Goal: Task Accomplishment & Management: Manage account settings

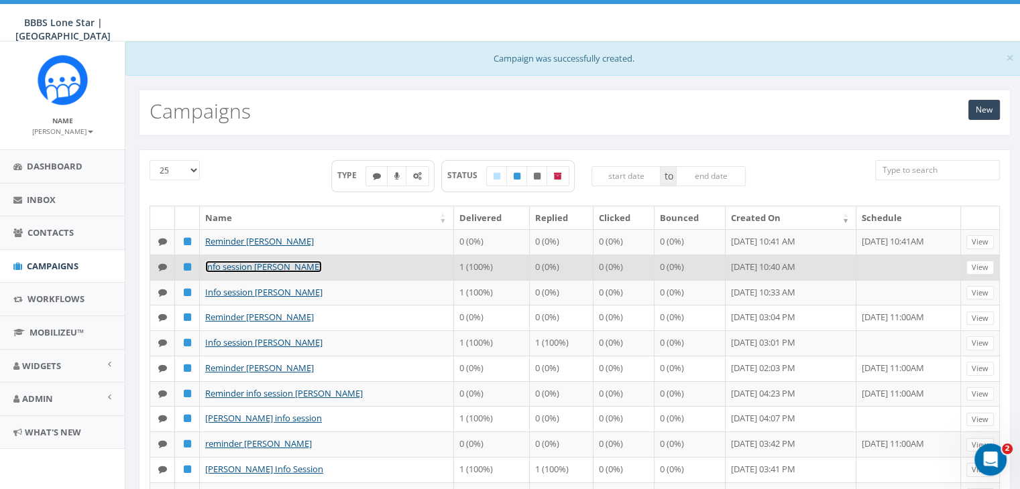
click at [274, 267] on link "info session [PERSON_NAME]" at bounding box center [263, 267] width 117 height 12
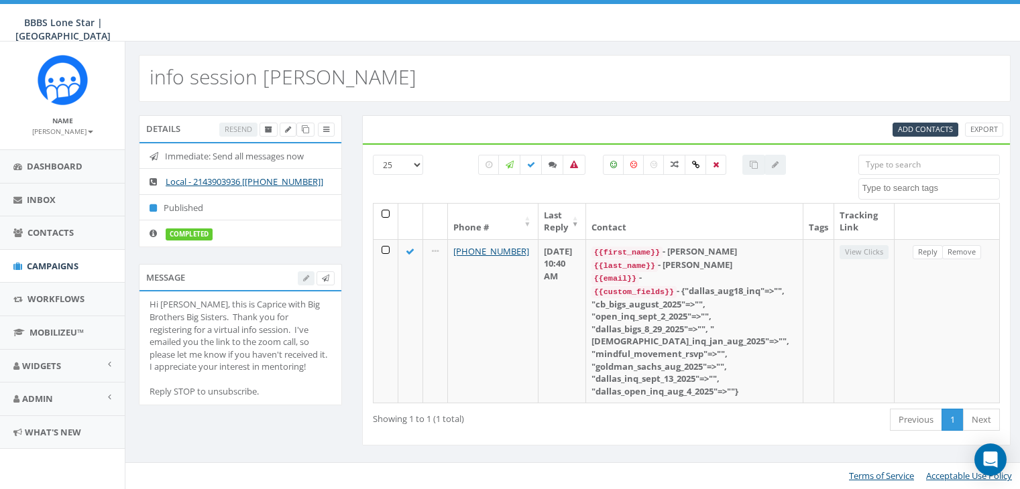
select select
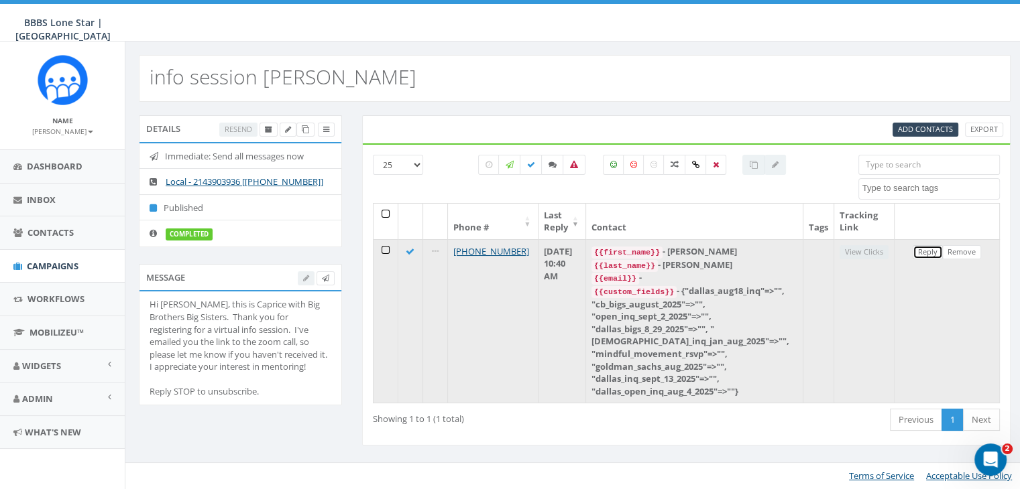
click at [929, 250] on link "Reply" at bounding box center [928, 252] width 30 height 14
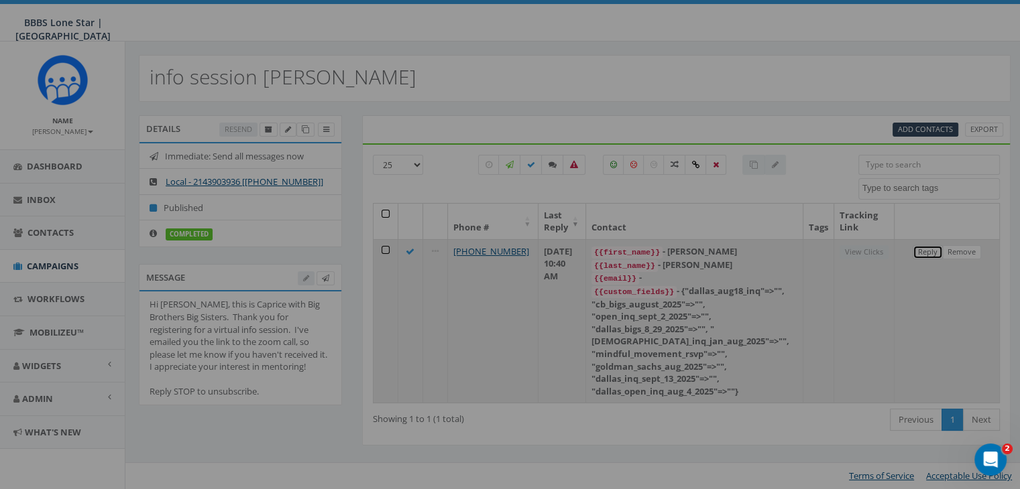
select select
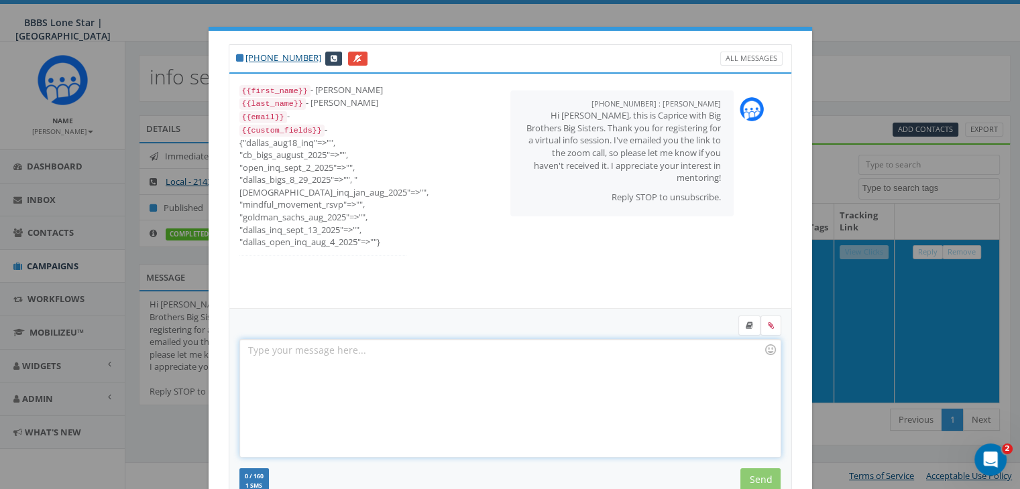
click at [291, 351] on div at bounding box center [510, 398] width 540 height 117
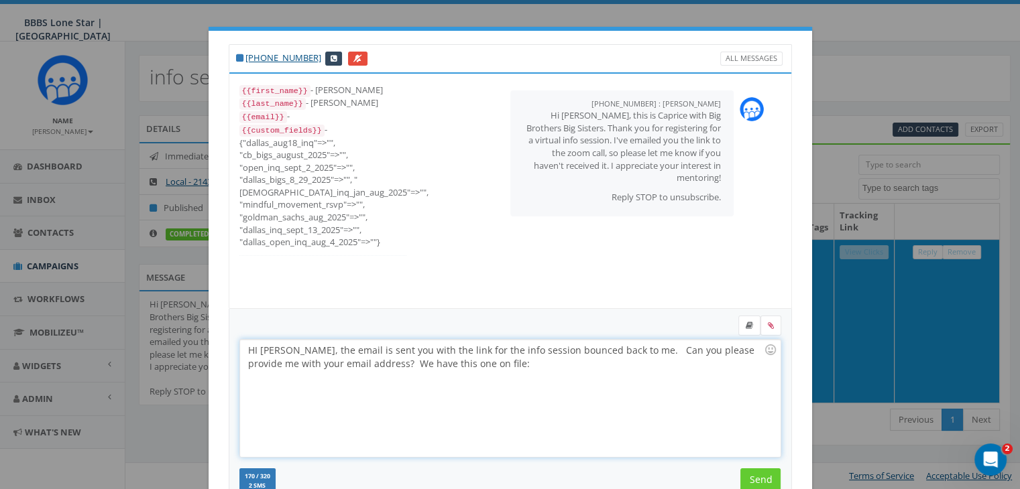
click at [469, 362] on div "HI Terrance, the email is sent you with the link for the info session bounced b…" at bounding box center [510, 398] width 540 height 117
click at [764, 475] on input "Send" at bounding box center [760, 480] width 40 height 23
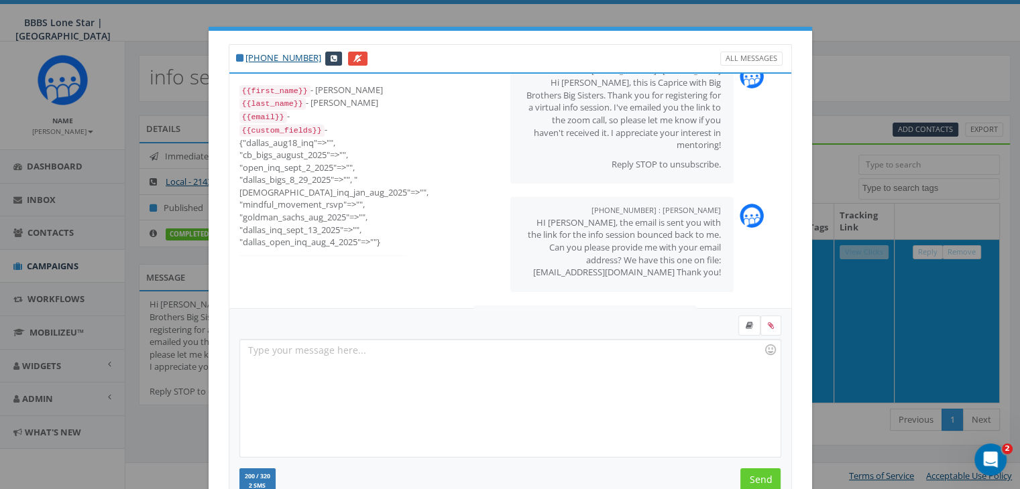
scroll to position [91, 0]
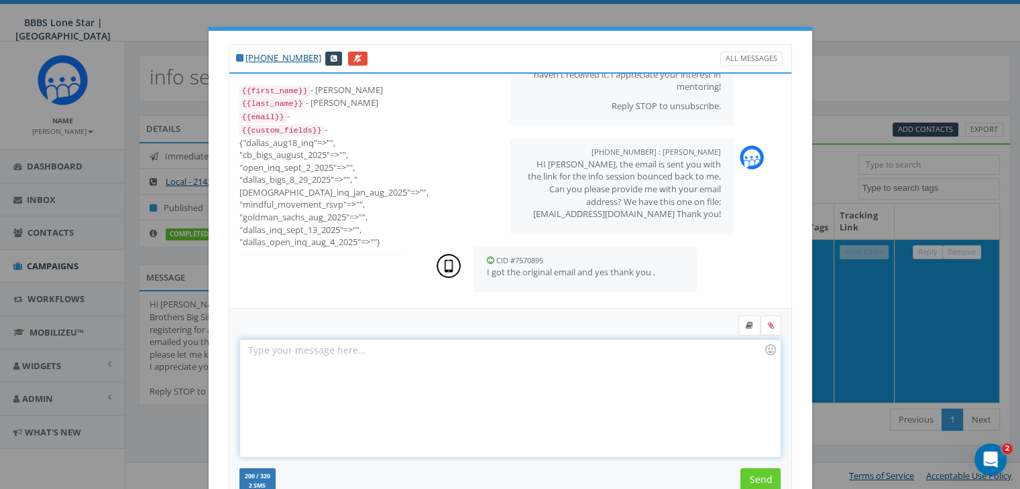
click at [249, 353] on div at bounding box center [510, 398] width 540 height 117
click at [303, 352] on div at bounding box center [510, 398] width 540 height 117
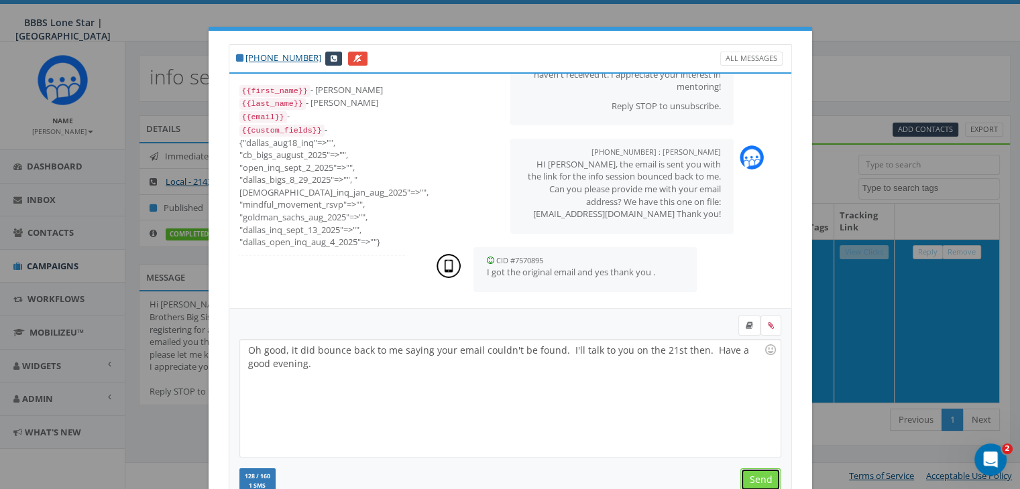
click at [746, 469] on input "Send" at bounding box center [760, 480] width 40 height 23
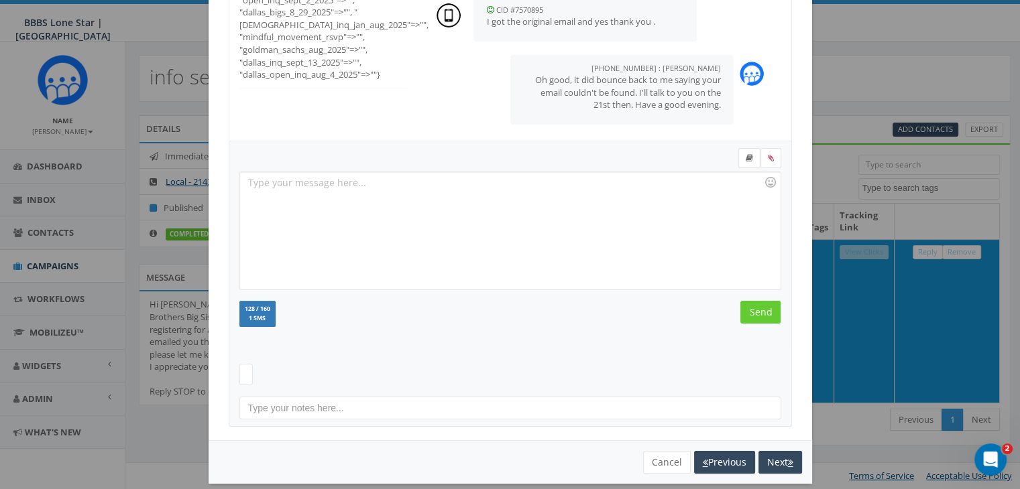
scroll to position [180, 0]
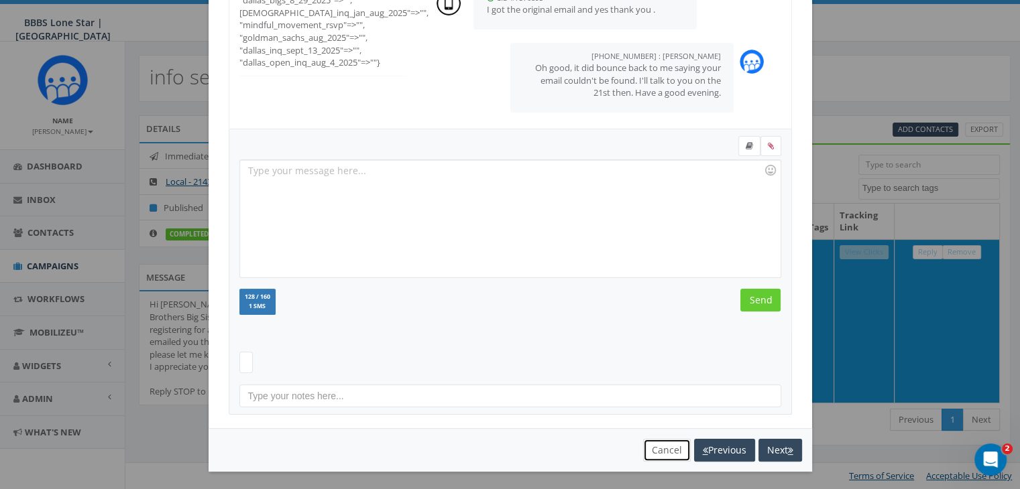
click at [647, 451] on button "Cancel" at bounding box center [667, 450] width 48 height 23
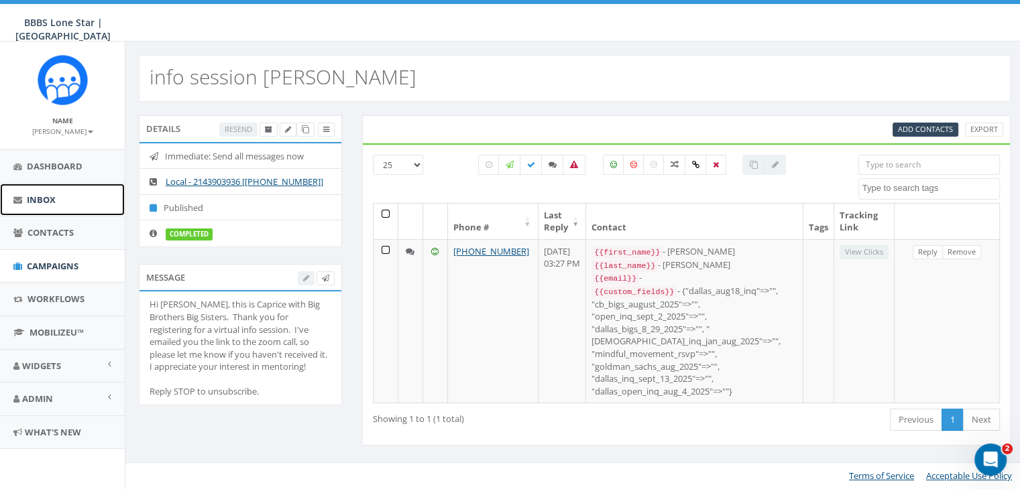
click at [27, 200] on span "Inbox" at bounding box center [41, 200] width 29 height 12
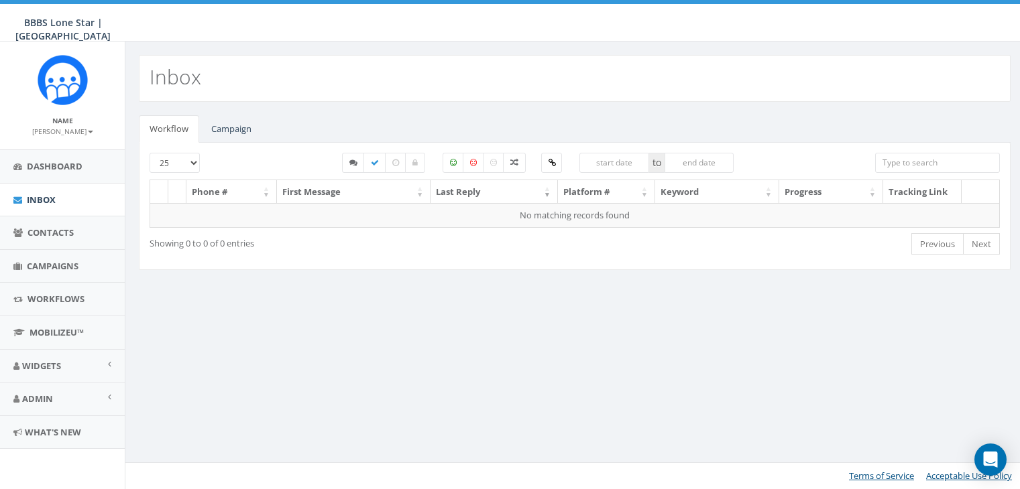
select select
click at [229, 127] on link "Campaign" at bounding box center [231, 128] width 62 height 27
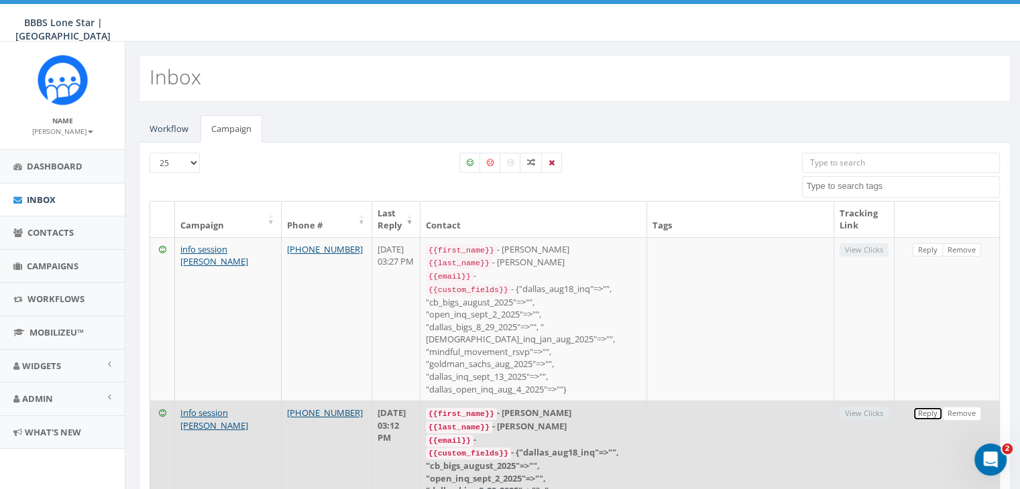
click at [927, 407] on link "Reply" at bounding box center [928, 414] width 30 height 14
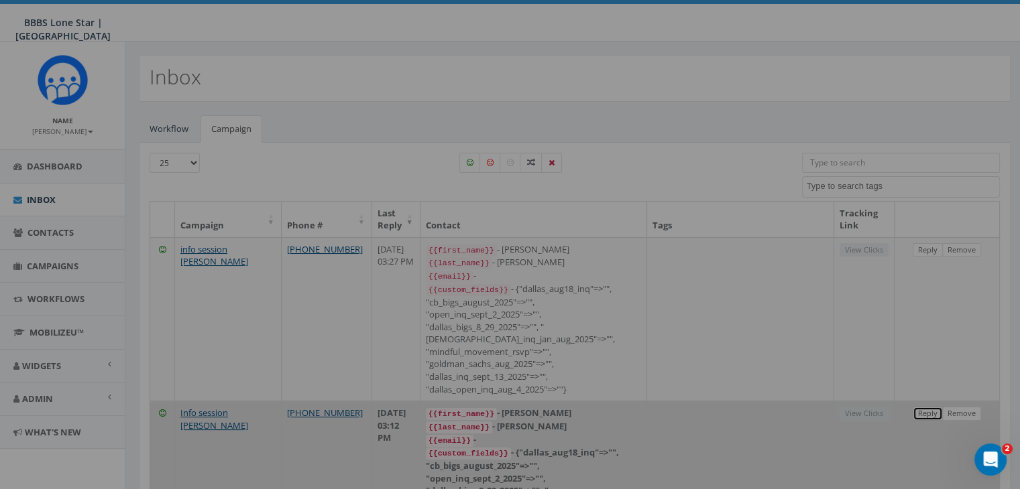
select select
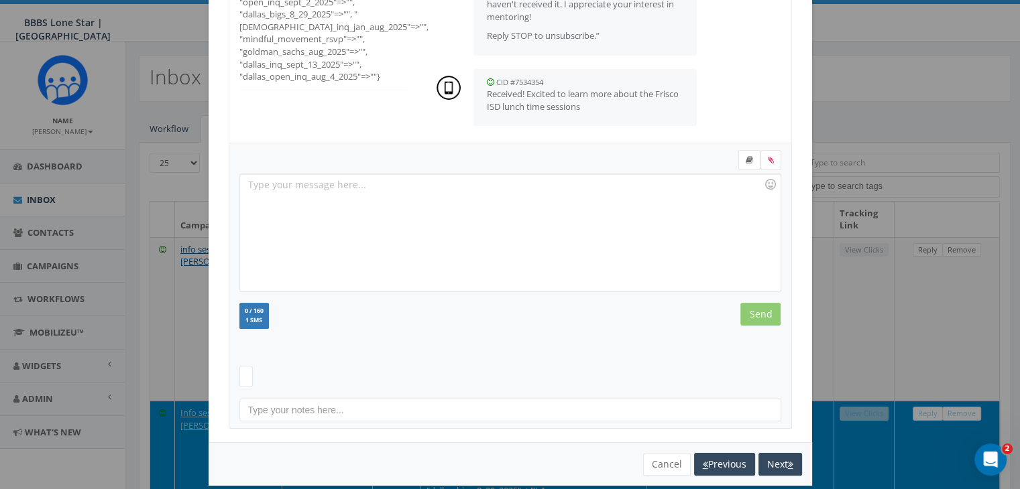
scroll to position [180, 0]
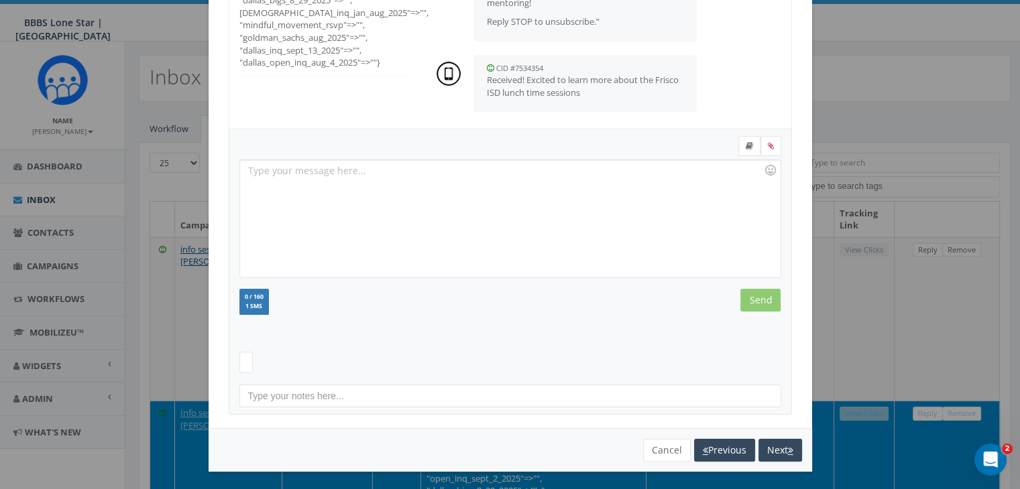
click at [654, 435] on div "You cannot attach more than one file! Please remove the old file and continue t…" at bounding box center [510, 450] width 603 height 44
click at [660, 443] on button "Cancel" at bounding box center [667, 450] width 48 height 23
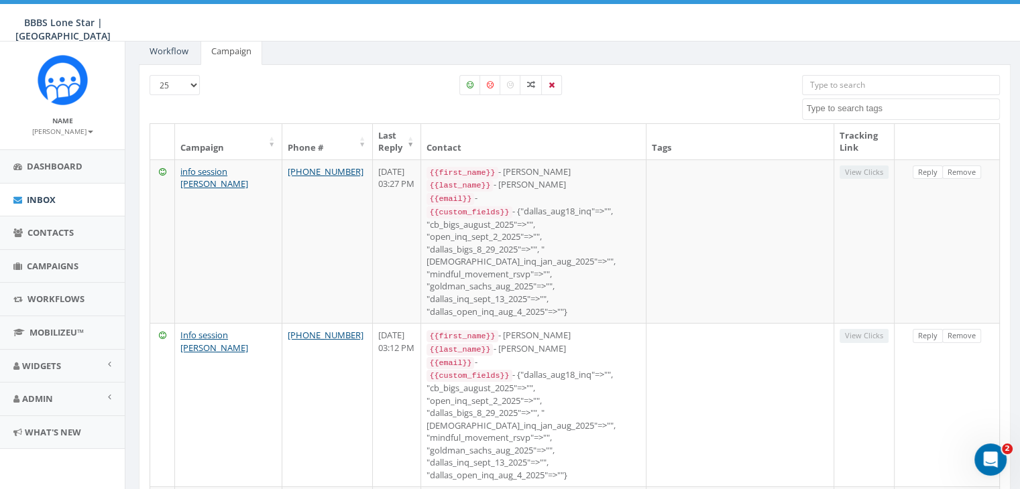
scroll to position [67, 0]
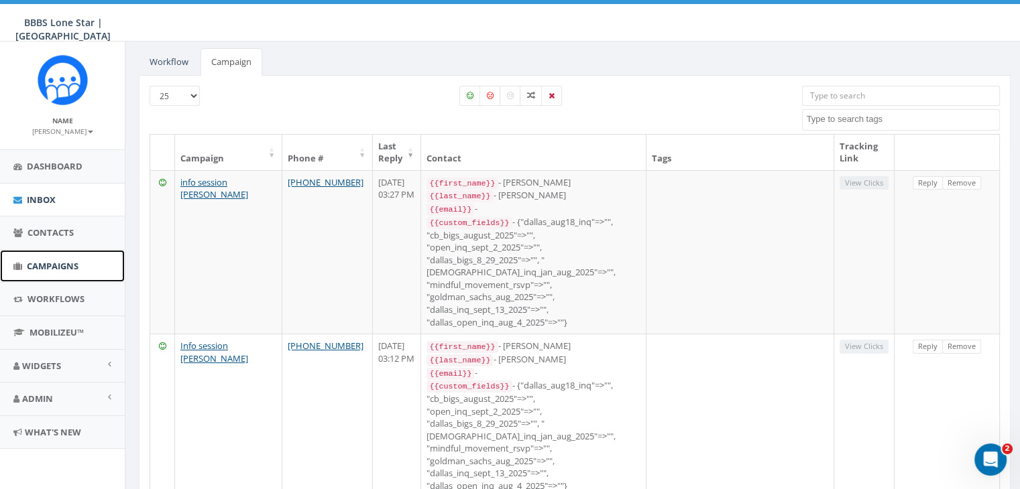
click at [56, 266] on span "Campaigns" at bounding box center [53, 266] width 52 height 12
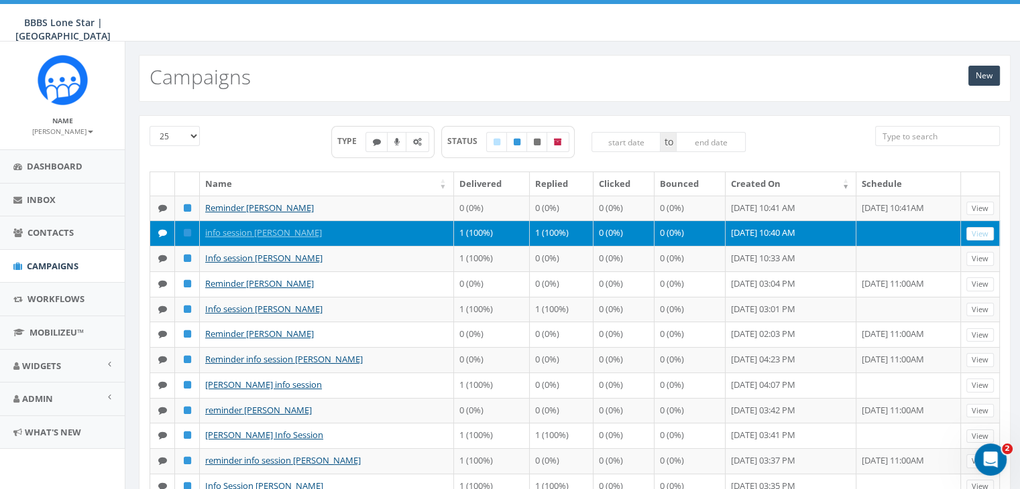
click at [908, 137] on input "search" at bounding box center [937, 136] width 125 height 20
paste input "[PHONE_NUMBER]"
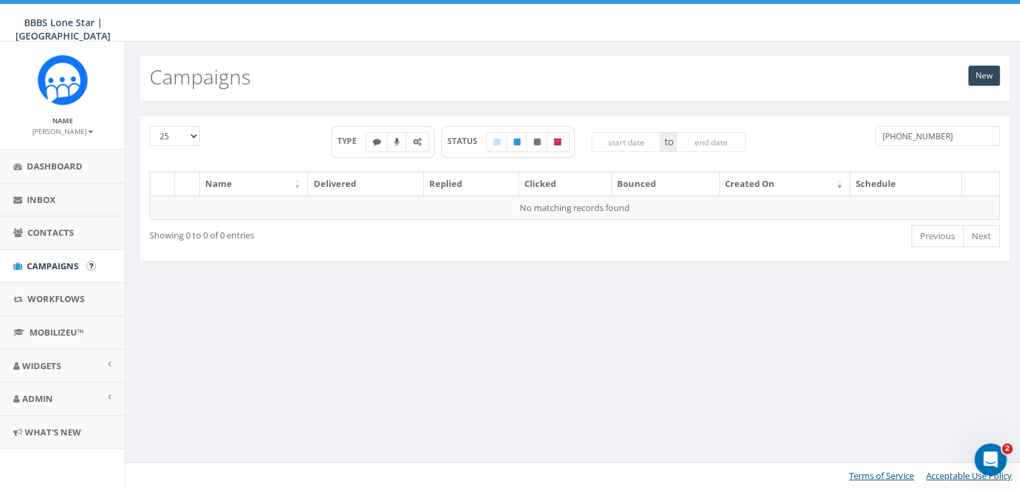
type input "[PHONE_NUMBER]"
click at [29, 261] on span "Campaigns" at bounding box center [53, 266] width 52 height 12
drag, startPoint x: 942, startPoint y: 132, endPoint x: 788, endPoint y: 129, distance: 154.2
click at [788, 129] on div "25 50 100 TYPE STATUS to [PHONE_NUMBER]" at bounding box center [574, 149] width 870 height 46
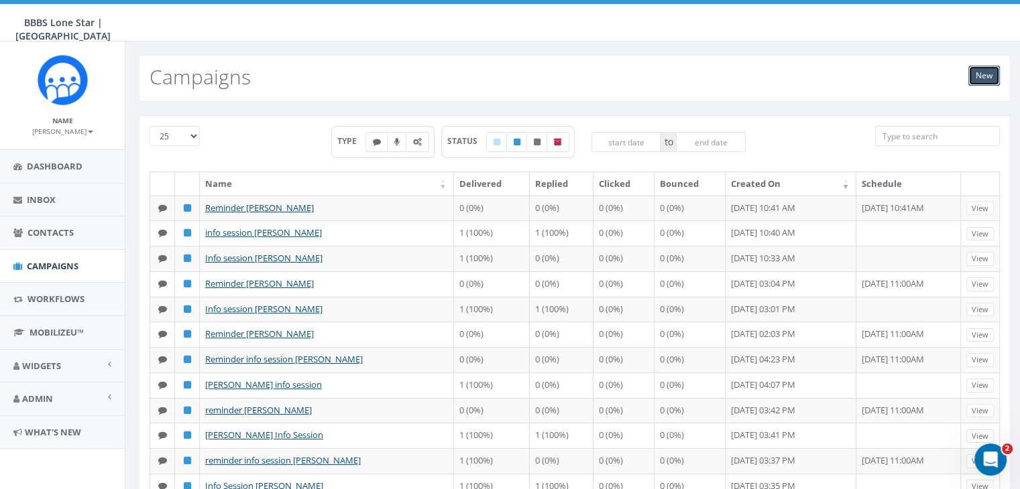
click at [977, 73] on link "New" at bounding box center [984, 76] width 32 height 20
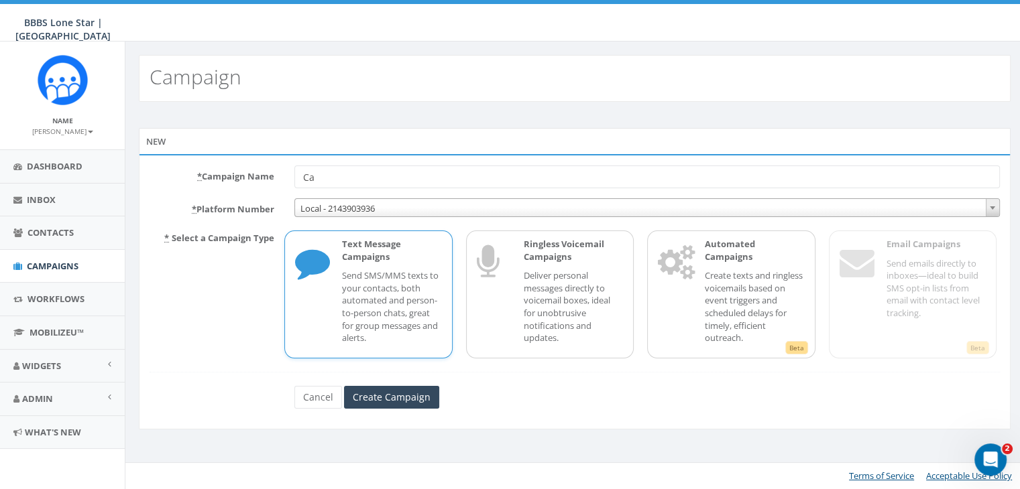
type input "C"
type input "info session [PERSON_NAME]"
click at [401, 282] on p "Send SMS/MMS texts to your contacts, both automated and person-to-person chats,…" at bounding box center [391, 307] width 99 height 74
click at [416, 392] on input "Create Campaign" at bounding box center [391, 397] width 95 height 23
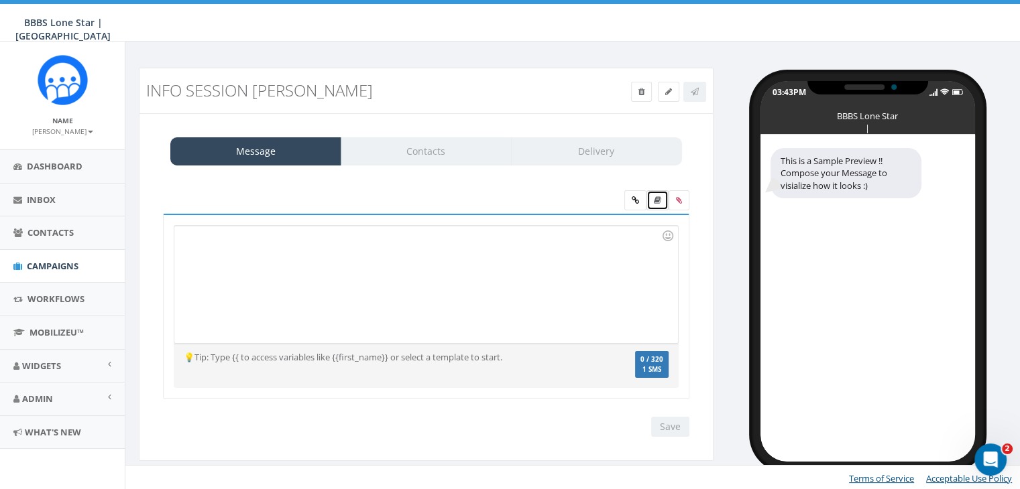
click at [656, 198] on icon at bounding box center [657, 200] width 7 height 8
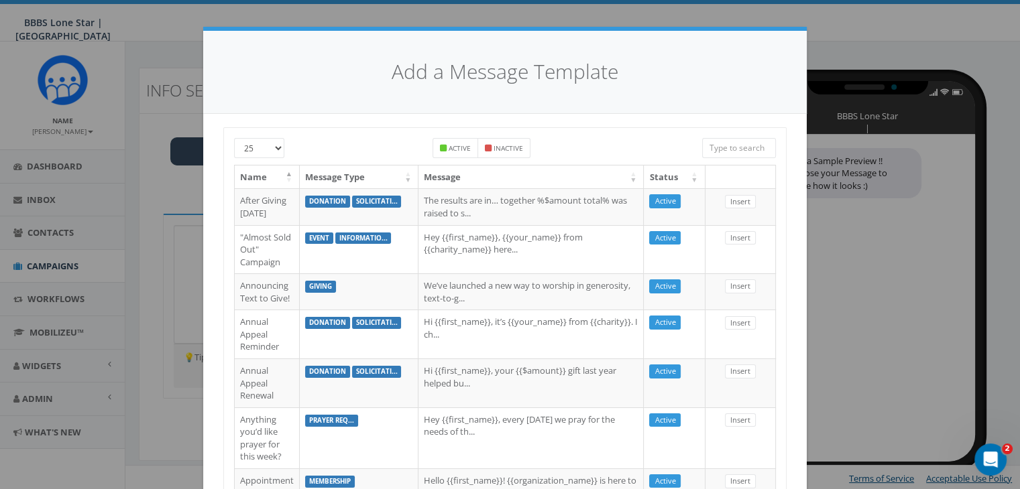
click at [719, 143] on input "search" at bounding box center [739, 148] width 74 height 20
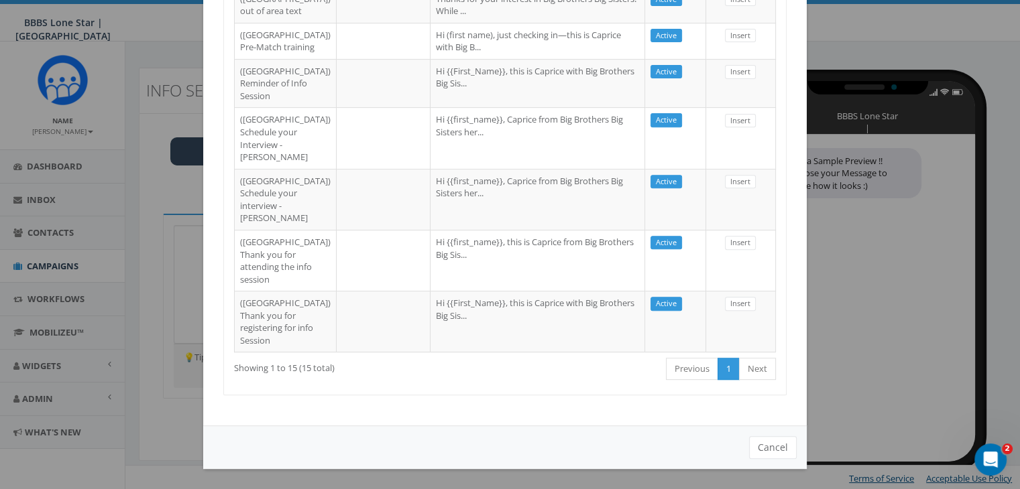
scroll to position [788, 0]
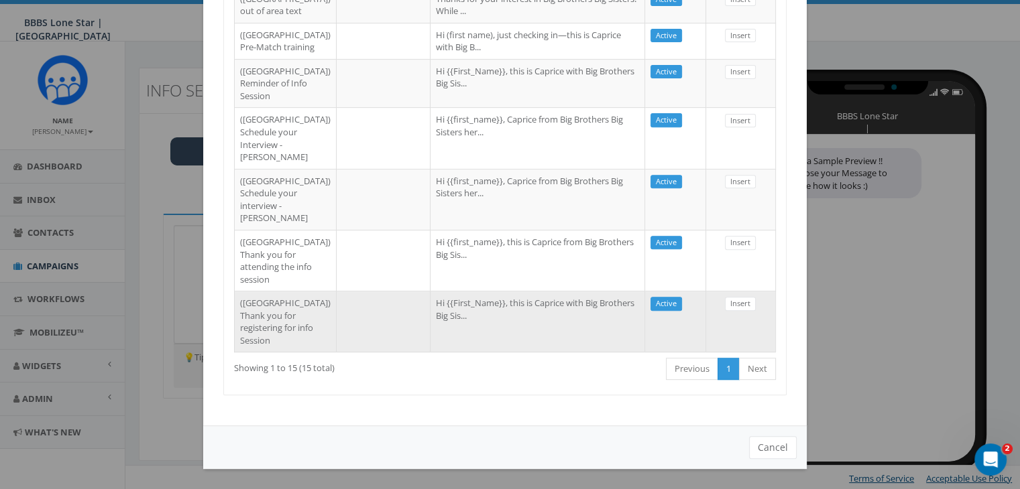
type input "dallas"
click at [468, 305] on td "Hi {{First_Name}}, this is Caprice with Big Brothers Big Sis..." at bounding box center [537, 321] width 215 height 61
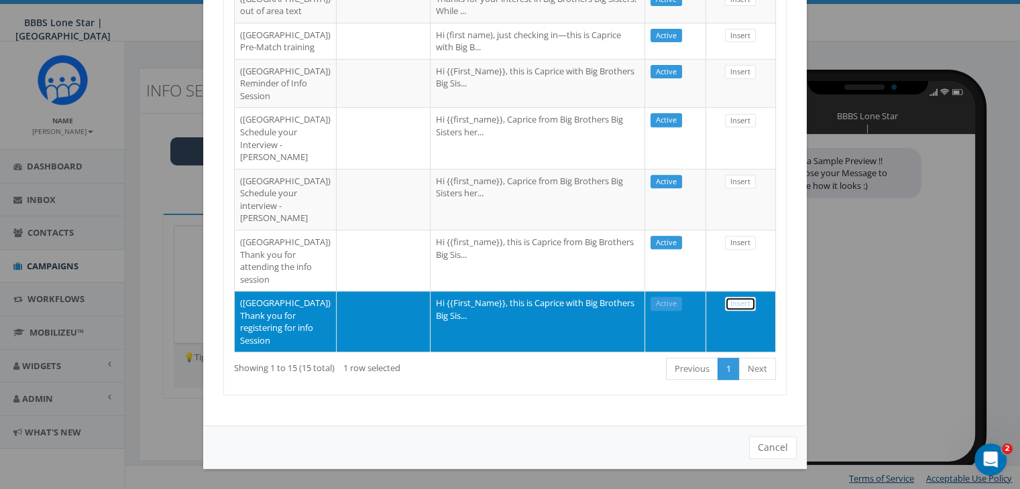
click at [730, 297] on link "Insert" at bounding box center [740, 304] width 31 height 14
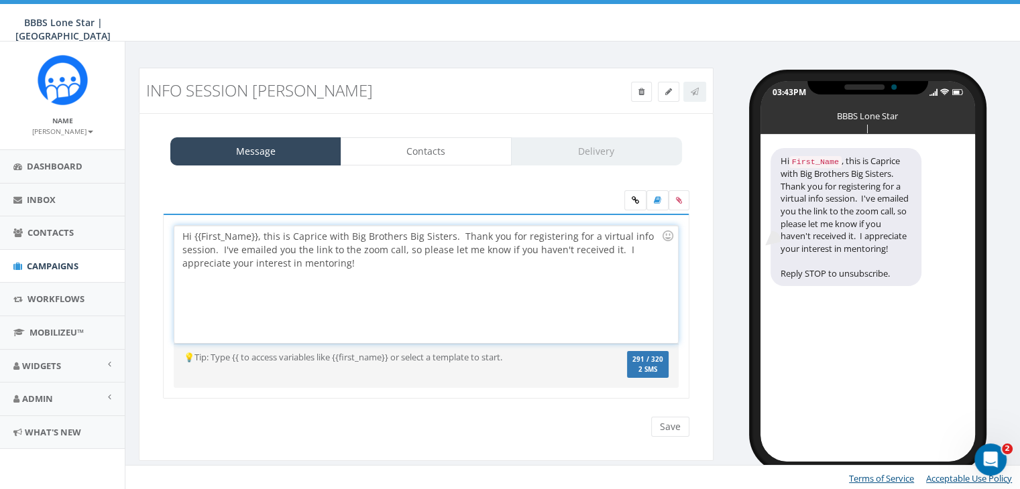
click at [255, 237] on div "Hi {{First_Name}}, this is Caprice with Big Brothers Big Sisters. Thank you for…" at bounding box center [425, 284] width 503 height 117
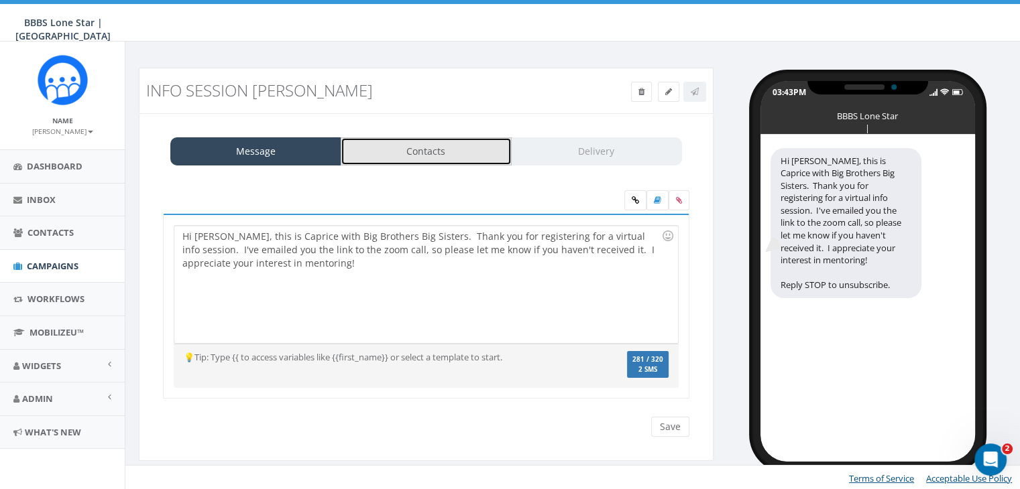
click at [430, 153] on link "Contacts" at bounding box center [426, 151] width 171 height 28
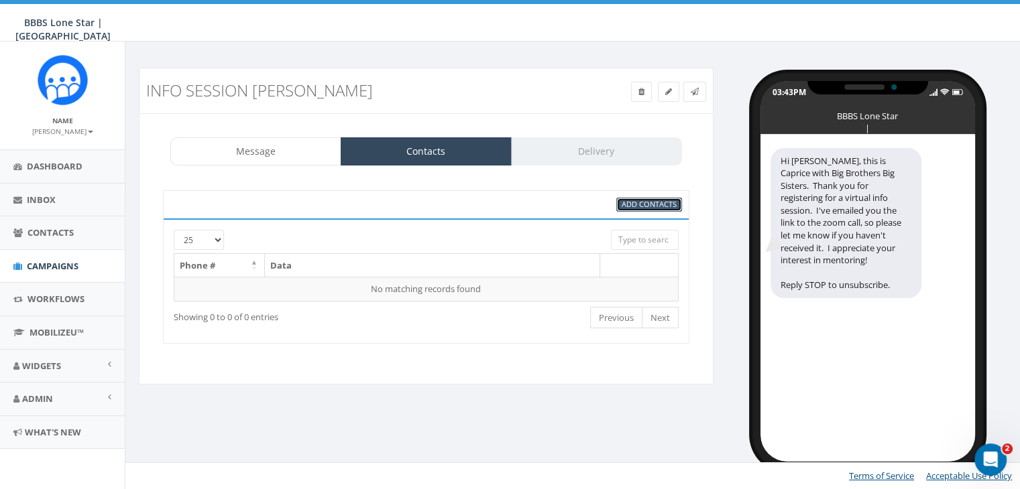
click at [674, 203] on span "Add Contacts" at bounding box center [649, 204] width 55 height 10
select select
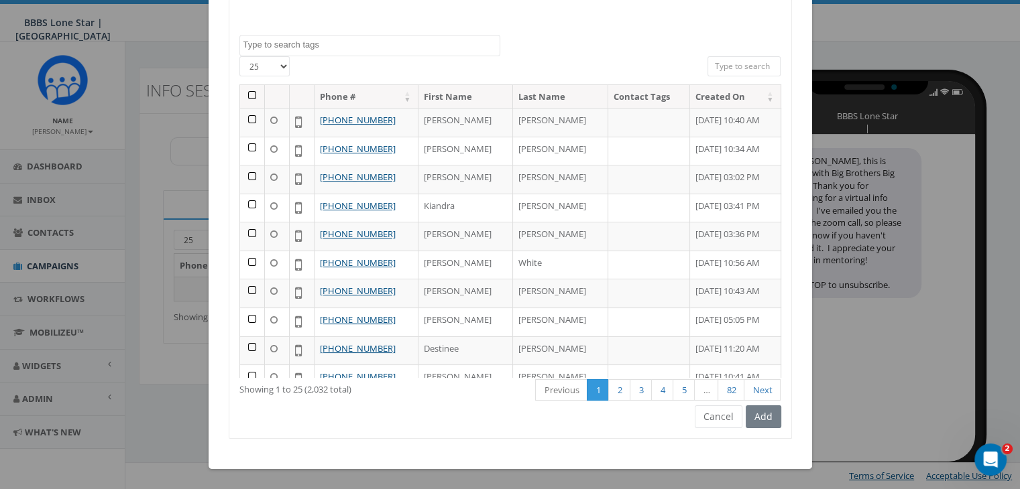
scroll to position [0, 0]
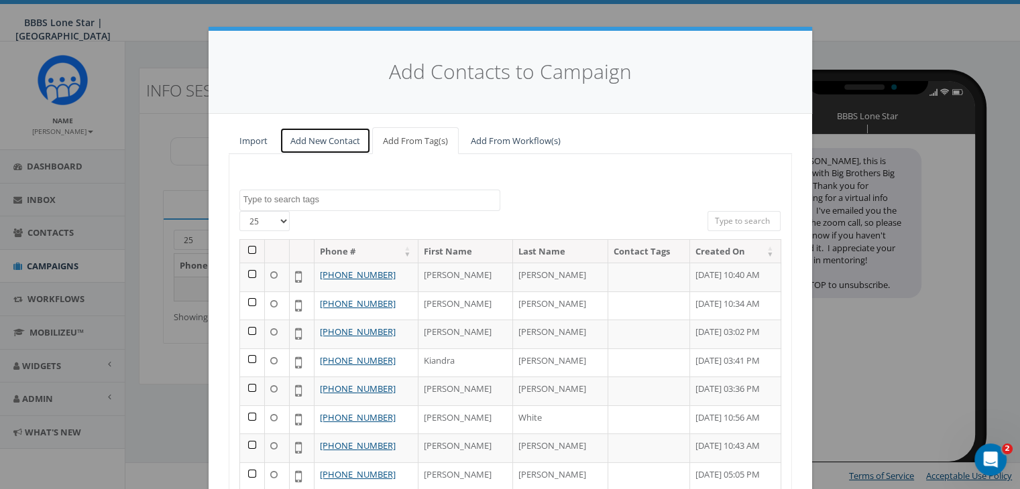
click at [299, 135] on link "Add New Contact" at bounding box center [325, 140] width 91 height 27
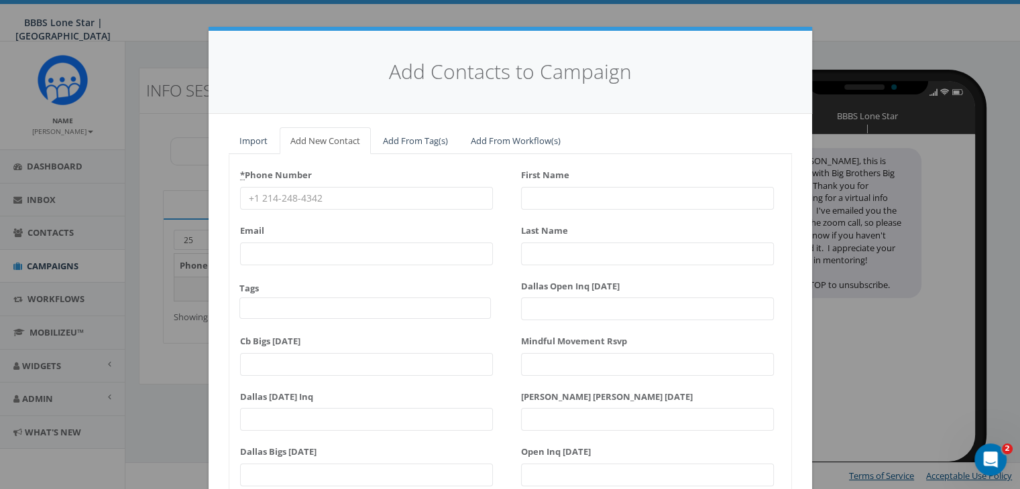
click at [248, 201] on input "* Phone Number" at bounding box center [366, 198] width 253 height 23
paste input "214-636-0224"
type input "214-636-0224"
click at [553, 196] on input "First Name" at bounding box center [647, 198] width 253 height 23
type input "G"
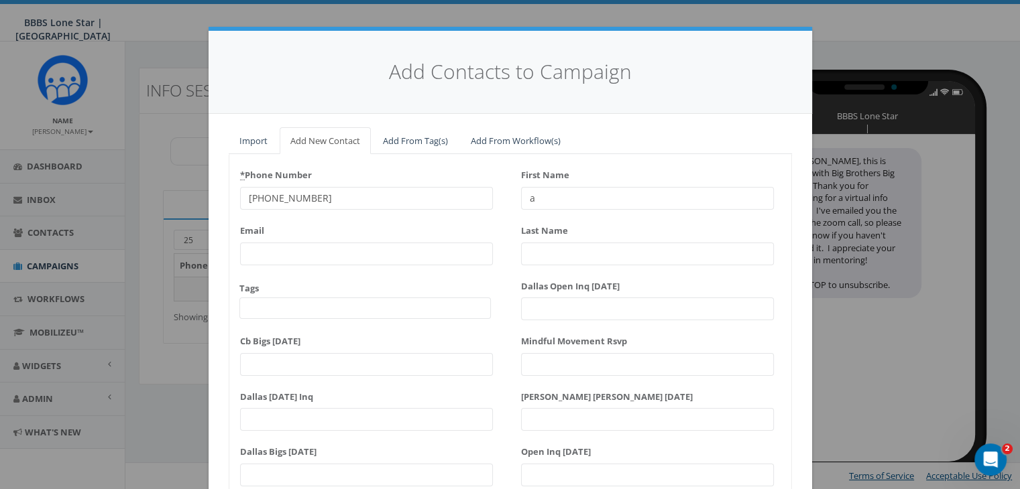
type input "ar"
type input "n"
type input "Garnesha"
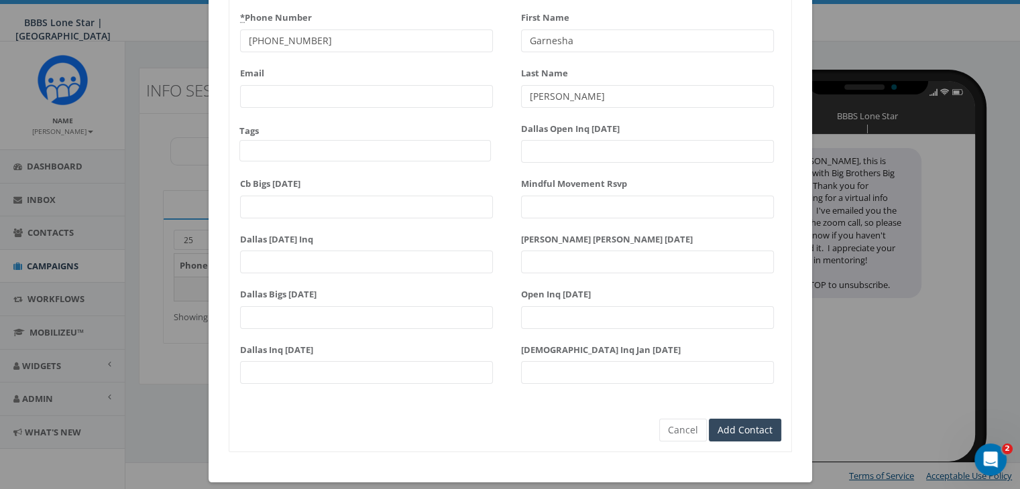
scroll to position [170, 0]
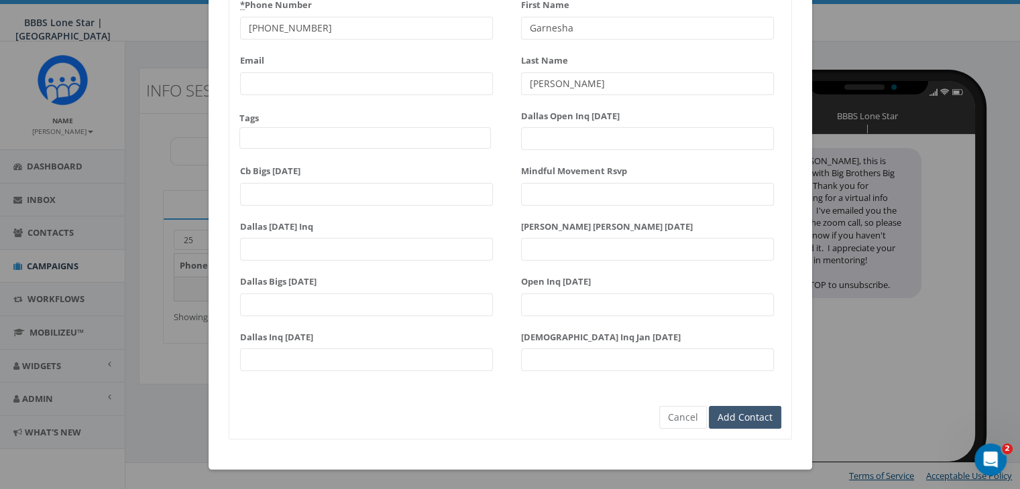
type input "[PERSON_NAME]"
click at [758, 418] on input "Add Contact" at bounding box center [745, 417] width 72 height 23
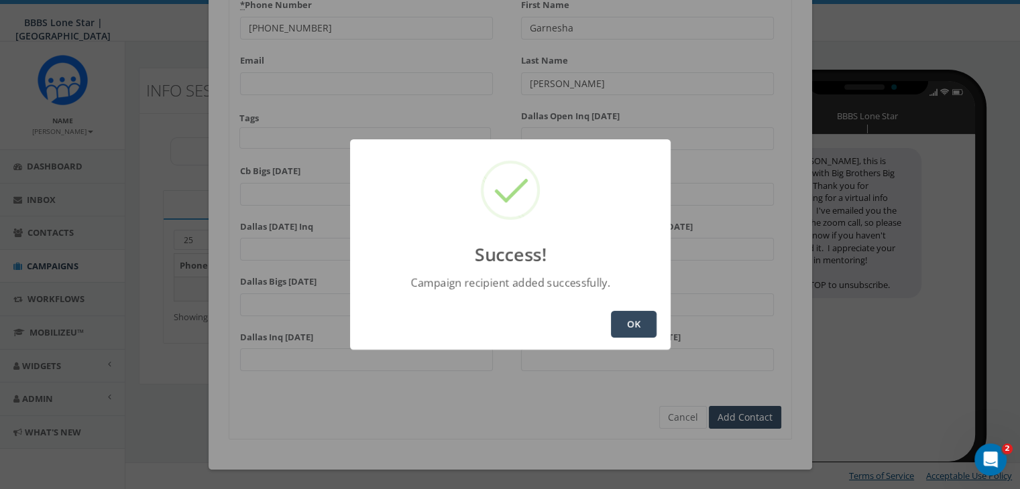
click at [628, 327] on button "OK" at bounding box center [634, 324] width 46 height 27
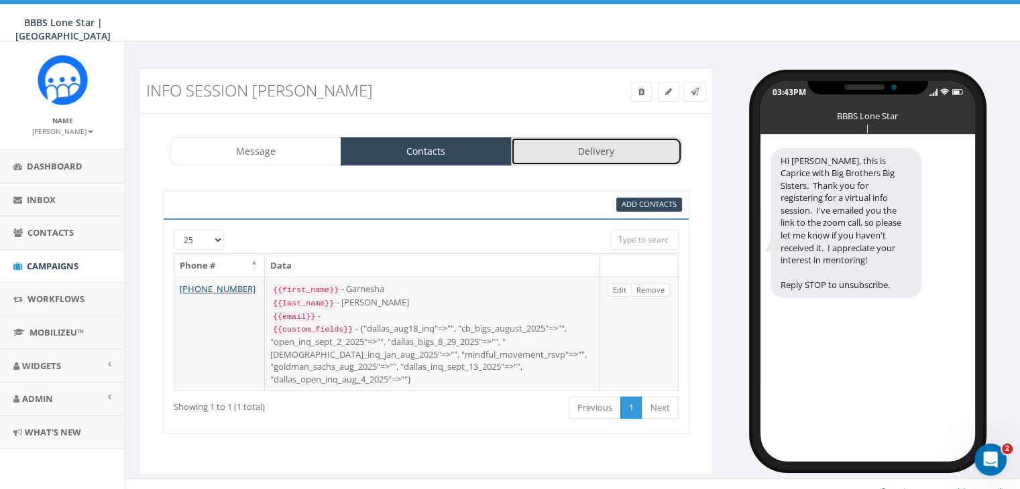
click at [647, 152] on link "Delivery" at bounding box center [596, 151] width 171 height 28
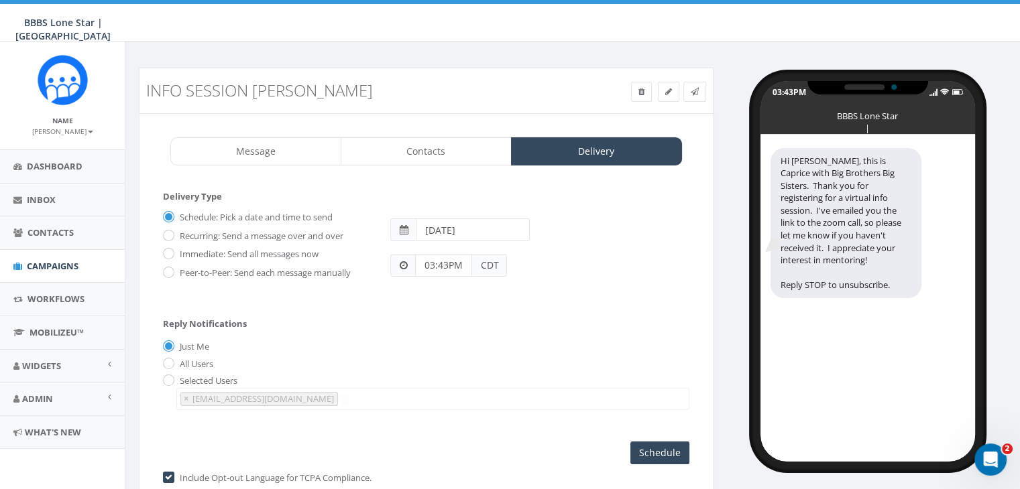
click at [176, 253] on label "Immediate: Send all messages now" at bounding box center [247, 254] width 142 height 13
click at [172, 253] on input "Immediate: Send all messages now" at bounding box center [167, 255] width 9 height 9
radio input "true"
click at [650, 451] on input "Send Now" at bounding box center [657, 453] width 63 height 23
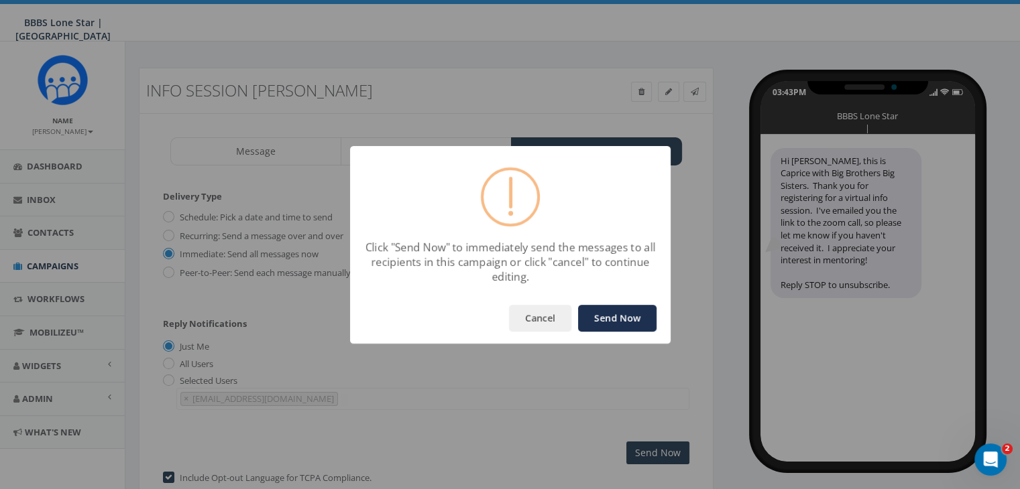
click at [632, 316] on button "Send Now" at bounding box center [617, 318] width 78 height 27
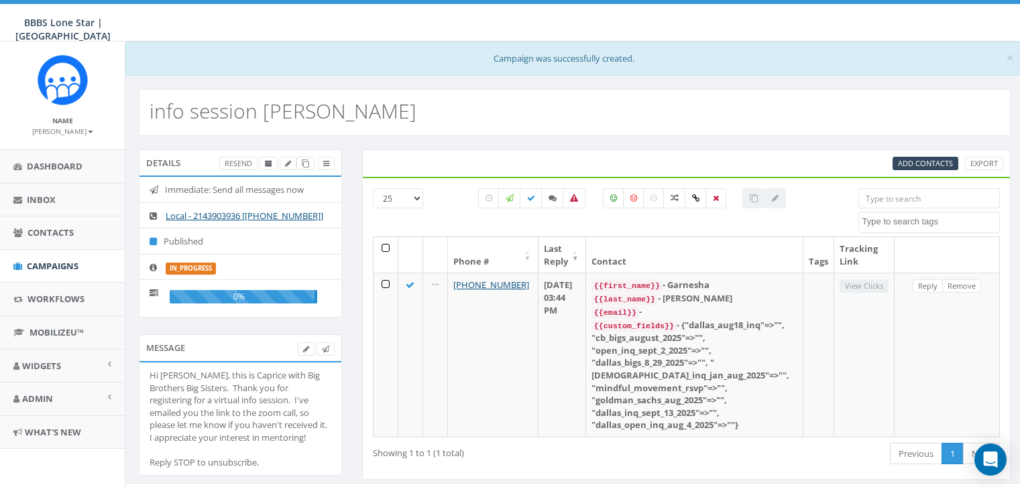
select select
click at [46, 262] on span "Campaigns" at bounding box center [53, 266] width 52 height 12
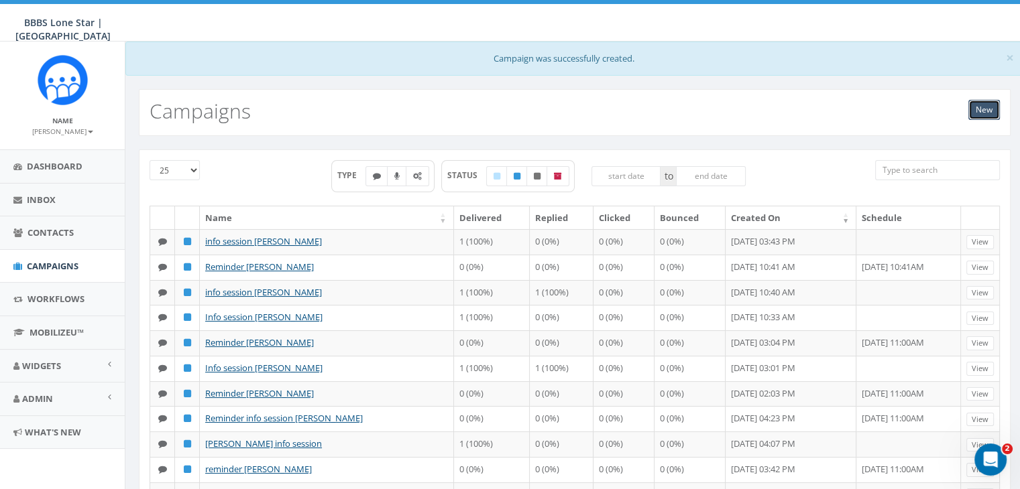
click at [982, 109] on link "New" at bounding box center [984, 110] width 32 height 20
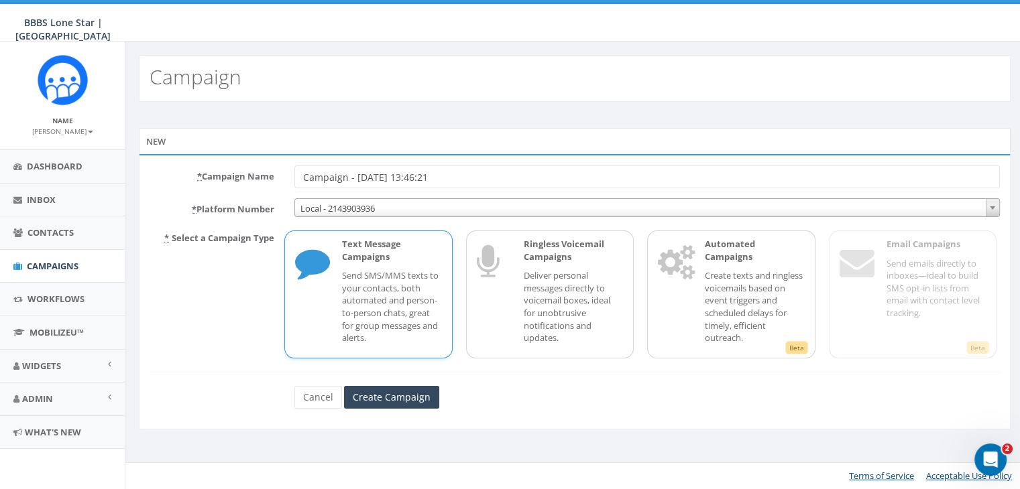
drag, startPoint x: 446, startPoint y: 175, endPoint x: 244, endPoint y: 164, distance: 202.2
click at [244, 164] on div "* Campaign Name Campaign - [DATE] 13:46:21 * Platform Number Local - 2143903936…" at bounding box center [575, 292] width 872 height 276
type input "Riona [PERSON_NAME] info session"
click at [332, 284] on div "Text Message Campaigns Send SMS/MMS texts to your contacts, both automated and …" at bounding box center [385, 294] width 113 height 113
click at [418, 390] on input "Create Campaign" at bounding box center [391, 397] width 95 height 23
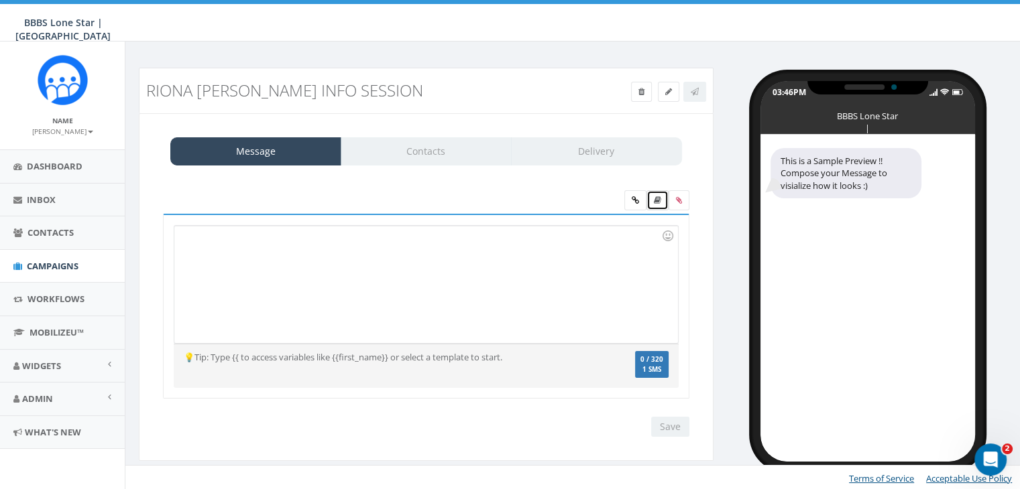
click at [657, 196] on icon at bounding box center [657, 200] width 7 height 8
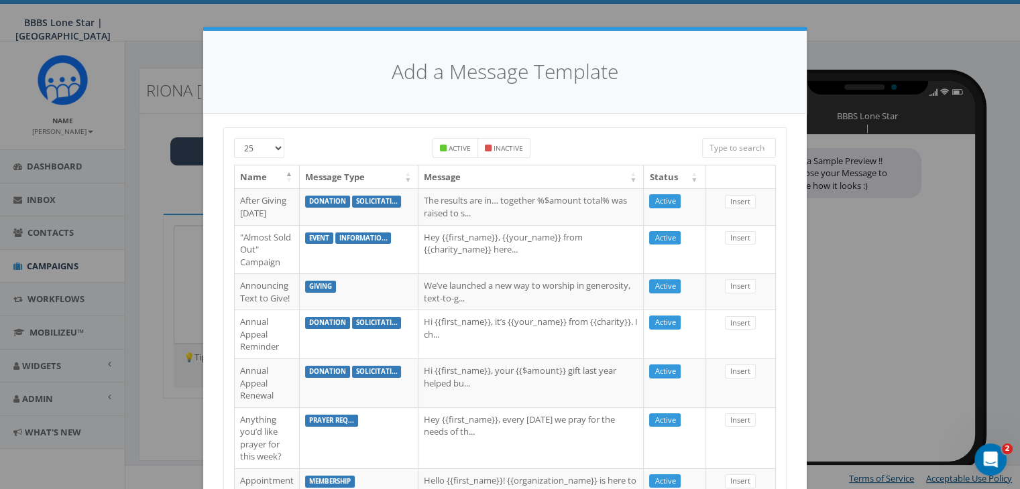
click at [709, 150] on input "search" at bounding box center [739, 148] width 74 height 20
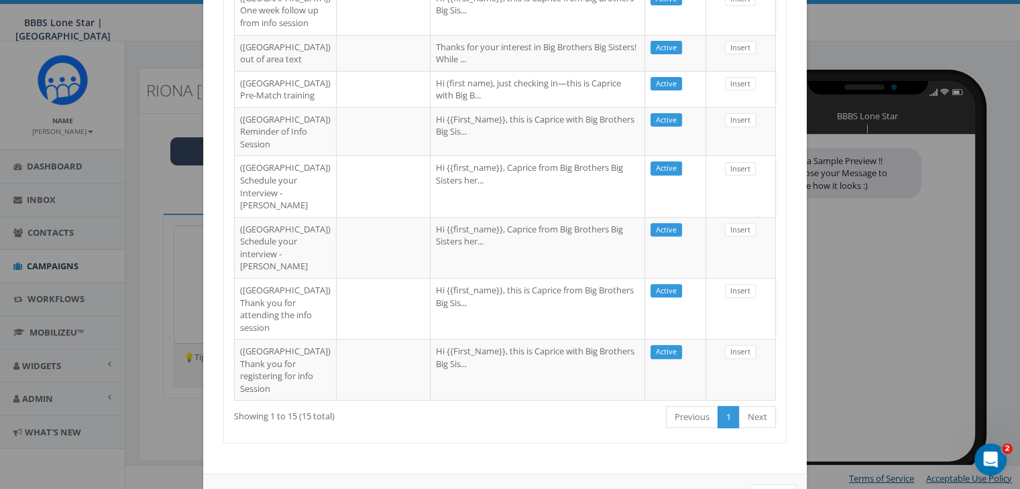
scroll to position [788, 0]
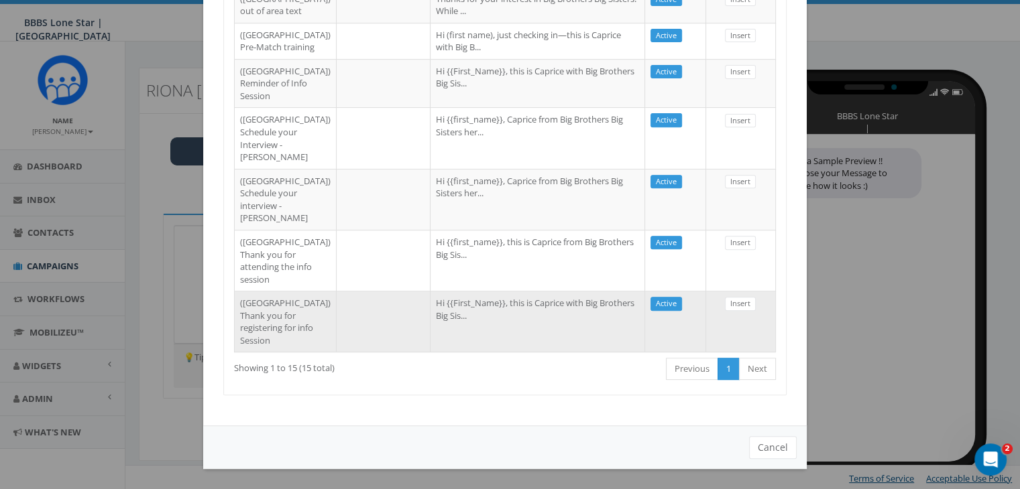
type input "Dallas"
click at [483, 304] on td "Hi {{First_Name}}, this is Caprice with Big Brothers Big Sis..." at bounding box center [537, 321] width 215 height 61
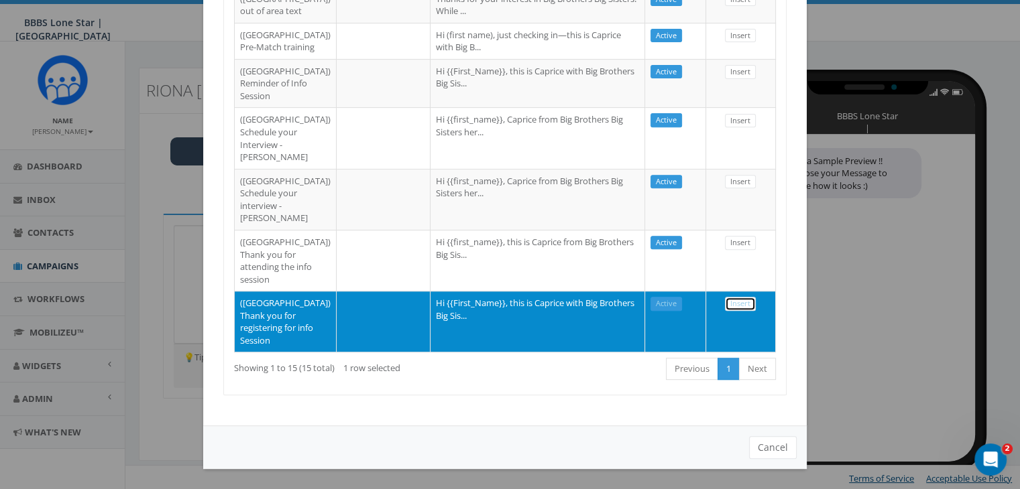
click at [736, 297] on link "Insert" at bounding box center [740, 304] width 31 height 14
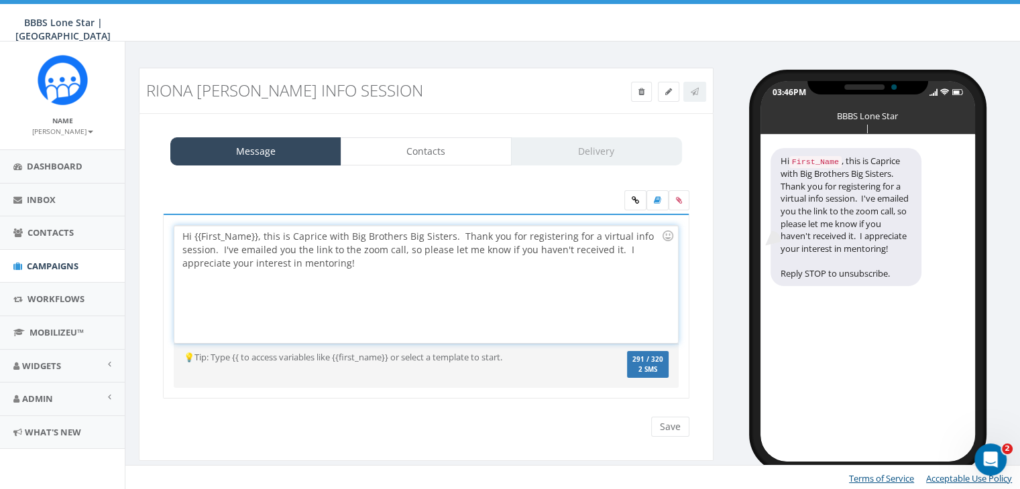
click at [255, 232] on div "Hi {{First_Name}}, this is Caprice with Big Brothers Big Sisters. Thank you for…" at bounding box center [425, 284] width 503 height 117
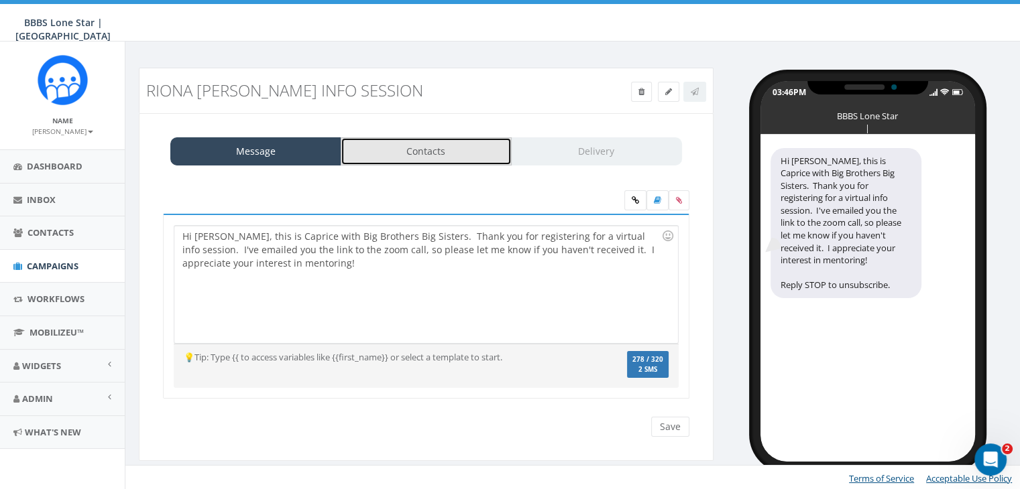
click at [453, 156] on link "Contacts" at bounding box center [426, 151] width 171 height 28
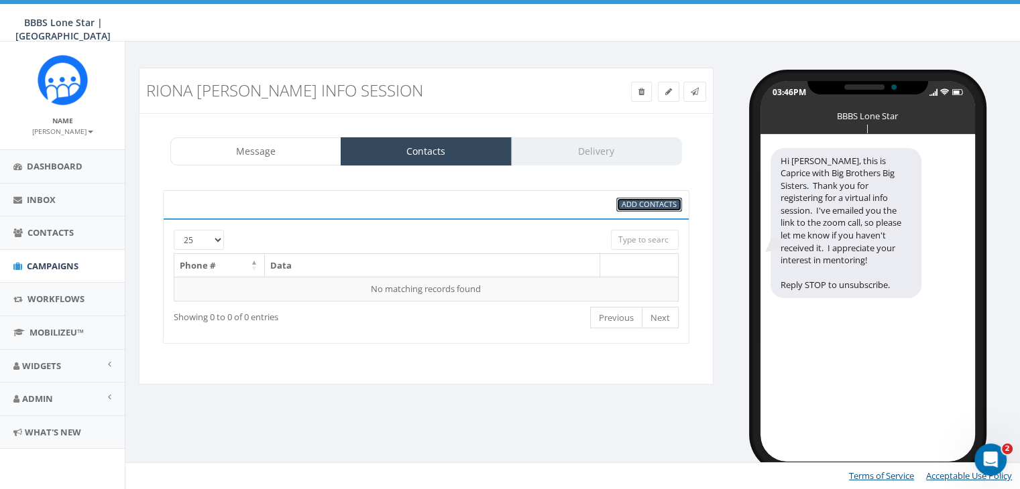
click at [648, 204] on span "Add Contacts" at bounding box center [649, 204] width 55 height 10
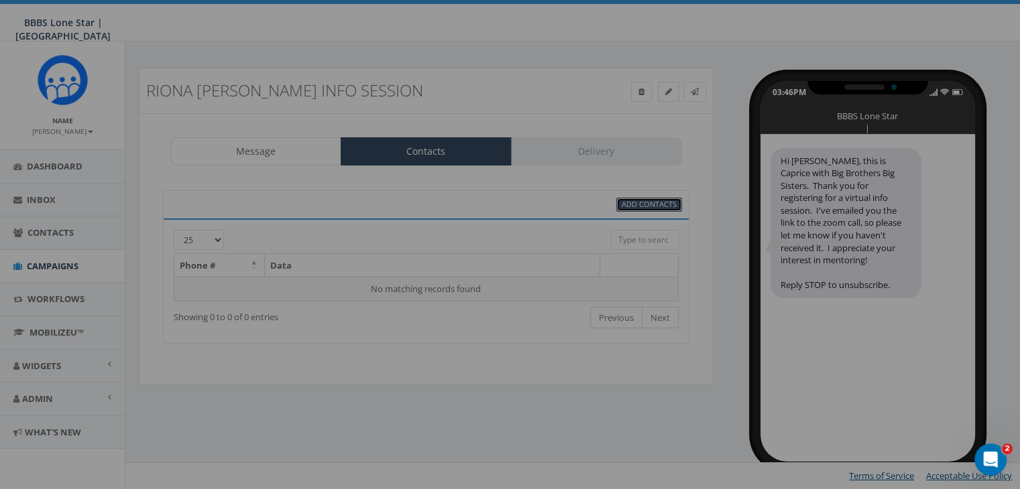
select select
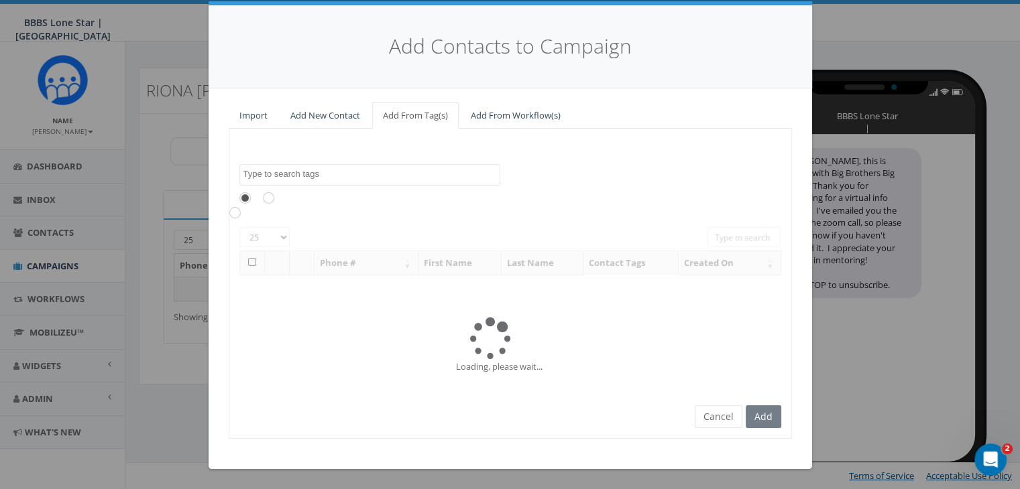
scroll to position [0, 0]
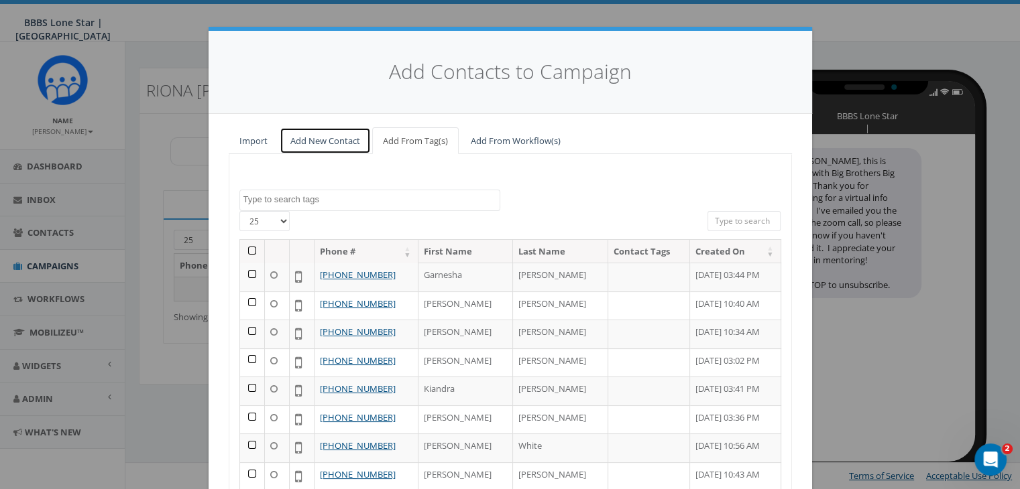
click at [323, 143] on link "Add New Contact" at bounding box center [325, 140] width 91 height 27
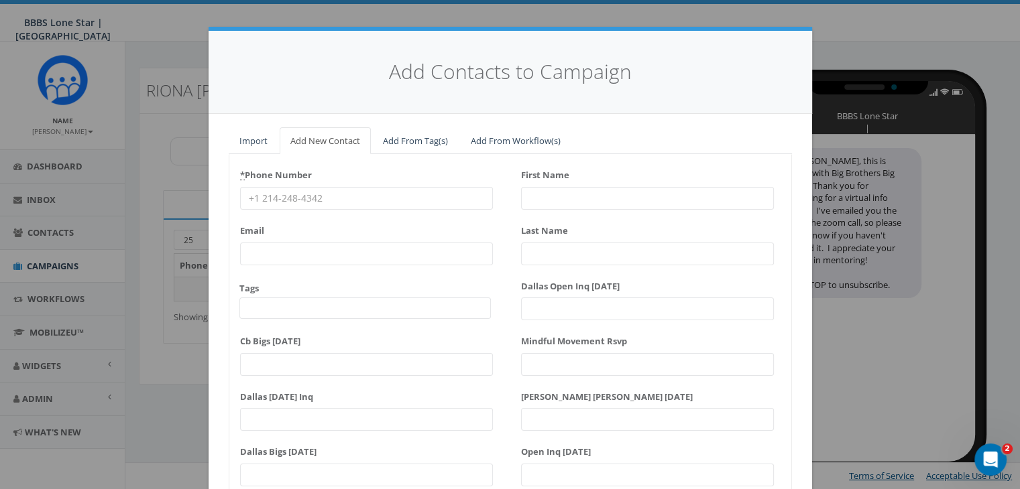
click at [262, 196] on input "* Phone Number" at bounding box center [366, 198] width 253 height 23
paste input "469-618-3673"
type input "469-618-3673"
click at [569, 194] on input "First Name" at bounding box center [647, 198] width 253 height 23
drag, startPoint x: 558, startPoint y: 203, endPoint x: 486, endPoint y: 193, distance: 72.4
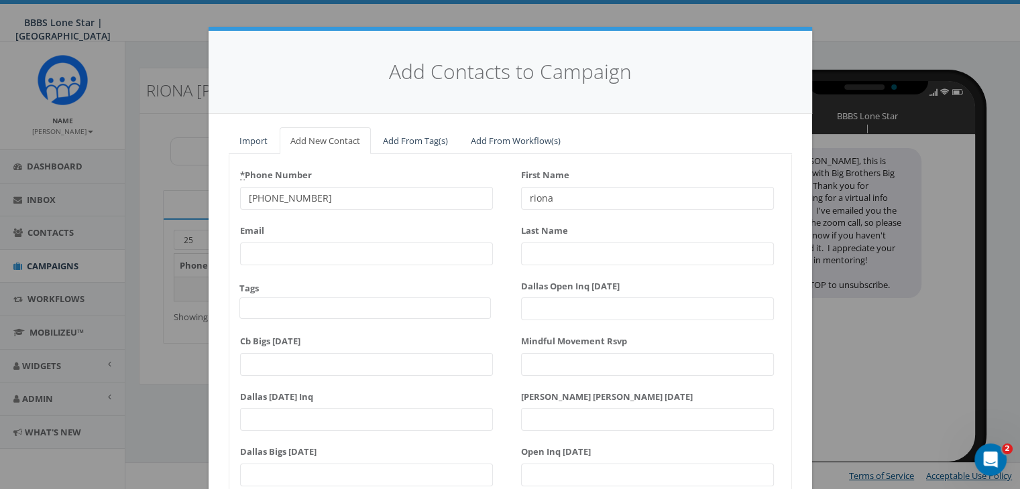
click at [486, 193] on div "* Phone Number 469-618-3673 Email Tags Dallas BIGS 8_29_2025 Dallas_INQ_Sept_13…" at bounding box center [510, 358] width 562 height 388
type input "Riona"
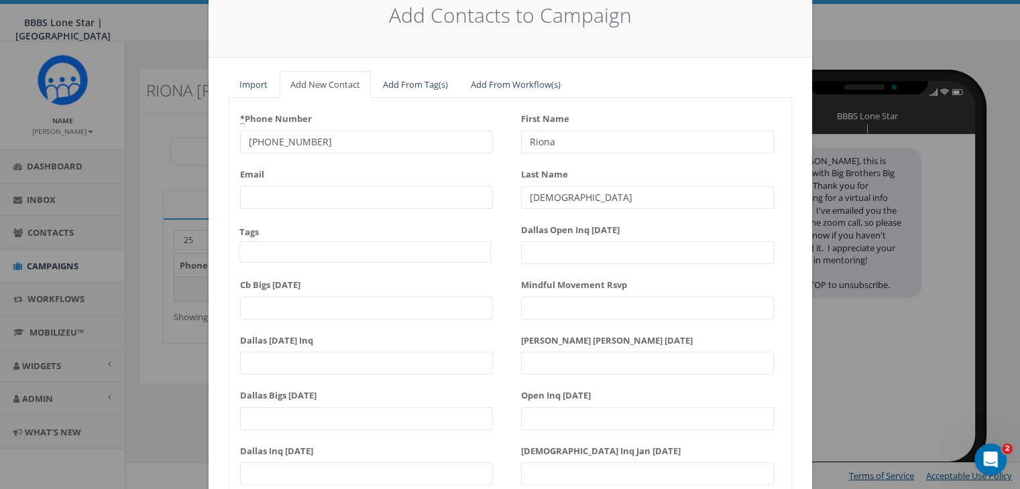
scroll to position [170, 0]
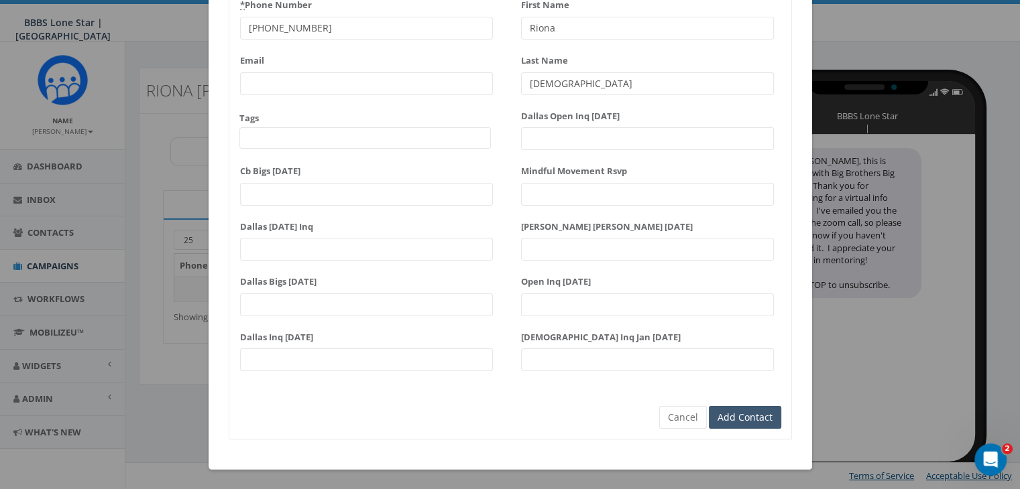
type input "[DEMOGRAPHIC_DATA]"
click at [748, 418] on input "Add Contact" at bounding box center [745, 417] width 72 height 23
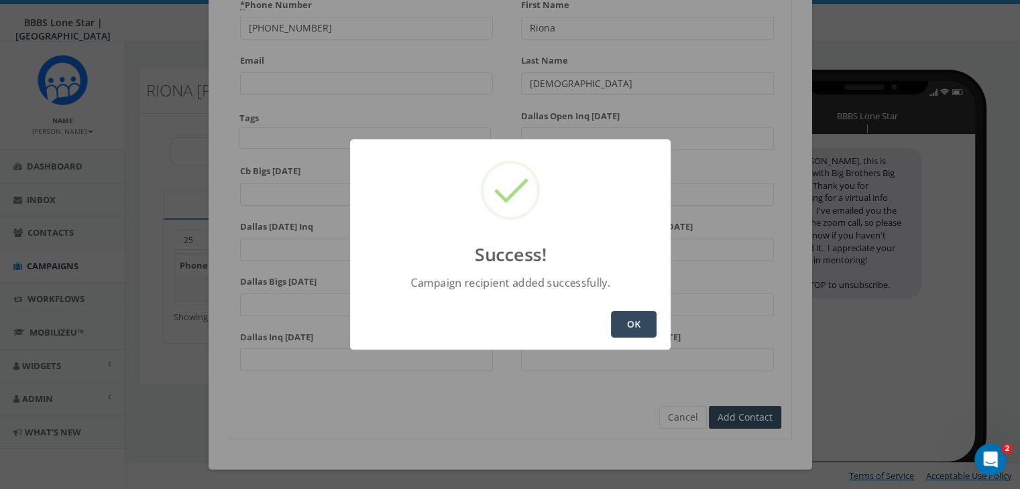
click at [628, 304] on div "OK" at bounding box center [510, 324] width 321 height 51
click at [640, 325] on button "OK" at bounding box center [634, 324] width 46 height 27
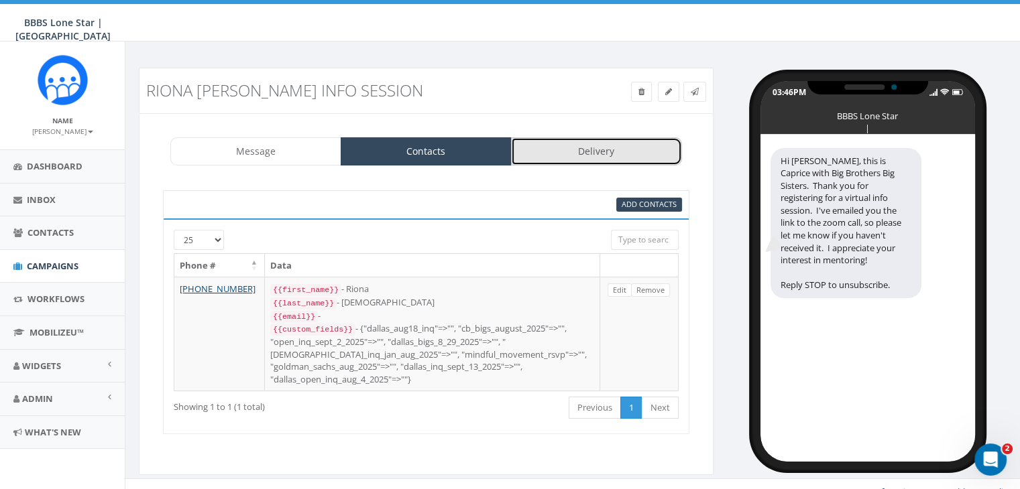
click at [607, 143] on link "Delivery" at bounding box center [596, 151] width 171 height 28
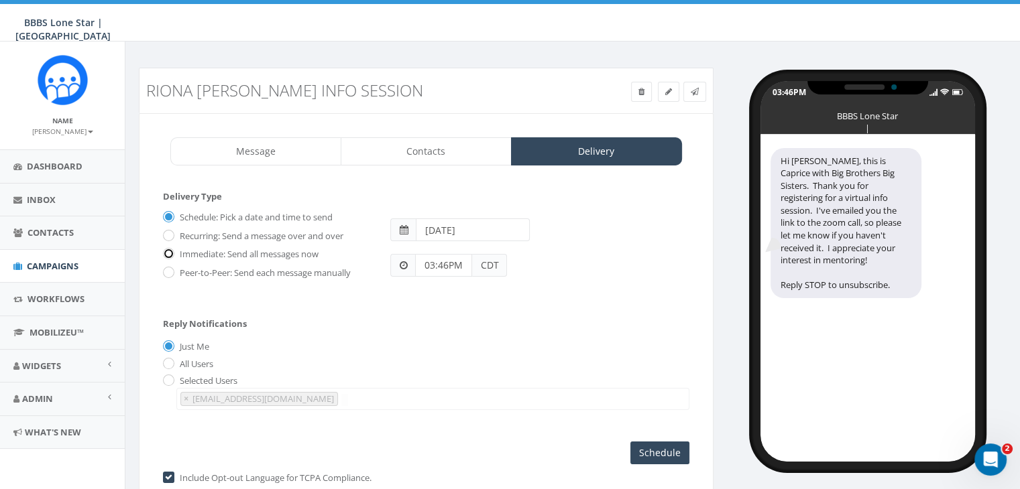
click at [169, 252] on input "Immediate: Send all messages now" at bounding box center [167, 255] width 9 height 9
radio input "true"
click at [684, 445] on input "Send Now" at bounding box center [657, 453] width 63 height 23
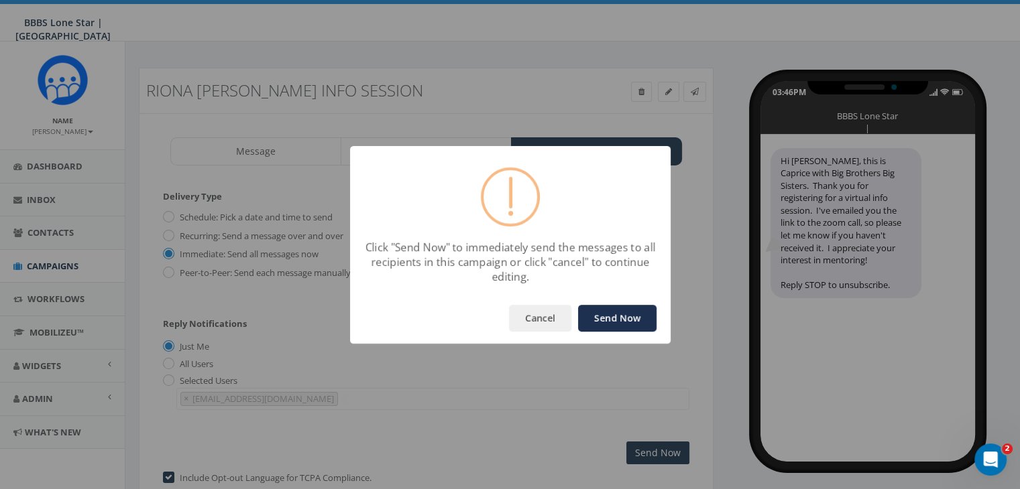
click at [615, 308] on button "Send Now" at bounding box center [617, 318] width 78 height 27
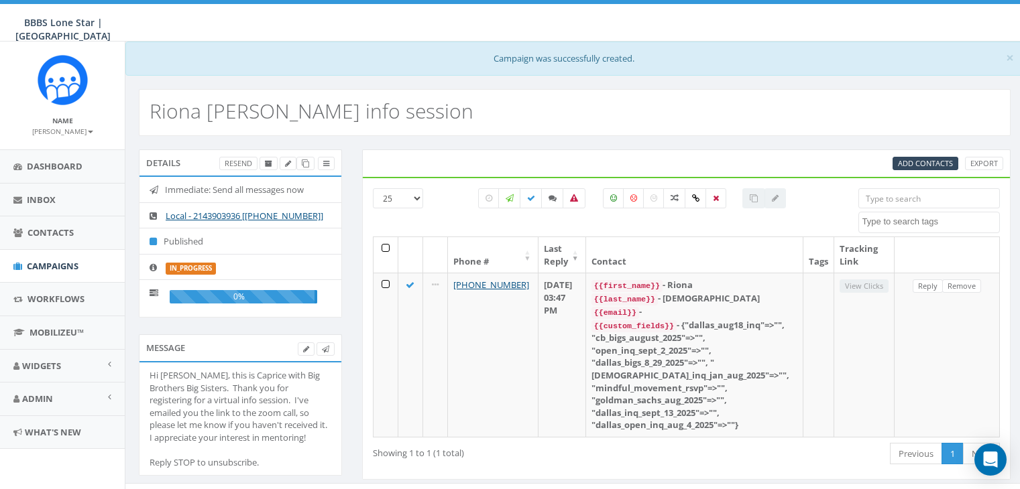
select select
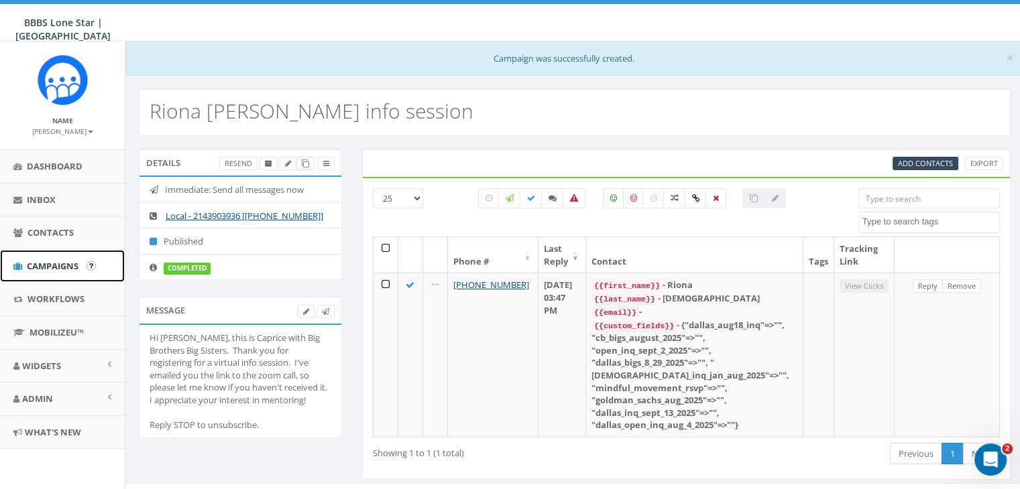
click at [34, 264] on span "Campaigns" at bounding box center [53, 266] width 52 height 12
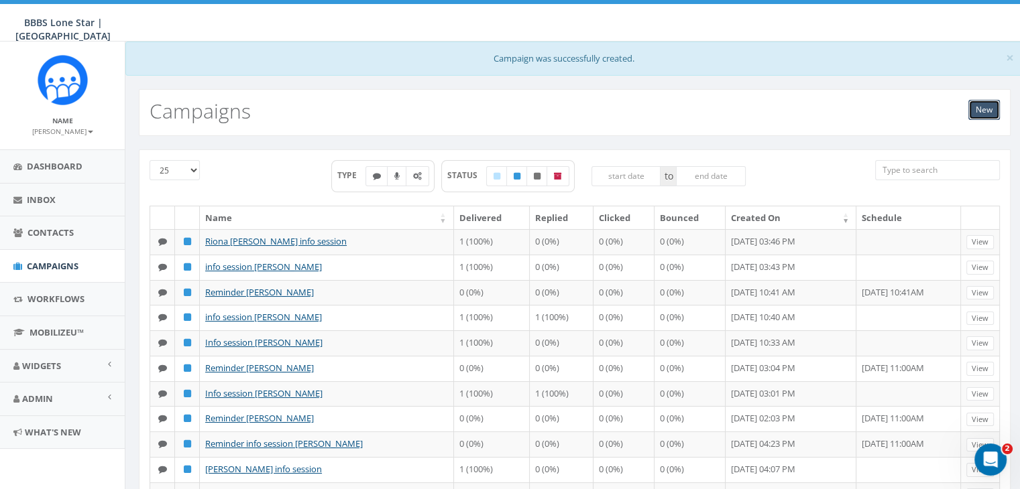
click at [989, 111] on link "New" at bounding box center [984, 110] width 32 height 20
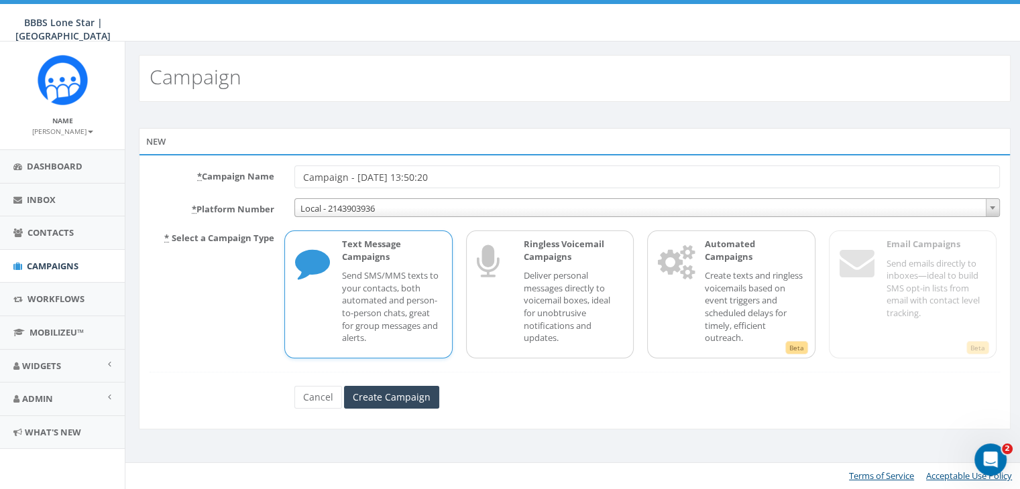
drag, startPoint x: 477, startPoint y: 178, endPoint x: 250, endPoint y: 180, distance: 226.7
click at [250, 180] on div "* Campaign Name Campaign - 10/13/2025, 13:50:20" at bounding box center [574, 177] width 870 height 23
type input "[PERSON_NAME] info session"
click at [406, 307] on p "Send SMS/MMS texts to your contacts, both automated and person-to-person chats,…" at bounding box center [391, 307] width 99 height 74
click at [408, 392] on input "Create Campaign" at bounding box center [391, 397] width 95 height 23
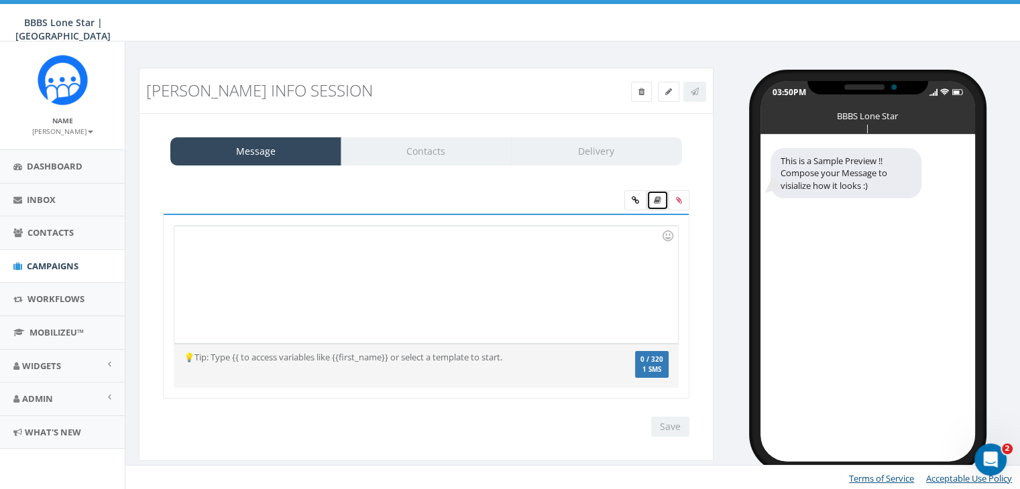
click at [659, 206] on link at bounding box center [657, 200] width 22 height 20
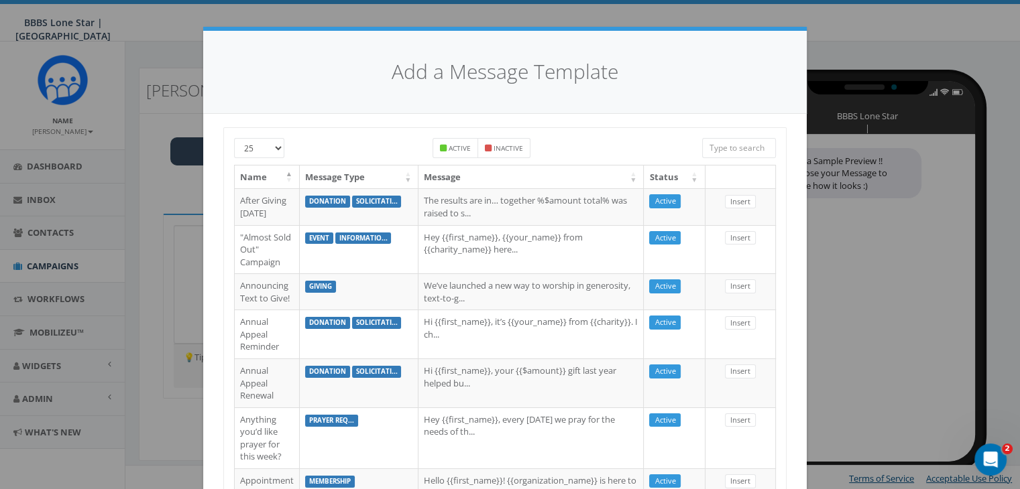
click at [725, 148] on input "search" at bounding box center [739, 148] width 74 height 20
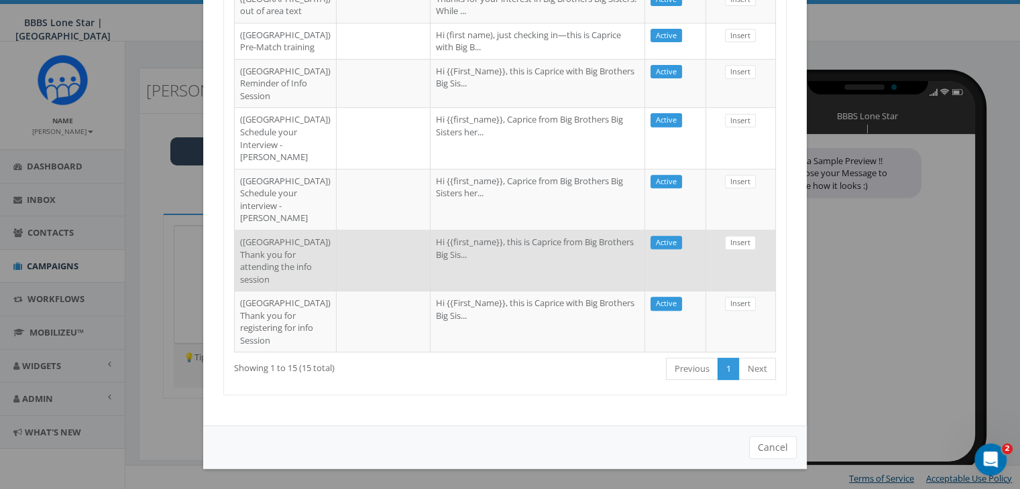
scroll to position [788, 0]
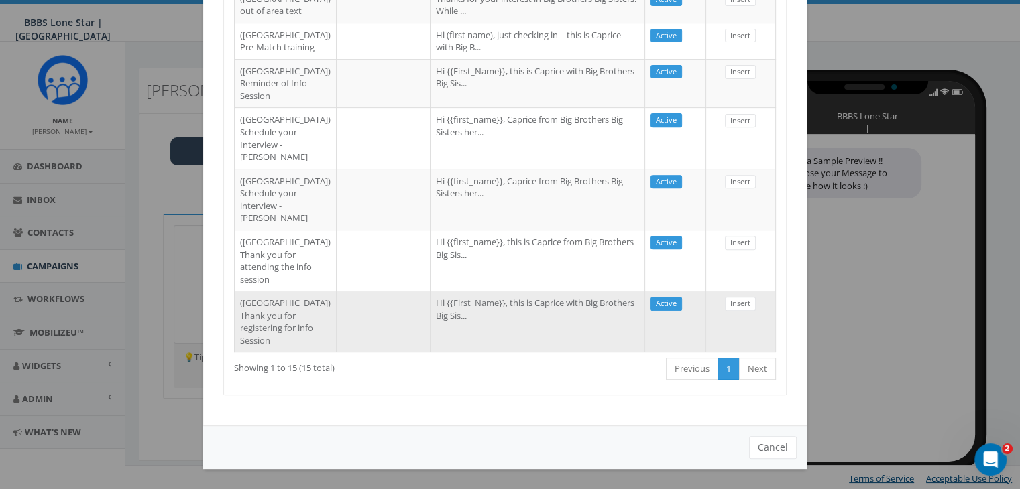
type input "Dallas"
click at [504, 291] on td "Hi {{First_Name}}, this is Caprice with Big Brothers Big Sis..." at bounding box center [537, 321] width 215 height 61
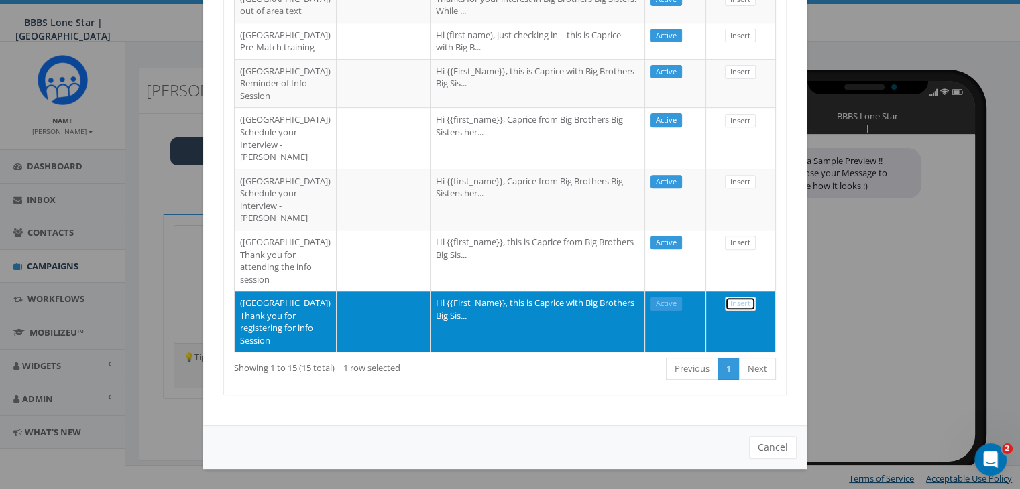
click at [727, 297] on link "Insert" at bounding box center [740, 304] width 31 height 14
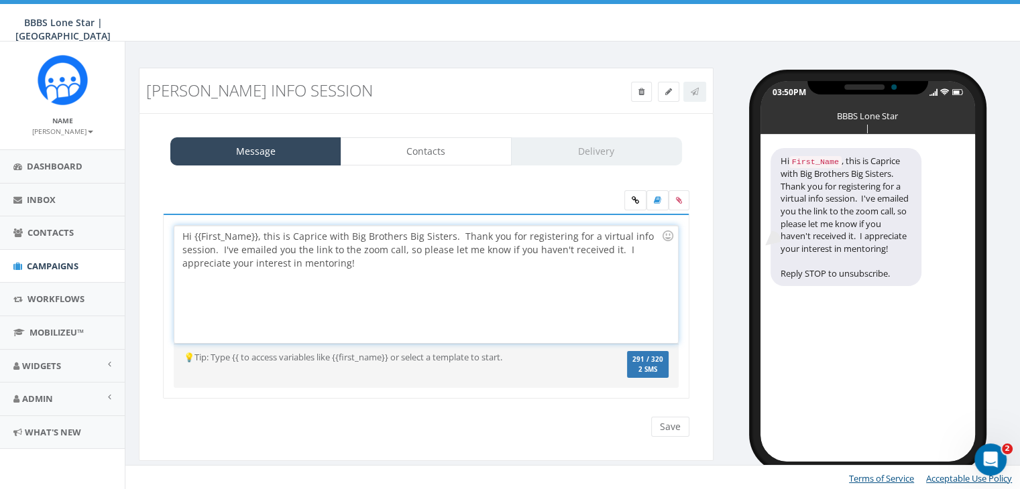
click at [257, 239] on div "Hi {{First_Name}}, this is Caprice with Big Brothers Big Sisters. Thank you for…" at bounding box center [425, 284] width 503 height 117
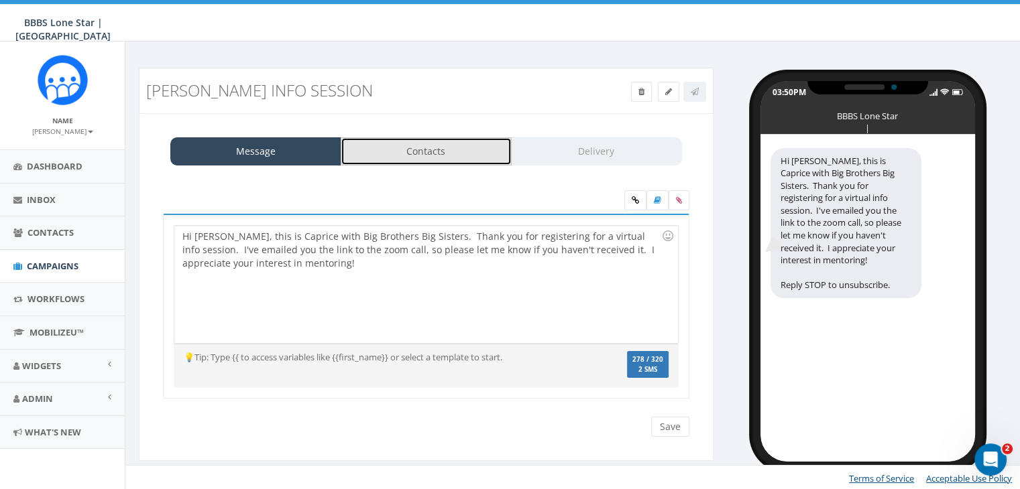
click at [474, 156] on link "Contacts" at bounding box center [426, 151] width 171 height 28
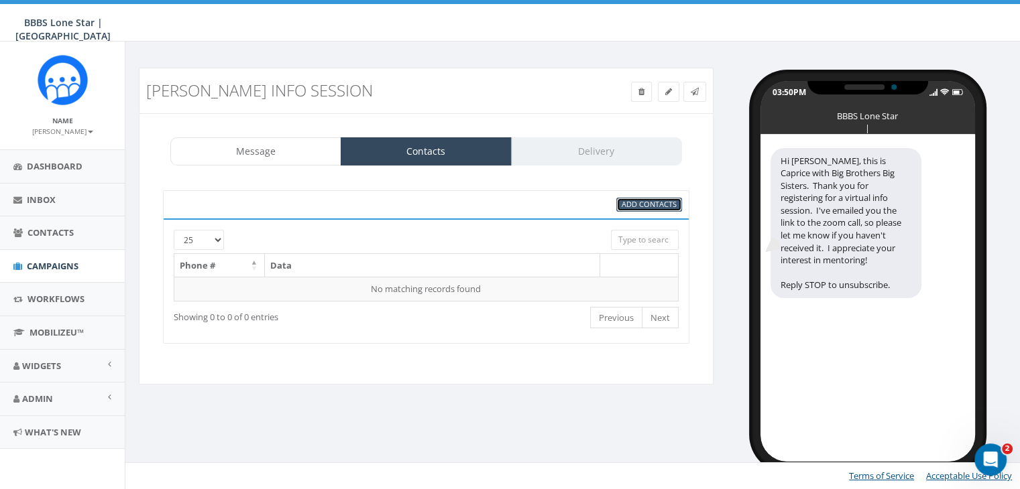
click at [659, 205] on span "Add Contacts" at bounding box center [649, 204] width 55 height 10
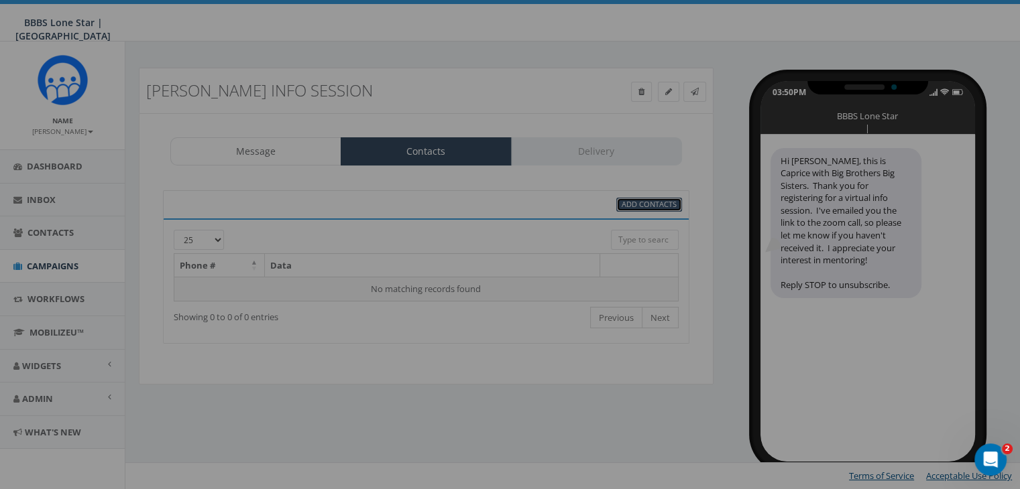
scroll to position [0, 0]
select select
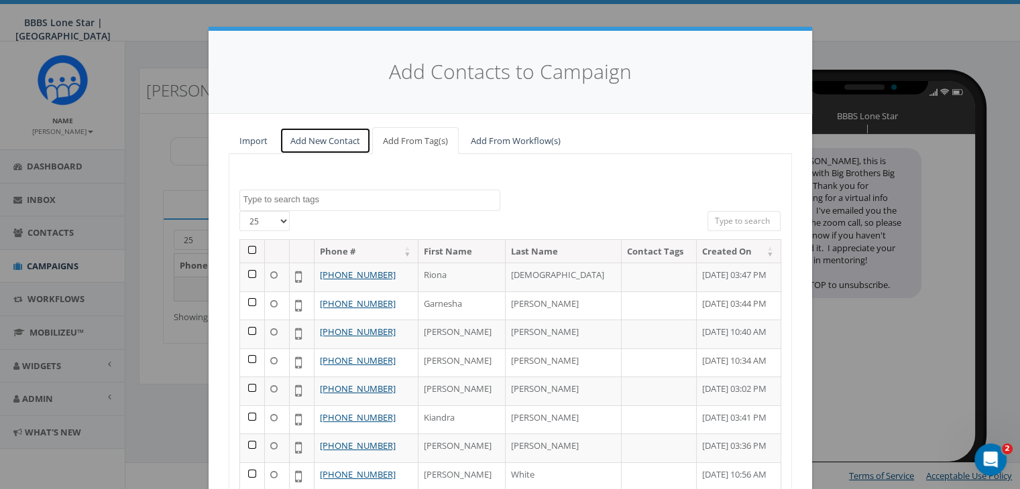
click at [337, 142] on link "Add New Contact" at bounding box center [325, 140] width 91 height 27
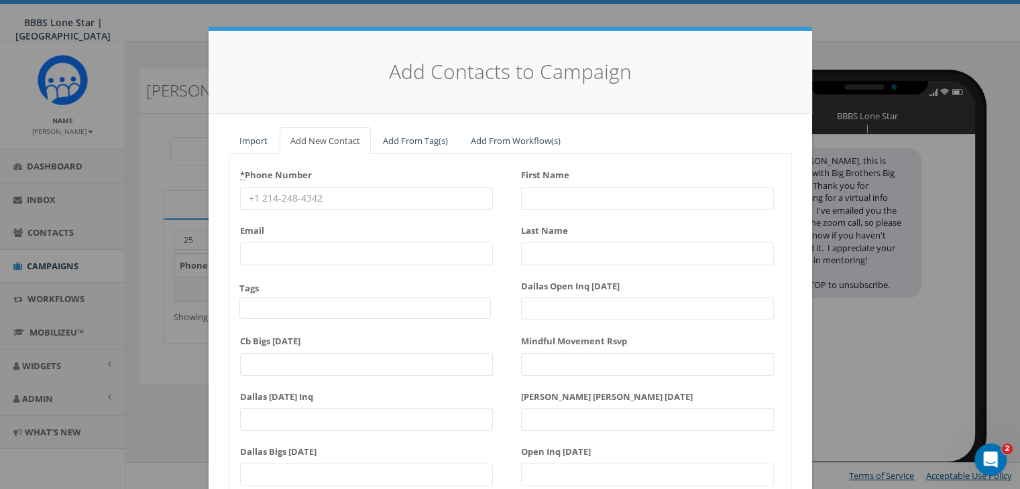
click at [290, 196] on input "* Phone Number" at bounding box center [366, 198] width 253 height 23
paste input "469-571-9125"
type input "469-571-9125"
click at [541, 200] on input "First Name" at bounding box center [647, 198] width 253 height 23
type input "[PERSON_NAME]"
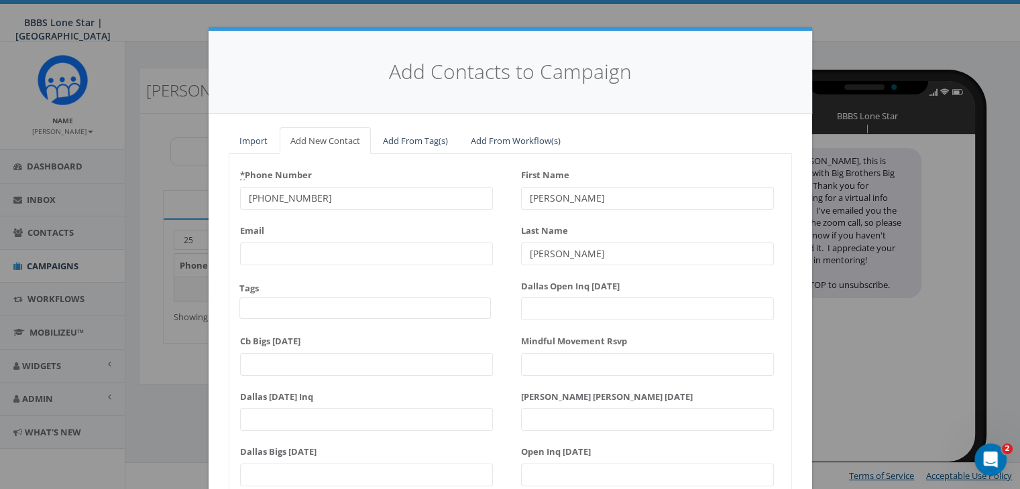
scroll to position [170, 0]
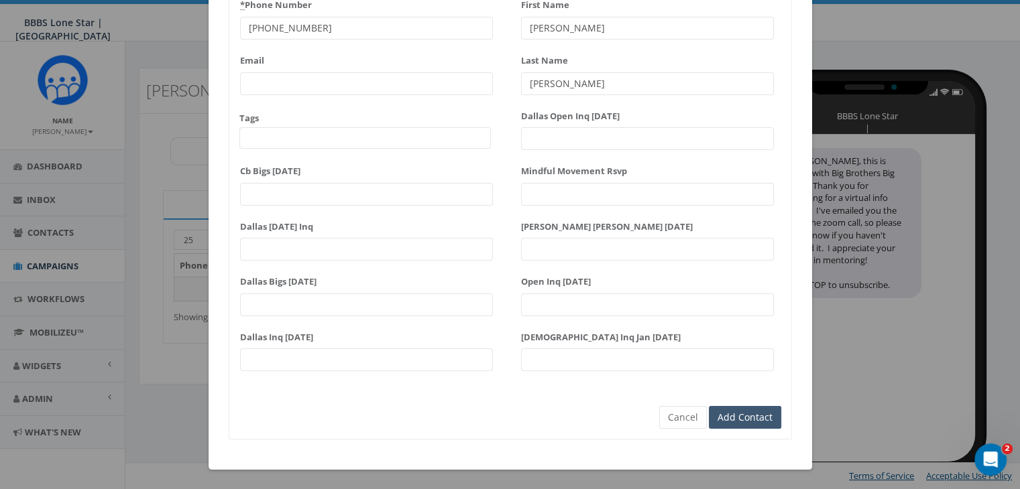
type input "[PERSON_NAME]"
click at [741, 414] on input "Add Contact" at bounding box center [745, 417] width 72 height 23
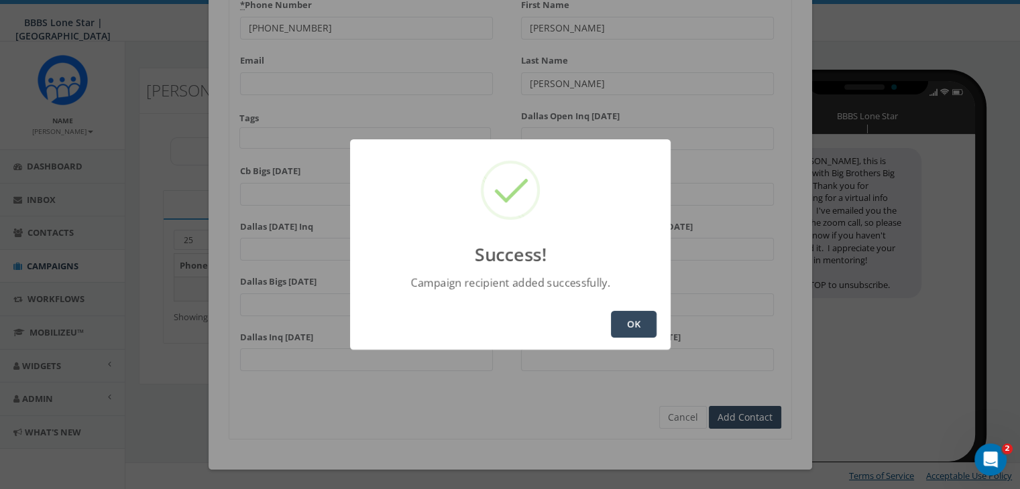
click at [632, 327] on button "OK" at bounding box center [634, 324] width 46 height 27
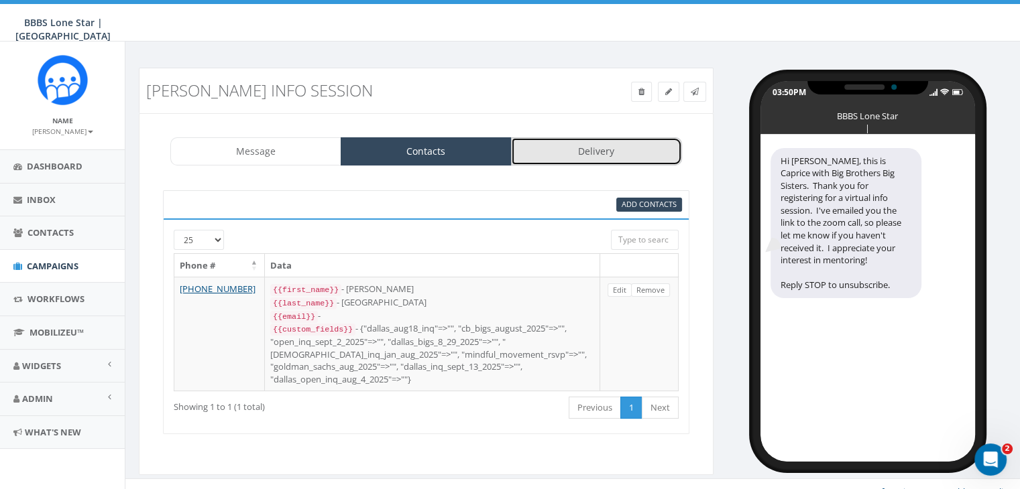
click at [589, 147] on link "Delivery" at bounding box center [596, 151] width 171 height 28
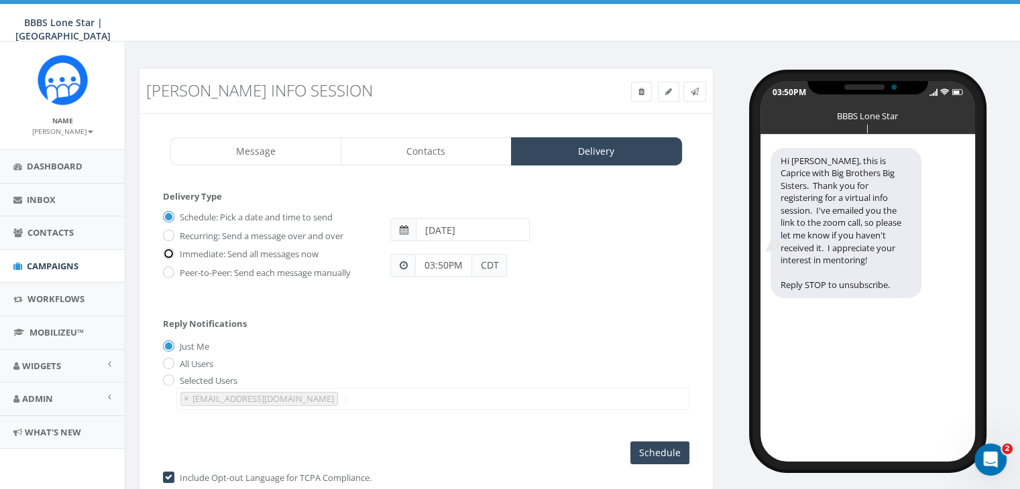
click at [169, 251] on input "Immediate: Send all messages now" at bounding box center [167, 255] width 9 height 9
radio input "true"
click at [679, 445] on input "Send Now" at bounding box center [657, 453] width 63 height 23
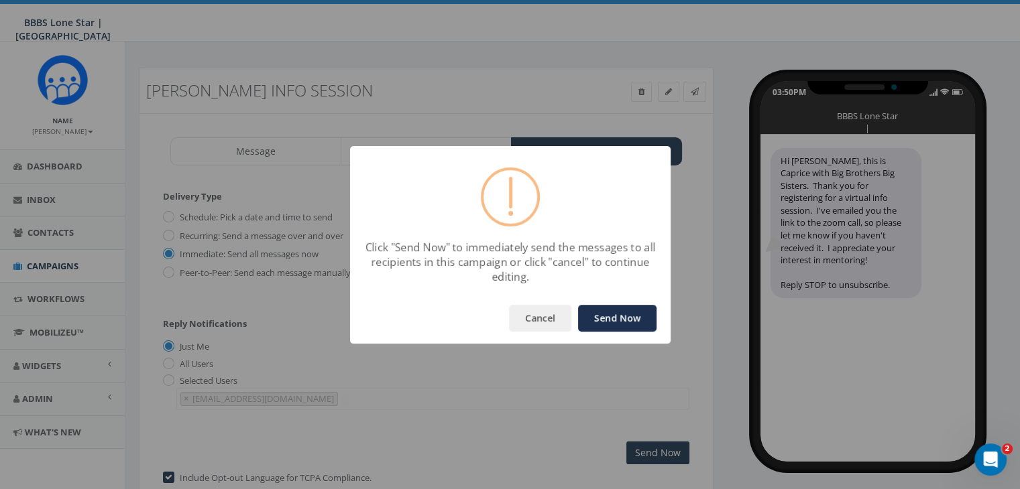
click at [622, 320] on button "Send Now" at bounding box center [617, 318] width 78 height 27
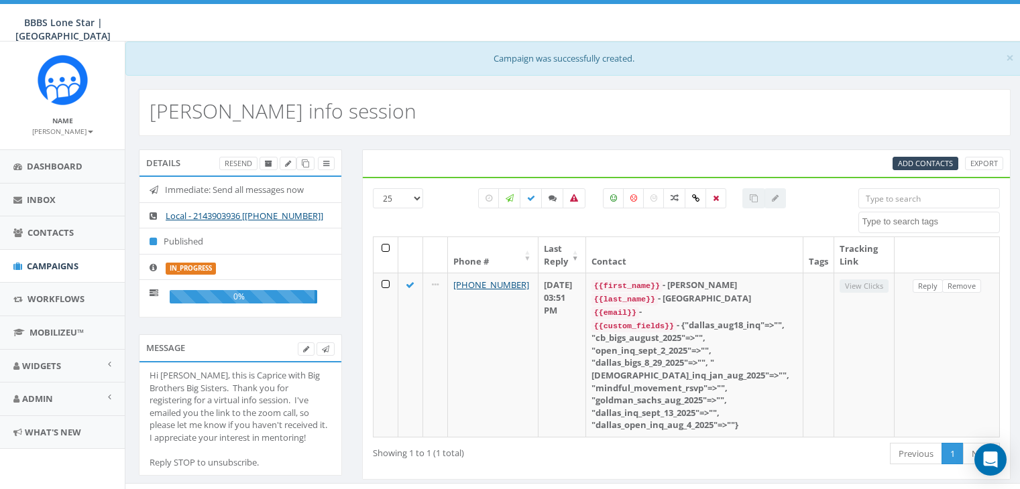
select select
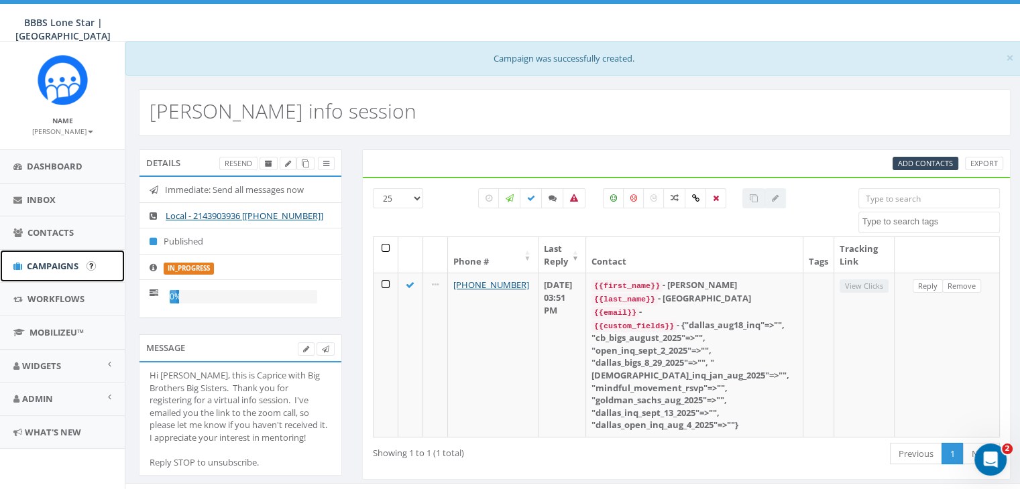
click at [64, 270] on span "Campaigns" at bounding box center [53, 266] width 52 height 12
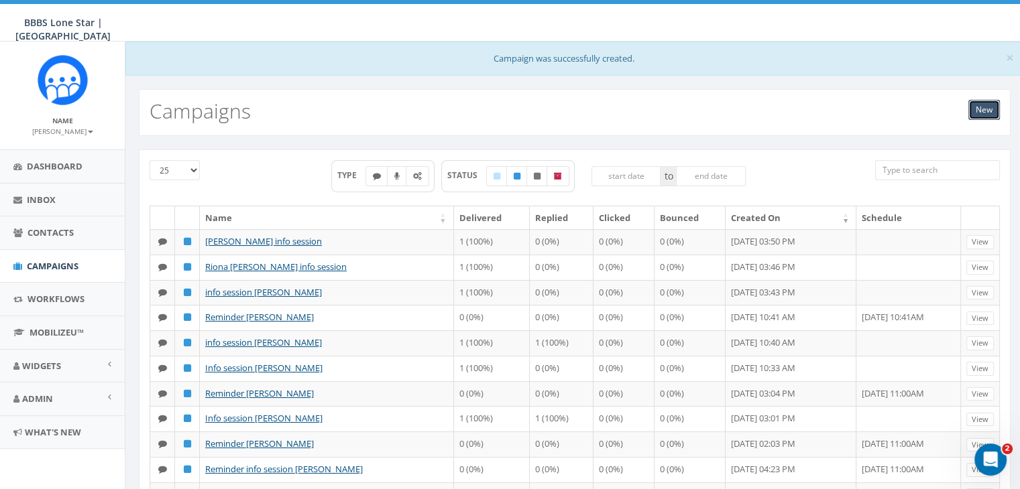
click at [987, 109] on link "New" at bounding box center [984, 110] width 32 height 20
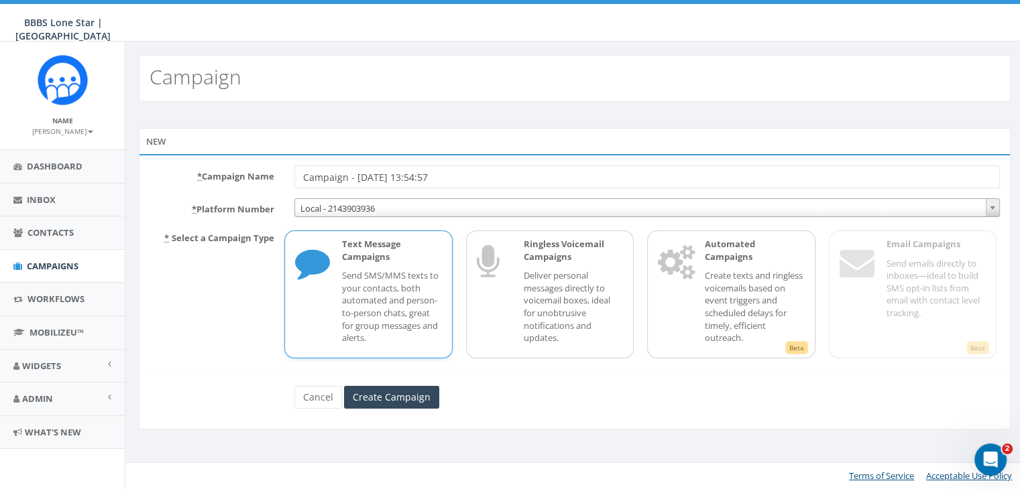
drag, startPoint x: 461, startPoint y: 177, endPoint x: 227, endPoint y: 170, distance: 234.1
click at [228, 170] on div "* Campaign Name Campaign - [DATE] 13:54:57" at bounding box center [574, 177] width 870 height 23
type input "Info Session [PERSON_NAME]"
click at [352, 290] on p "Send SMS/MMS texts to your contacts, both automated and person-to-person chats,…" at bounding box center [391, 307] width 99 height 74
click at [388, 396] on input "Create Campaign" at bounding box center [391, 397] width 95 height 23
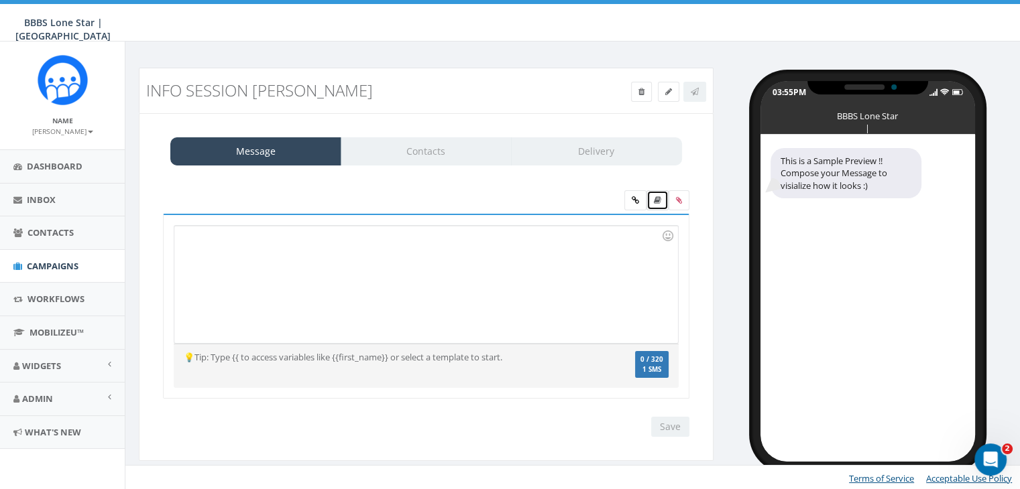
click at [654, 193] on link at bounding box center [657, 200] width 22 height 20
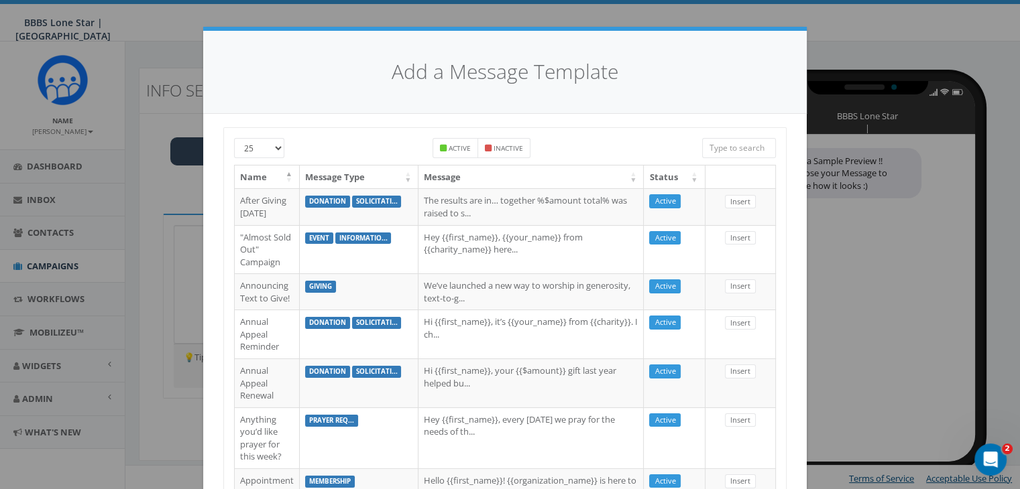
click at [751, 144] on input "search" at bounding box center [739, 148] width 74 height 20
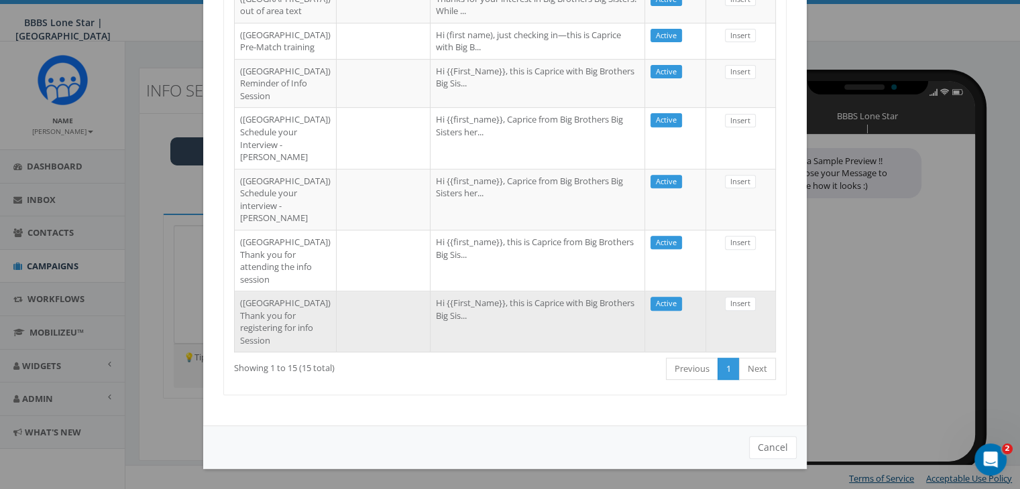
scroll to position [788, 0]
type input "[GEOGRAPHIC_DATA]"
click at [553, 323] on td "Hi {{First_Name}}, this is Caprice with Big Brothers Big Sis..." at bounding box center [537, 321] width 215 height 61
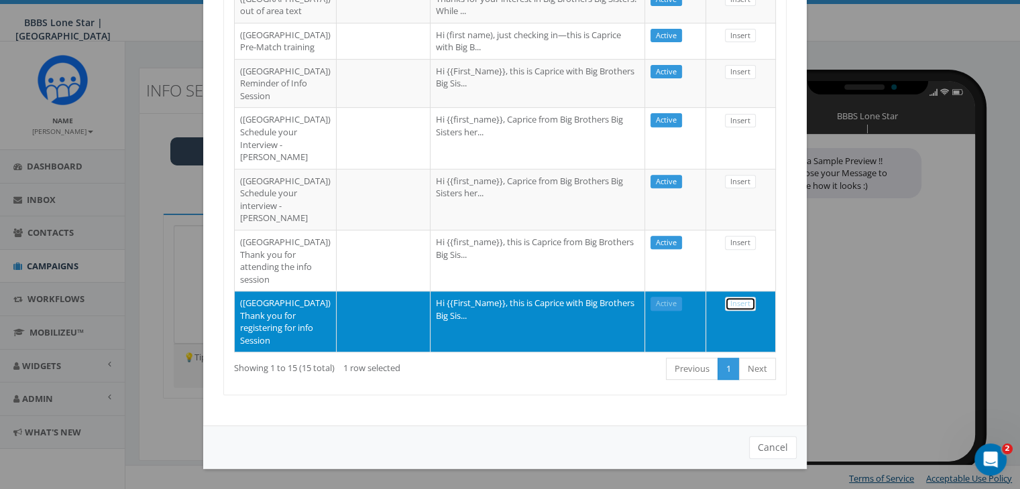
click at [725, 297] on link "Insert" at bounding box center [740, 304] width 31 height 14
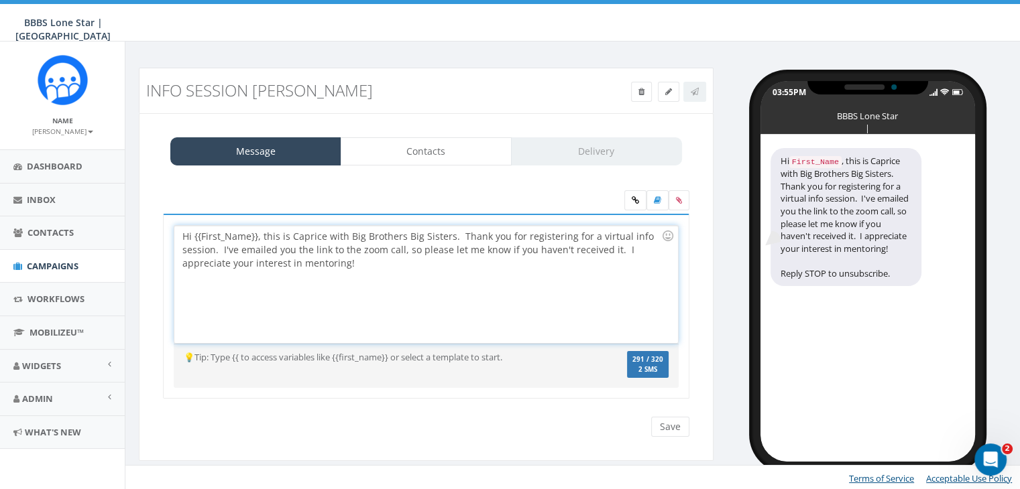
click at [256, 232] on div "Hi {{First_Name}}, this is Caprice with Big Brothers Big Sisters. Thank you for…" at bounding box center [425, 284] width 503 height 117
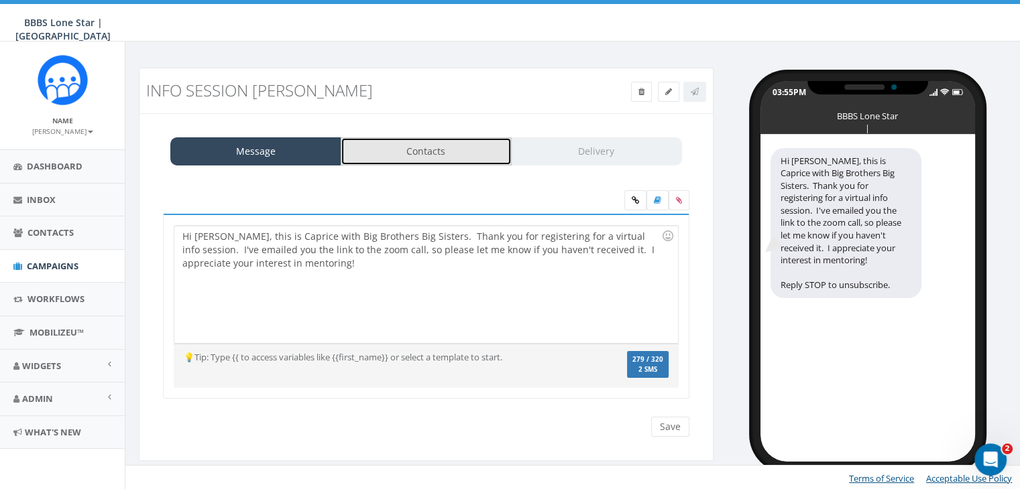
click at [410, 152] on link "Contacts" at bounding box center [426, 151] width 171 height 28
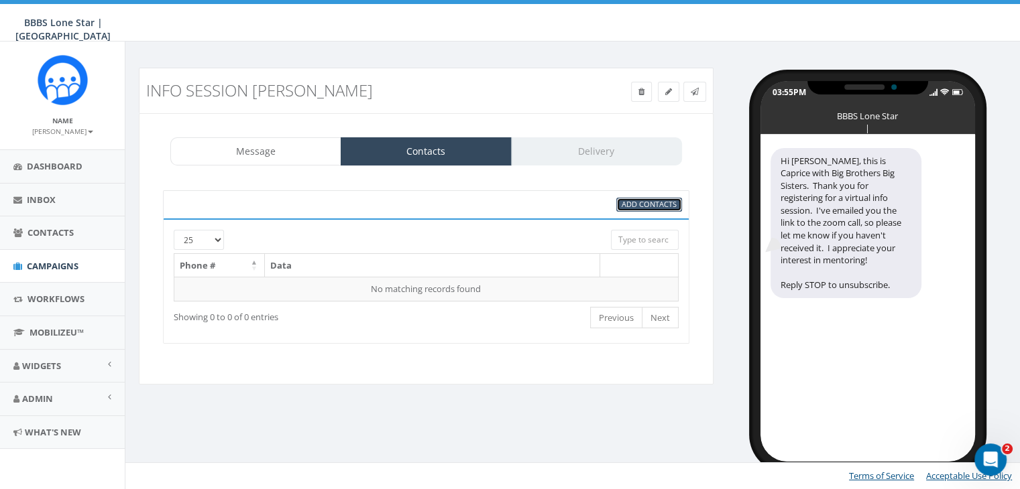
click at [663, 205] on span "Add Contacts" at bounding box center [649, 204] width 55 height 10
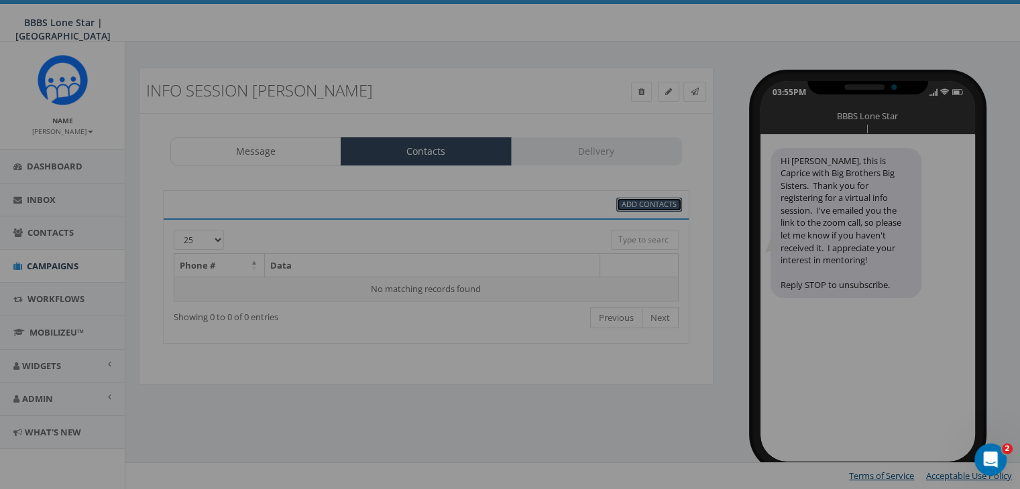
select select
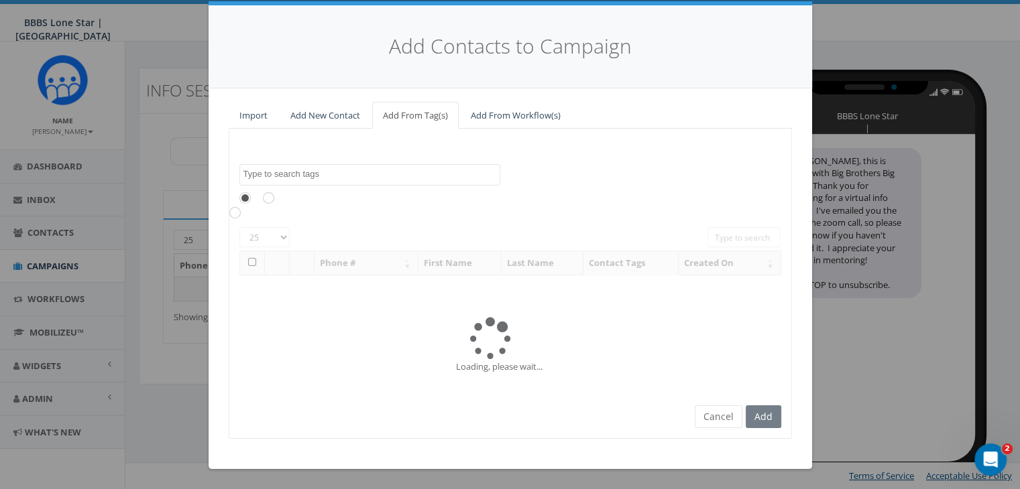
scroll to position [0, 0]
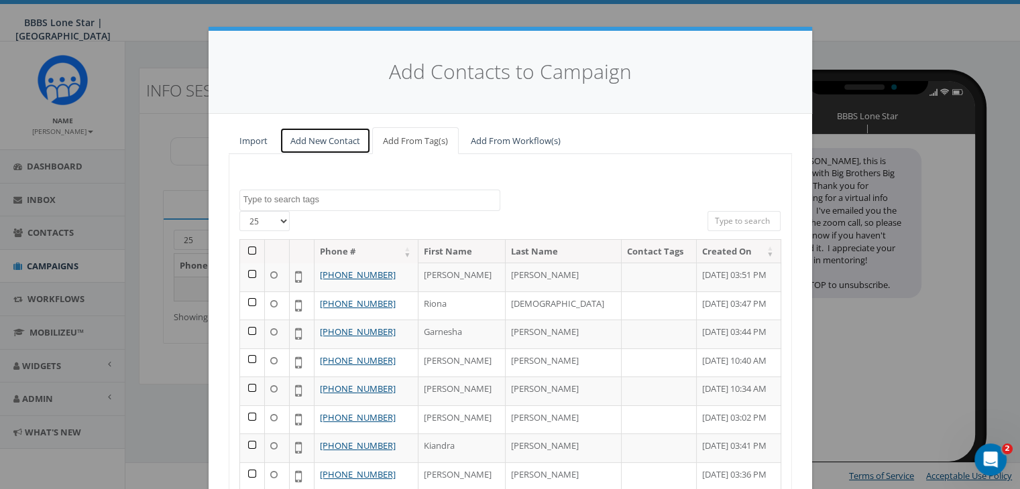
click at [336, 137] on link "Add New Contact" at bounding box center [325, 140] width 91 height 27
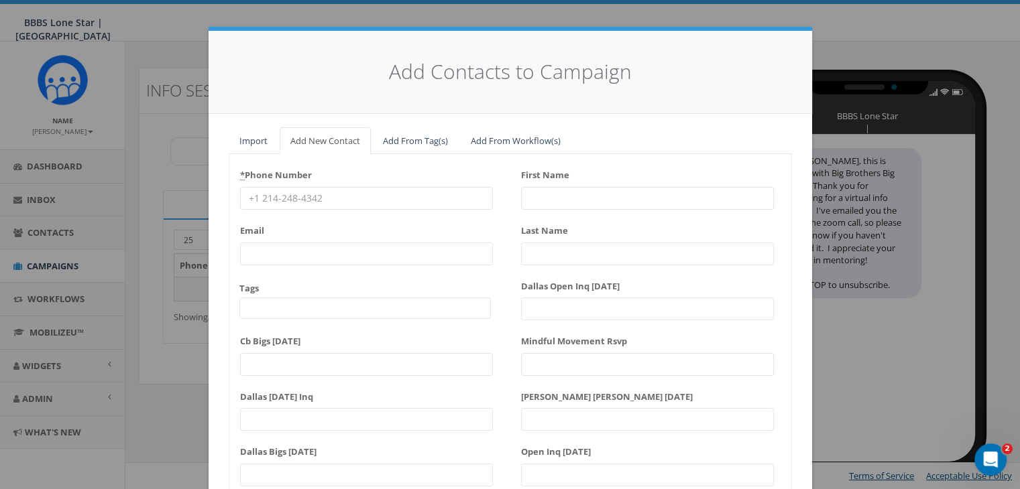
click at [276, 194] on input "* Phone Number" at bounding box center [366, 198] width 253 height 23
paste input "469-836-2158"
type input "469-836-2158"
click at [561, 198] on input "First Name" at bounding box center [647, 198] width 253 height 23
type input "L"
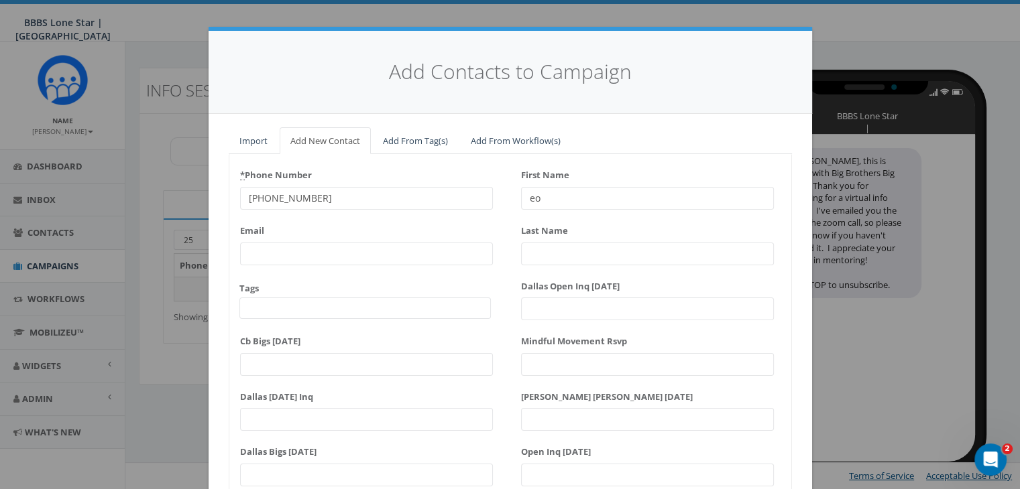
type input "e"
type input "[PERSON_NAME]"
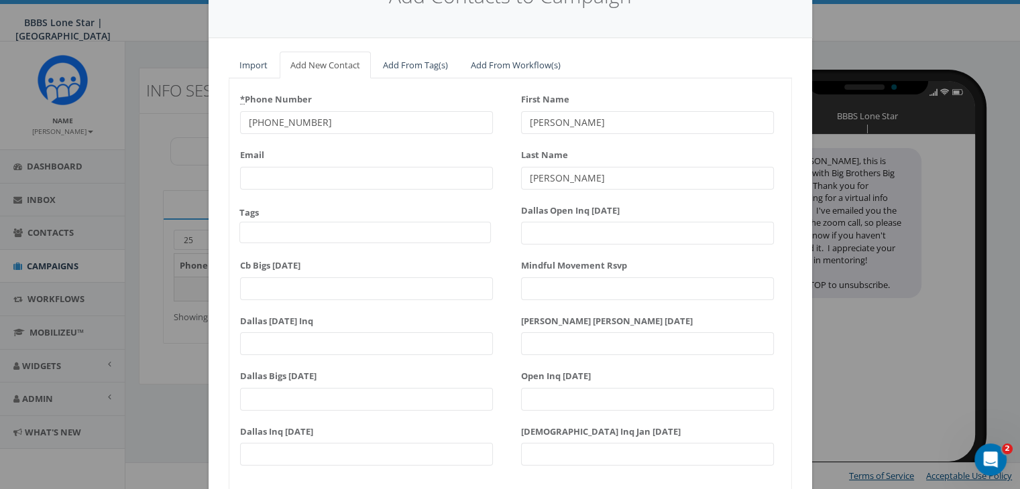
scroll to position [170, 0]
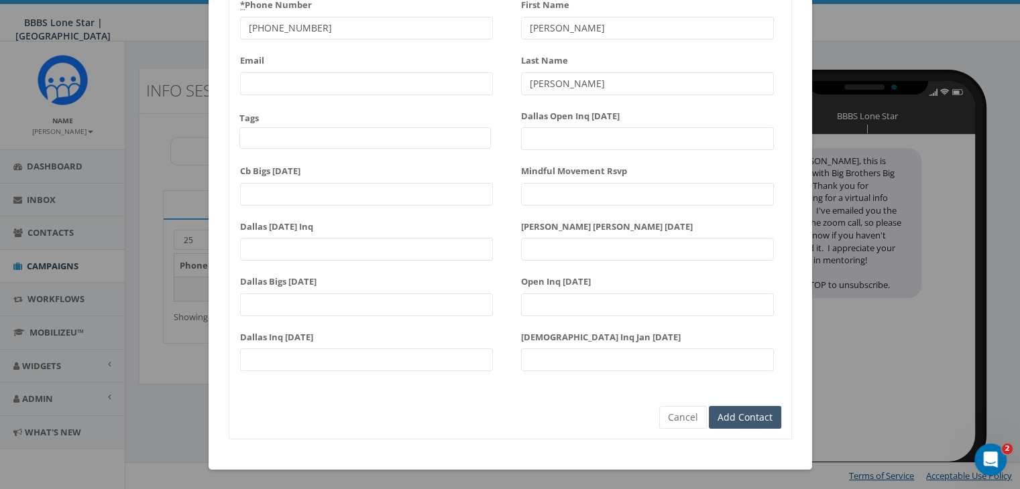
type input "[PERSON_NAME]"
click at [756, 414] on input "Add Contact" at bounding box center [745, 417] width 72 height 23
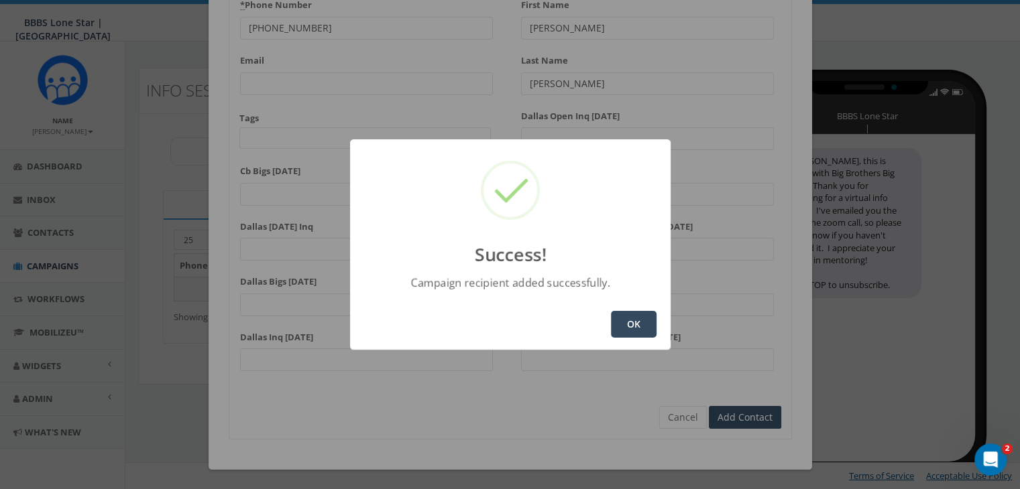
click at [625, 323] on button "OK" at bounding box center [634, 324] width 46 height 27
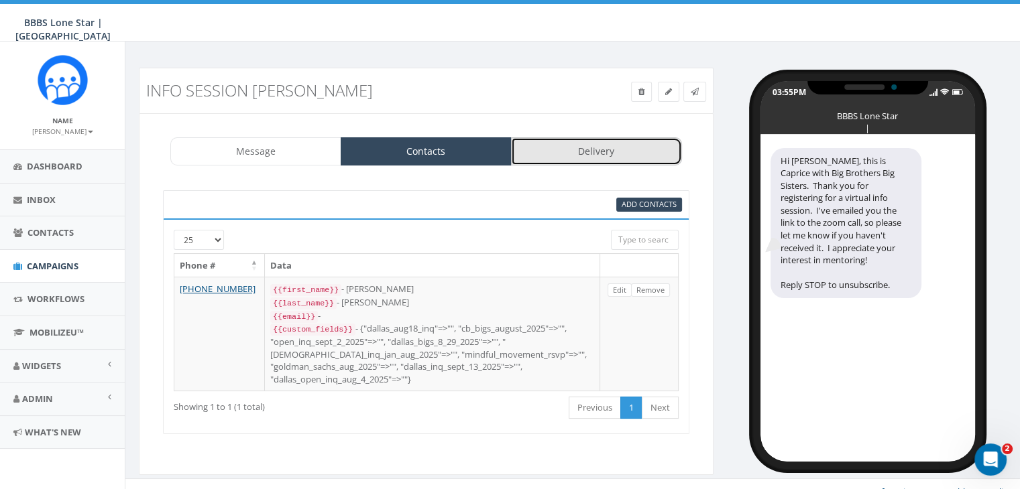
click at [603, 154] on link "Delivery" at bounding box center [596, 151] width 171 height 28
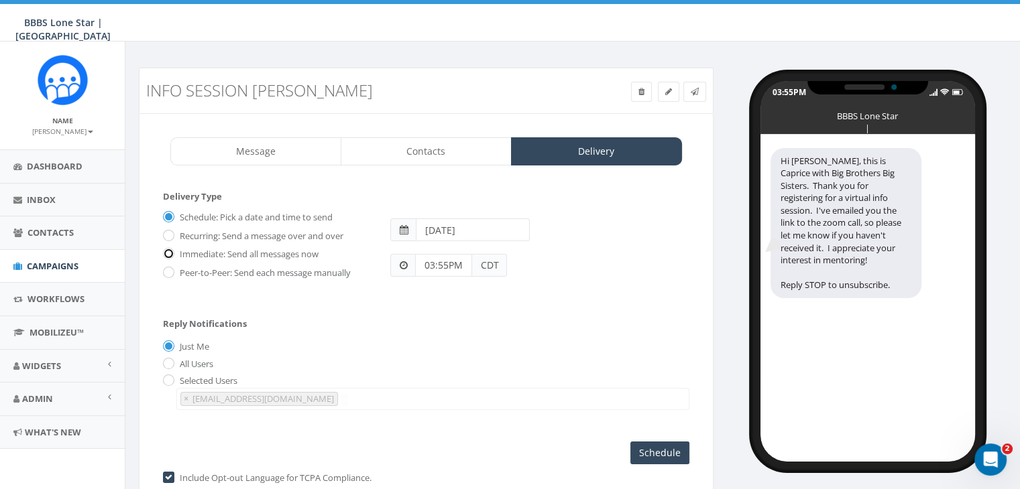
click at [169, 252] on input "Immediate: Send all messages now" at bounding box center [167, 255] width 9 height 9
radio input "true"
click at [648, 446] on input "Send Now" at bounding box center [657, 453] width 63 height 23
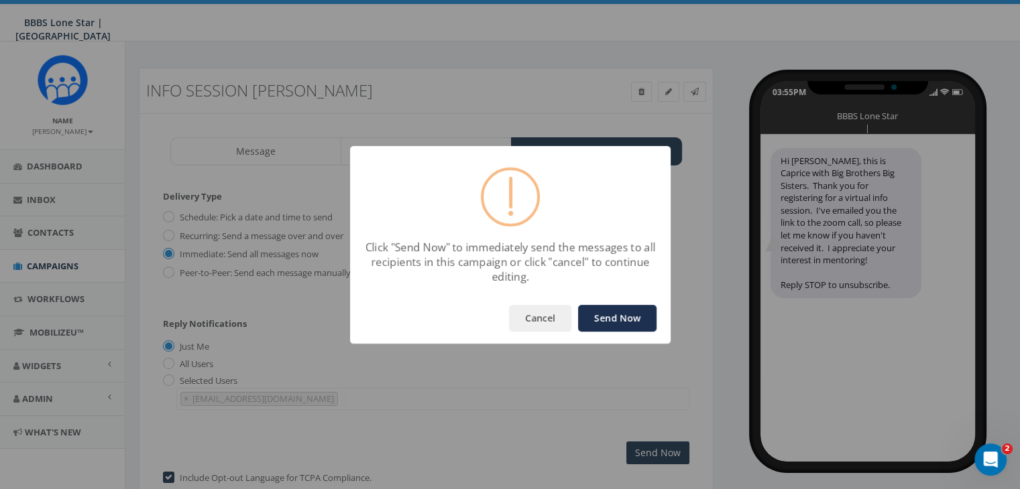
click at [603, 310] on button "Send Now" at bounding box center [617, 318] width 78 height 27
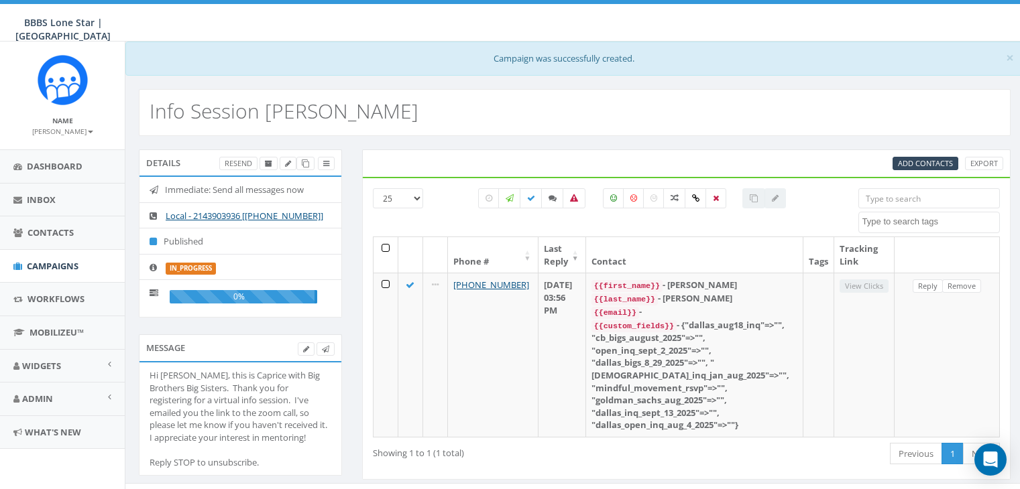
select select
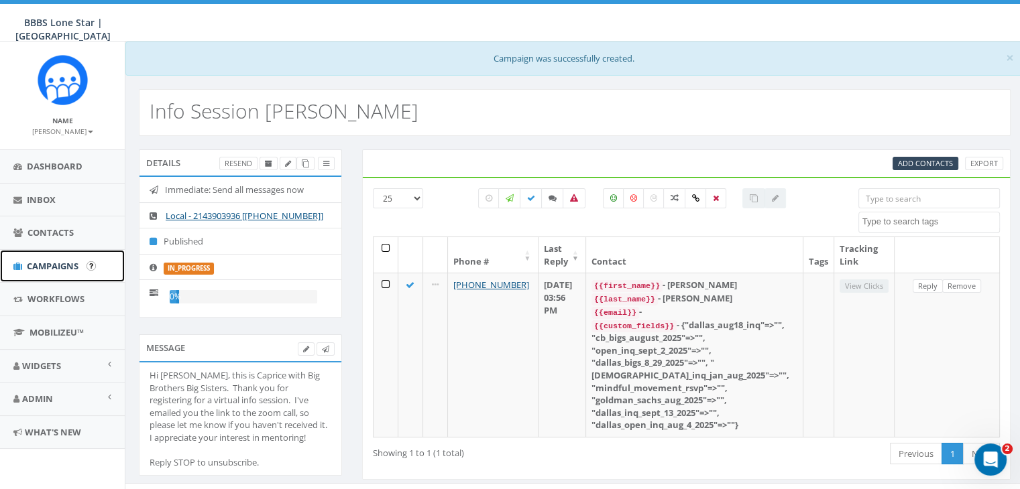
click at [35, 266] on span "Campaigns" at bounding box center [53, 266] width 52 height 12
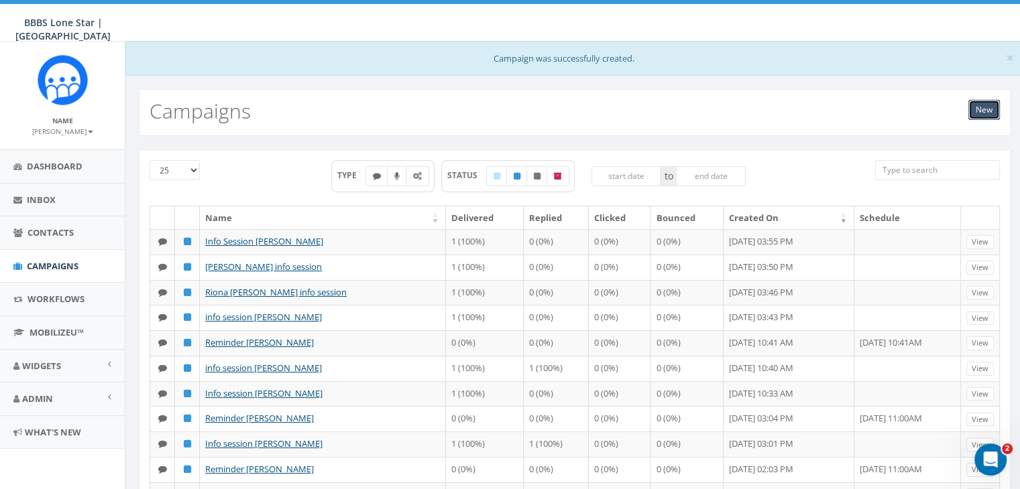
click at [979, 112] on link "New" at bounding box center [984, 110] width 32 height 20
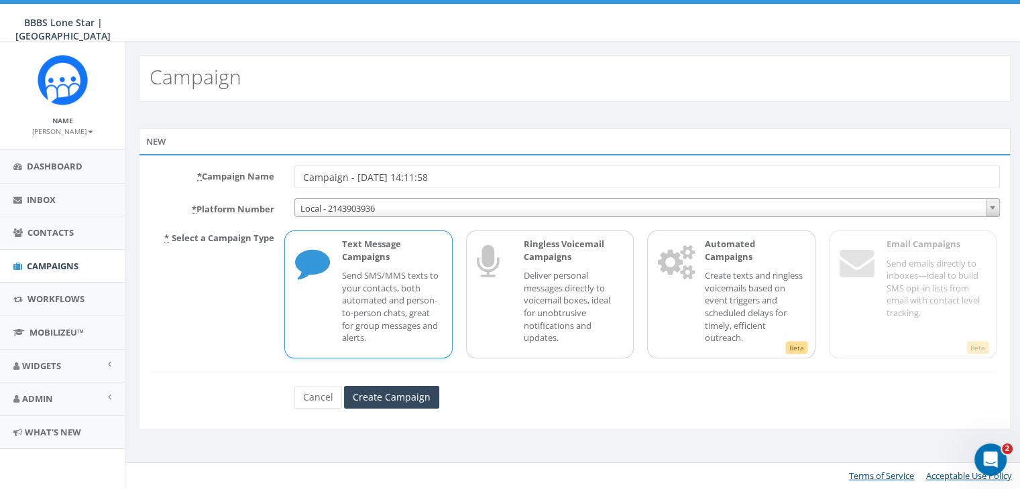
drag, startPoint x: 475, startPoint y: 176, endPoint x: 188, endPoint y: 172, distance: 287.0
click at [189, 172] on div "* Campaign Name Campaign - 10/13/2025, 14:11:58" at bounding box center [574, 177] width 870 height 23
type input "Info session Yannick Murayire"
click at [378, 250] on p "Text Message Campaigns" at bounding box center [391, 250] width 99 height 25
click at [411, 395] on input "Create Campaign" at bounding box center [391, 397] width 95 height 23
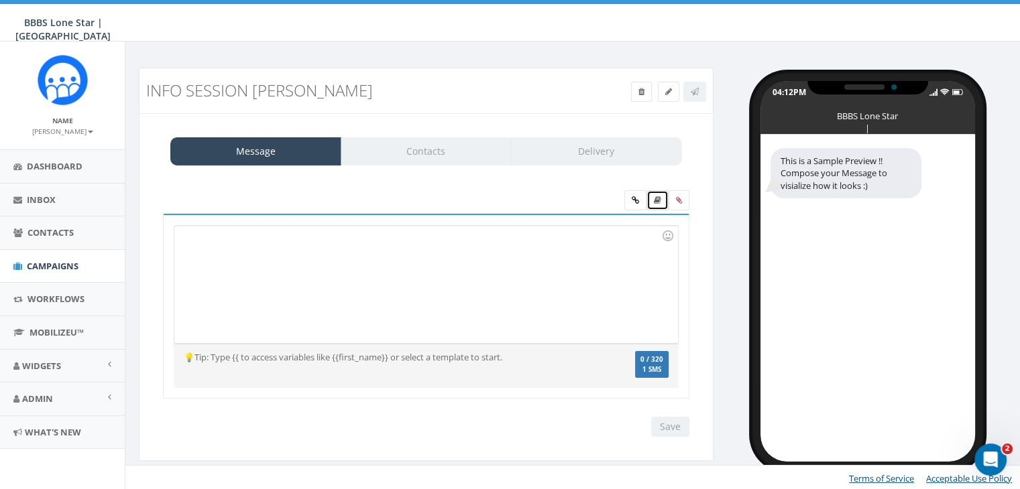
click at [660, 205] on link at bounding box center [657, 200] width 22 height 20
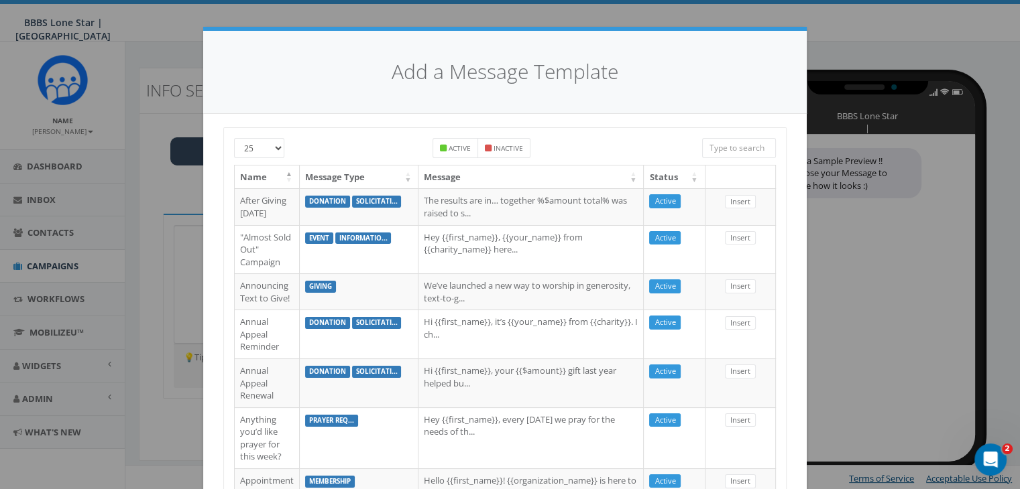
click at [737, 146] on input "search" at bounding box center [739, 148] width 74 height 20
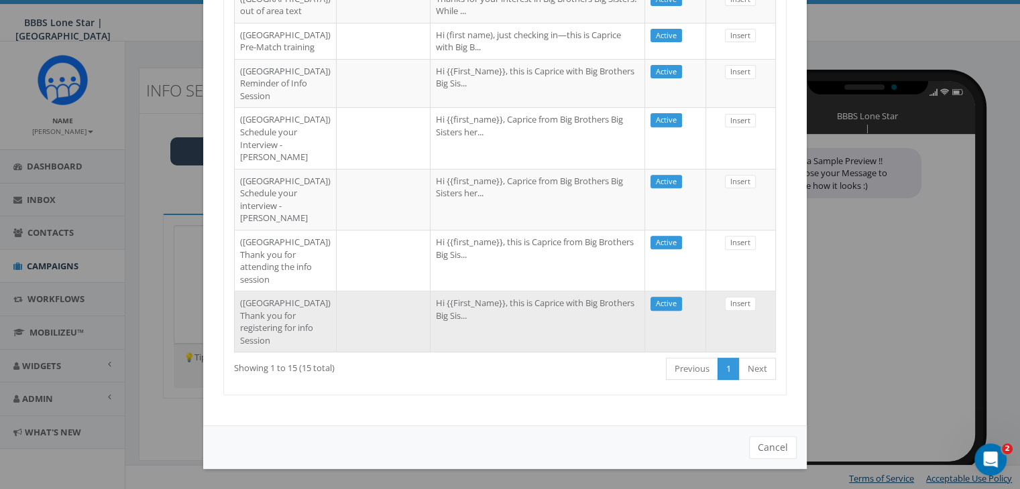
scroll to position [788, 0]
type input "Dallas"
click at [540, 327] on td "Hi {{First_Name}}, this is Caprice with Big Brothers Big Sis..." at bounding box center [537, 321] width 215 height 61
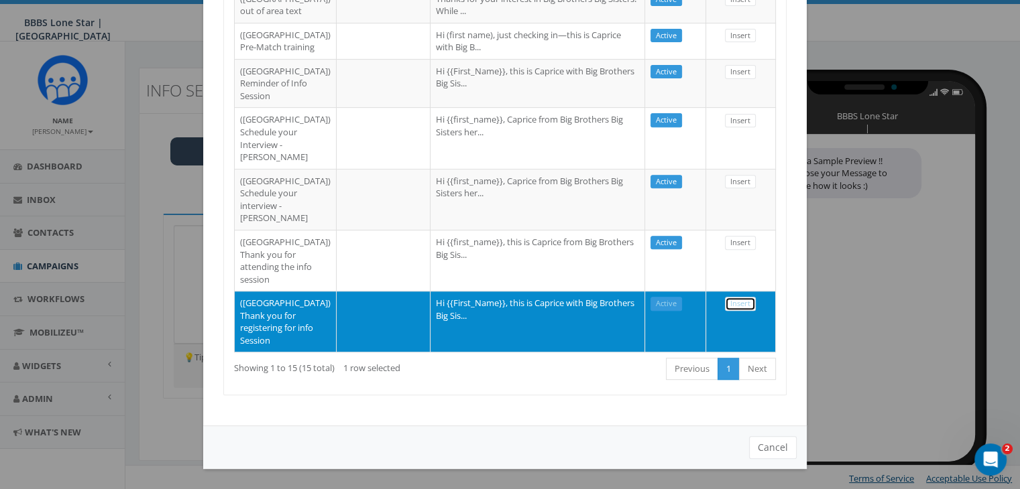
click at [734, 297] on link "Insert" at bounding box center [740, 304] width 31 height 14
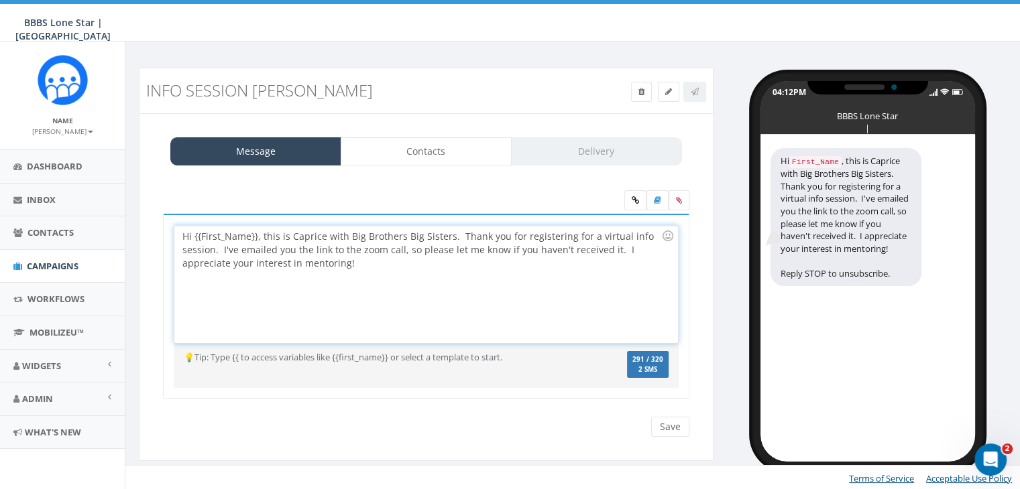
click at [256, 235] on div "Hi {{First_Name}}, this is Caprice with Big Brothers Big Sisters. Thank you for…" at bounding box center [425, 284] width 503 height 117
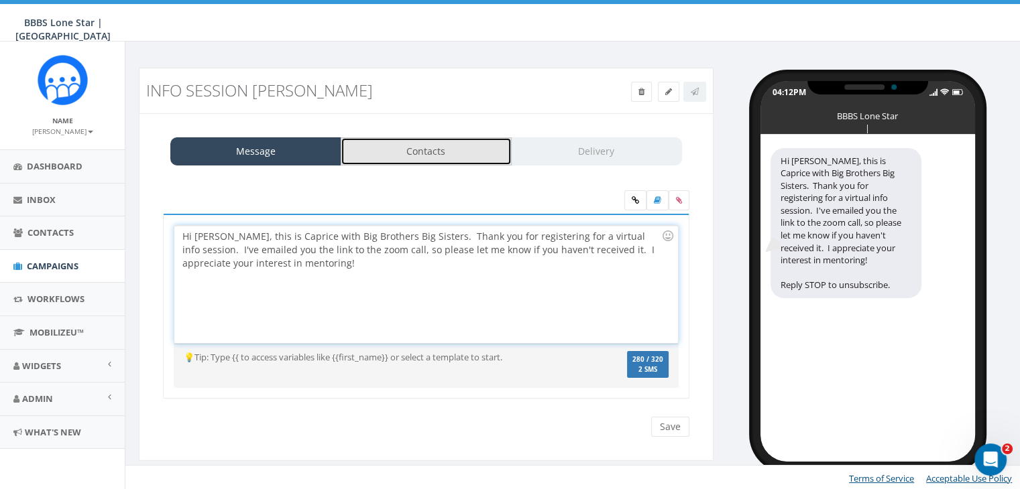
click at [424, 156] on link "Contacts" at bounding box center [426, 151] width 171 height 28
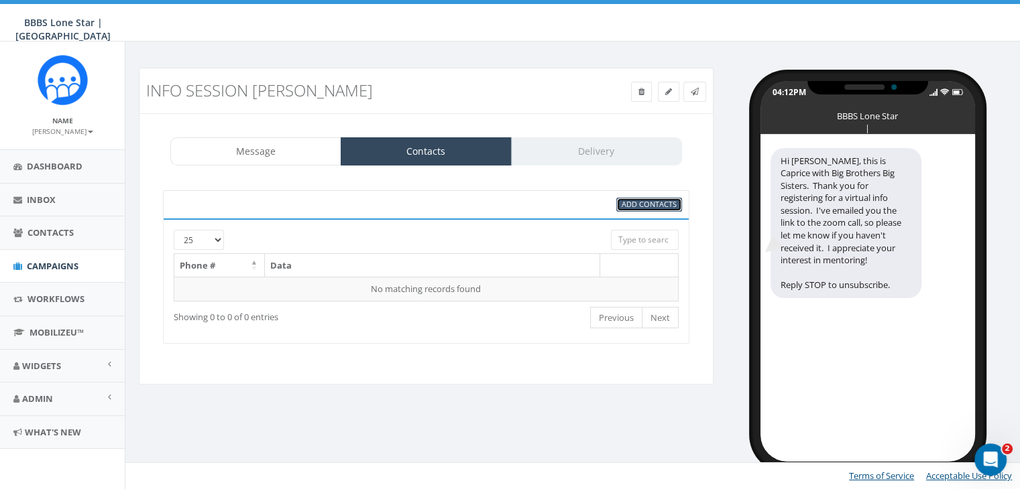
click at [634, 205] on span "Add Contacts" at bounding box center [649, 204] width 55 height 10
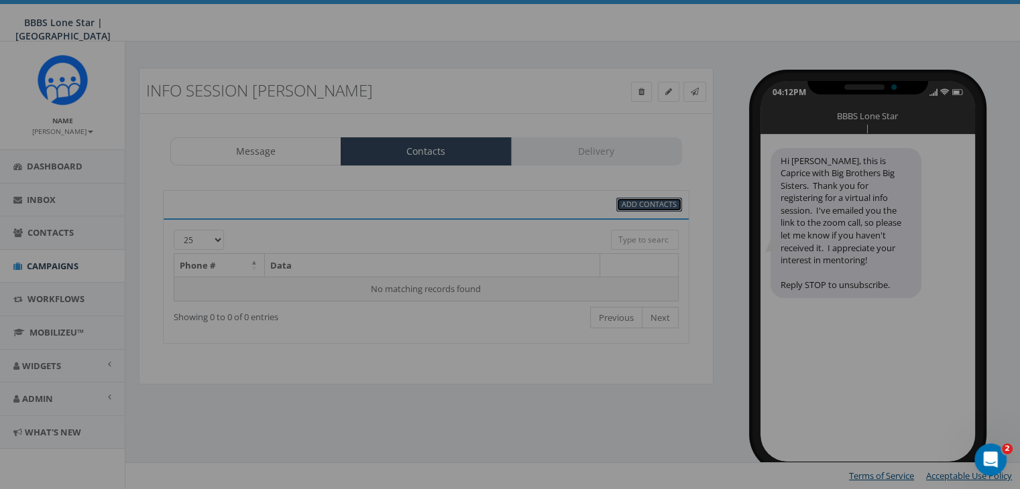
scroll to position [0, 0]
select select
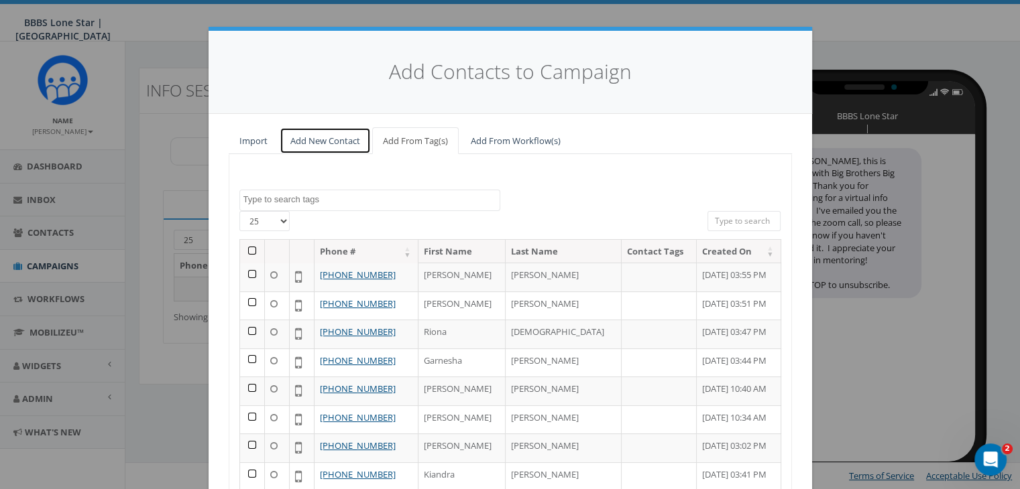
click at [312, 139] on link "Add New Contact" at bounding box center [325, 140] width 91 height 27
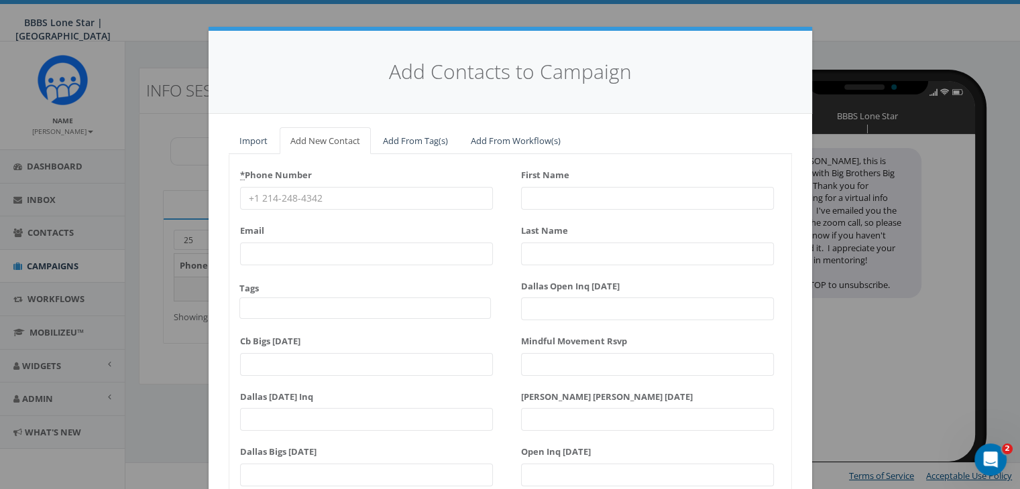
click at [276, 196] on input "* Phone Number" at bounding box center [366, 198] width 253 height 23
paste input "[PHONE_NUMBER]"
type input "[PHONE_NUMBER]"
click at [578, 198] on input "First Name" at bounding box center [647, 198] width 253 height 23
type input "[PERSON_NAME]"
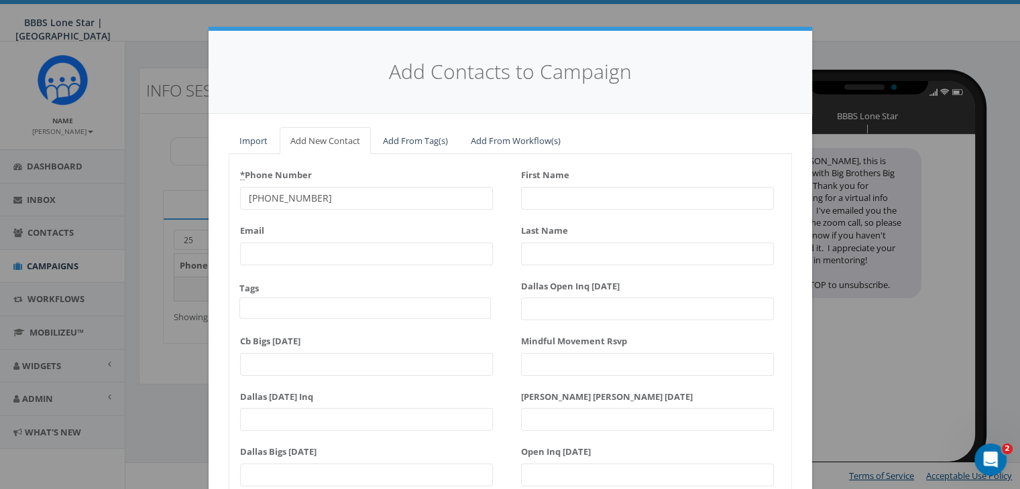
type input "Murayire"
type input "[PERSON_NAME]"
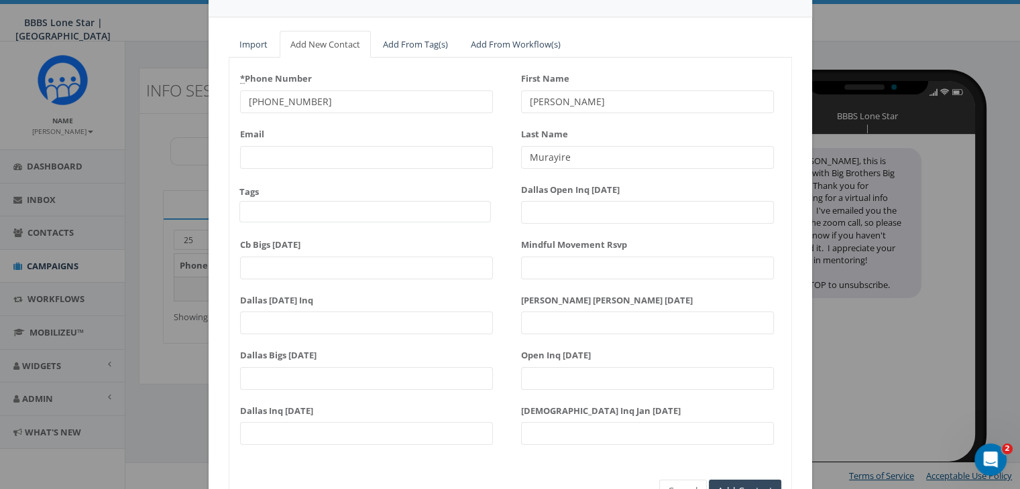
scroll to position [170, 0]
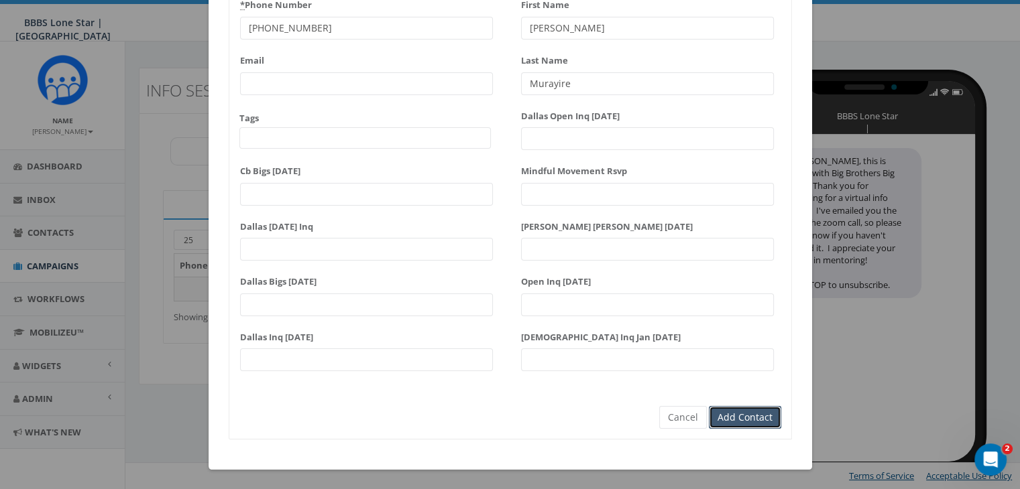
click at [749, 415] on input "Add Contact" at bounding box center [745, 417] width 72 height 23
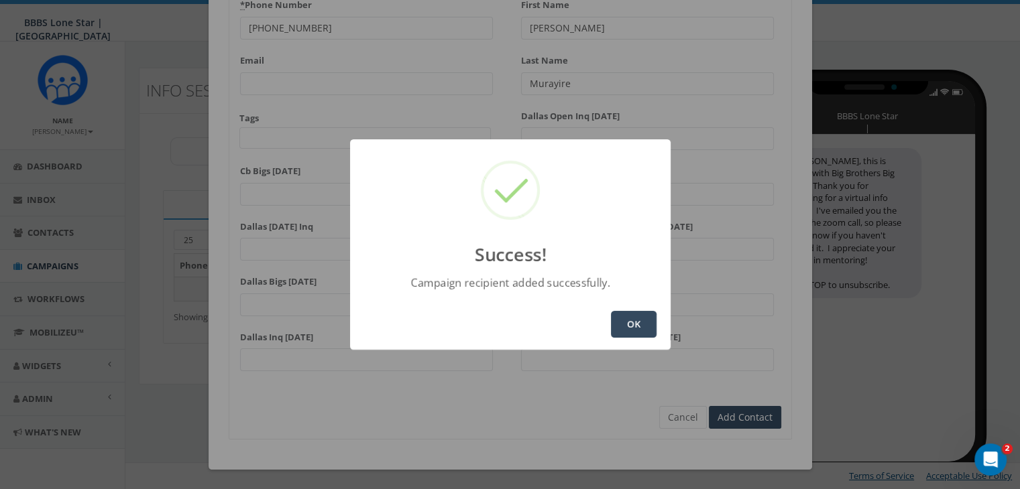
click at [642, 318] on button "OK" at bounding box center [634, 324] width 46 height 27
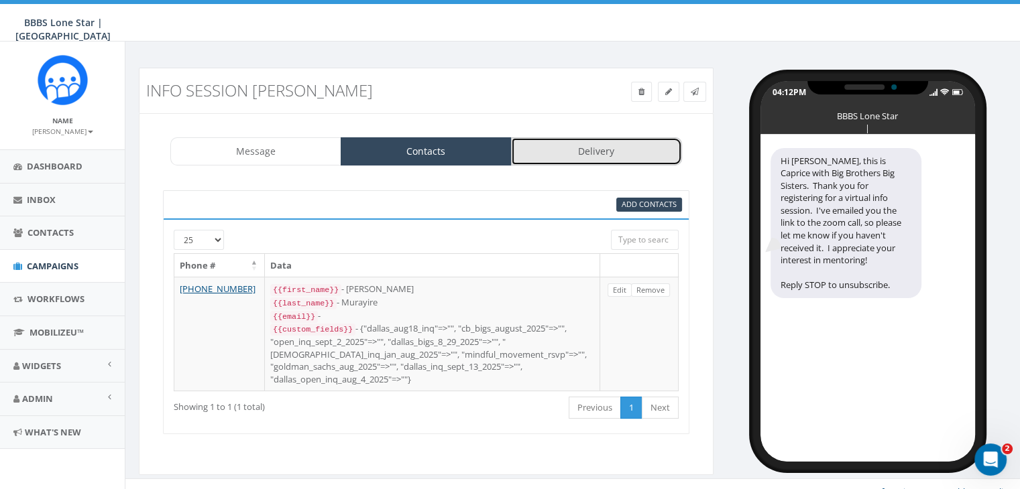
click at [576, 155] on link "Delivery" at bounding box center [596, 151] width 171 height 28
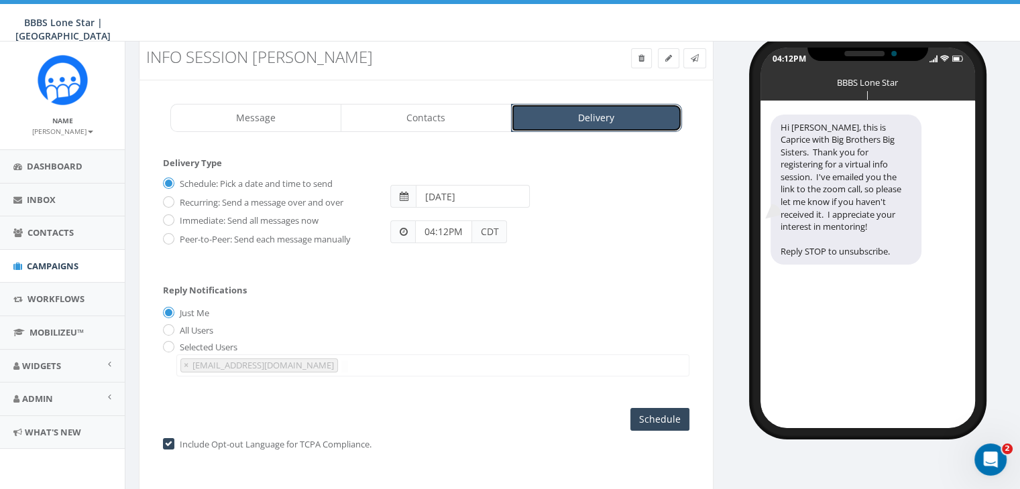
scroll to position [0, 0]
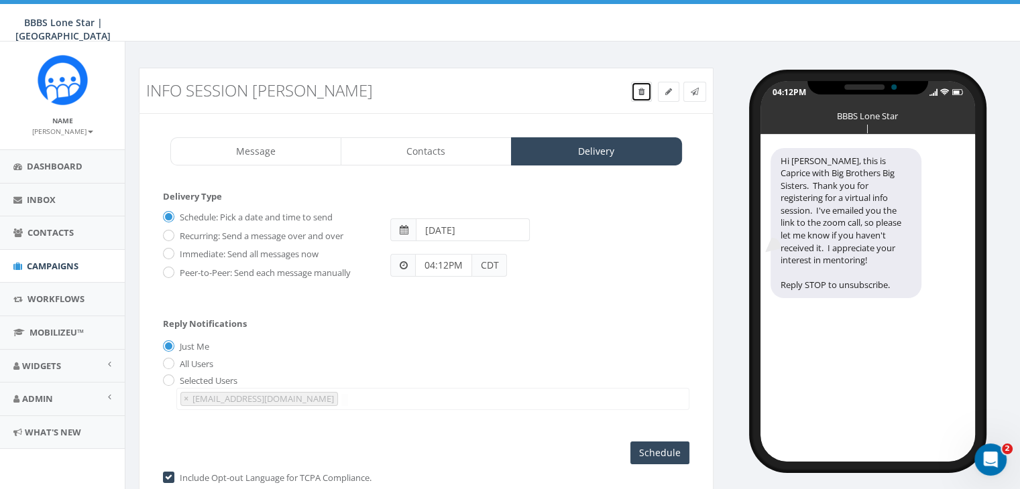
click at [642, 93] on icon at bounding box center [641, 92] width 6 height 8
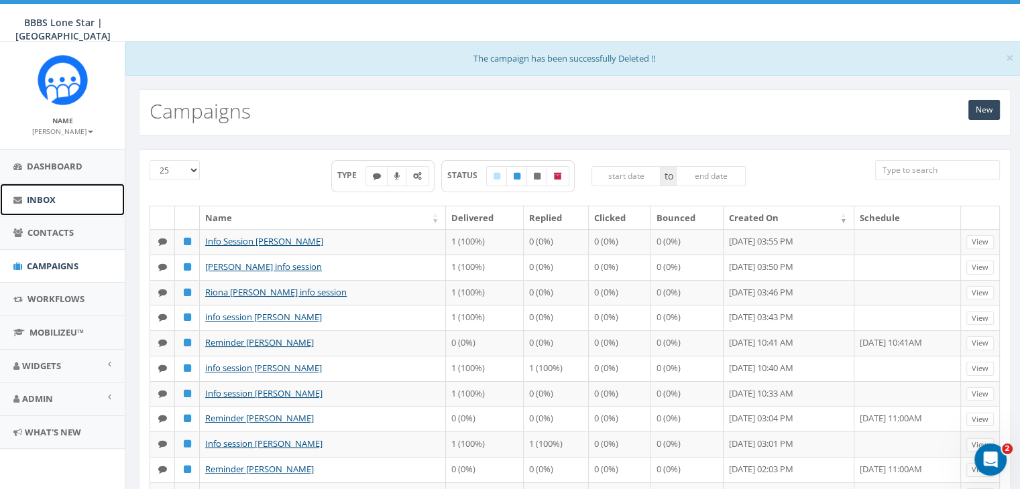
click at [40, 198] on span "Inbox" at bounding box center [41, 200] width 29 height 12
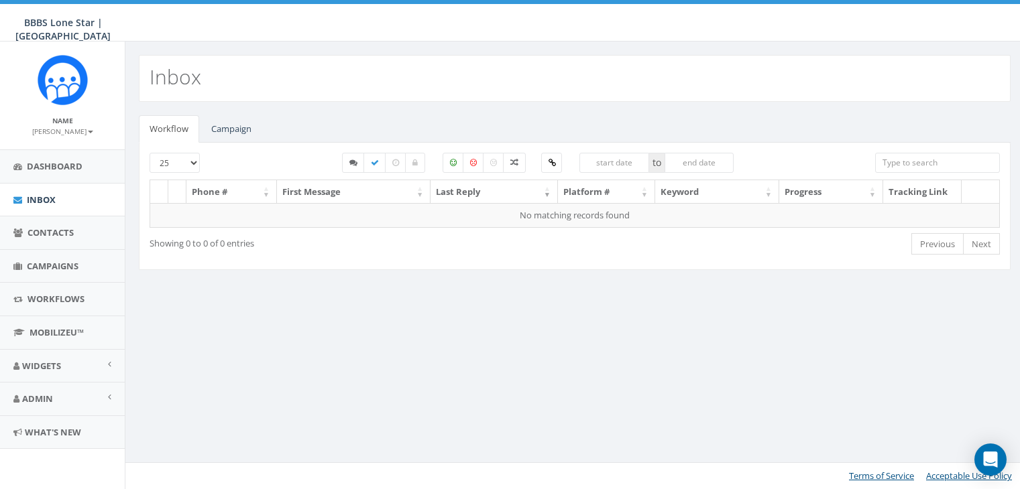
select select
click at [219, 131] on link "Campaign" at bounding box center [231, 128] width 62 height 27
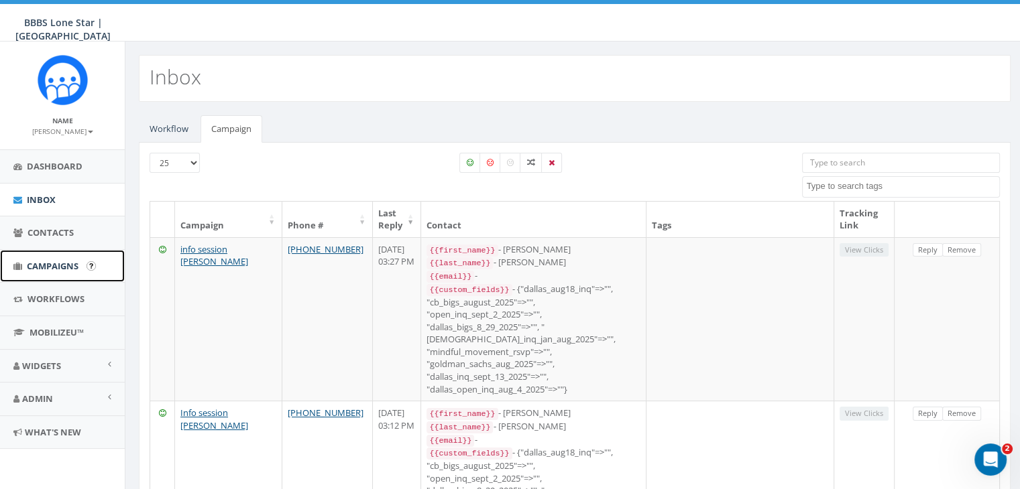
click at [51, 258] on link "Campaigns" at bounding box center [62, 266] width 125 height 33
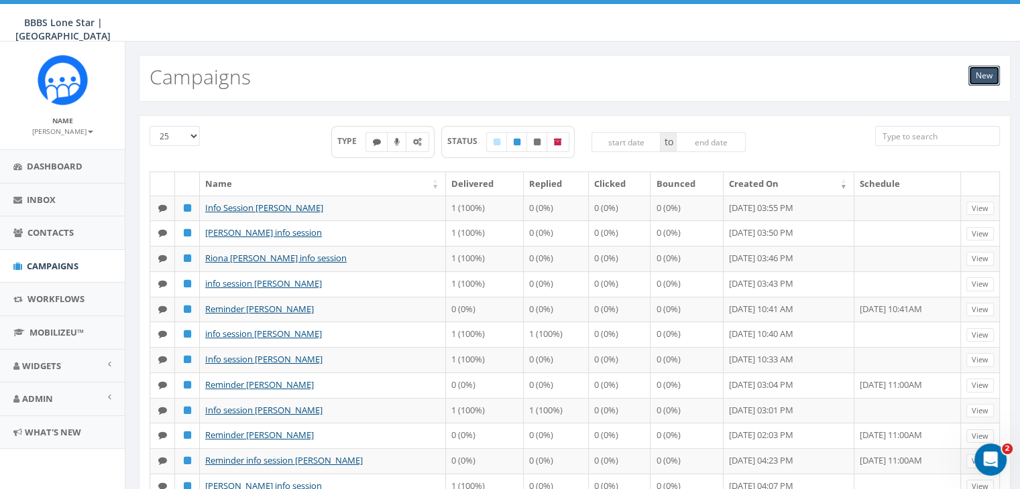
click at [988, 70] on link "New" at bounding box center [984, 76] width 32 height 20
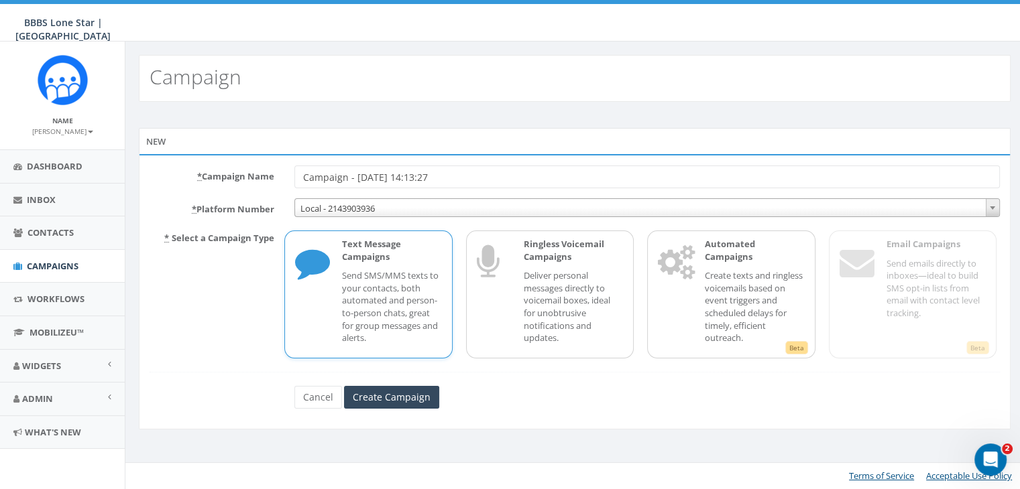
drag, startPoint x: 470, startPoint y: 177, endPoint x: 225, endPoint y: 181, distance: 244.8
click at [225, 181] on div "* Campaign Name Campaign - 10/13/2025, 14:13:27" at bounding box center [574, 177] width 870 height 23
type input "Info Session [PERSON_NAME]"
click at [427, 279] on p "Send SMS/MMS texts to your contacts, both automated and person-to-person chats,…" at bounding box center [391, 307] width 99 height 74
click at [413, 399] on input "Create Campaign" at bounding box center [391, 397] width 95 height 23
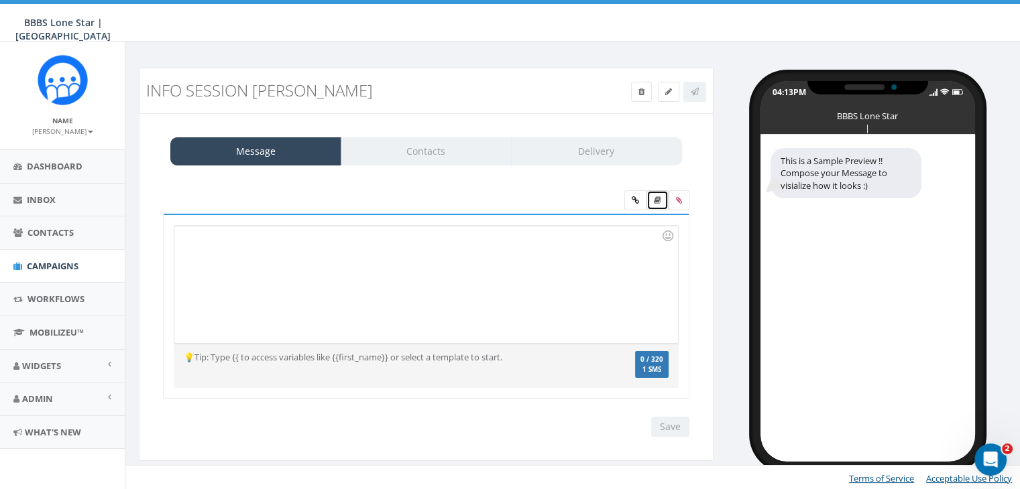
click at [660, 198] on icon at bounding box center [657, 200] width 7 height 8
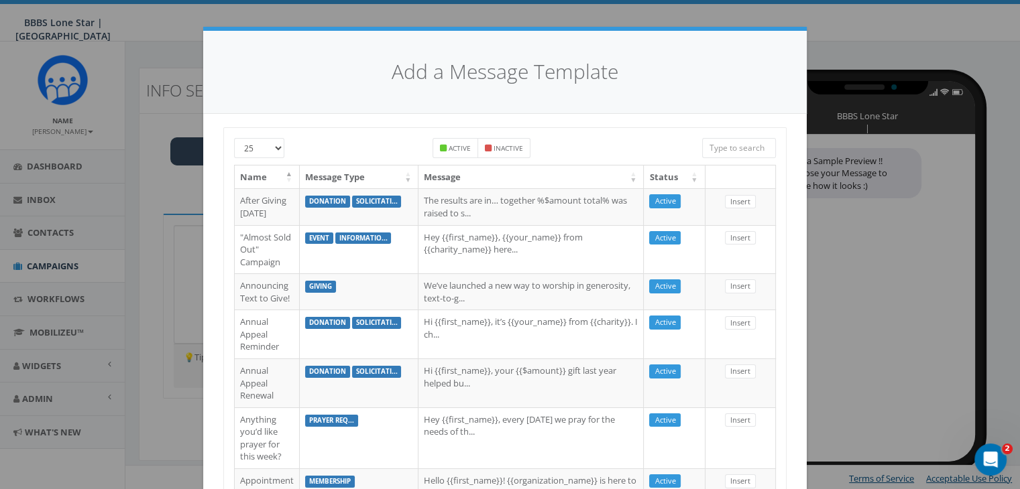
click at [732, 148] on input "search" at bounding box center [739, 148] width 74 height 20
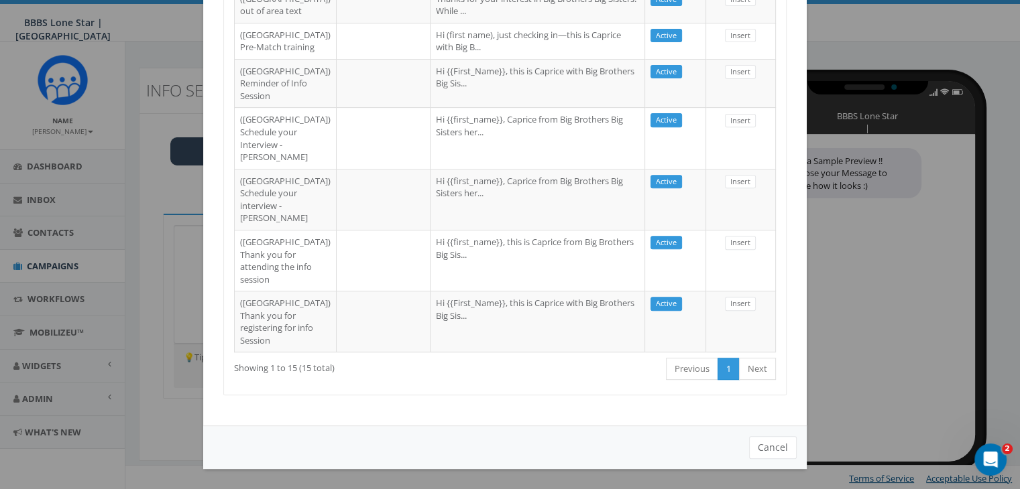
scroll to position [788, 0]
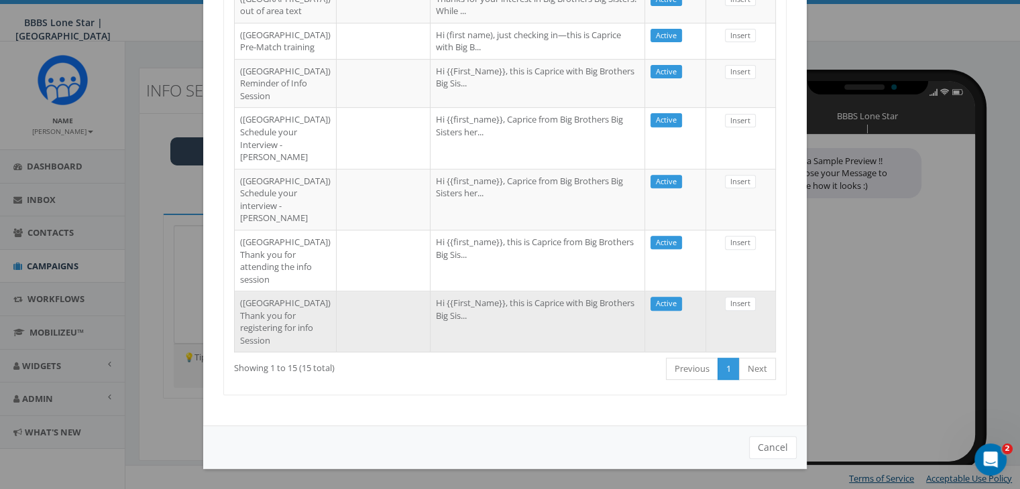
type input "Dallas"
click at [430, 322] on td "Hi {{First_Name}}, this is Caprice with Big Brothers Big Sis..." at bounding box center [537, 321] width 215 height 61
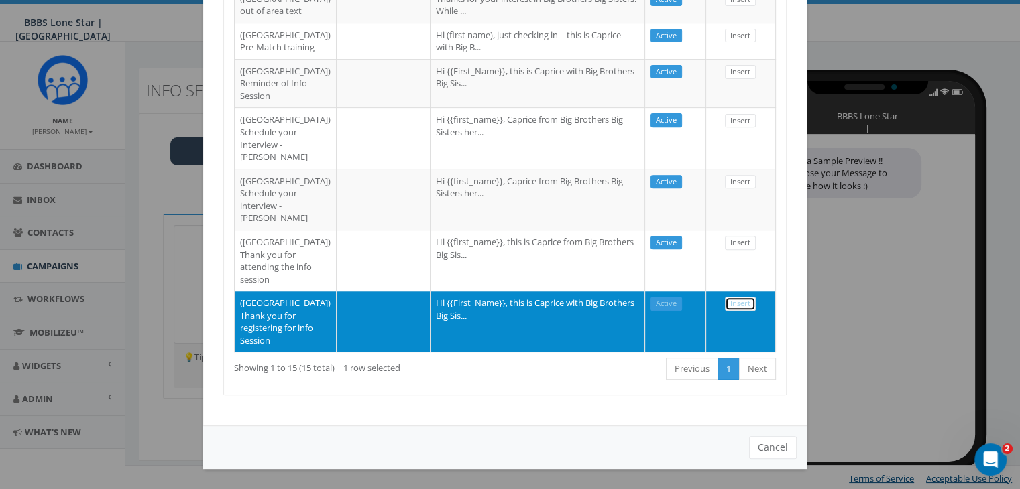
click at [725, 297] on link "Insert" at bounding box center [740, 304] width 31 height 14
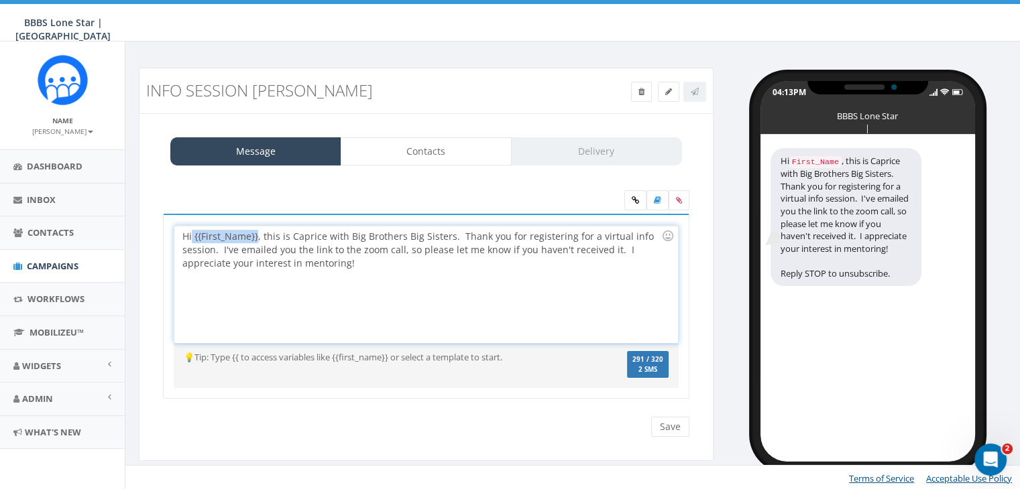
drag, startPoint x: 256, startPoint y: 235, endPoint x: 191, endPoint y: 233, distance: 65.1
click at [191, 233] on div "Hi {{First_Name}}, this is Caprice with Big Brothers Big Sisters. Thank you for…" at bounding box center [425, 284] width 503 height 117
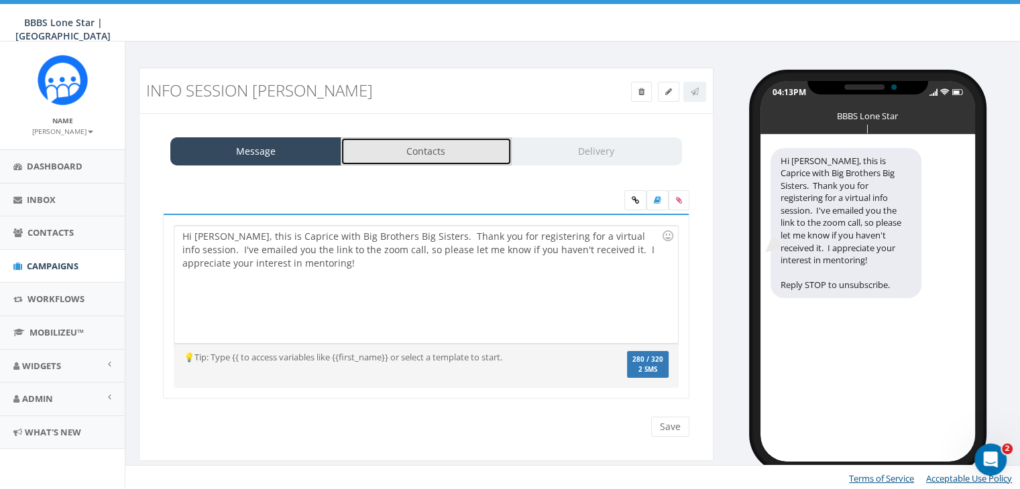
click at [397, 140] on link "Contacts" at bounding box center [426, 151] width 171 height 28
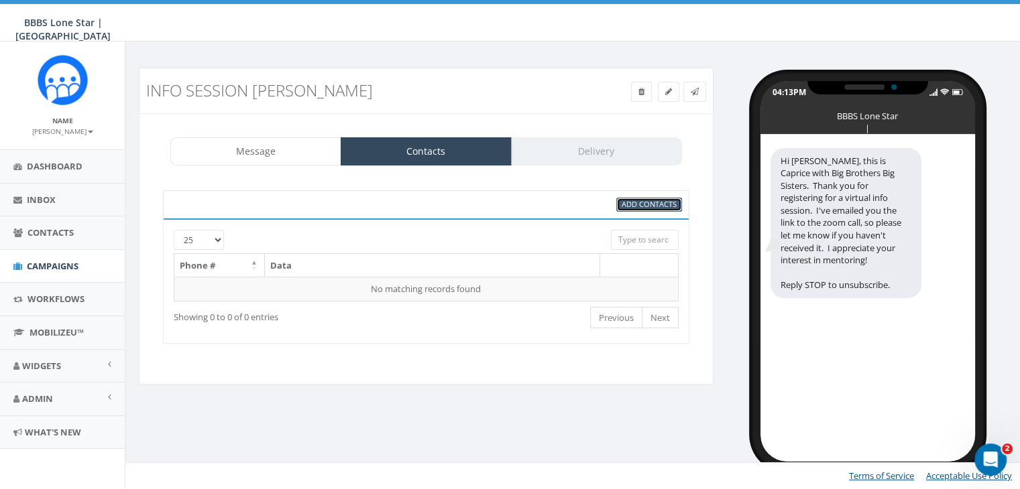
click at [624, 200] on span "Add Contacts" at bounding box center [649, 204] width 55 height 10
select select
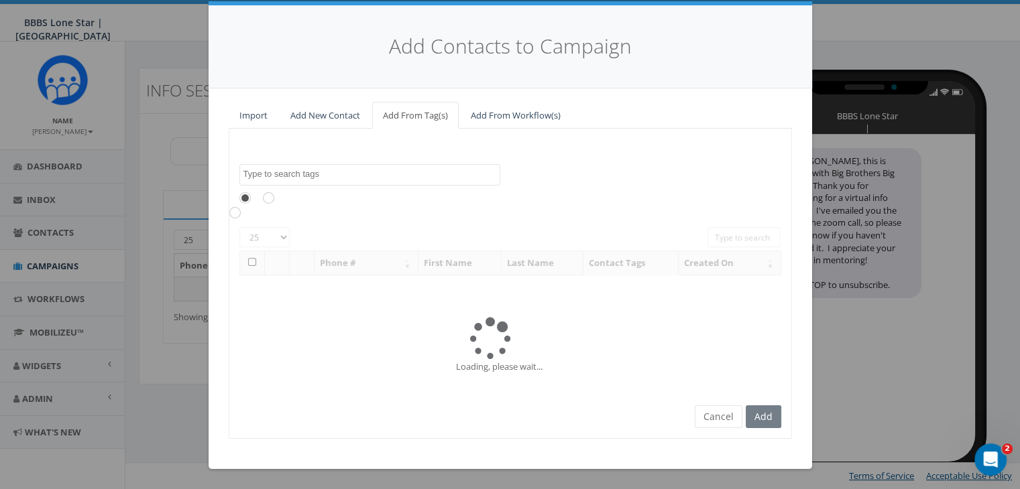
scroll to position [0, 0]
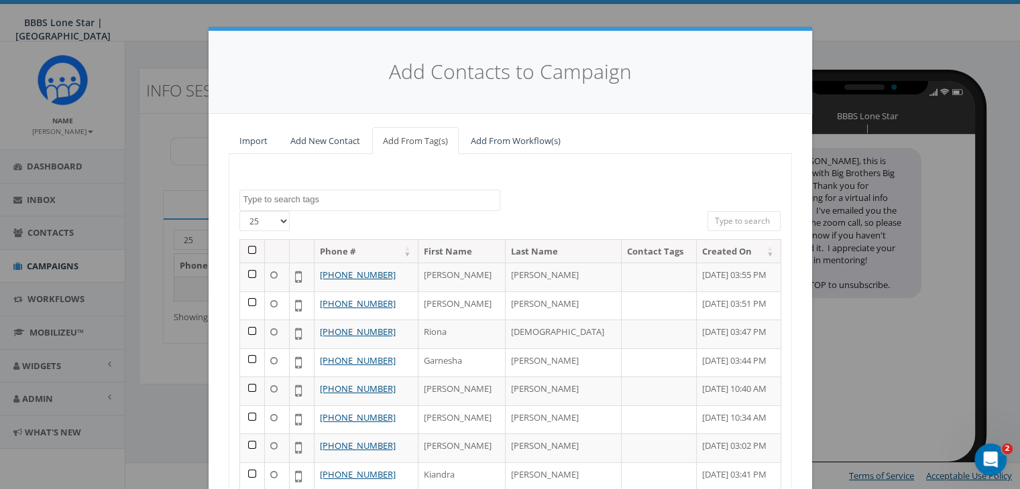
click at [727, 217] on input "search" at bounding box center [744, 221] width 74 height 20
paste input "214-250-2090"
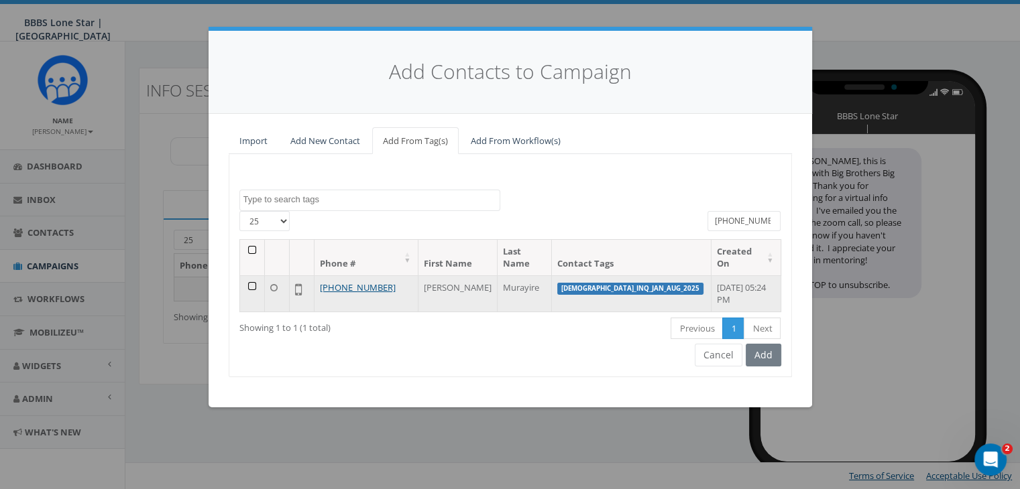
type input "214-250-2090"
click at [251, 276] on td at bounding box center [252, 294] width 25 height 36
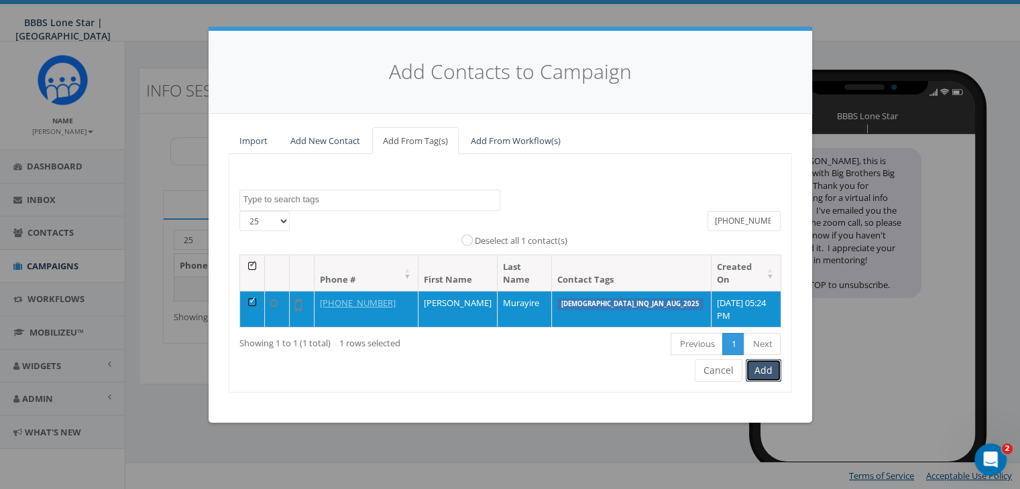
click at [770, 359] on button "Add" at bounding box center [764, 370] width 36 height 23
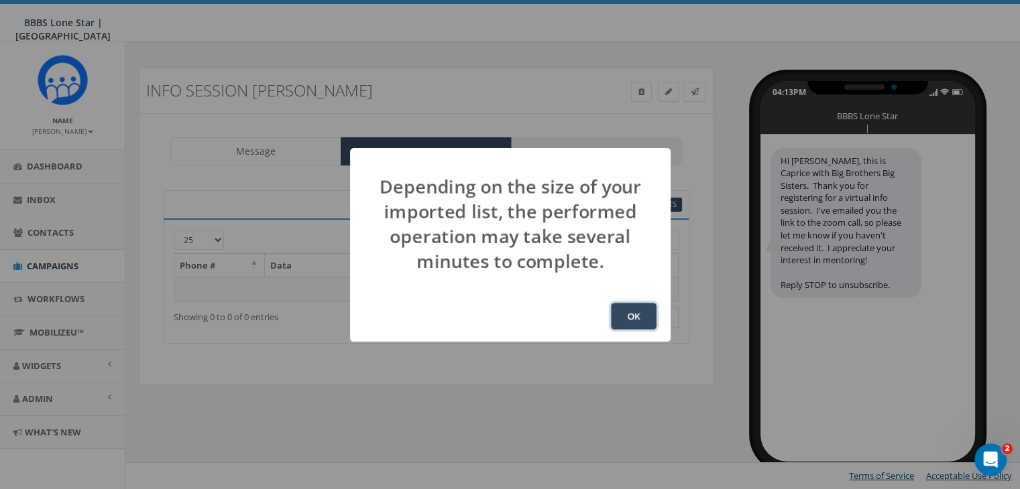
click at [633, 315] on button "OK" at bounding box center [634, 316] width 46 height 27
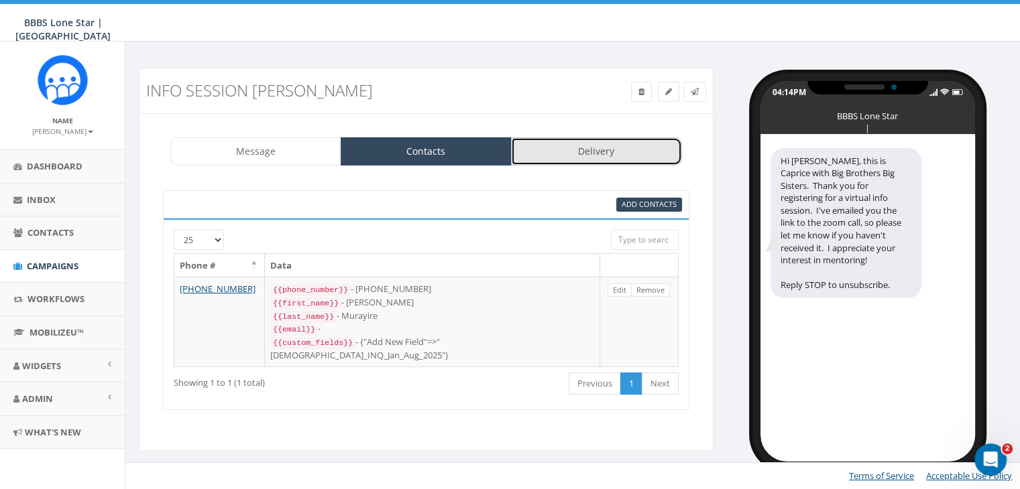
click at [581, 150] on link "Delivery" at bounding box center [596, 151] width 171 height 28
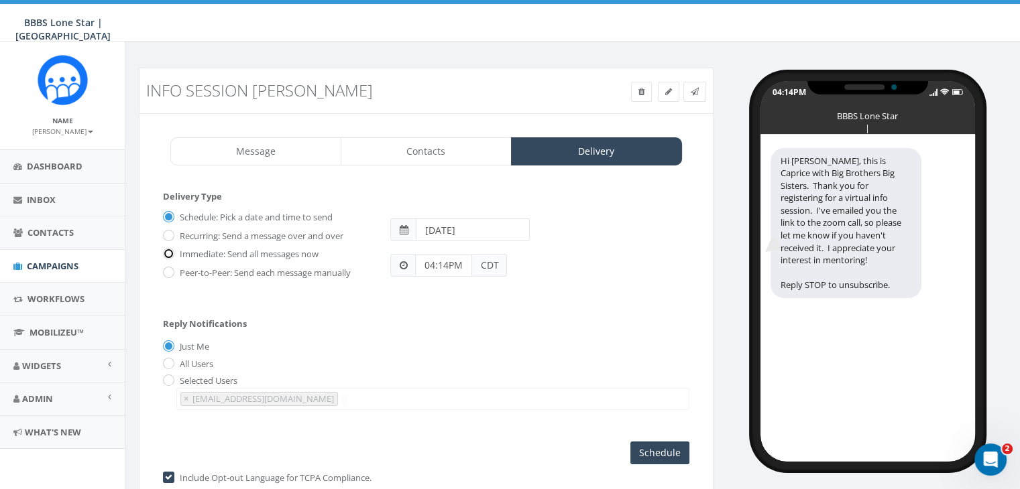
click at [169, 251] on input "Immediate: Send all messages now" at bounding box center [167, 255] width 9 height 9
radio input "true"
click at [674, 450] on input "Send Now" at bounding box center [657, 453] width 63 height 23
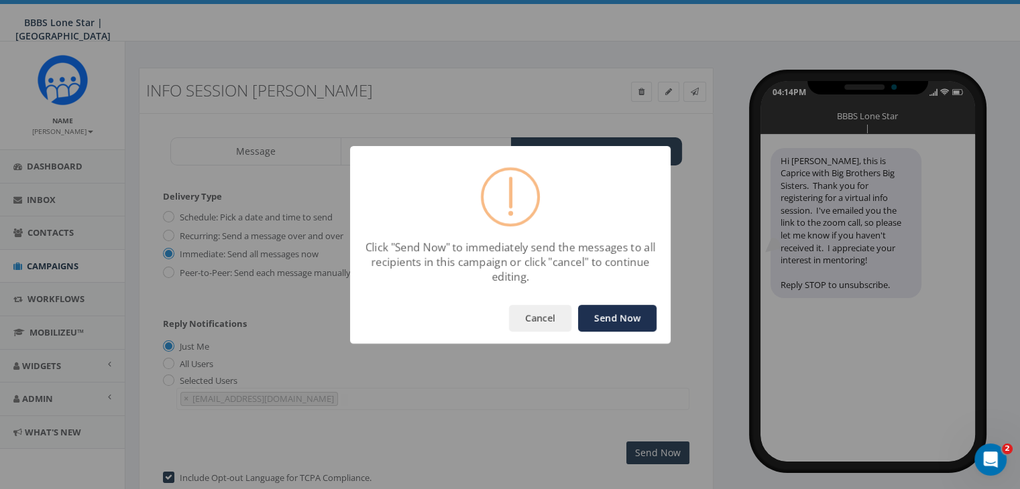
click at [626, 320] on button "Send Now" at bounding box center [617, 318] width 78 height 27
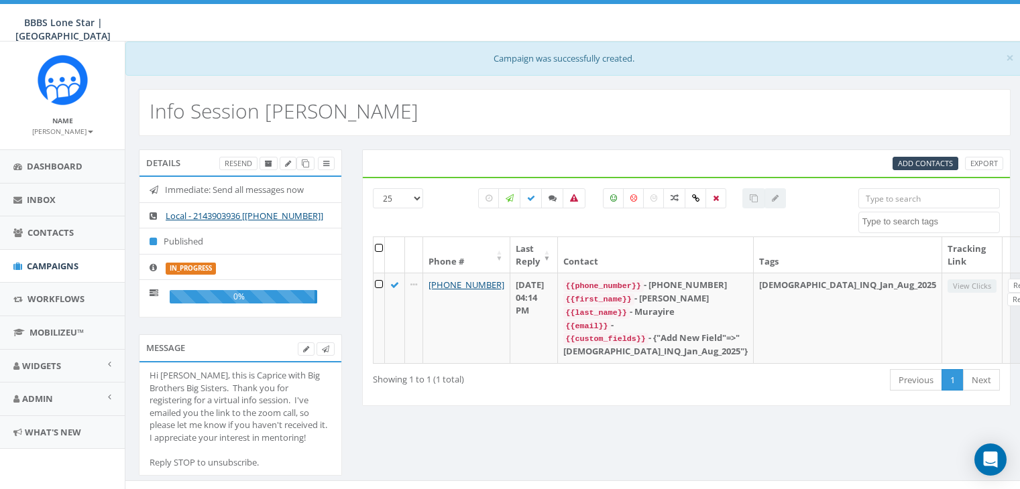
select select
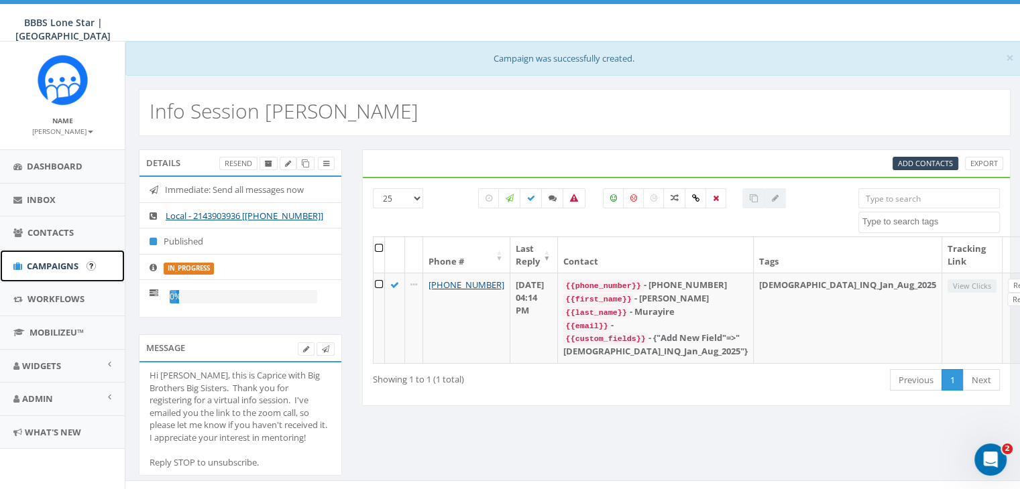
click at [49, 264] on span "Campaigns" at bounding box center [53, 266] width 52 height 12
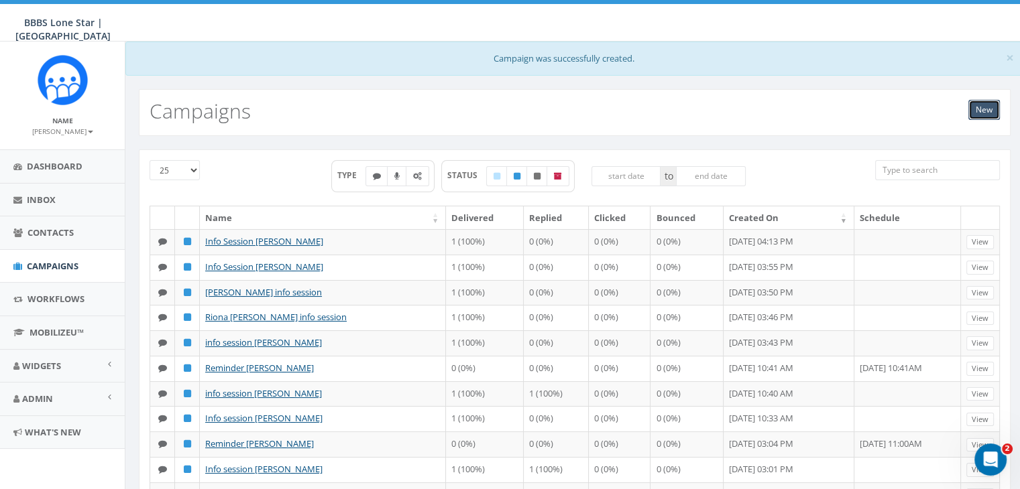
click at [975, 113] on link "New" at bounding box center [984, 110] width 32 height 20
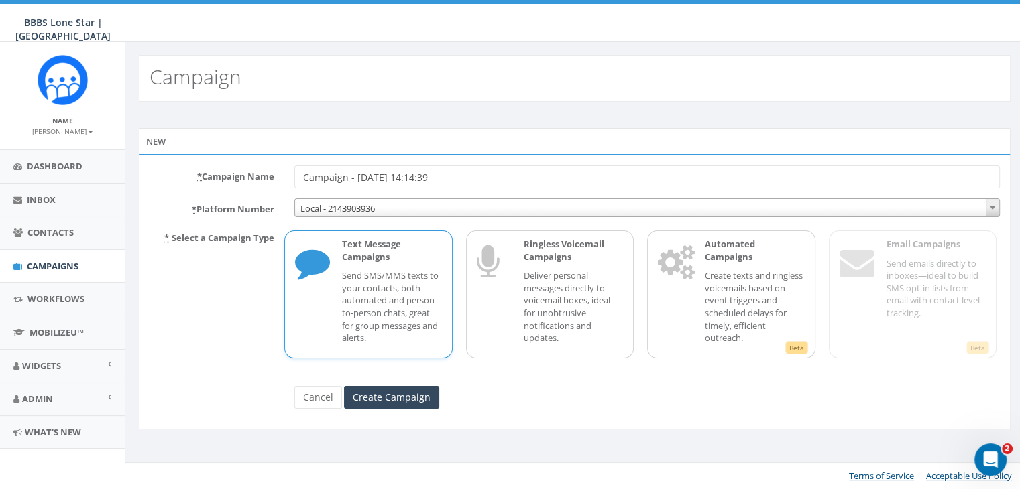
drag, startPoint x: 481, startPoint y: 170, endPoint x: 206, endPoint y: 175, distance: 275.0
click at [206, 175] on div "* Campaign Name Campaign - [DATE] 14:14:39" at bounding box center [574, 177] width 870 height 23
type input "Reminder [PERSON_NAME]"
click at [348, 274] on p "Send SMS/MMS texts to your contacts, both automated and person-to-person chats,…" at bounding box center [391, 307] width 99 height 74
click at [409, 392] on input "Create Campaign" at bounding box center [391, 397] width 95 height 23
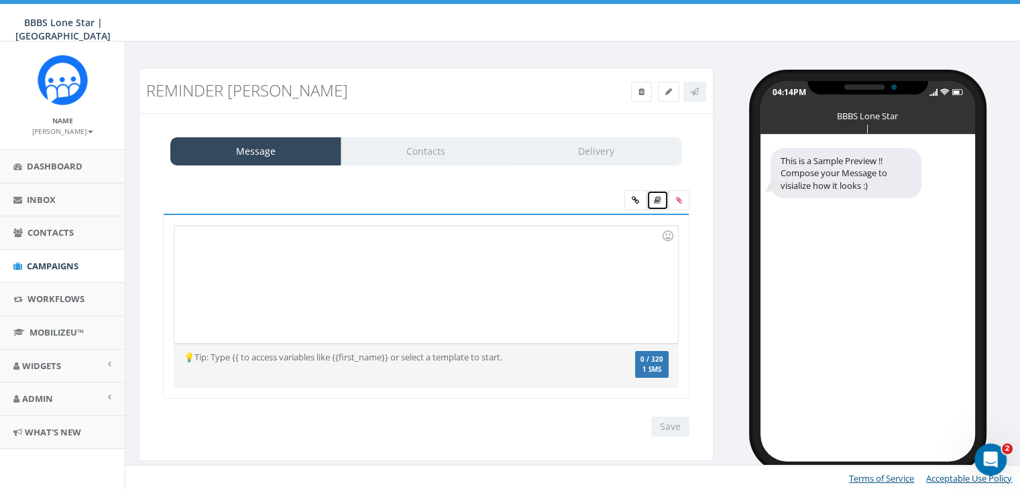
click at [660, 201] on icon at bounding box center [657, 200] width 7 height 8
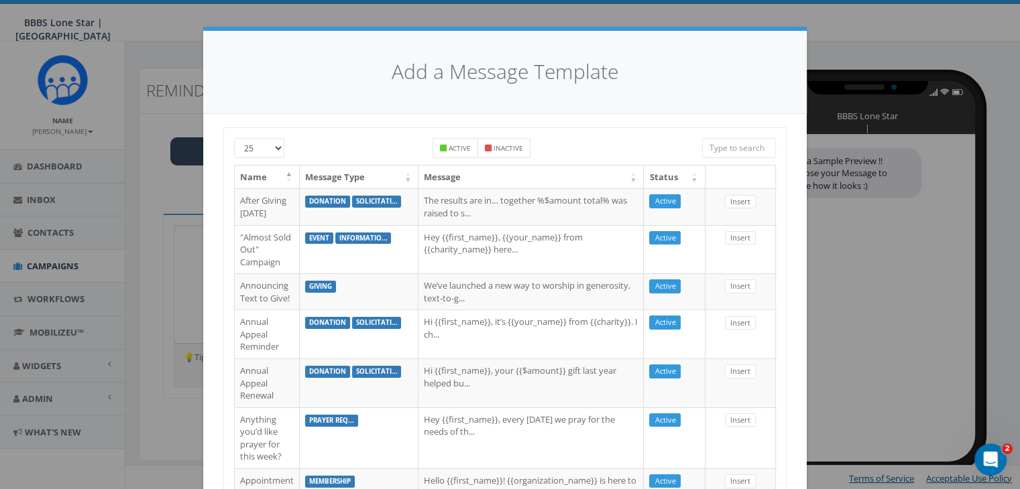
click at [735, 143] on input "search" at bounding box center [739, 148] width 74 height 20
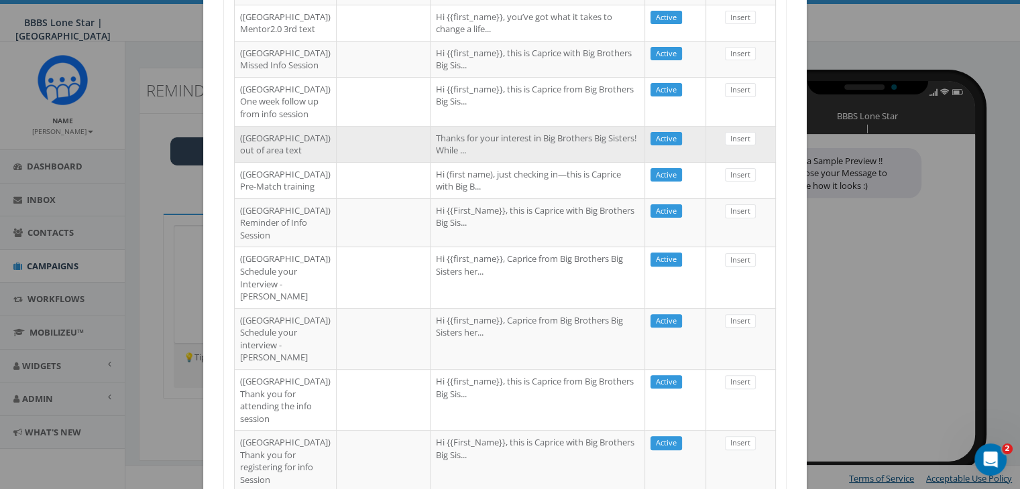
scroll to position [402, 0]
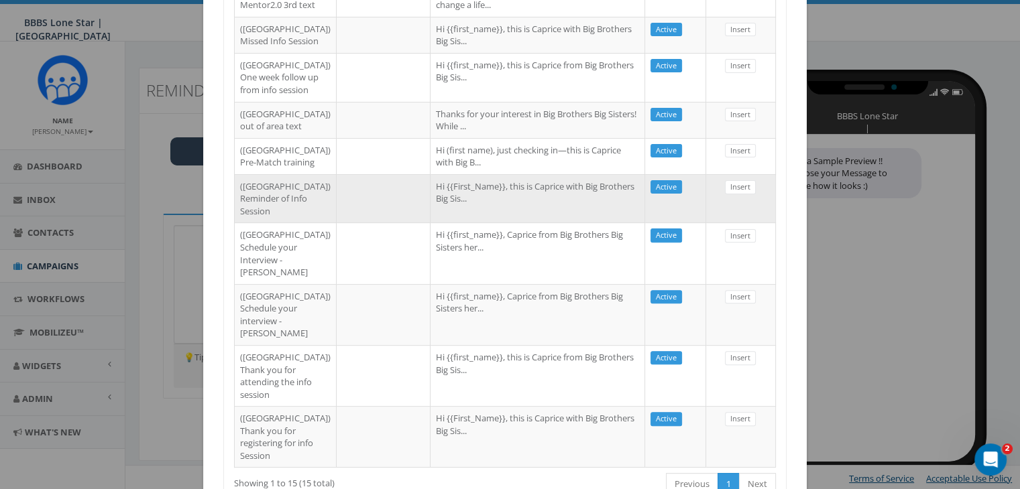
type input "dallas"
click at [443, 223] on td "Hi {{First_Name}}, this is Caprice with Big Brothers Big Sis..." at bounding box center [537, 198] width 215 height 49
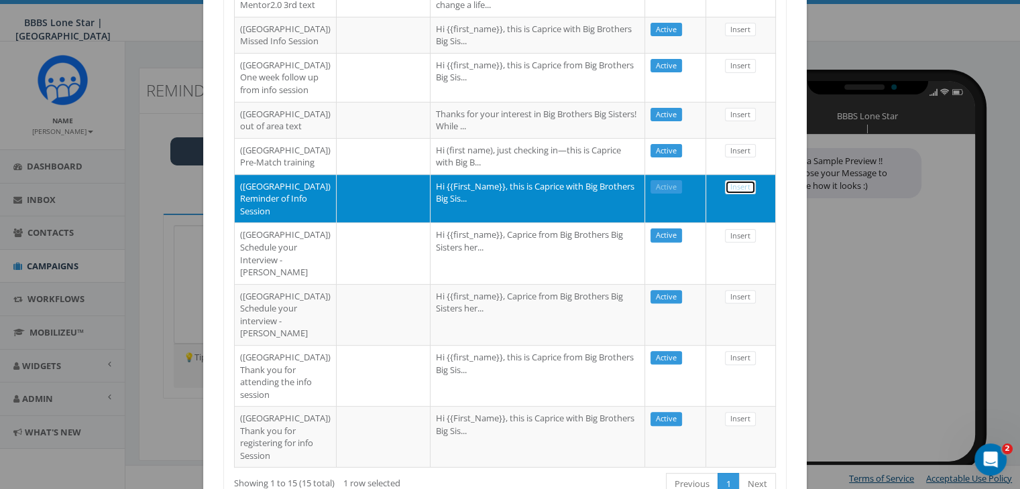
click at [734, 194] on link "Insert" at bounding box center [740, 187] width 31 height 14
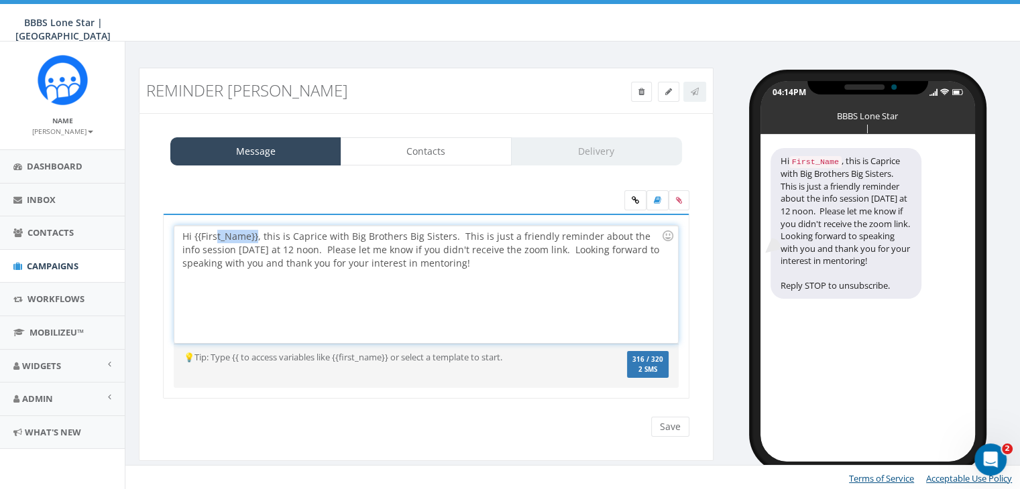
drag, startPoint x: 255, startPoint y: 238, endPoint x: 217, endPoint y: 242, distance: 38.4
click at [217, 242] on div "Hi {{First_Name}}, this is Caprice with Big Brothers Big Sisters. This is just …" at bounding box center [425, 284] width 503 height 117
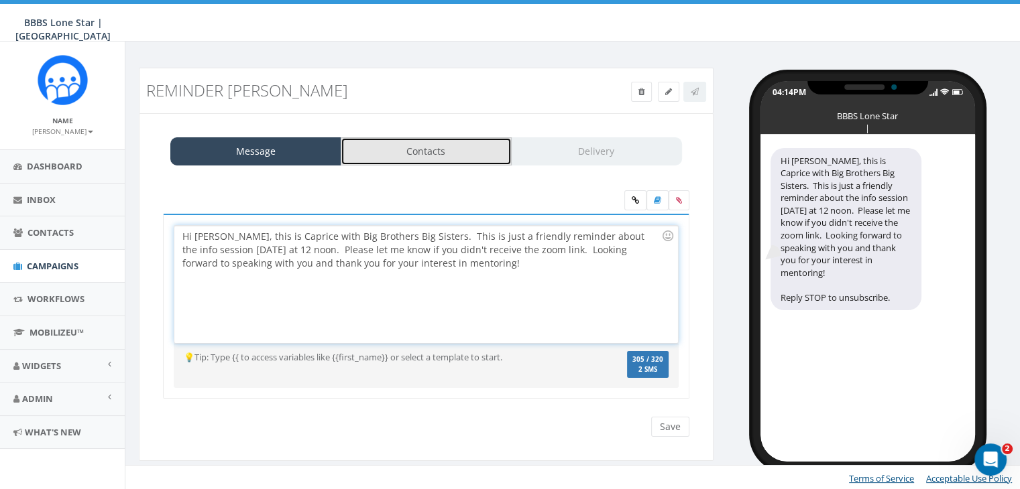
click at [383, 152] on link "Contacts" at bounding box center [426, 151] width 171 height 28
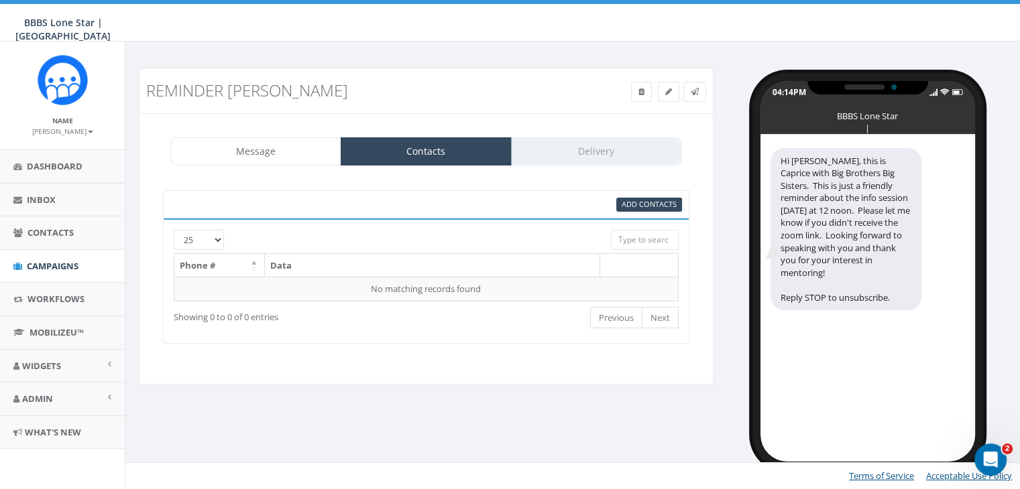
click at [620, 241] on input "search" at bounding box center [644, 240] width 67 height 20
paste input "214-250-2090"
type input "214-250-2090"
drag, startPoint x: 672, startPoint y: 237, endPoint x: 588, endPoint y: 237, distance: 83.8
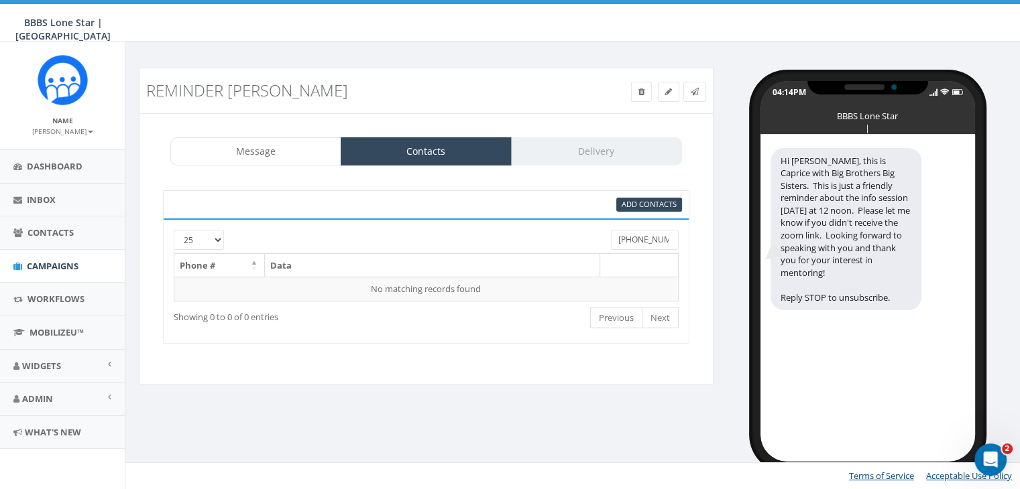
click at [588, 237] on div "25 50 100 214-250-2090" at bounding box center [426, 241] width 525 height 23
click at [641, 205] on span "Add Contacts" at bounding box center [649, 204] width 55 height 10
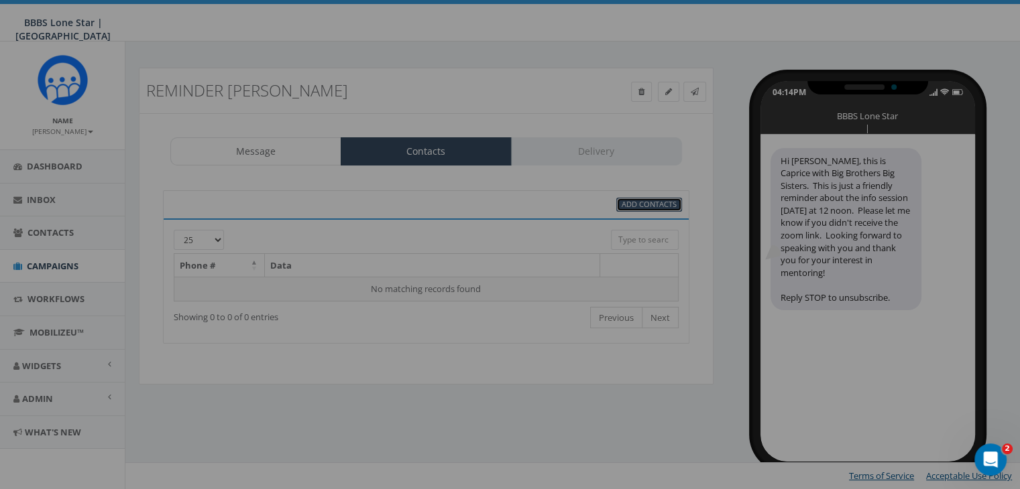
select select
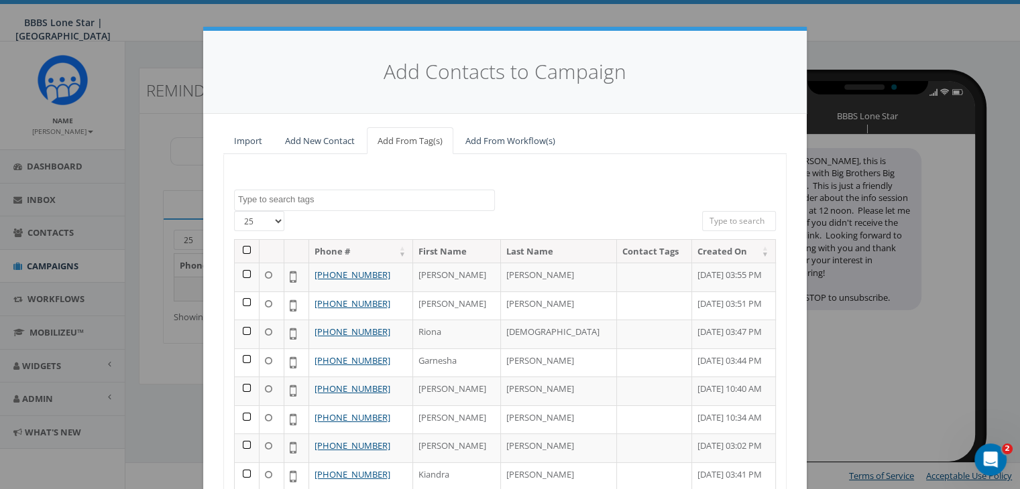
click at [746, 221] on input "search" at bounding box center [739, 221] width 74 height 20
paste input "214-250-2090"
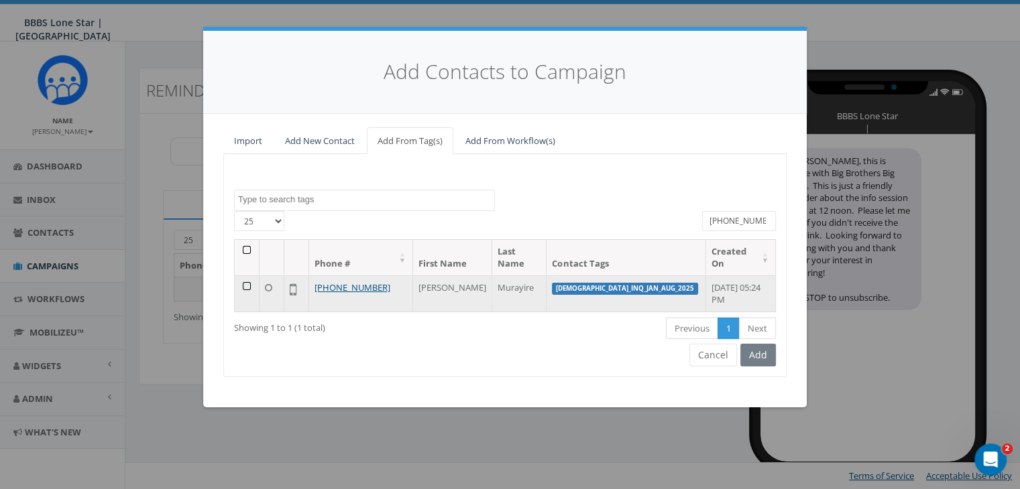
type input "214-250-2090"
click at [245, 276] on td at bounding box center [247, 294] width 25 height 36
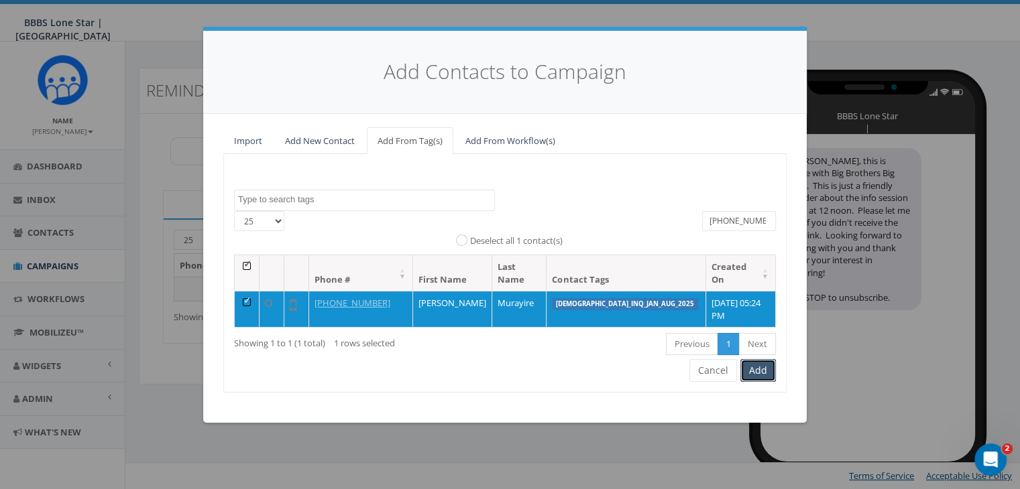
click at [759, 359] on button "Add" at bounding box center [758, 370] width 36 height 23
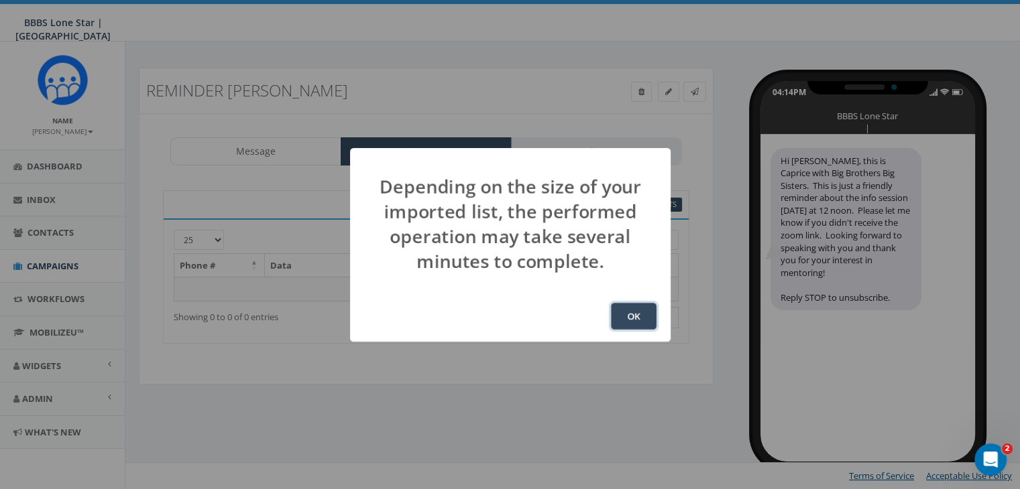
click at [636, 311] on button "OK" at bounding box center [634, 316] width 46 height 27
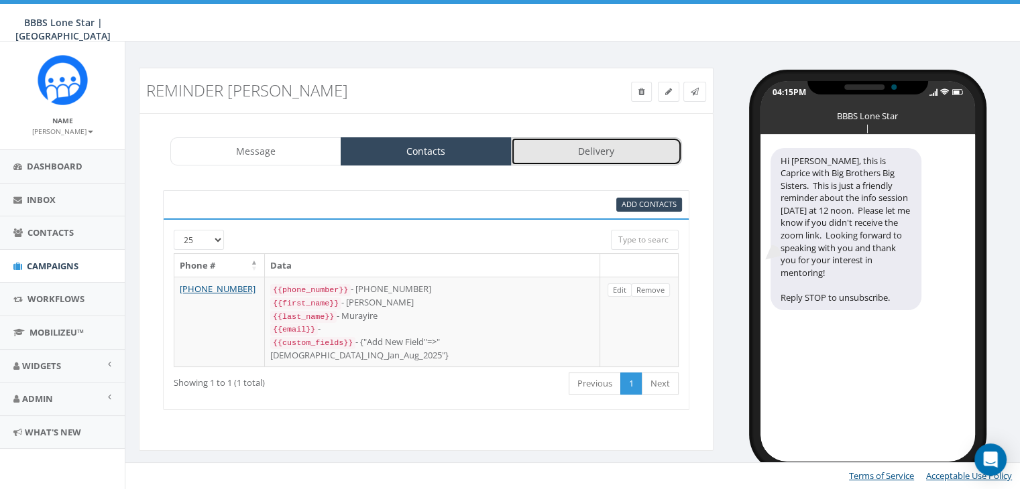
click at [559, 156] on link "Delivery" at bounding box center [596, 151] width 171 height 28
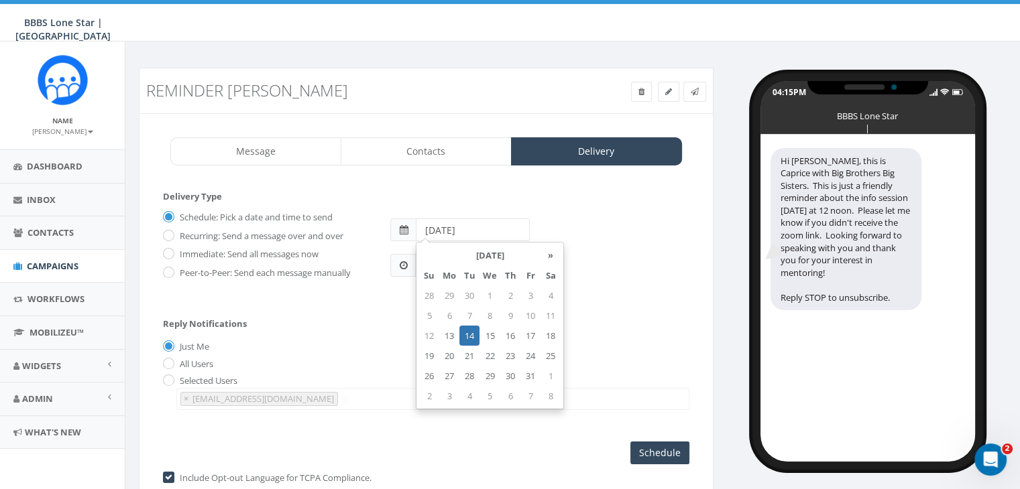
click at [483, 223] on input "2025-10-14" at bounding box center [473, 230] width 114 height 23
click at [451, 354] on td "20" at bounding box center [449, 356] width 20 height 20
type input "2025-10-20"
click at [399, 336] on div "Reply Notifications Just Me All Users Selected Users chawkins@bbbstx.org abruce…" at bounding box center [426, 361] width 526 height 111
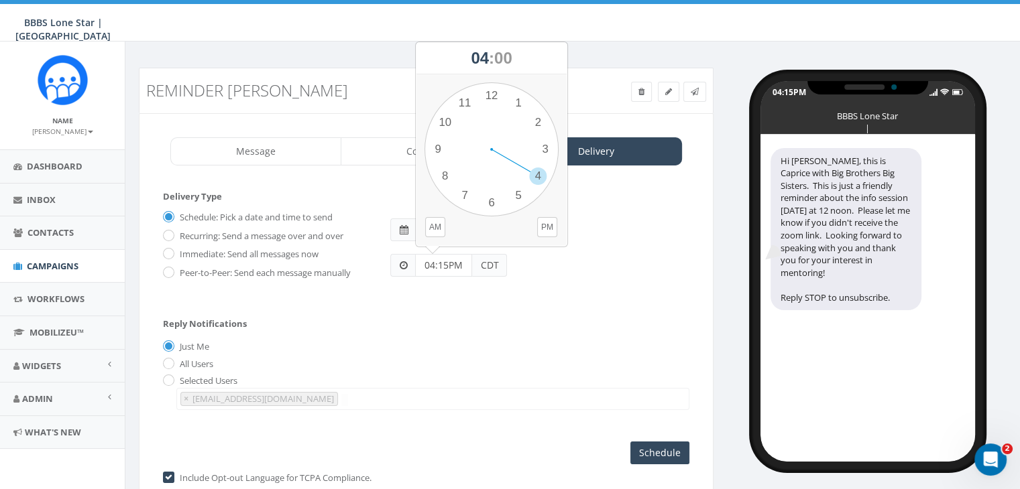
drag, startPoint x: 451, startPoint y: 268, endPoint x: 416, endPoint y: 272, distance: 35.0
click at [416, 272] on input "04:15PM" at bounding box center [443, 265] width 57 height 23
type input "11:00AM"
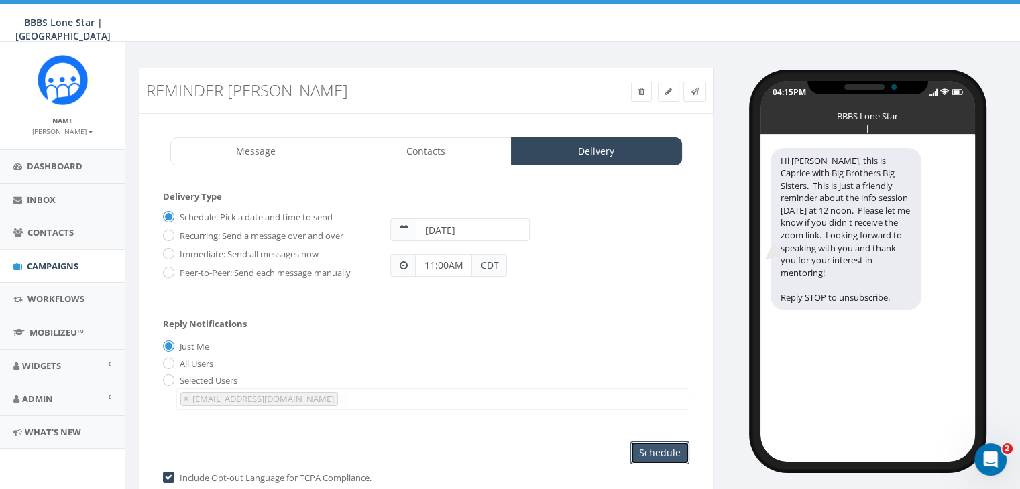
click at [649, 443] on input "Schedule" at bounding box center [659, 453] width 59 height 23
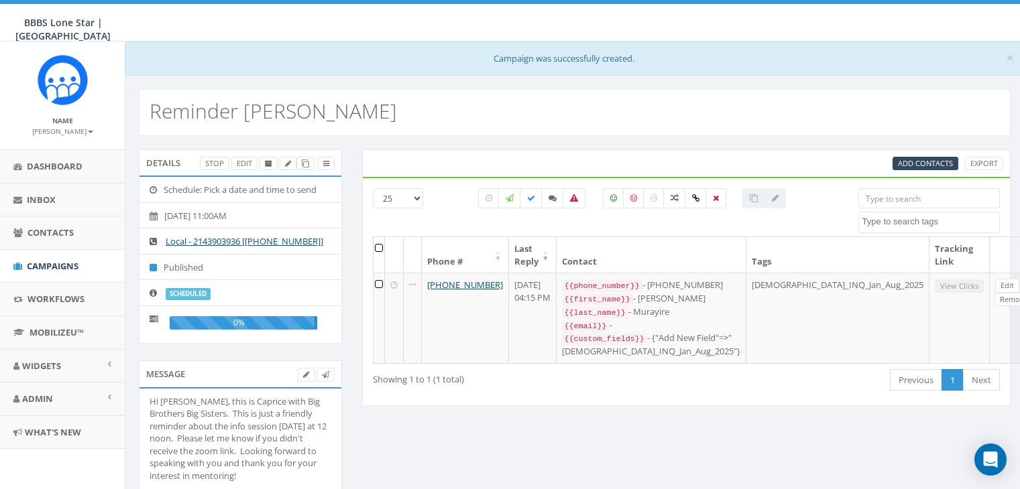
select select
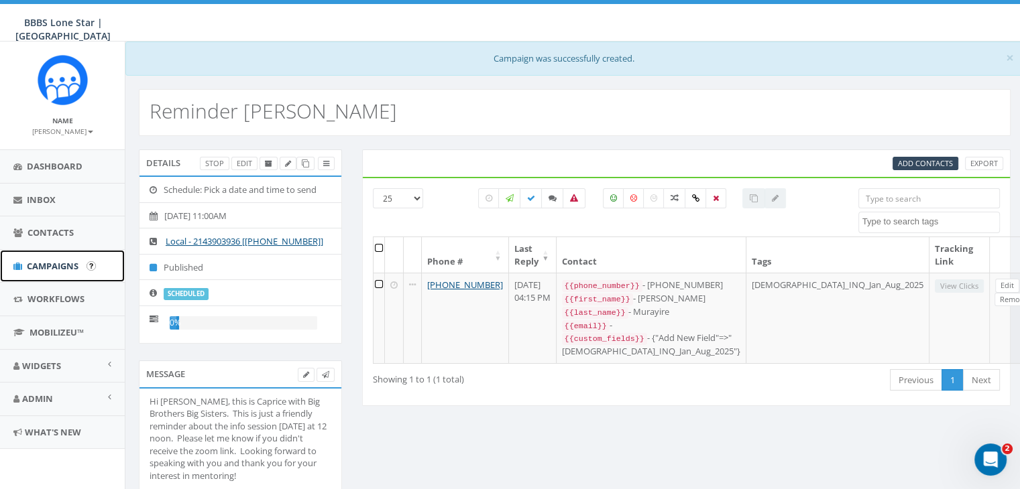
click at [56, 265] on span "Campaigns" at bounding box center [53, 266] width 52 height 12
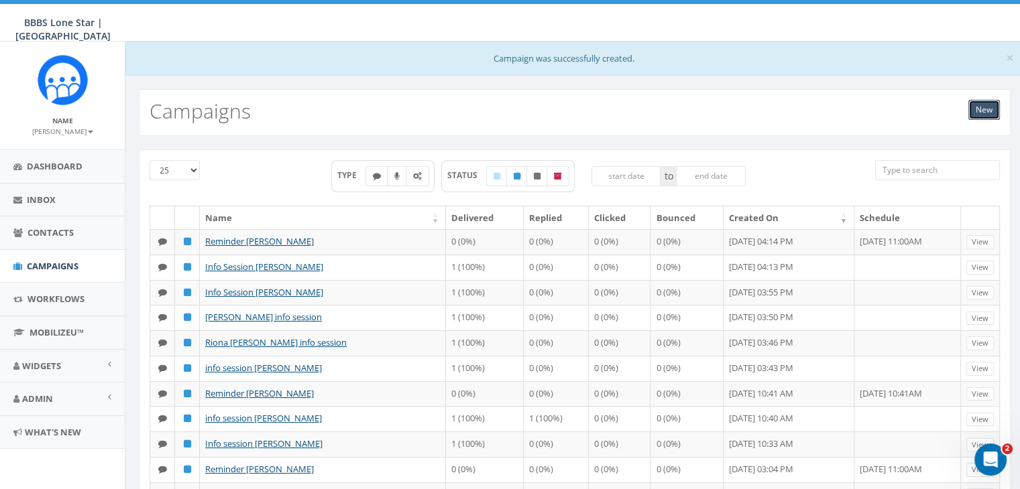
click at [982, 107] on link "New" at bounding box center [984, 110] width 32 height 20
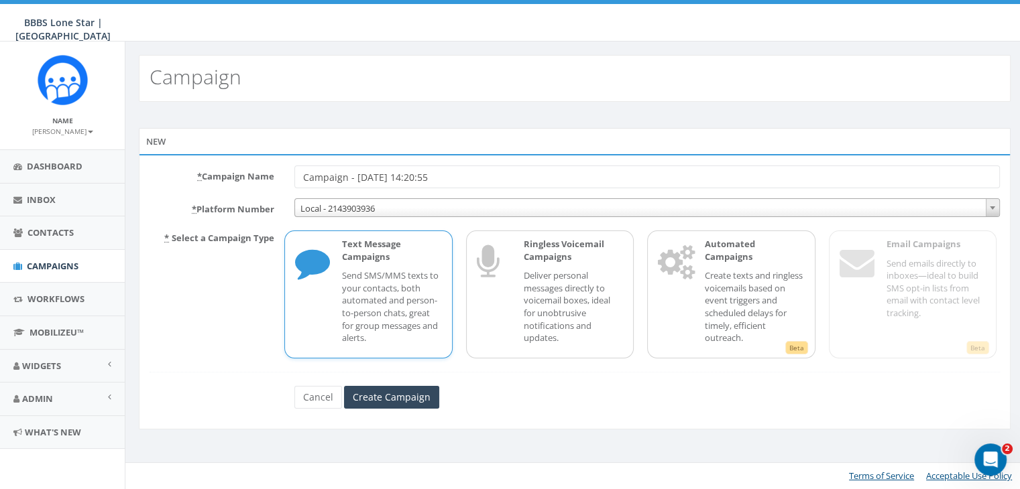
drag, startPoint x: 469, startPoint y: 175, endPoint x: 249, endPoint y: 173, distance: 219.9
click at [252, 173] on div "* Campaign Name Campaign - [DATE] 14:20:55" at bounding box center [574, 177] width 870 height 23
type input "Info session [PERSON_NAME]"
drag, startPoint x: 426, startPoint y: 269, endPoint x: 404, endPoint y: 341, distance: 75.1
click at [426, 270] on p "Send SMS/MMS texts to your contacts, both automated and person-to-person chats,…" at bounding box center [391, 307] width 99 height 74
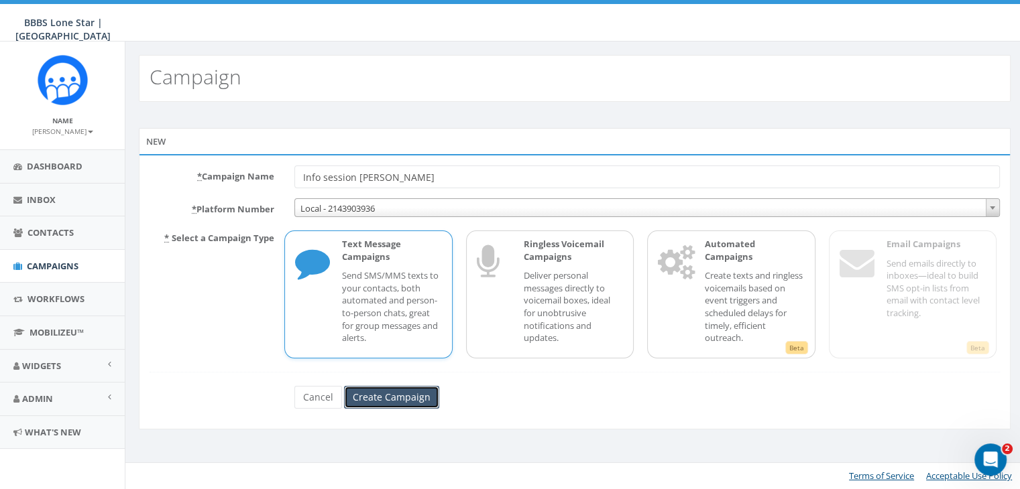
click at [392, 396] on input "Create Campaign" at bounding box center [391, 397] width 95 height 23
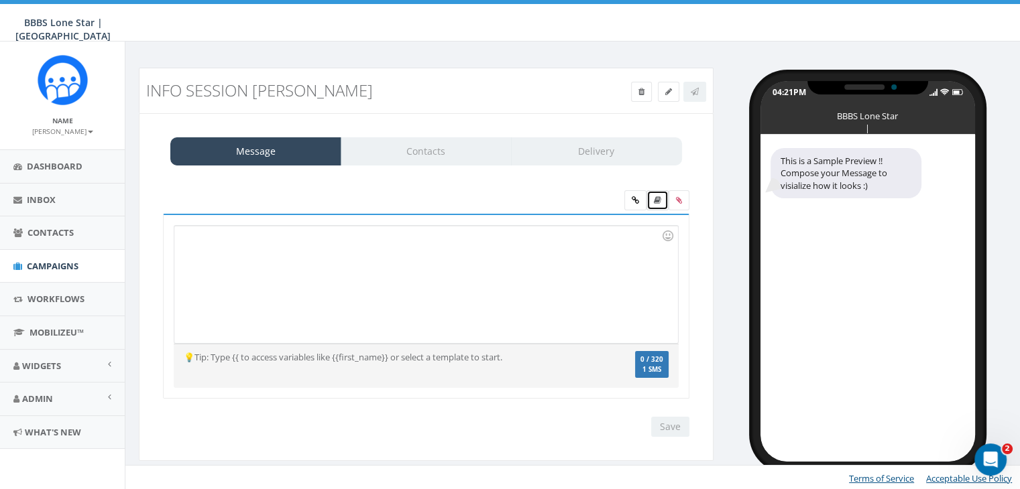
click at [662, 198] on link at bounding box center [657, 200] width 22 height 20
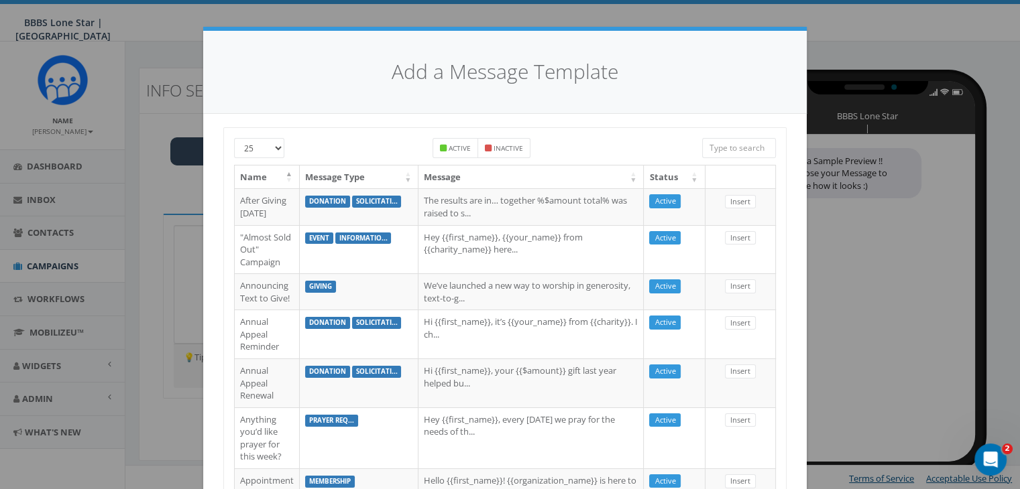
click at [730, 148] on input "search" at bounding box center [739, 148] width 74 height 20
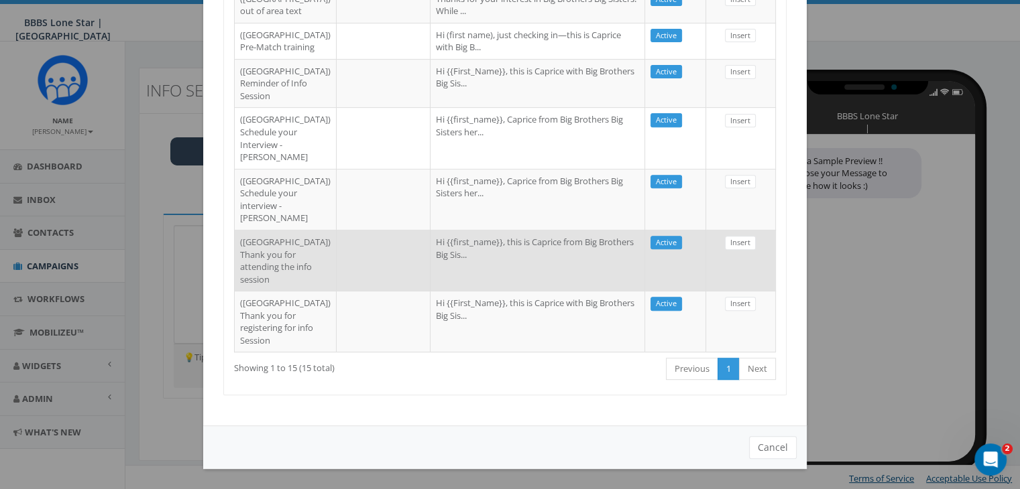
scroll to position [788, 0]
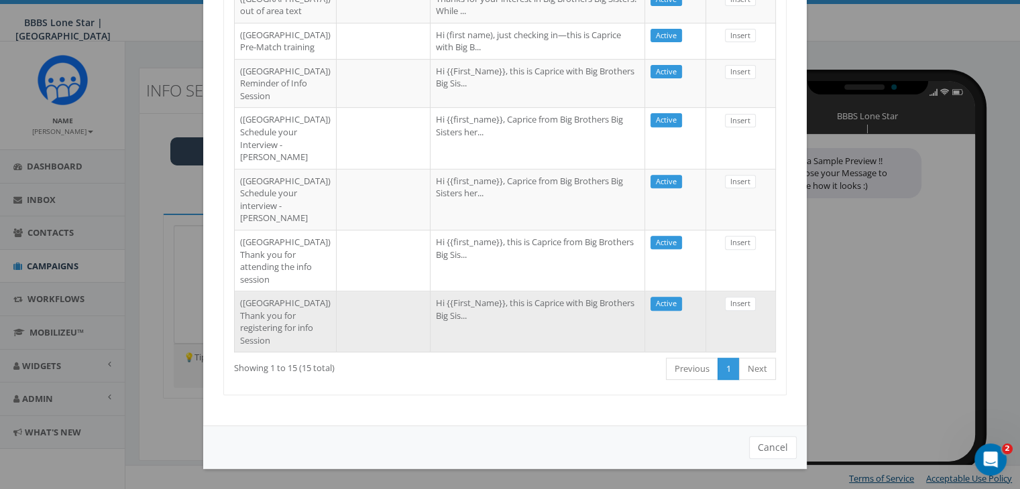
type input "dall"
click at [488, 292] on td "Hi {{First_Name}}, this is Caprice with Big Brothers Big Sis..." at bounding box center [537, 321] width 215 height 61
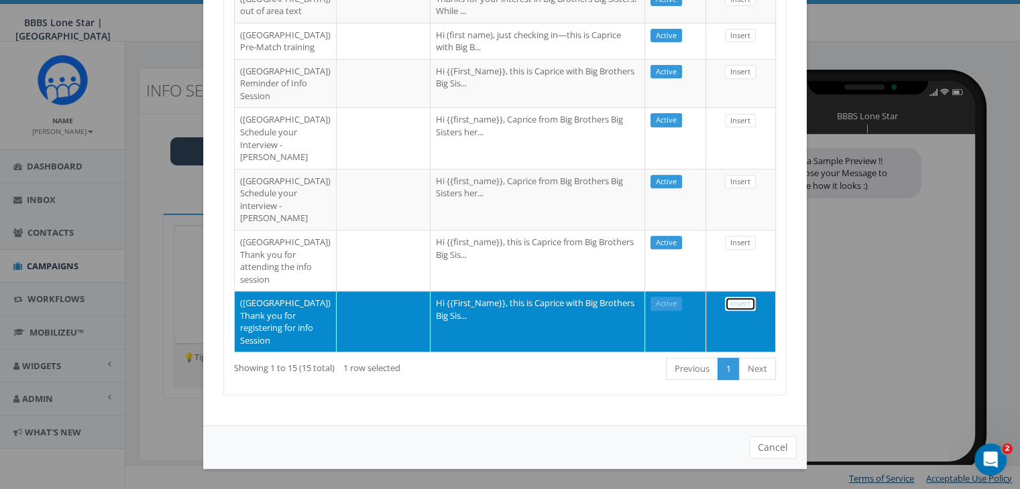
click at [730, 297] on link "Insert" at bounding box center [740, 304] width 31 height 14
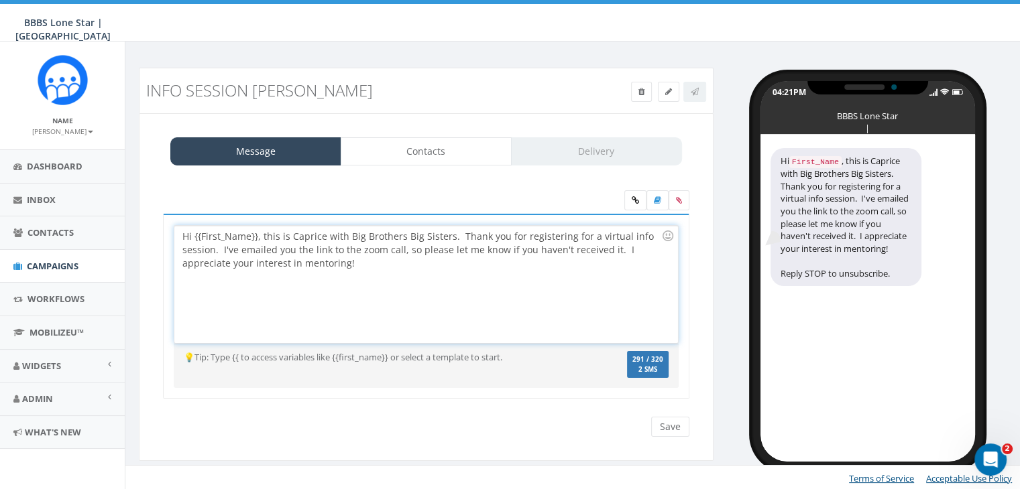
click at [255, 235] on div "Hi {{First_Name}}, this is Caprice with Big Brothers Big Sisters. Thank you for…" at bounding box center [425, 284] width 503 height 117
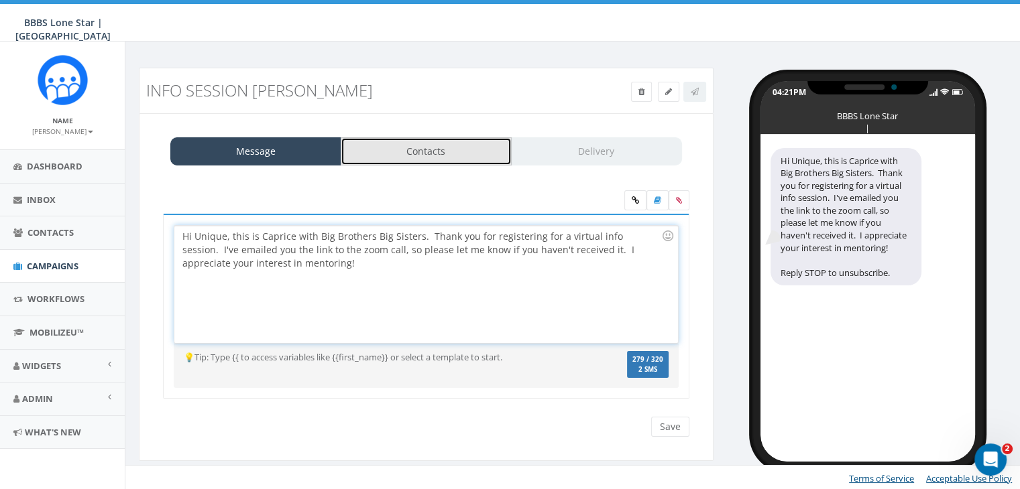
click at [426, 156] on link "Contacts" at bounding box center [426, 151] width 171 height 28
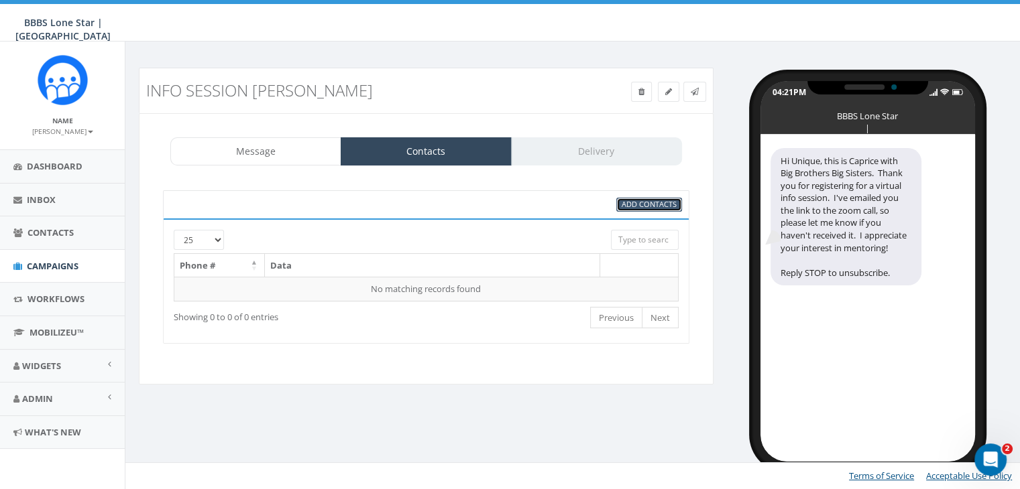
click at [658, 204] on span "Add Contacts" at bounding box center [649, 204] width 55 height 10
select select
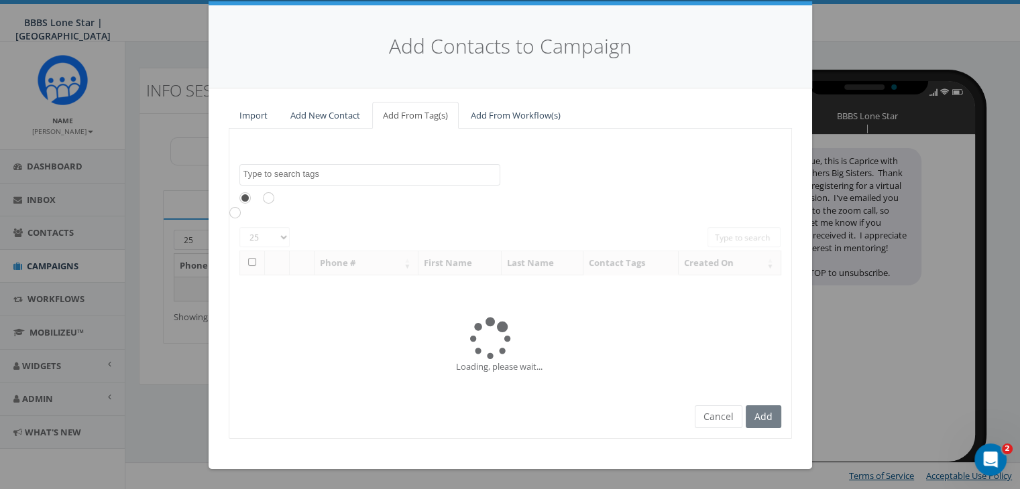
scroll to position [0, 0]
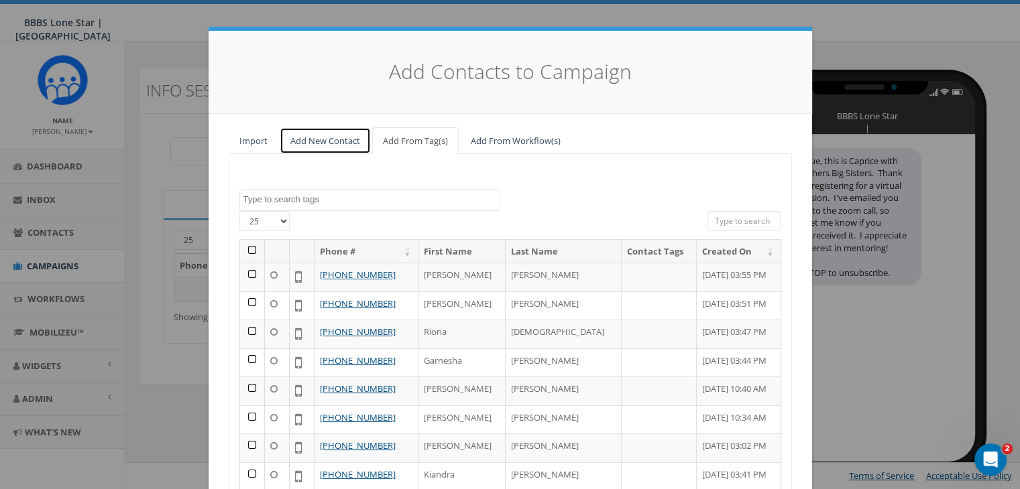
click at [355, 137] on link "Add New Contact" at bounding box center [325, 140] width 91 height 27
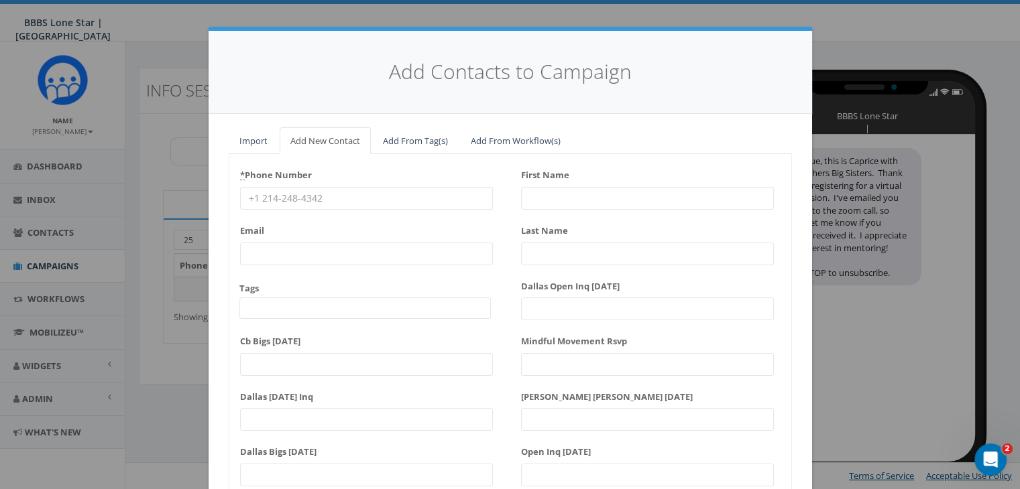
click at [259, 196] on input "* Phone Number" at bounding box center [366, 198] width 253 height 23
paste input "972-567-8567"
type input "972-567-8567"
click at [531, 194] on input "First Name" at bounding box center [647, 198] width 253 height 23
type input "U"
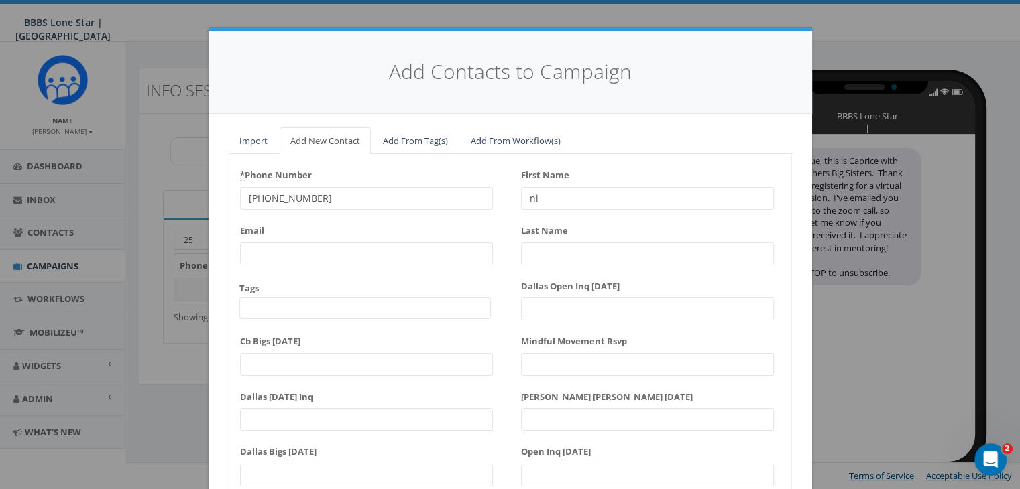
type input "n"
type input "Unique"
type input "s"
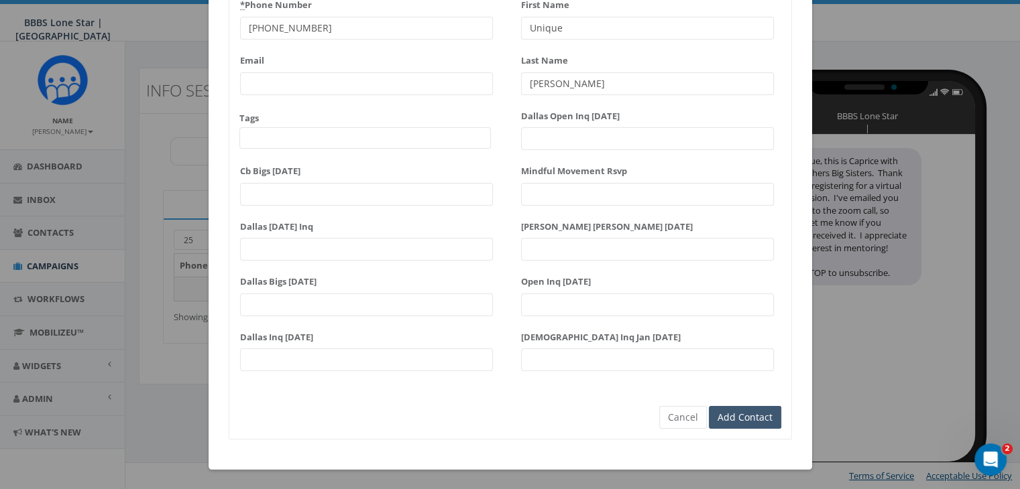
type input "Stewart"
click at [762, 408] on input "Add Contact" at bounding box center [745, 417] width 72 height 23
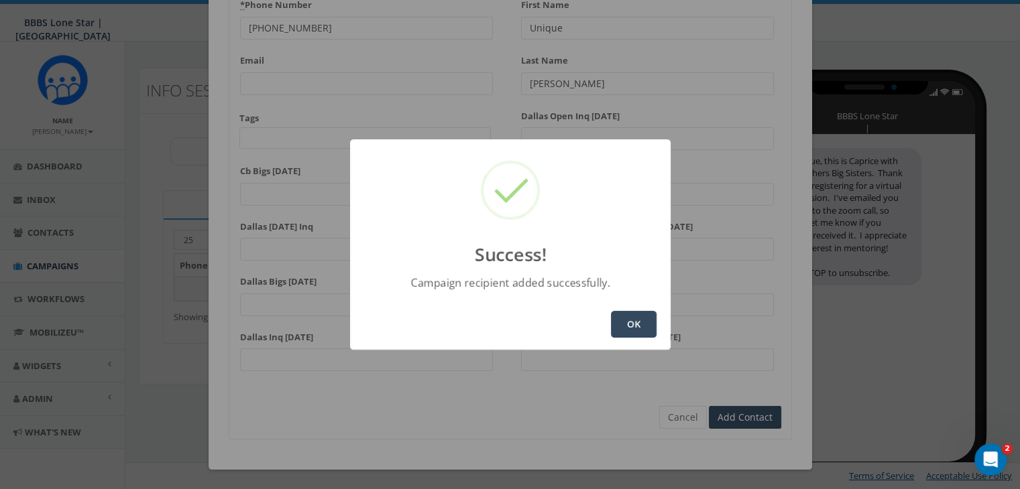
click at [634, 328] on button "OK" at bounding box center [634, 324] width 46 height 27
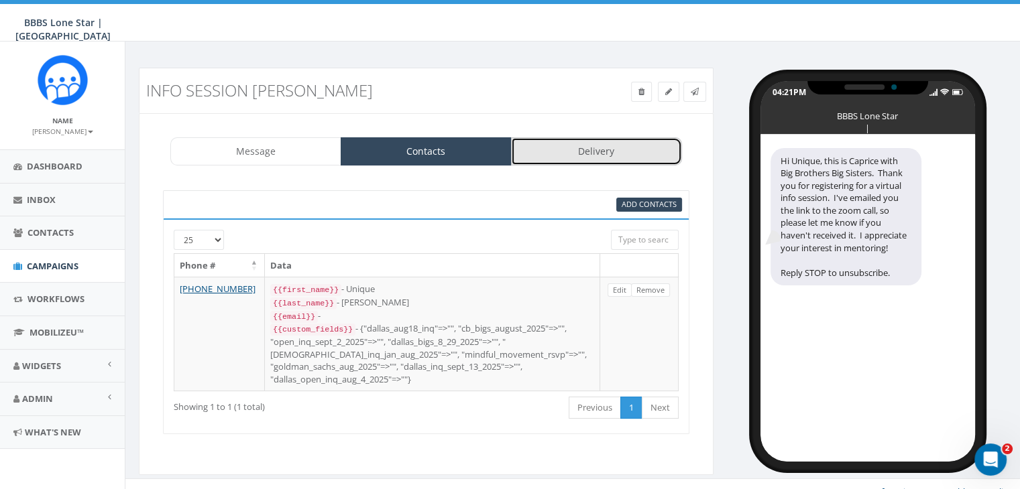
click at [597, 162] on link "Delivery" at bounding box center [596, 151] width 171 height 28
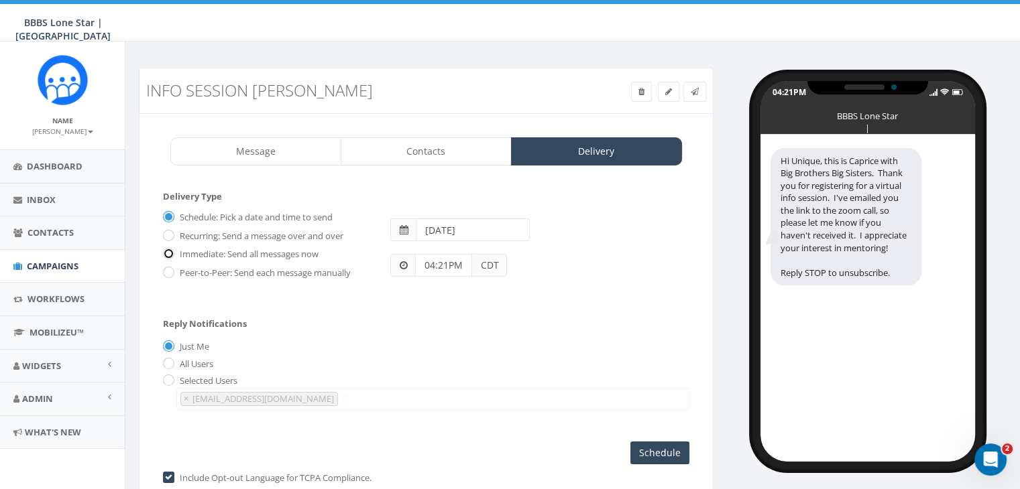
click at [170, 251] on input "Immediate: Send all messages now" at bounding box center [167, 255] width 9 height 9
radio input "true"
click at [660, 442] on input "Send Now" at bounding box center [657, 453] width 63 height 23
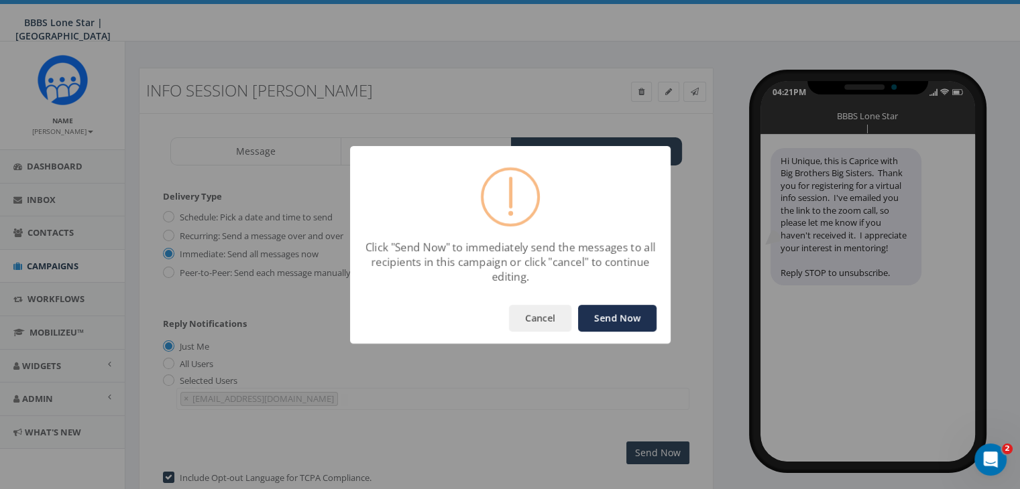
click at [604, 325] on button "Send Now" at bounding box center [617, 318] width 78 height 27
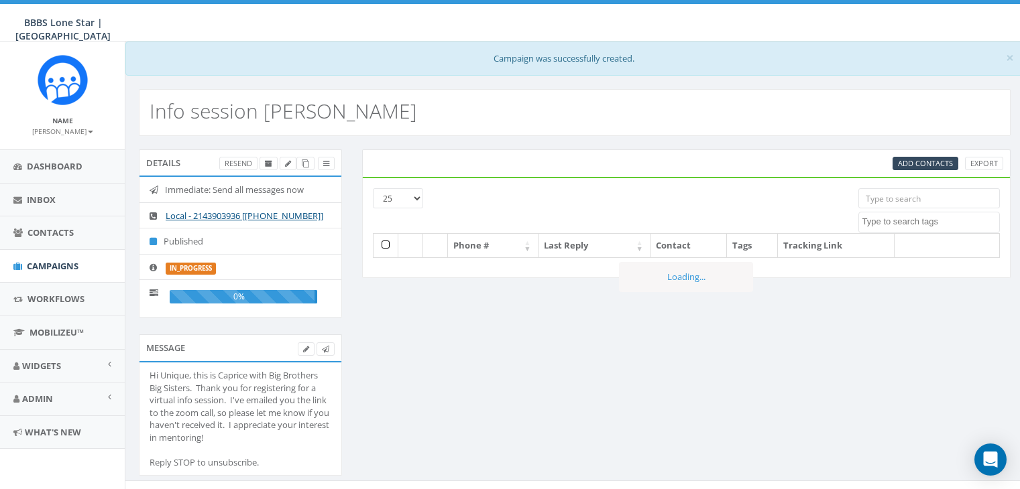
select select
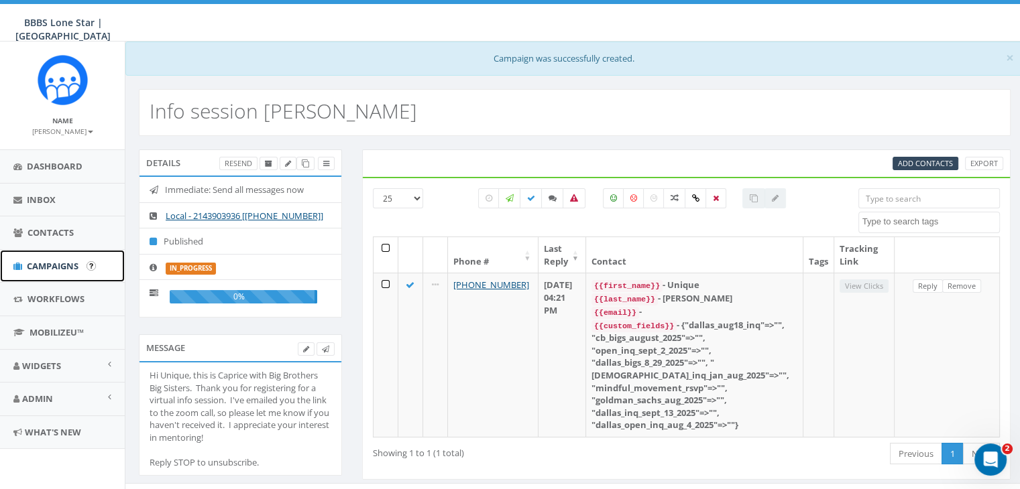
click at [49, 260] on span "Campaigns" at bounding box center [53, 266] width 52 height 12
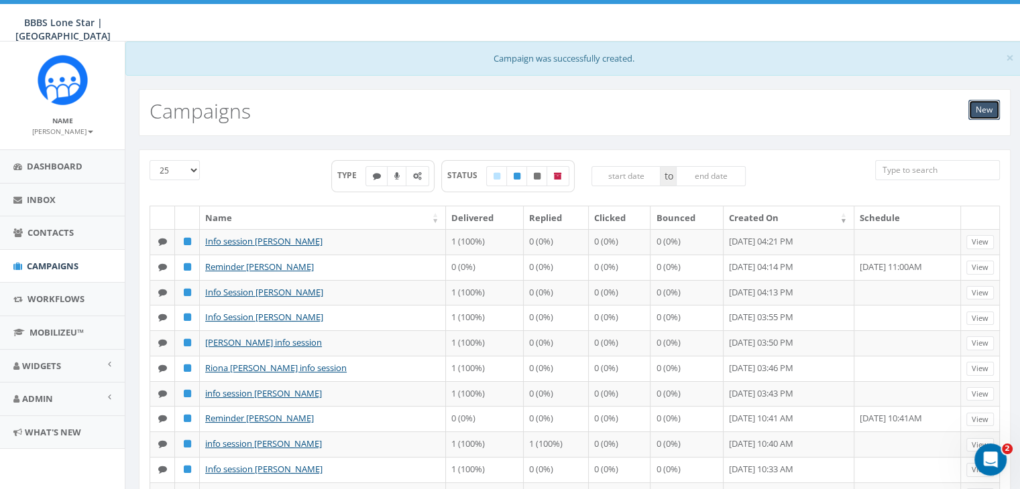
click at [979, 113] on link "New" at bounding box center [984, 110] width 32 height 20
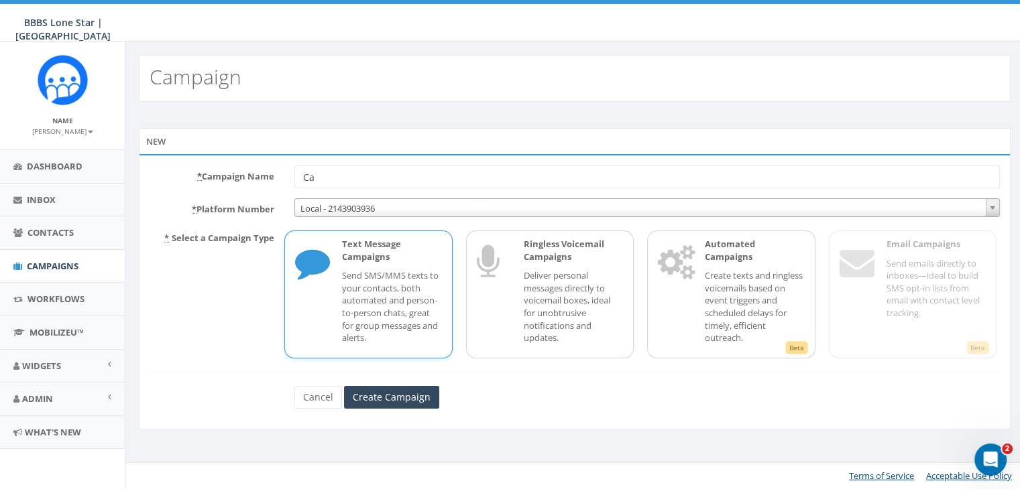
type input "C"
type input "Reminder info session [PERSON_NAME]"
click at [381, 280] on p "Send SMS/MMS texts to your contacts, both automated and person-to-person chats,…" at bounding box center [391, 307] width 99 height 74
click at [380, 387] on input "Create Campaign" at bounding box center [391, 397] width 95 height 23
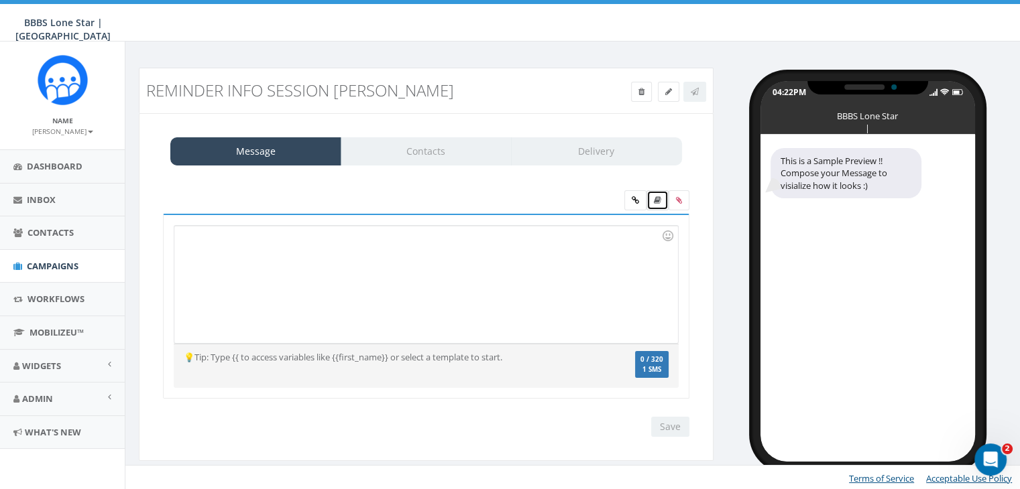
click at [652, 196] on link at bounding box center [657, 200] width 22 height 20
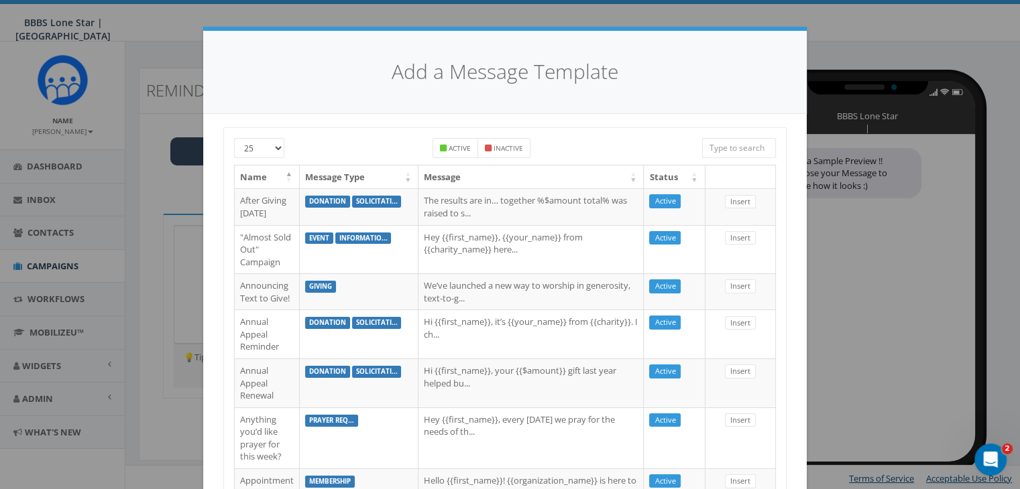
click at [727, 145] on input "search" at bounding box center [739, 148] width 74 height 20
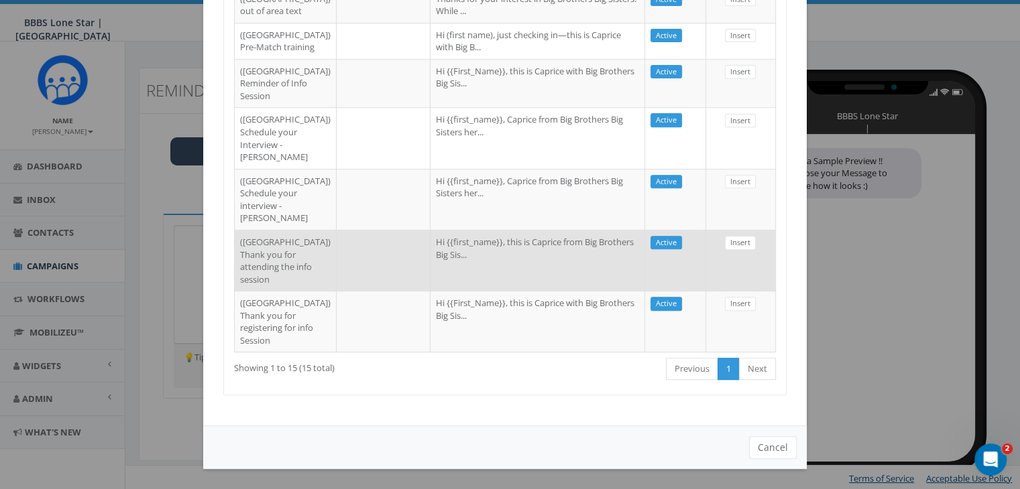
scroll to position [520, 0]
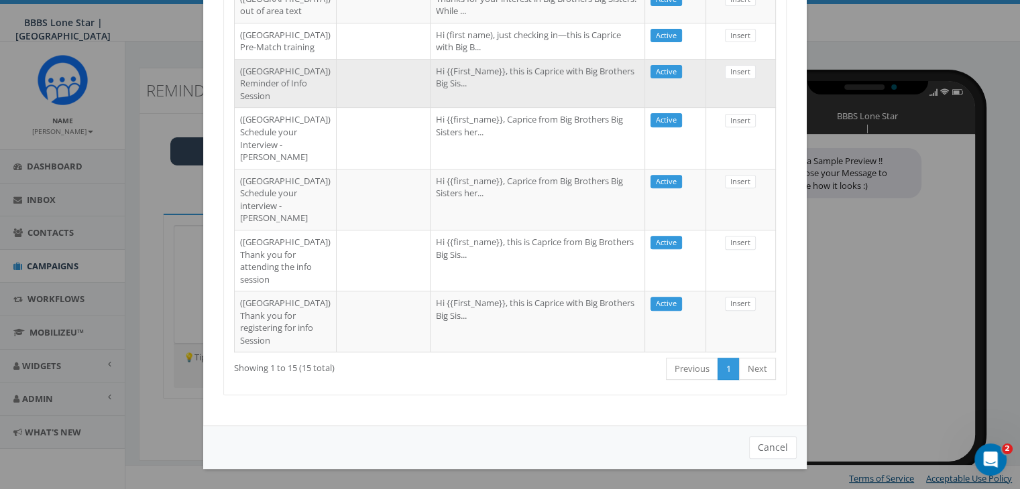
type input "dallas"
click at [480, 108] on td "Hi {{First_Name}}, this is Caprice with Big Brothers Big Sis..." at bounding box center [537, 83] width 215 height 49
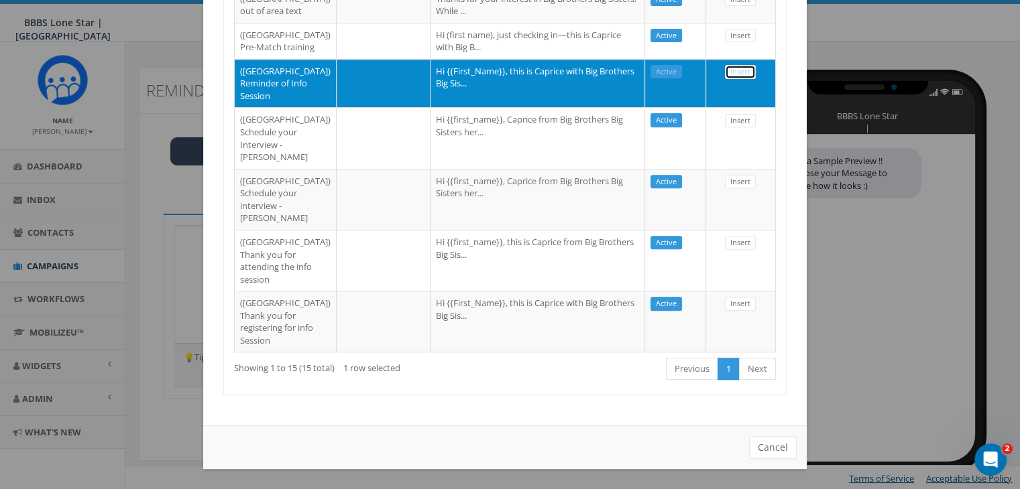
click at [732, 79] on link "Insert" at bounding box center [740, 72] width 31 height 14
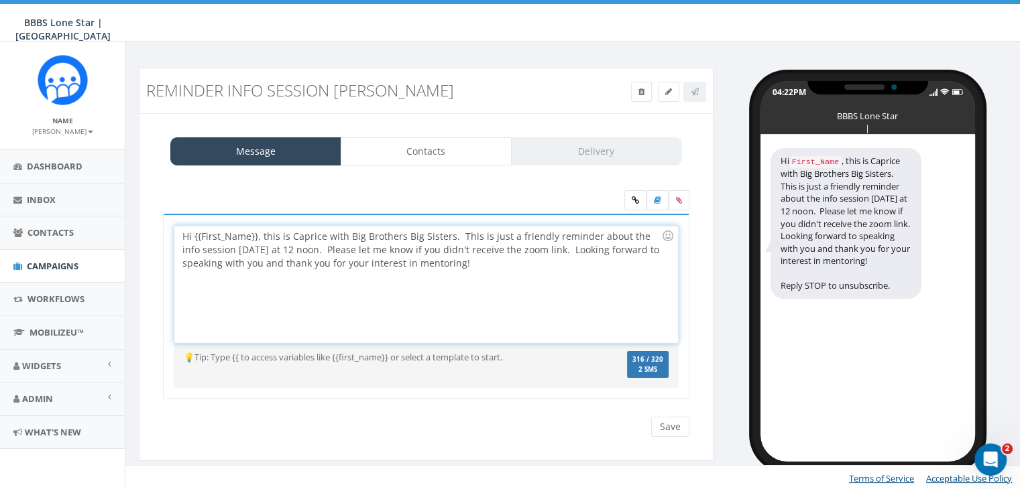
click at [255, 233] on div "Hi {{First_Name}}, this is Caprice with Big Brothers Big Sisters. This is just …" at bounding box center [425, 284] width 503 height 117
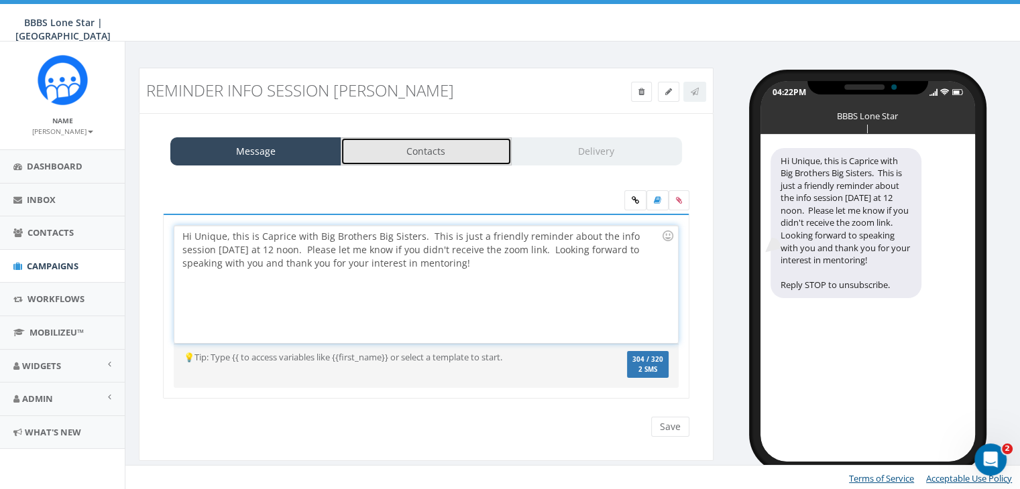
click at [436, 155] on link "Contacts" at bounding box center [426, 151] width 171 height 28
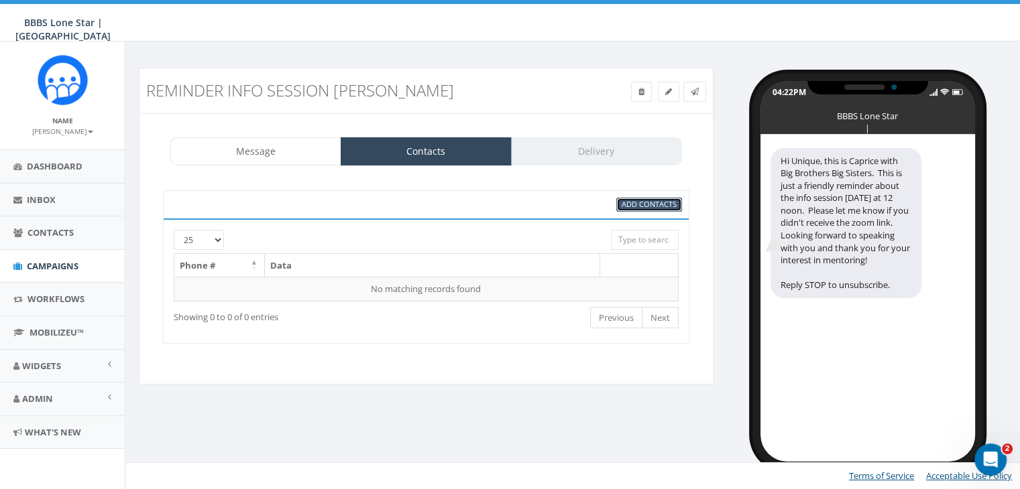
click at [660, 205] on span "Add Contacts" at bounding box center [649, 204] width 55 height 10
select select
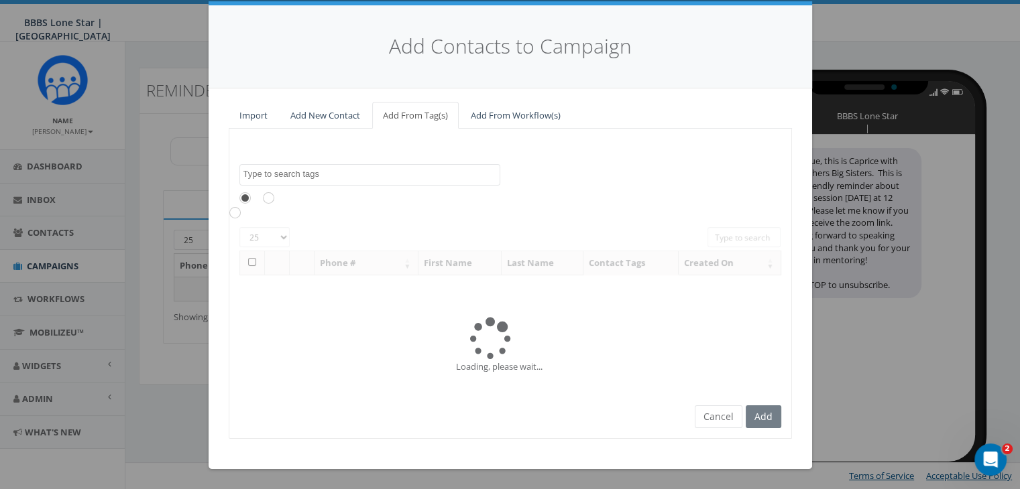
scroll to position [0, 0]
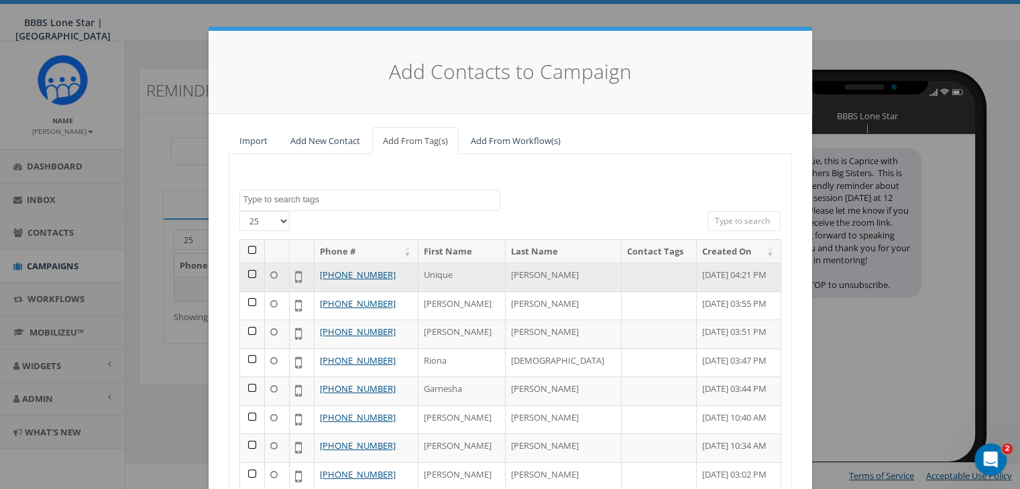
click at [242, 270] on td at bounding box center [252, 277] width 25 height 29
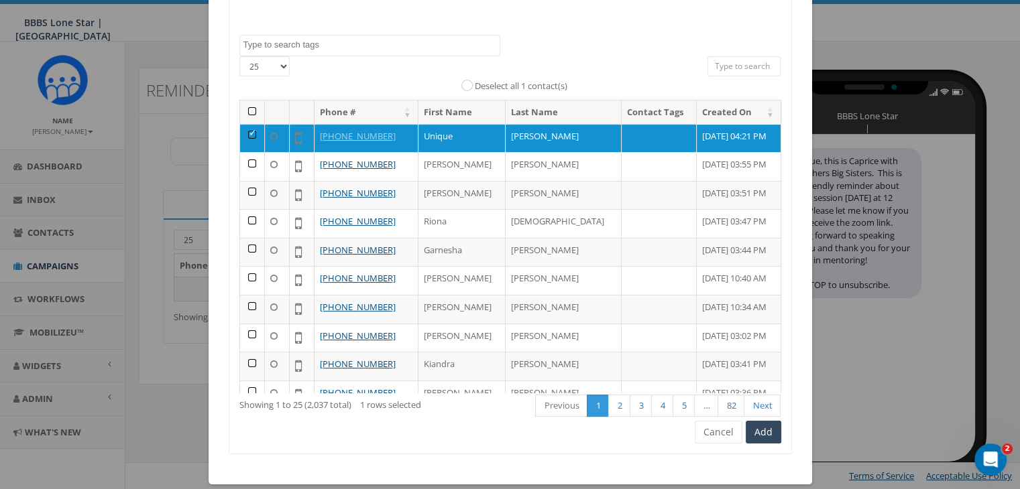
scroll to position [169, 0]
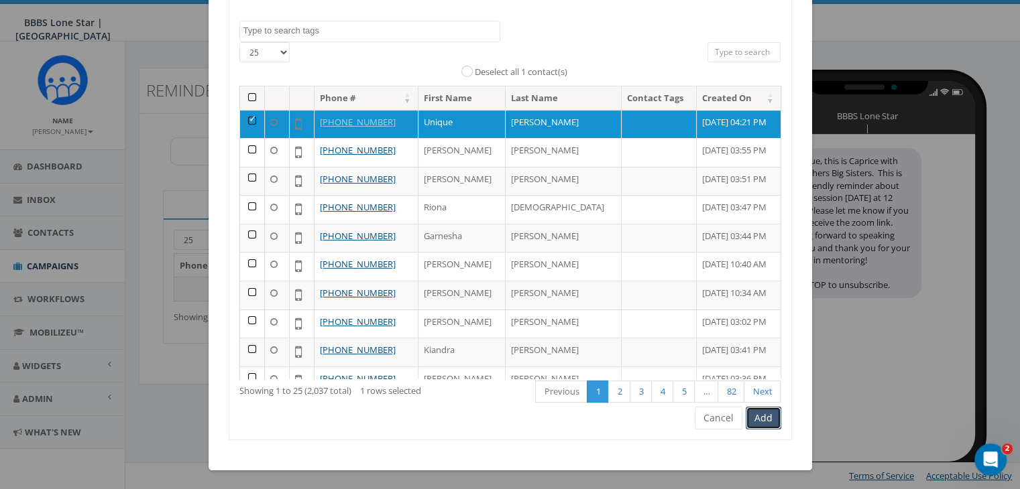
click at [764, 426] on button "Add" at bounding box center [764, 418] width 36 height 23
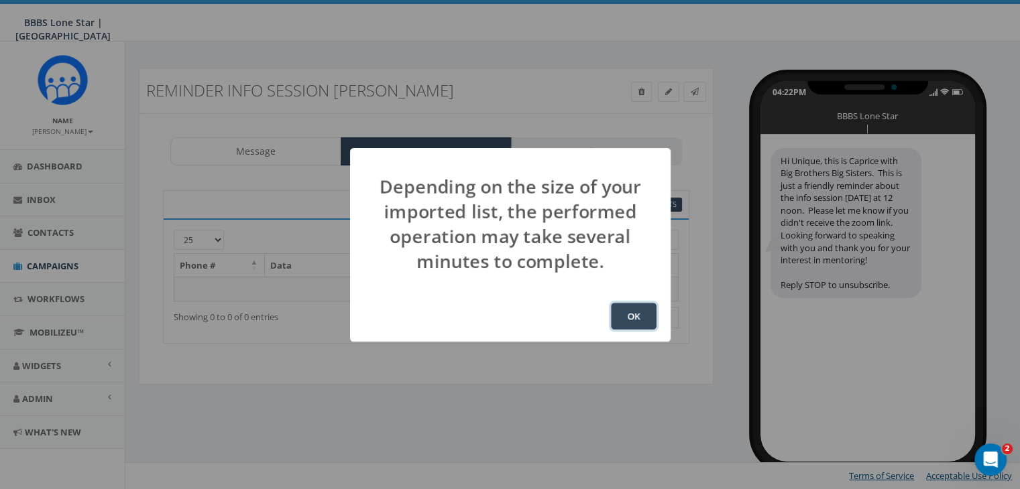
click at [624, 309] on button "OK" at bounding box center [634, 316] width 46 height 27
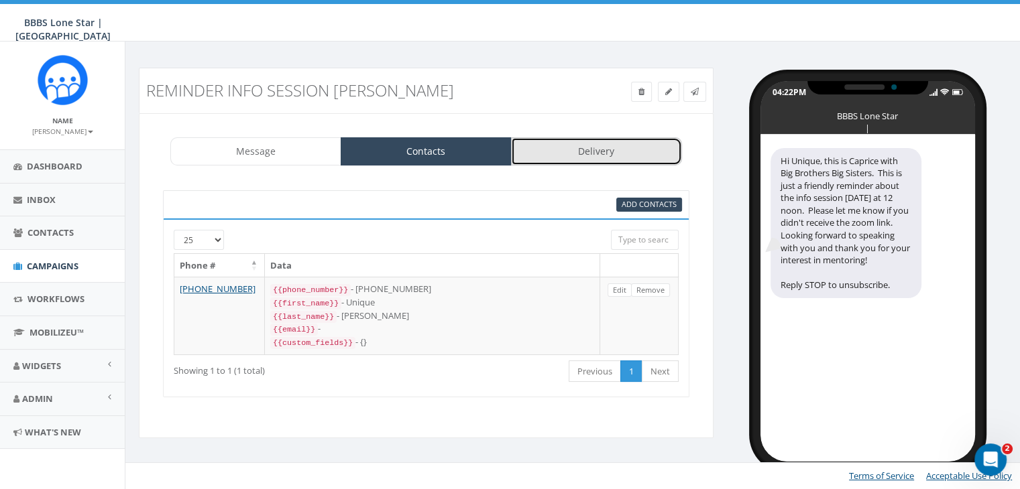
click at [606, 141] on link "Delivery" at bounding box center [596, 151] width 171 height 28
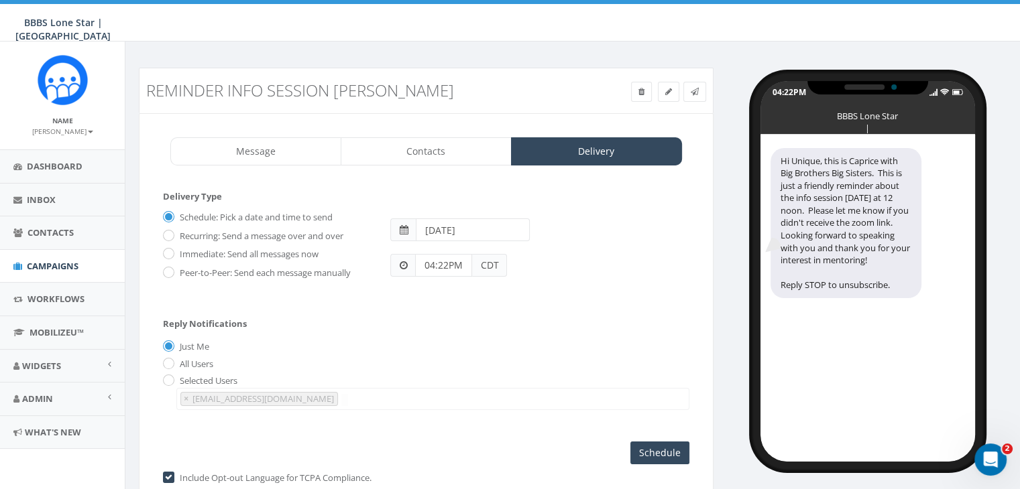
click at [502, 227] on input "[DATE]" at bounding box center [473, 230] width 114 height 23
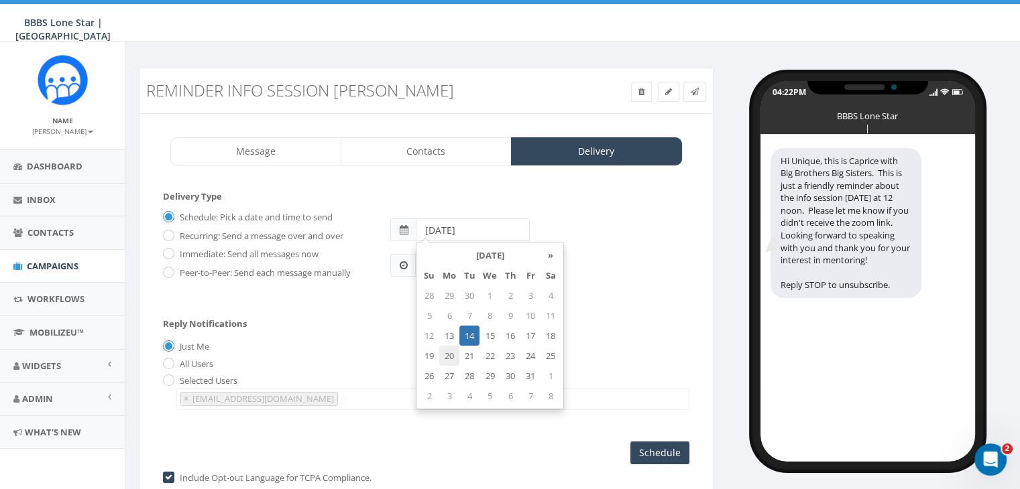
click at [447, 352] on td "20" at bounding box center [449, 356] width 20 height 20
type input "2025-10-20"
click at [392, 298] on form "Delivery Type Schedule: Pick a date and time to send Recurring: Send a message …" at bounding box center [426, 247] width 526 height 115
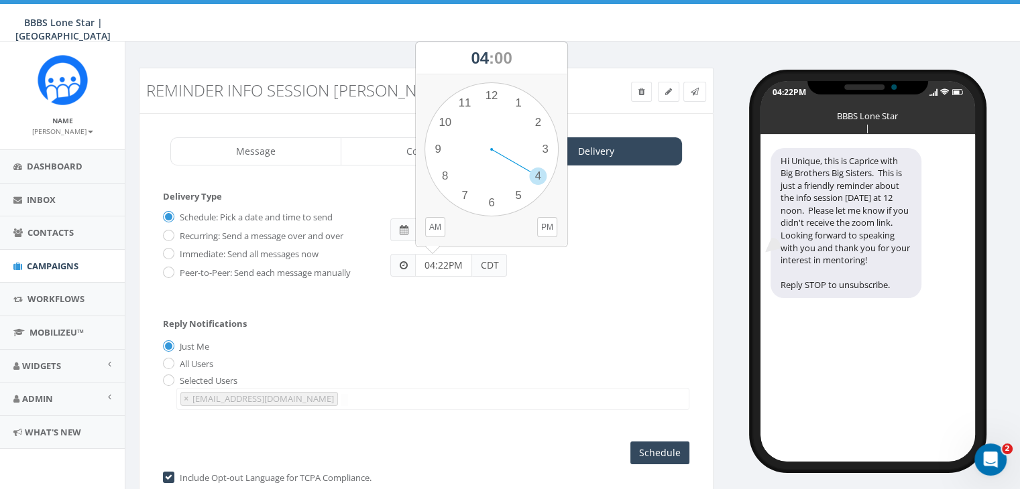
drag, startPoint x: 454, startPoint y: 267, endPoint x: 400, endPoint y: 272, distance: 54.6
click at [400, 269] on div "04:22PM CDT" at bounding box center [448, 265] width 117 height 23
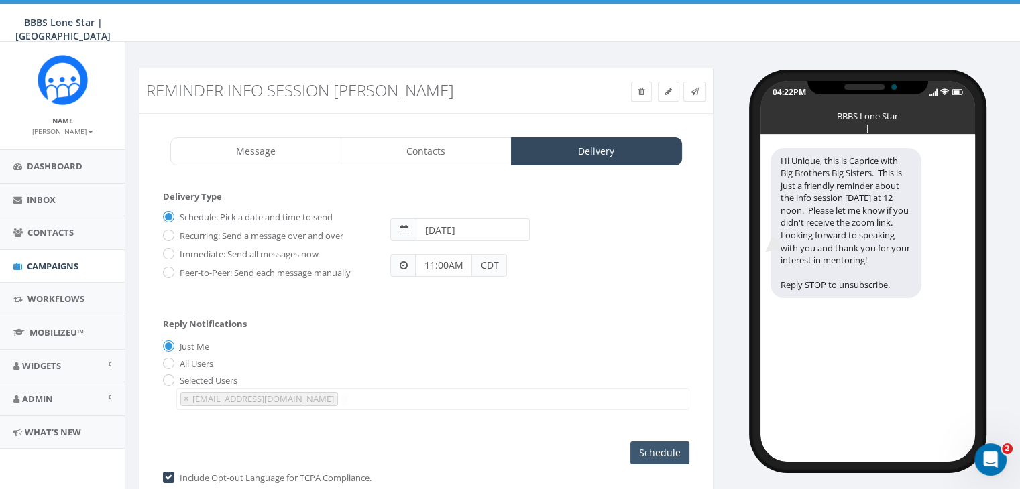
type input "11:00AM"
click at [665, 447] on input "Schedule" at bounding box center [659, 453] width 59 height 23
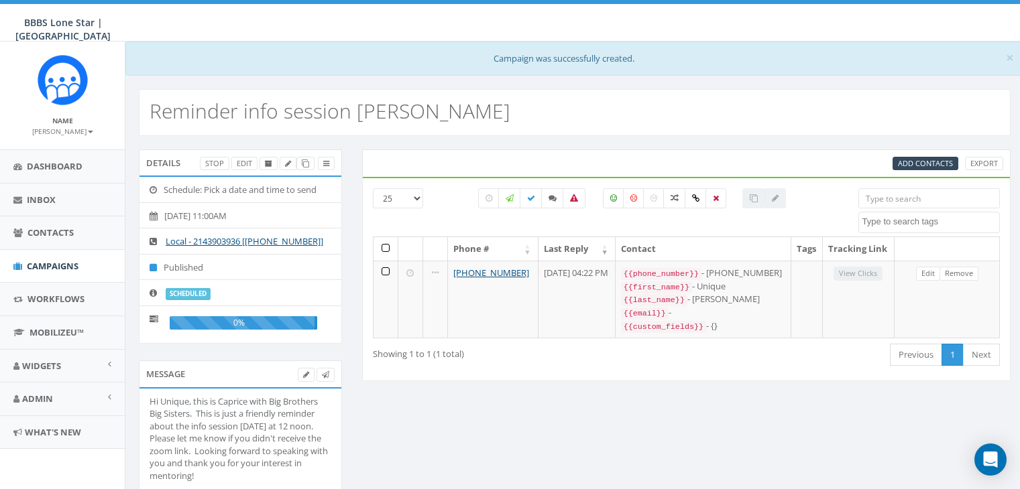
select select
click at [58, 264] on span "Campaigns" at bounding box center [53, 266] width 52 height 12
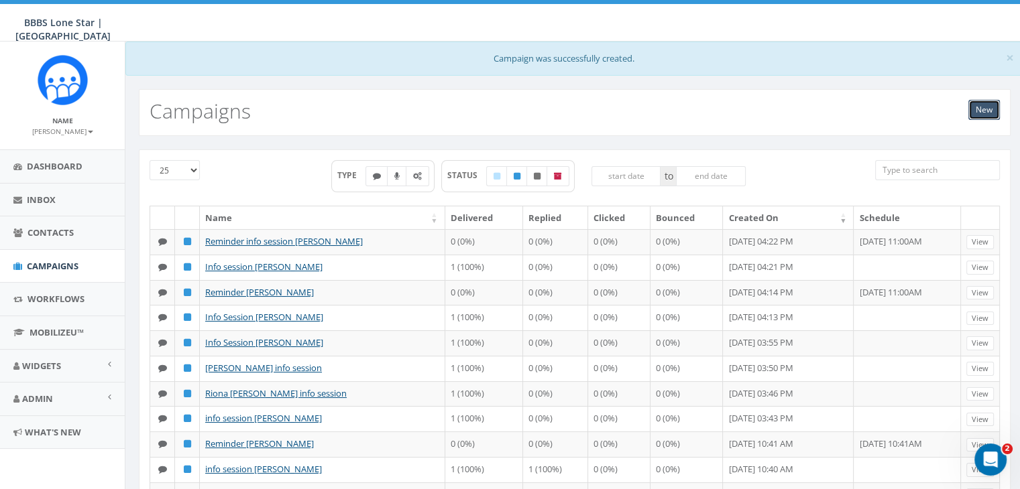
click at [994, 105] on link "New" at bounding box center [984, 110] width 32 height 20
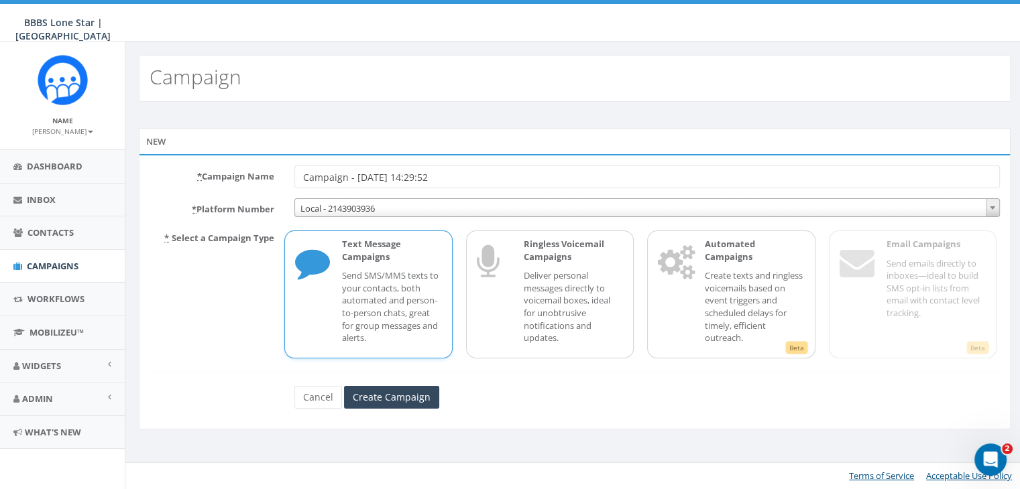
drag, startPoint x: 453, startPoint y: 175, endPoint x: 199, endPoint y: 176, distance: 254.1
click at [202, 175] on div "* Campaign Name Campaign - [DATE] 14:29:52" at bounding box center [574, 177] width 870 height 23
type input "Info session [PERSON_NAME] Bams"
click at [379, 290] on p "Send SMS/MMS texts to your contacts, both automated and person-to-person chats,…" at bounding box center [391, 307] width 99 height 74
click at [387, 395] on input "Create Campaign" at bounding box center [391, 397] width 95 height 23
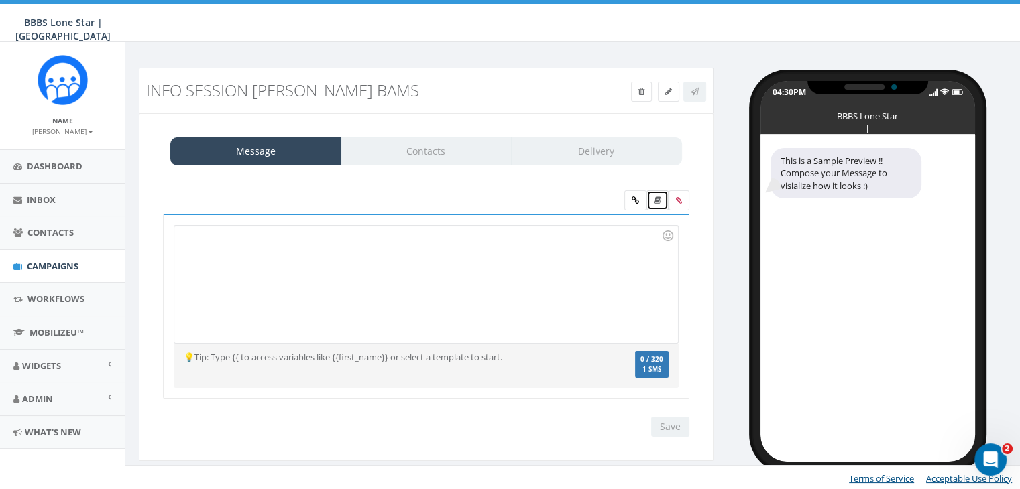
click at [660, 199] on icon at bounding box center [657, 200] width 7 height 8
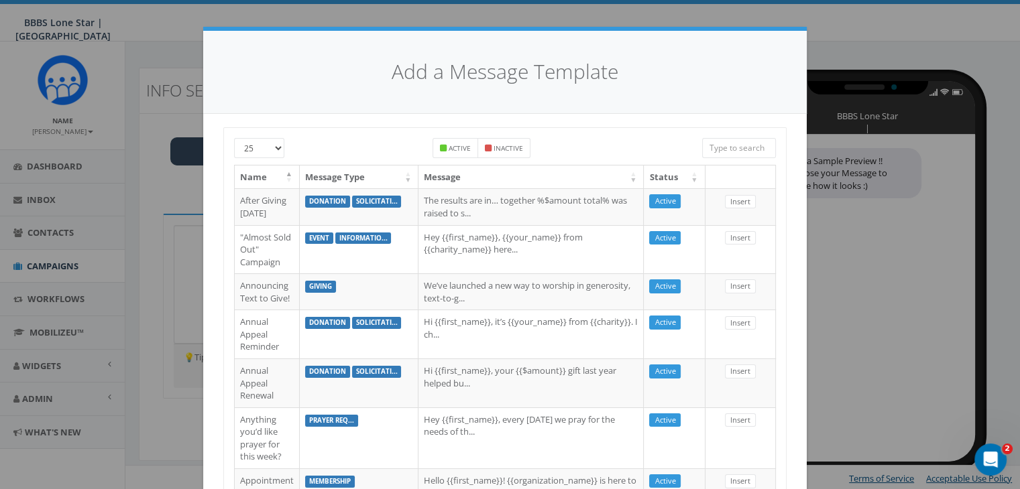
click at [728, 141] on input "search" at bounding box center [739, 148] width 74 height 20
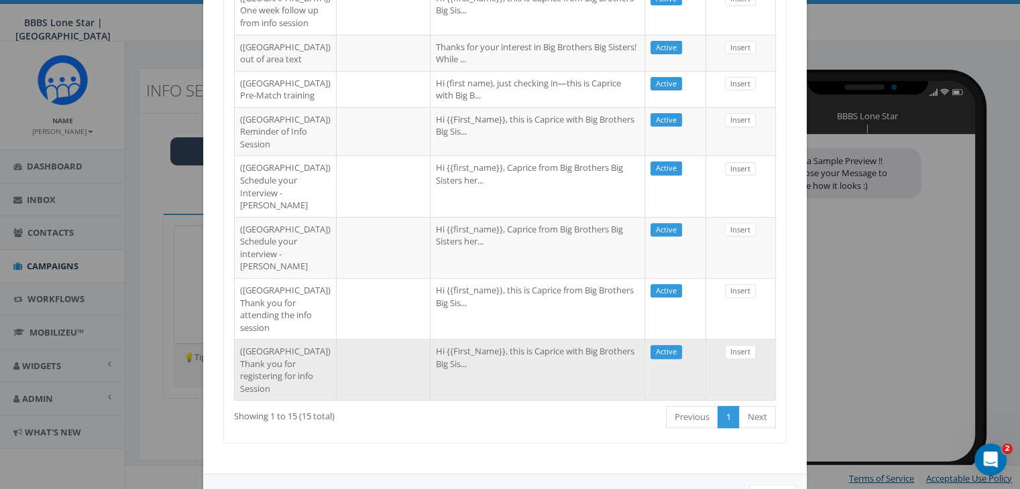
scroll to position [788, 0]
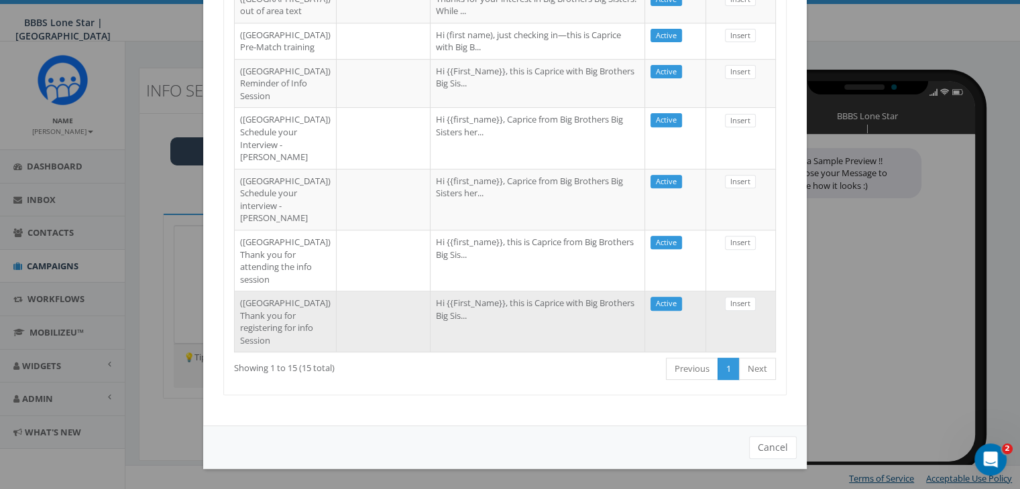
type input "dallas"
click at [544, 319] on td "Hi {{First_Name}}, this is Caprice with Big Brothers Big Sis..." at bounding box center [537, 321] width 215 height 61
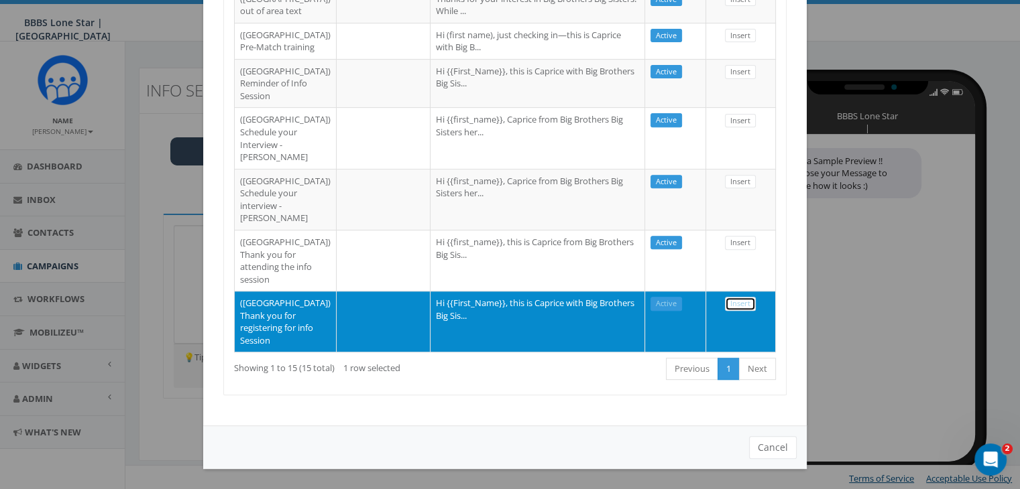
click at [732, 297] on link "Insert" at bounding box center [740, 304] width 31 height 14
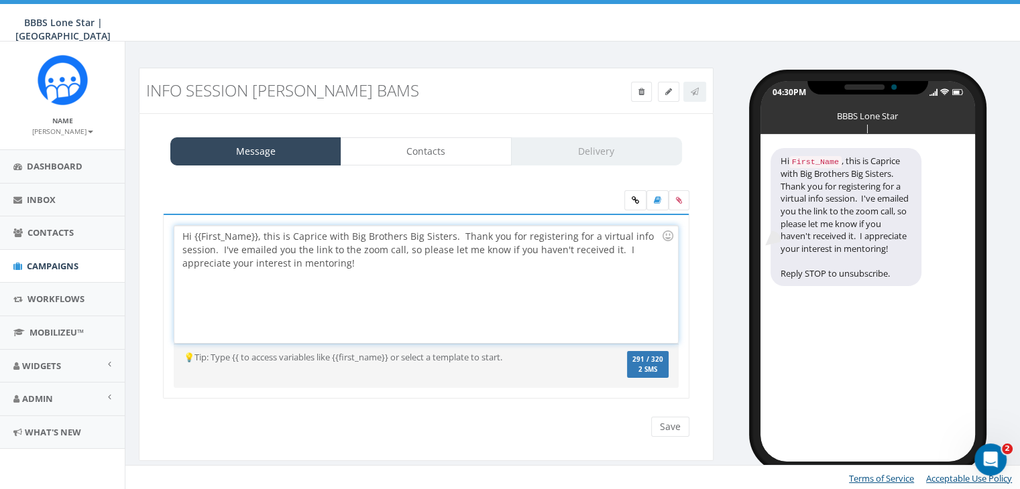
click at [256, 237] on div "Hi {{First_Name}}, this is Caprice with Big Brothers Big Sisters. Thank you for…" at bounding box center [425, 284] width 503 height 117
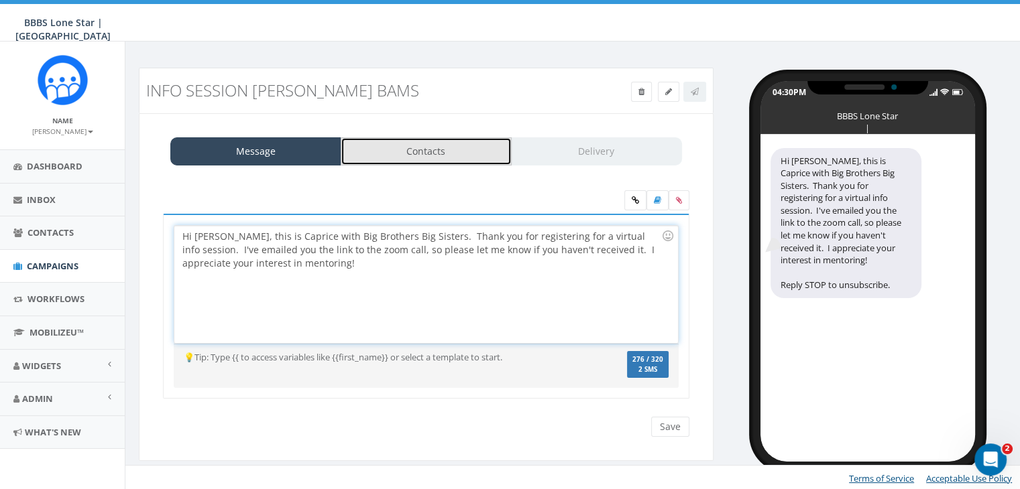
click at [394, 146] on link "Contacts" at bounding box center [426, 151] width 171 height 28
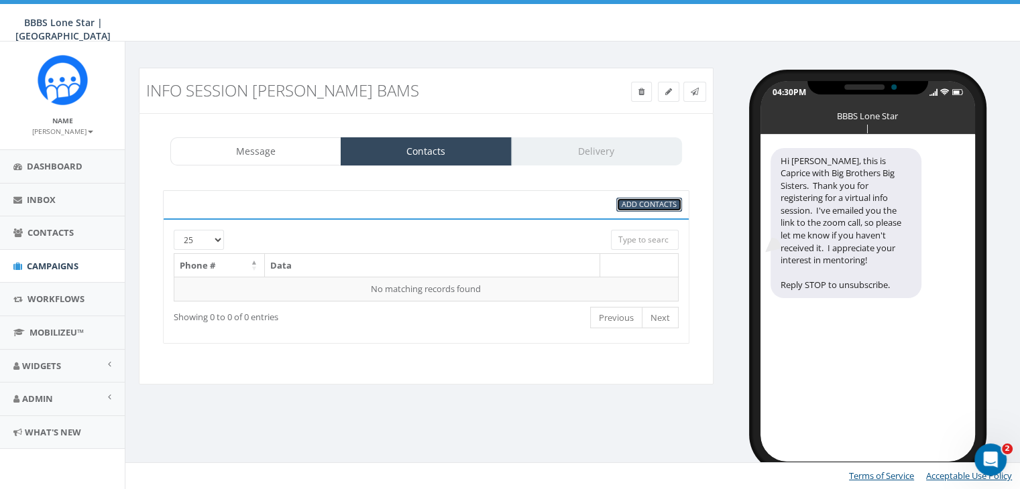
click at [652, 205] on span "Add Contacts" at bounding box center [649, 204] width 55 height 10
select select
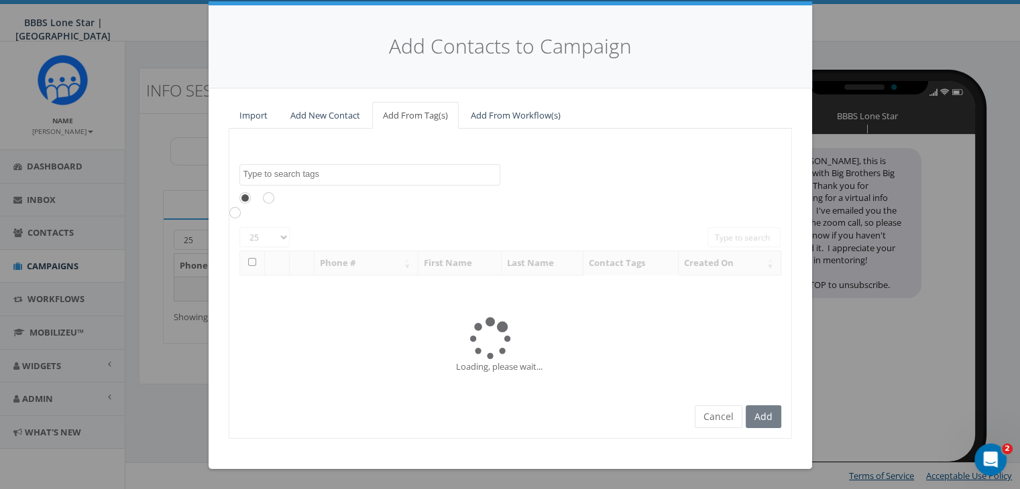
scroll to position [0, 0]
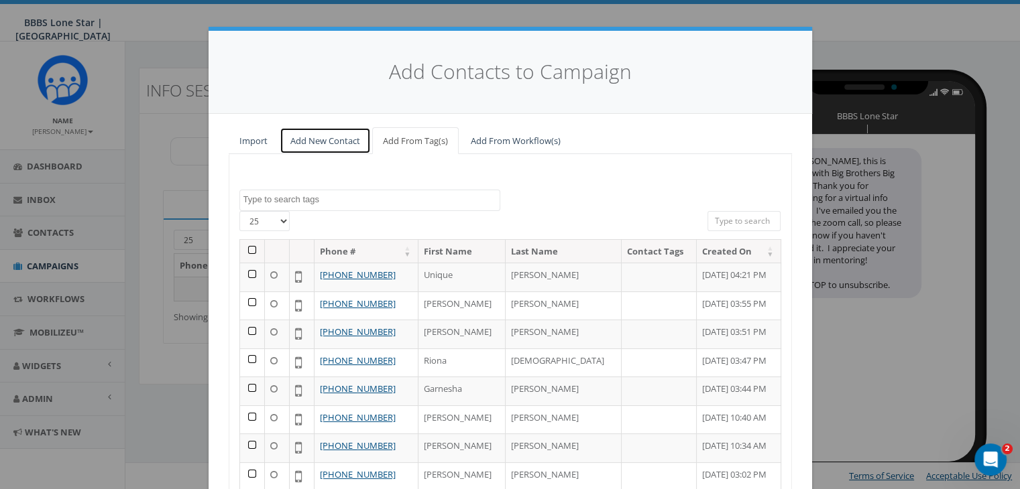
click at [337, 133] on link "Add New Contact" at bounding box center [325, 140] width 91 height 27
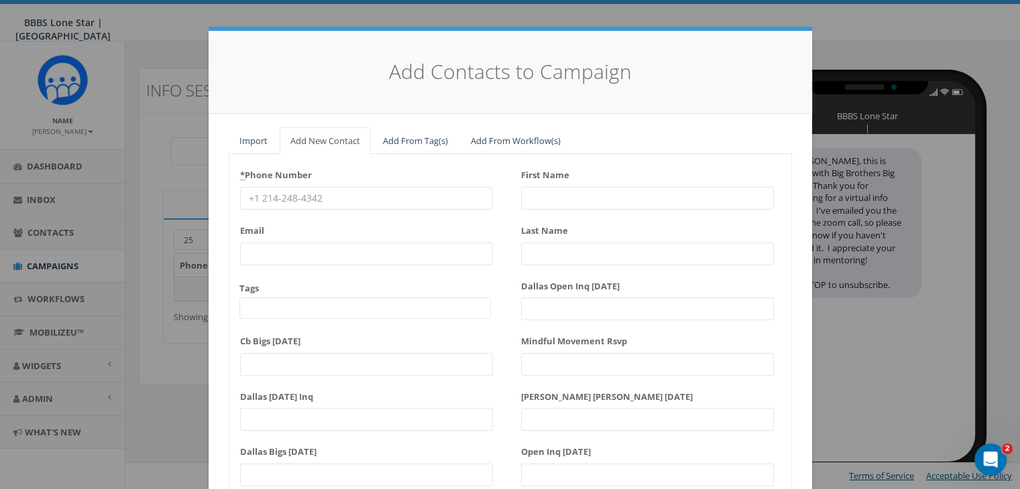
click at [304, 196] on input "* Phone Number" at bounding box center [366, 198] width 253 height 23
paste input "551-221-3650"
type input "551-221-3650"
click at [574, 193] on input "First Name" at bounding box center [647, 198] width 253 height 23
type input "D"
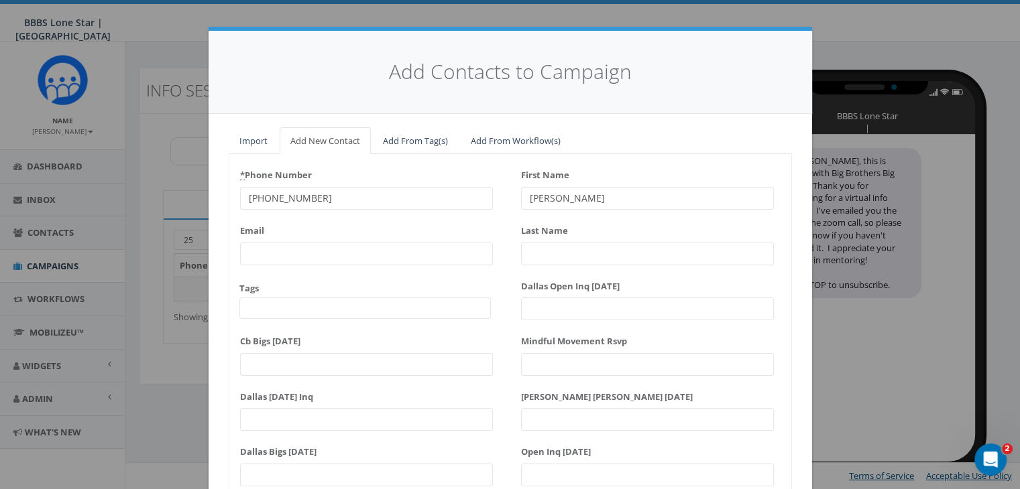
type input "Ely"
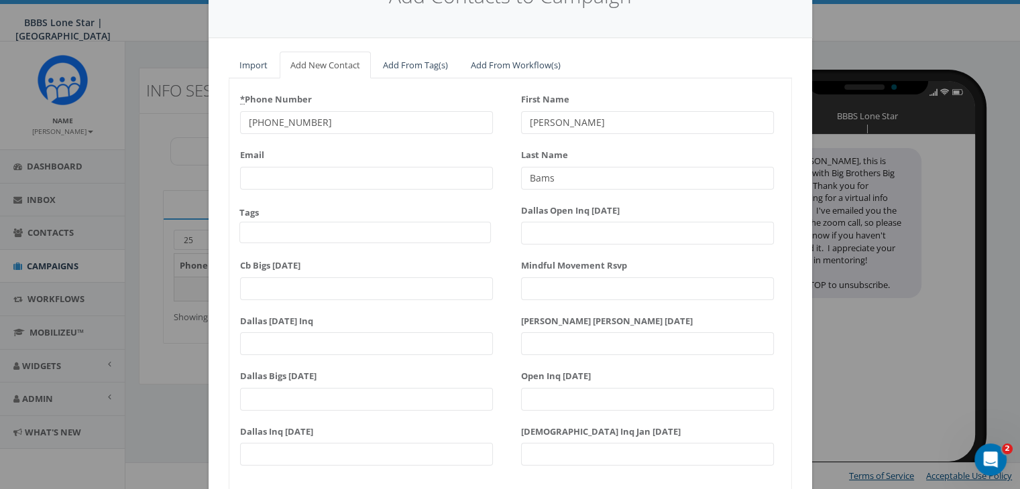
scroll to position [170, 0]
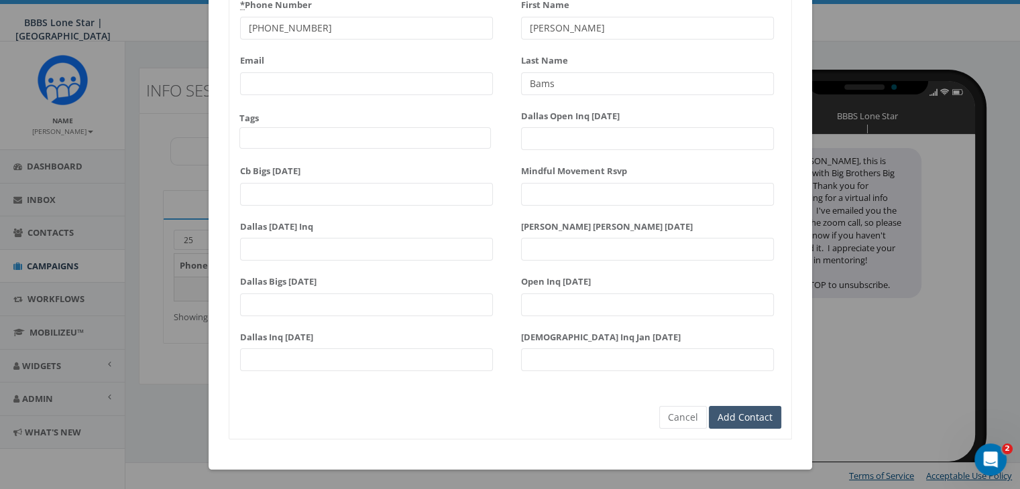
type input "Bams"
click at [759, 415] on input "Add Contact" at bounding box center [745, 417] width 72 height 23
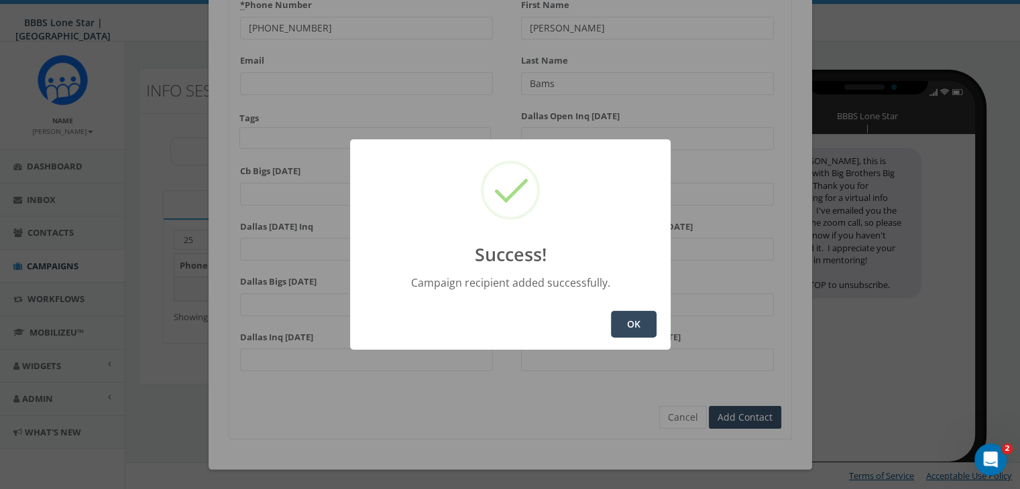
click at [640, 327] on button "OK" at bounding box center [634, 324] width 46 height 27
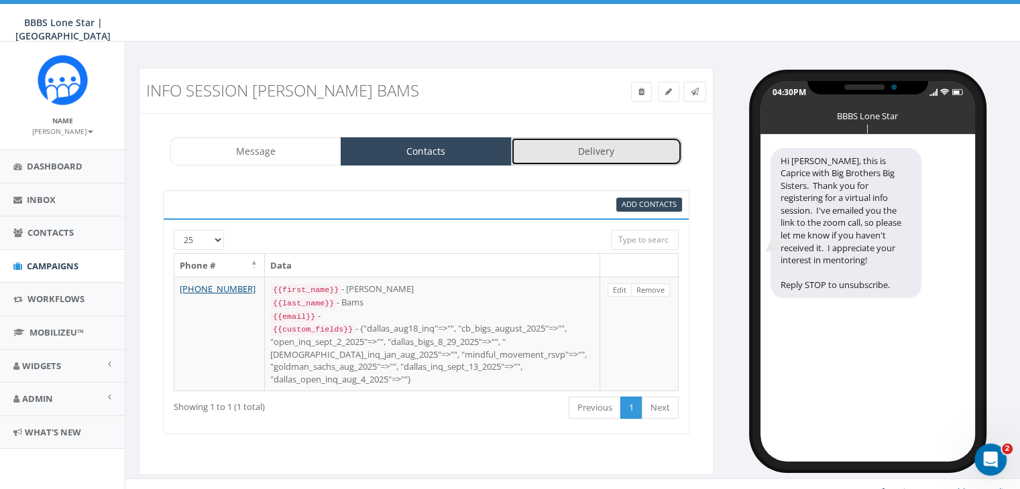
click at [620, 148] on link "Delivery" at bounding box center [596, 151] width 171 height 28
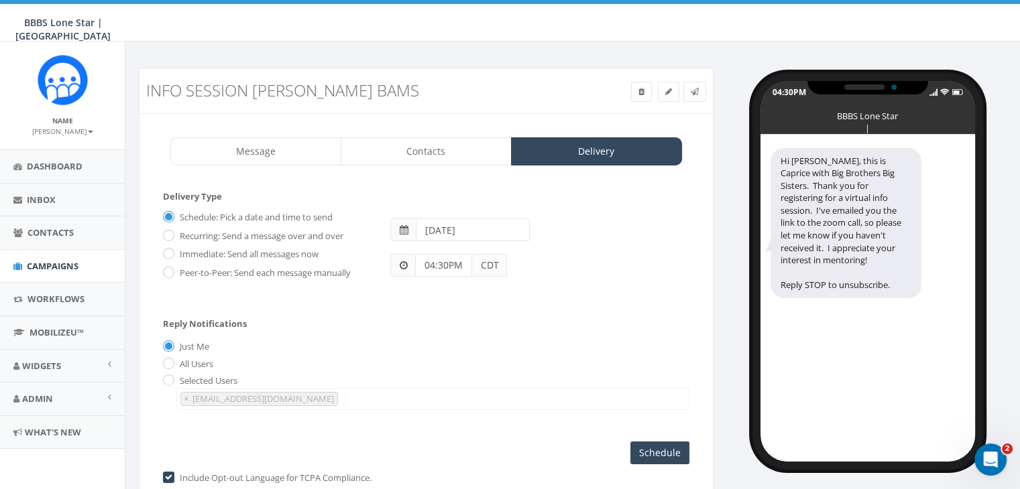
click at [207, 251] on label "Immediate: Send all messages now" at bounding box center [247, 254] width 142 height 13
click at [172, 251] on input "Immediate: Send all messages now" at bounding box center [167, 255] width 9 height 9
radio input "true"
click at [662, 451] on input "Send Now" at bounding box center [657, 453] width 63 height 23
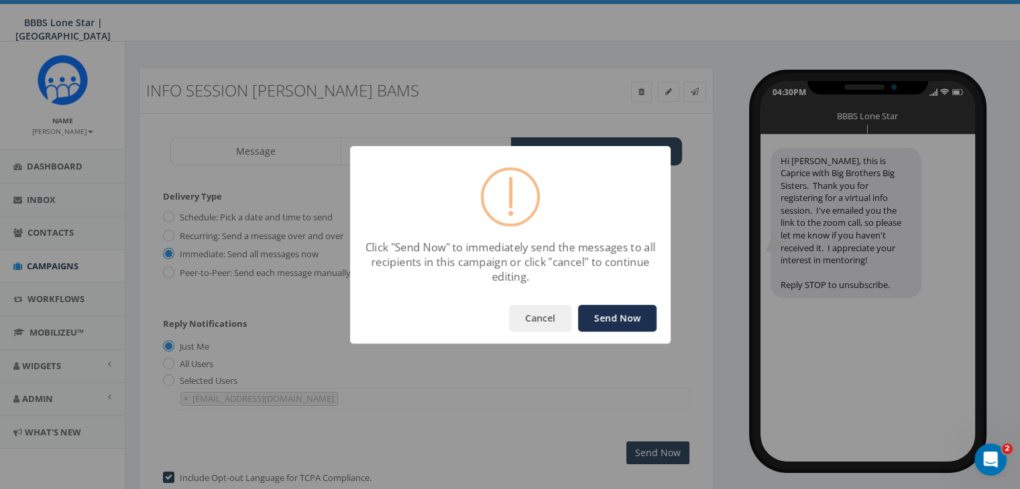
click at [628, 314] on button "Send Now" at bounding box center [617, 318] width 78 height 27
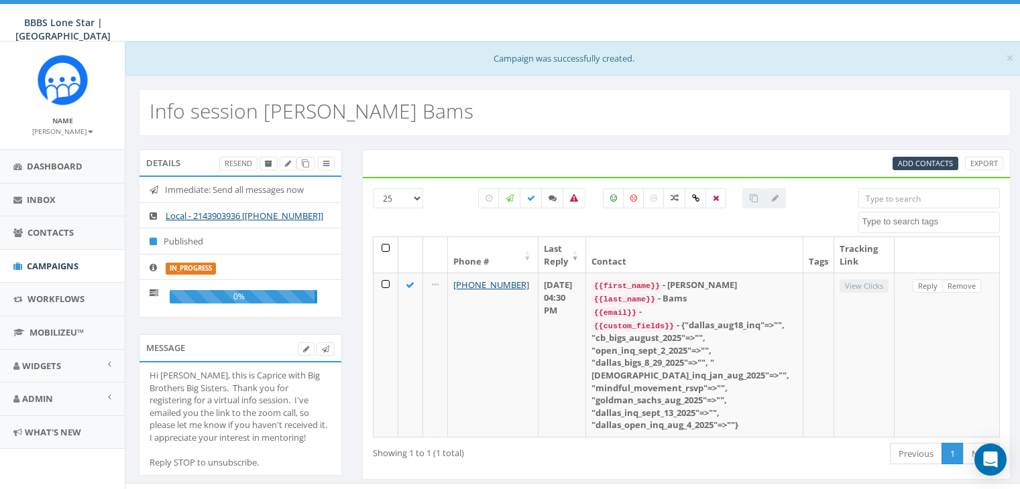
select select
click at [58, 258] on link "Campaigns" at bounding box center [62, 266] width 125 height 33
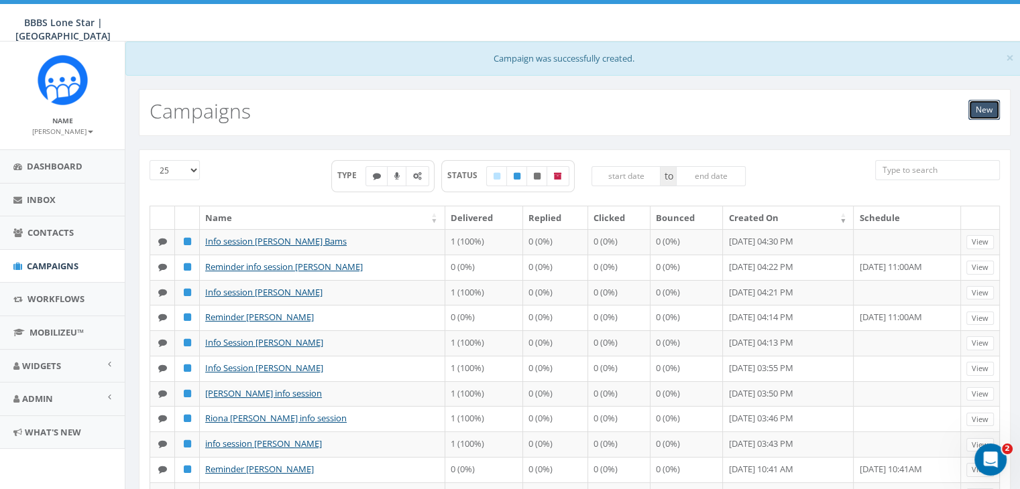
click at [986, 111] on link "New" at bounding box center [984, 110] width 32 height 20
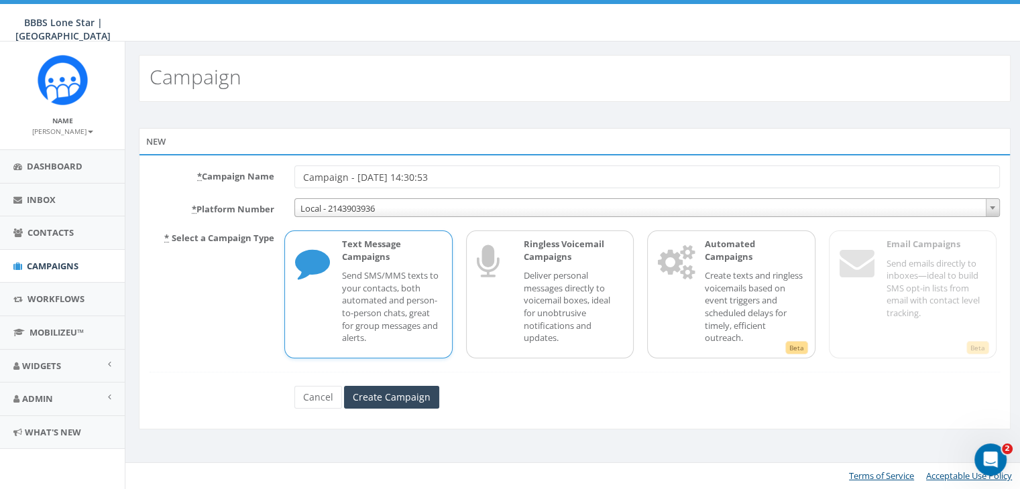
drag, startPoint x: 455, startPoint y: 176, endPoint x: 223, endPoint y: 178, distance: 232.7
click at [225, 176] on div "* Campaign Name Campaign - [DATE] 14:30:53" at bounding box center [574, 177] width 870 height 23
type input "Reminder info session [PERSON_NAME] Bams"
click at [410, 290] on p "Send SMS/MMS texts to your contacts, both automated and person-to-person chats,…" at bounding box center [391, 307] width 99 height 74
click at [406, 402] on input "Create Campaign" at bounding box center [391, 397] width 95 height 23
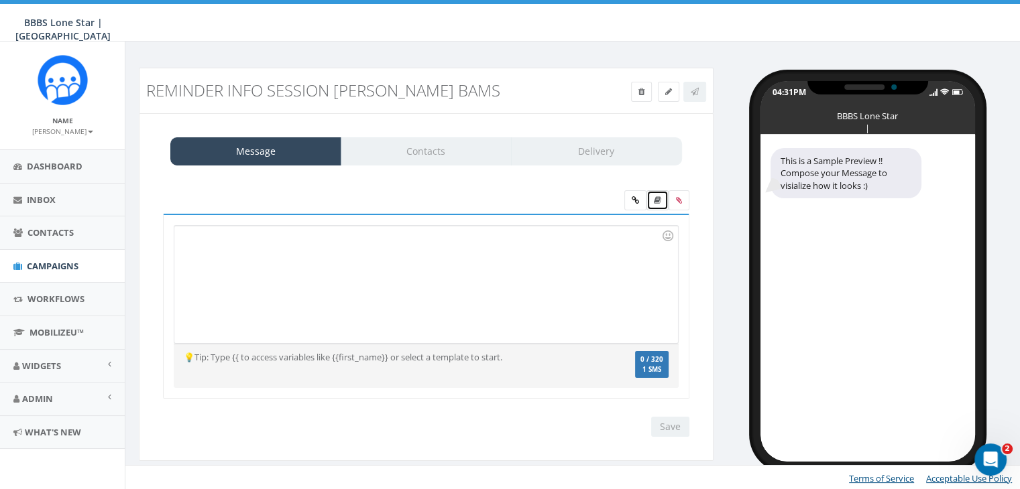
click at [658, 203] on icon at bounding box center [657, 200] width 7 height 8
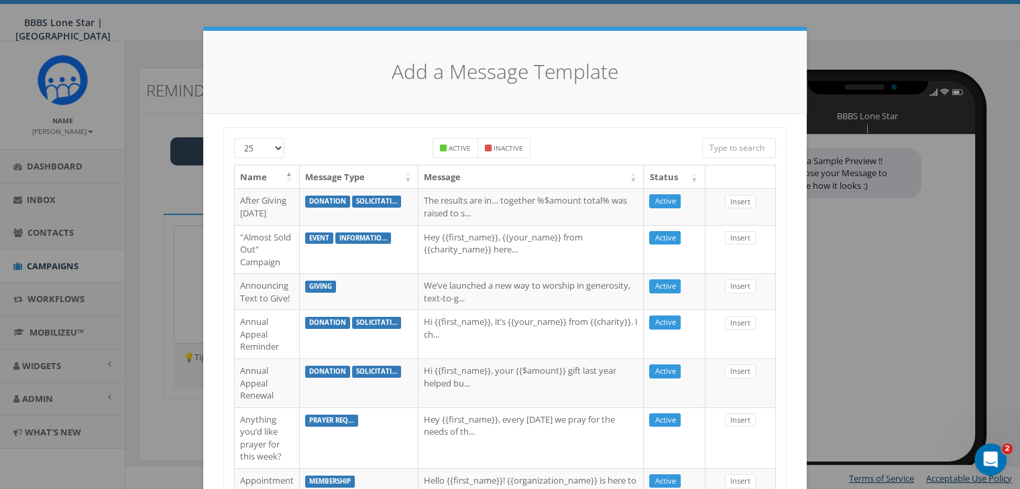
click at [738, 149] on input "search" at bounding box center [739, 148] width 74 height 20
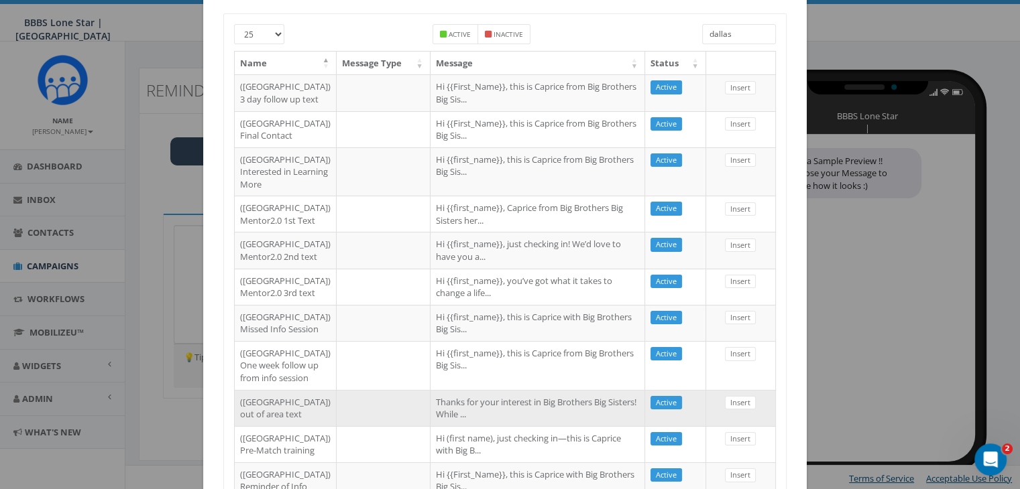
scroll to position [402, 0]
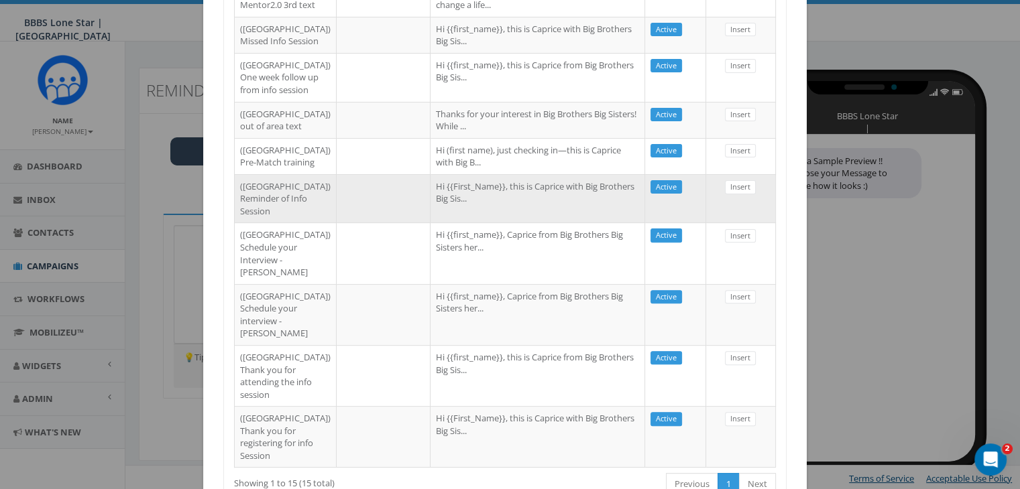
type input "dallas"
click at [430, 223] on td "Hi {{First_Name}}, this is Caprice with Big Brothers Big Sis..." at bounding box center [537, 198] width 215 height 49
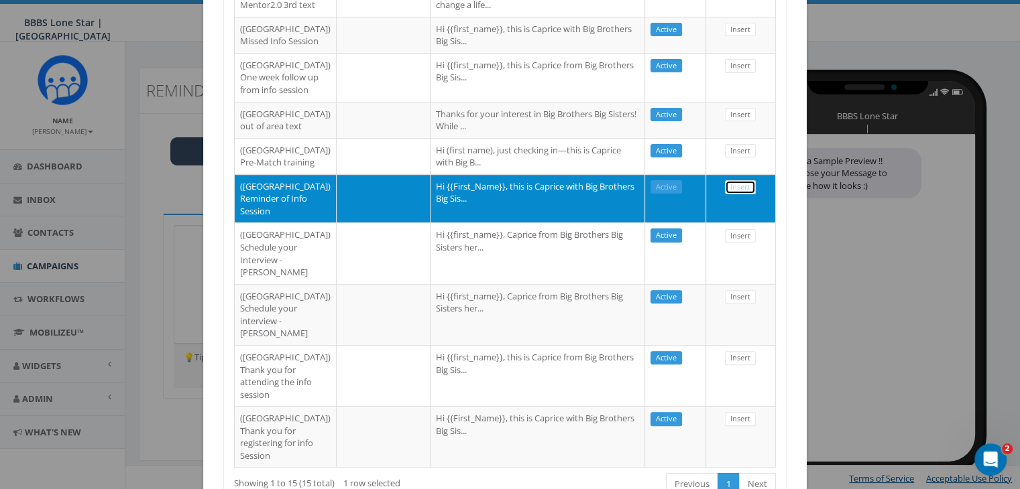
click at [732, 194] on link "Insert" at bounding box center [740, 187] width 31 height 14
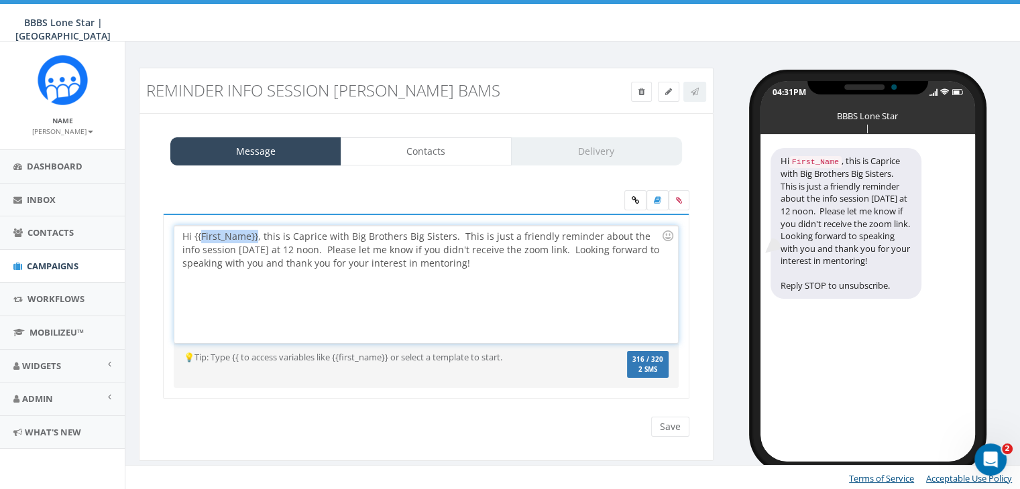
drag, startPoint x: 256, startPoint y: 234, endPoint x: 201, endPoint y: 229, distance: 55.2
click at [201, 229] on div "Hi {{First_Name}}, this is Caprice with Big Brothers Big Sisters. This is just …" at bounding box center [425, 284] width 503 height 117
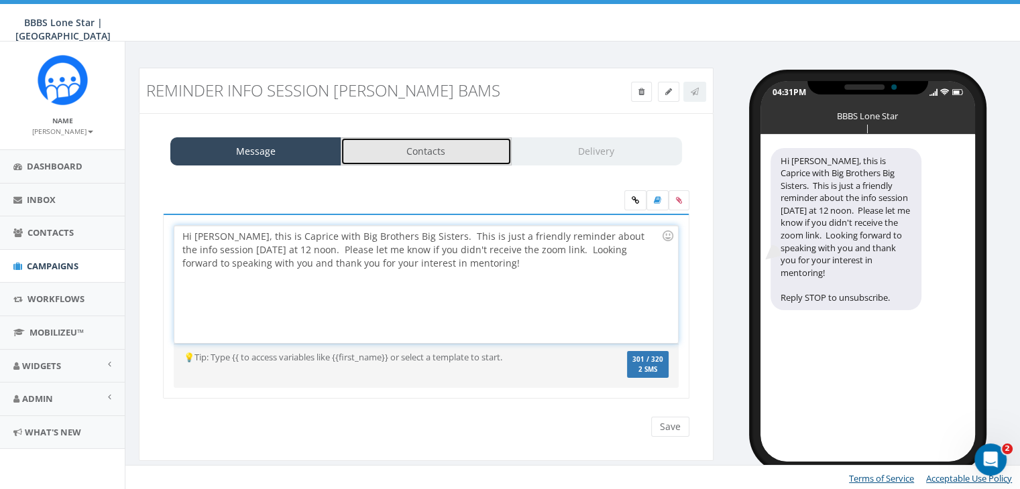
click at [413, 148] on link "Contacts" at bounding box center [426, 151] width 171 height 28
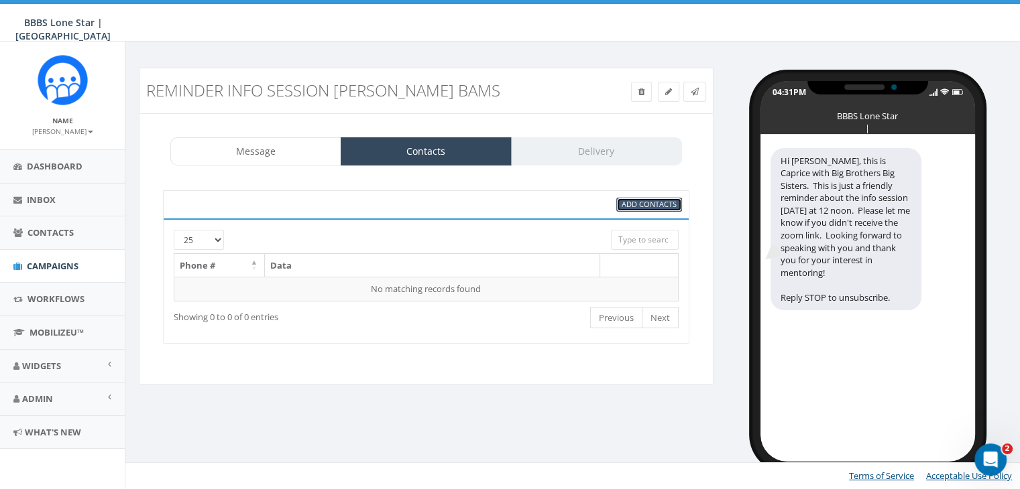
click at [617, 204] on link "Add Contacts" at bounding box center [649, 205] width 66 height 14
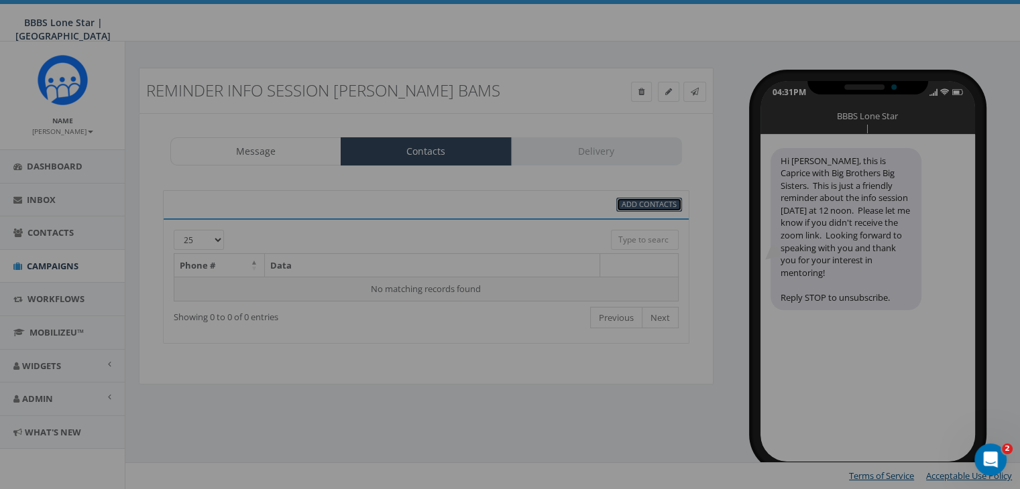
select select
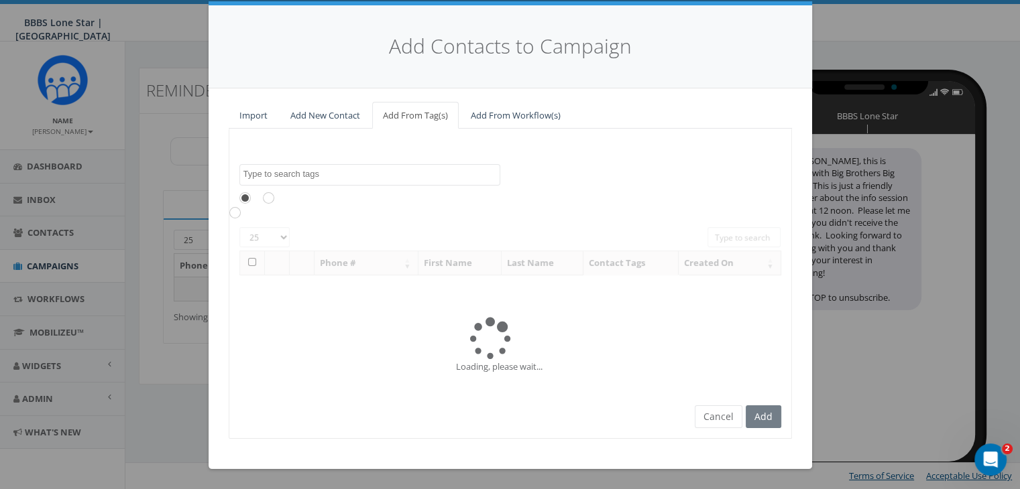
scroll to position [0, 0]
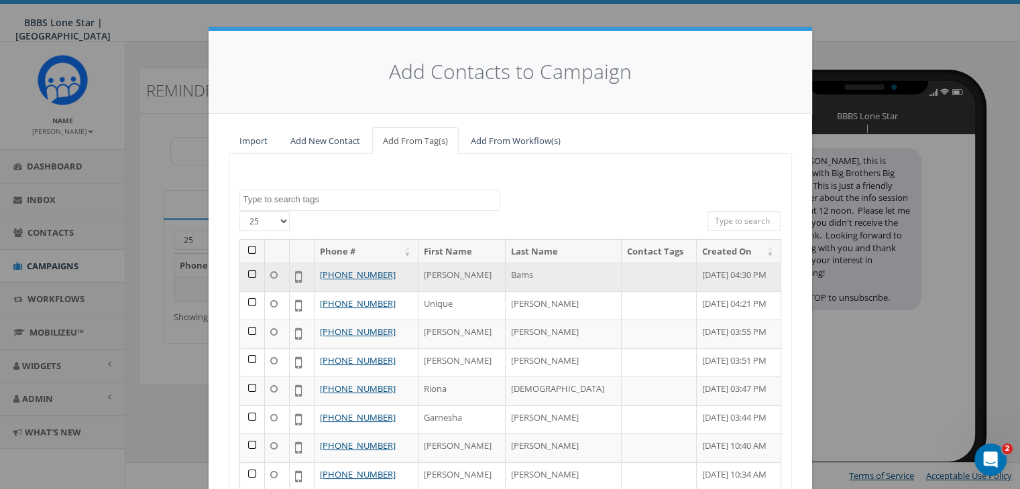
click at [241, 269] on td at bounding box center [252, 277] width 25 height 29
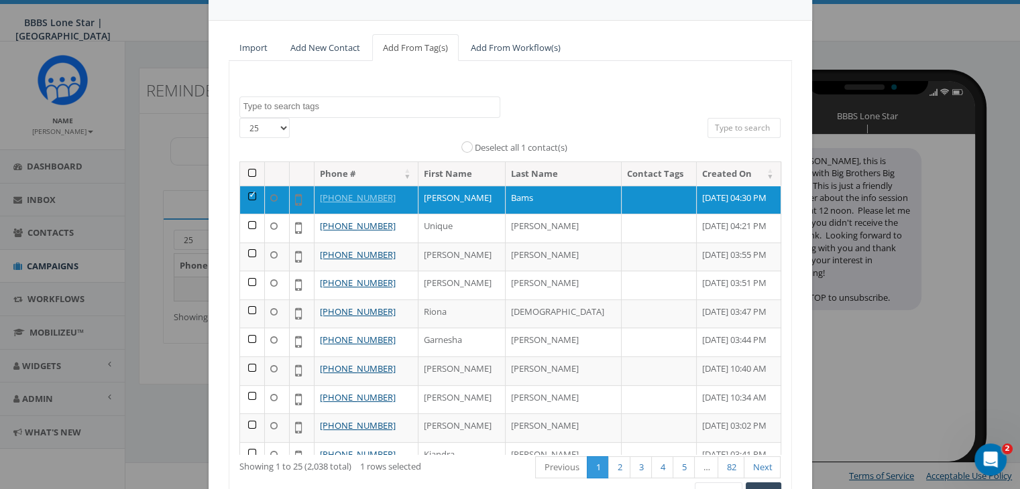
scroll to position [169, 0]
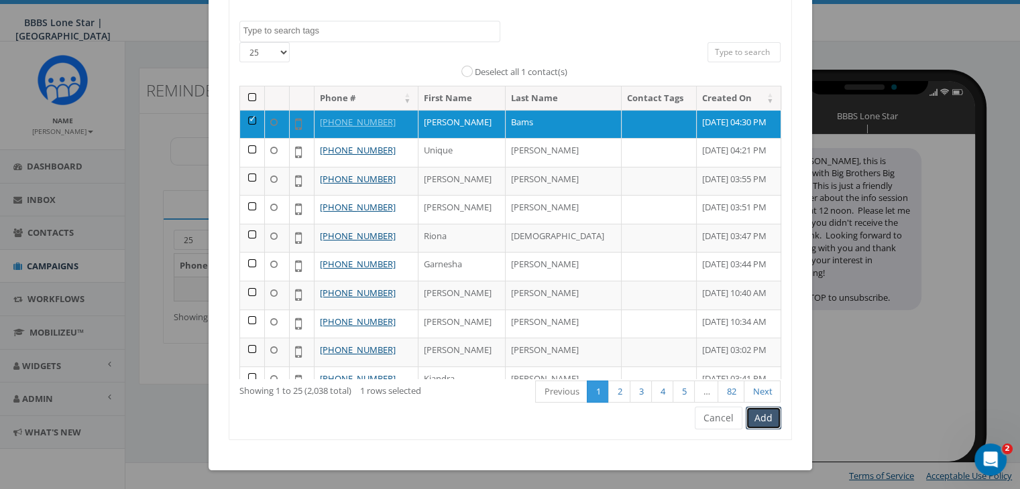
click at [763, 421] on button "Add" at bounding box center [764, 418] width 36 height 23
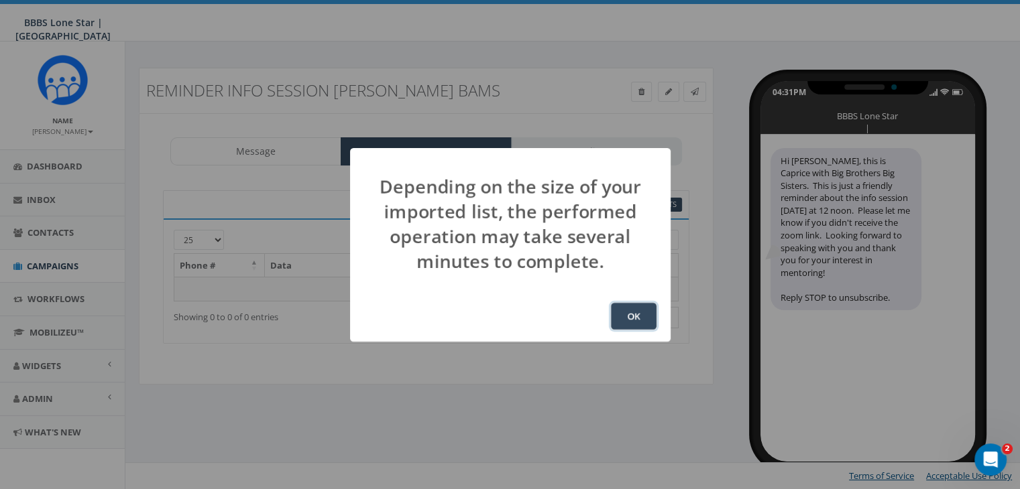
click at [636, 312] on button "OK" at bounding box center [634, 316] width 46 height 27
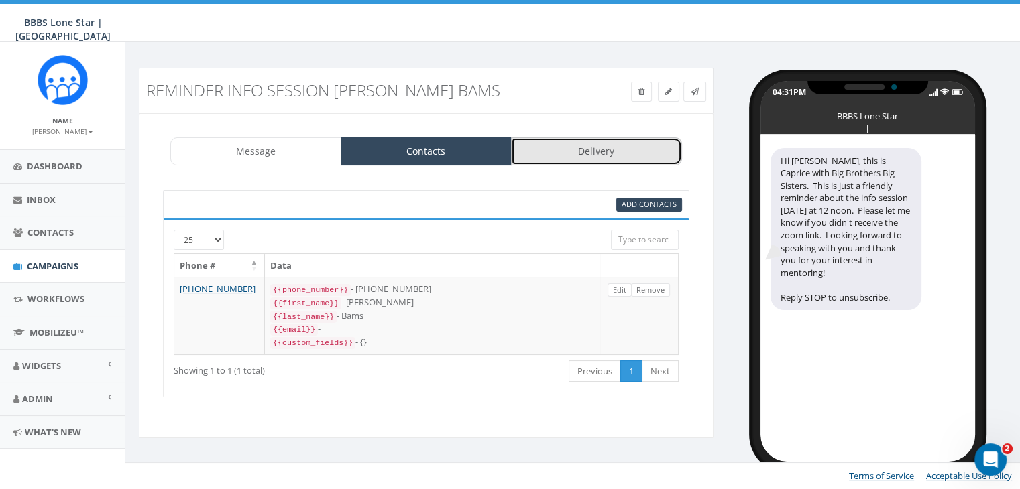
click at [589, 143] on link "Delivery" at bounding box center [596, 151] width 171 height 28
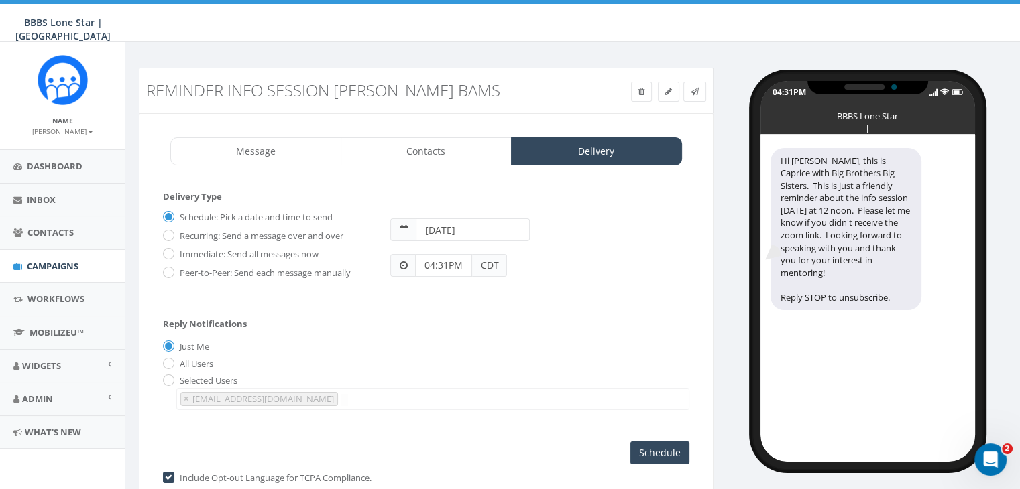
click at [445, 227] on input "[DATE]" at bounding box center [473, 230] width 114 height 23
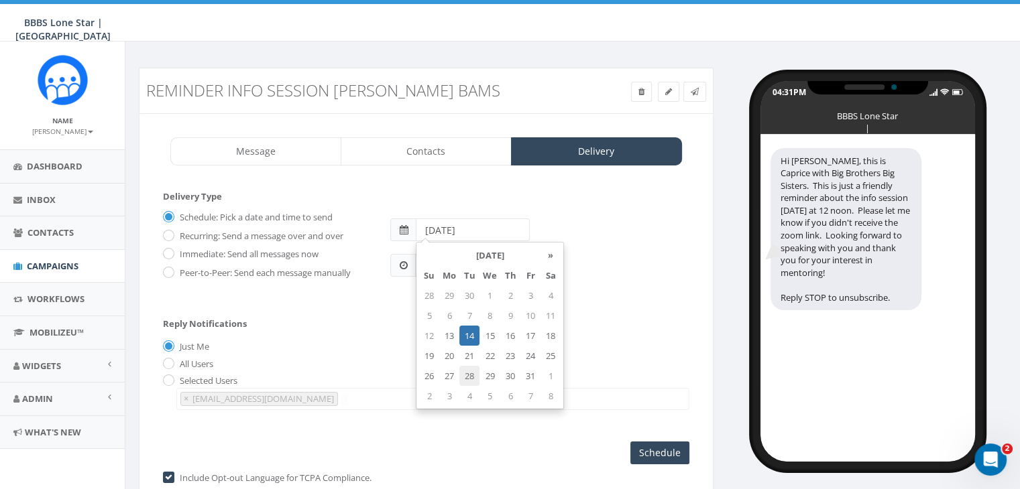
click at [471, 371] on td "28" at bounding box center [469, 376] width 20 height 20
type input "[DATE]"
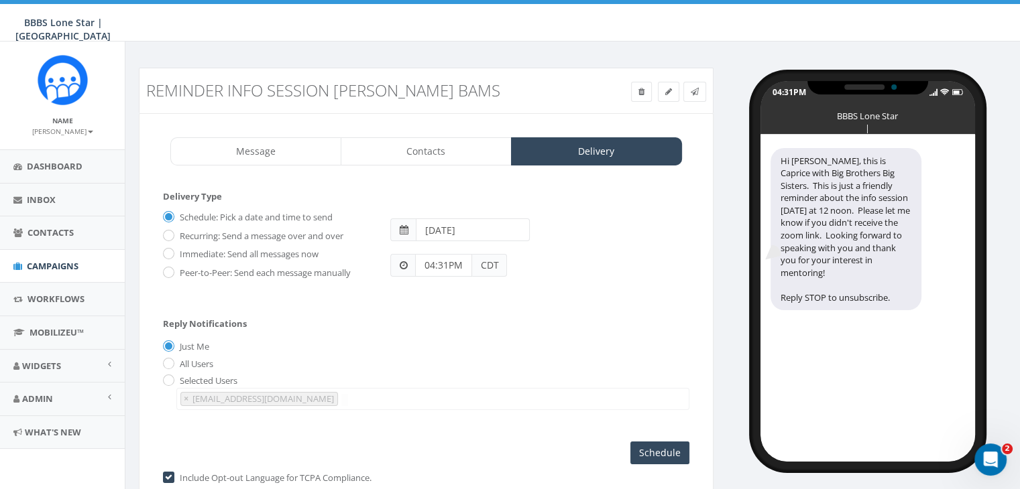
click at [385, 363] on div "All Users" at bounding box center [426, 364] width 526 height 14
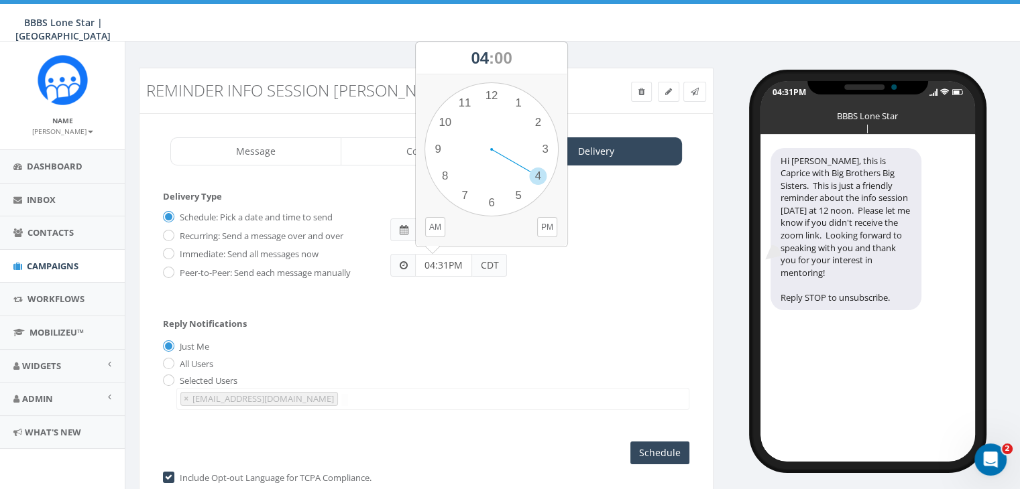
drag, startPoint x: 451, startPoint y: 266, endPoint x: 394, endPoint y: 264, distance: 57.7
click at [393, 266] on div "04:31PM CDT" at bounding box center [448, 265] width 117 height 23
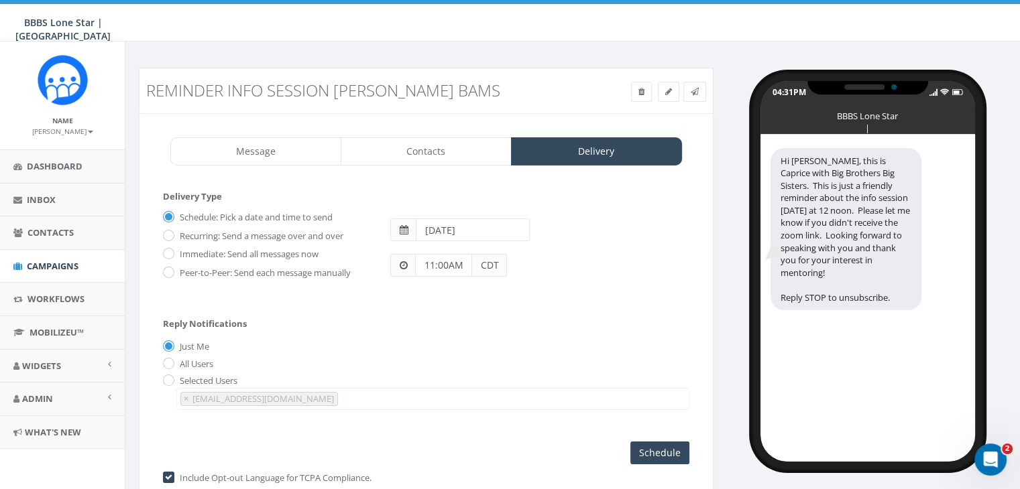
type input "11:00AM"
click at [473, 320] on div "Reply Notifications Just Me All Users Selected Users [EMAIL_ADDRESS][DOMAIN_NAM…" at bounding box center [426, 361] width 526 height 111
click at [646, 448] on input "Schedule" at bounding box center [659, 453] width 59 height 23
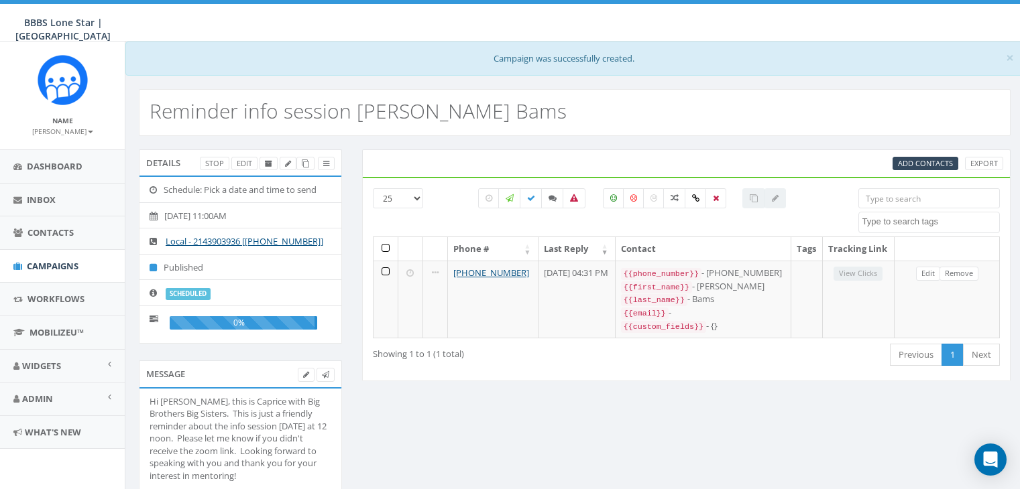
select select
click at [35, 257] on link "Campaigns" at bounding box center [62, 266] width 125 height 33
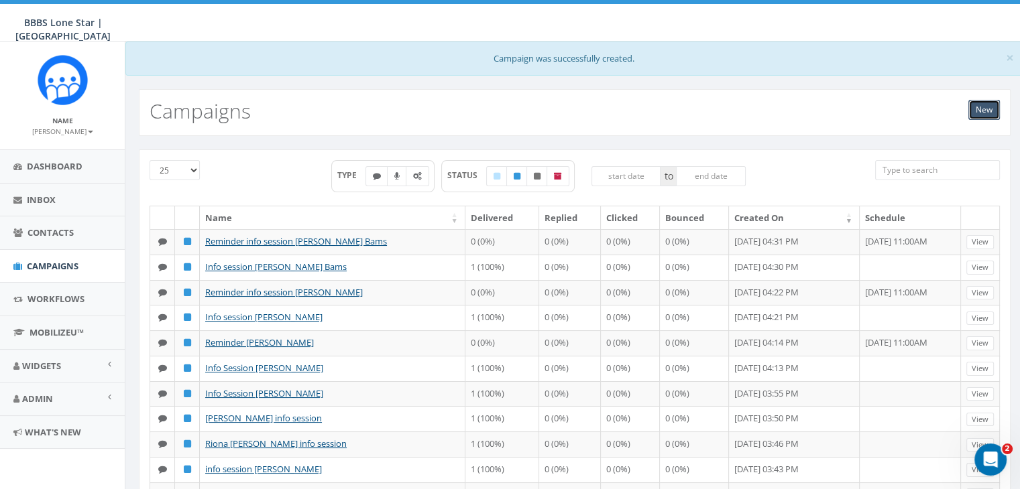
click at [989, 107] on link "New" at bounding box center [984, 110] width 32 height 20
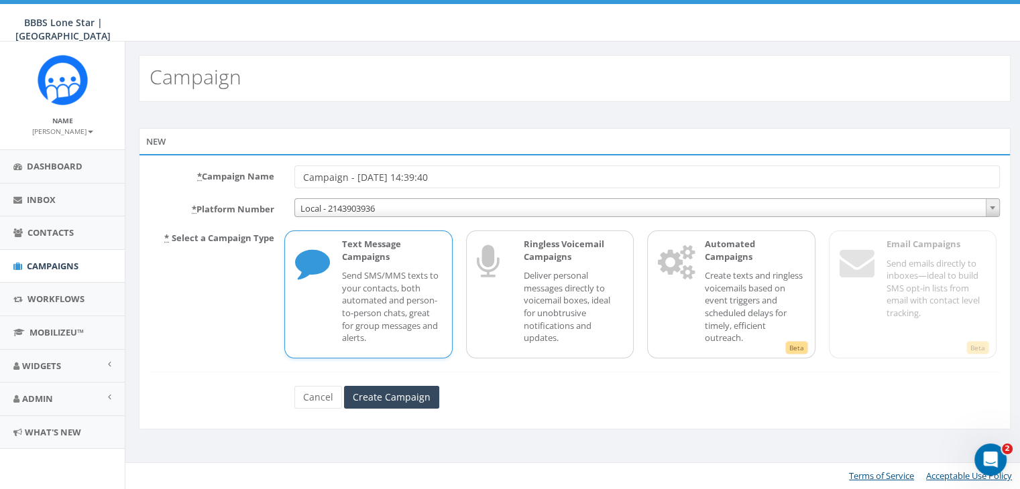
drag, startPoint x: 473, startPoint y: 179, endPoint x: 218, endPoint y: 178, distance: 254.8
click at [218, 178] on div "* Campaign Name Campaign - [DATE] 14:39:40" at bounding box center [574, 177] width 870 height 23
type input "info session [PERSON_NAME]"
click at [407, 277] on p "Send SMS/MMS texts to your contacts, both automated and person-to-person chats,…" at bounding box center [391, 307] width 99 height 74
click at [410, 392] on input "Create Campaign" at bounding box center [391, 397] width 95 height 23
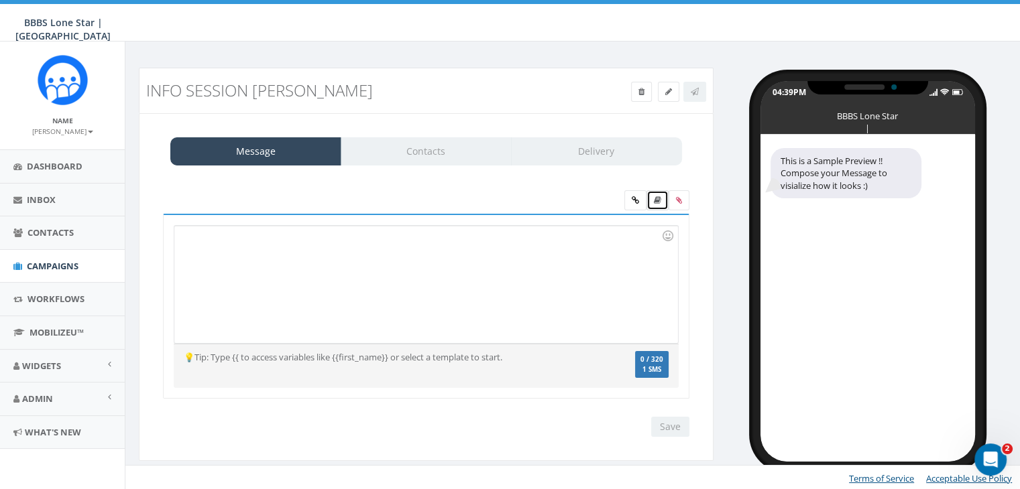
click at [654, 200] on icon at bounding box center [657, 200] width 7 height 8
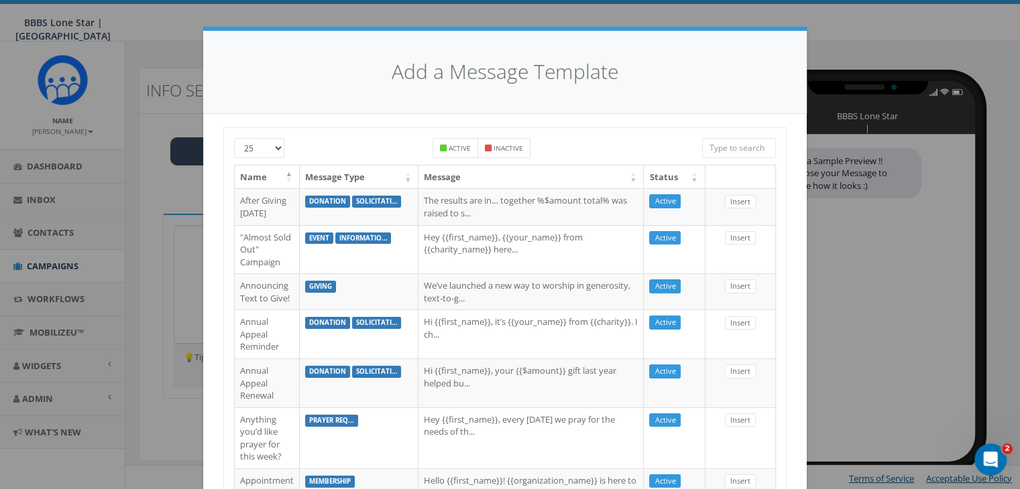
click at [722, 150] on input "search" at bounding box center [739, 148] width 74 height 20
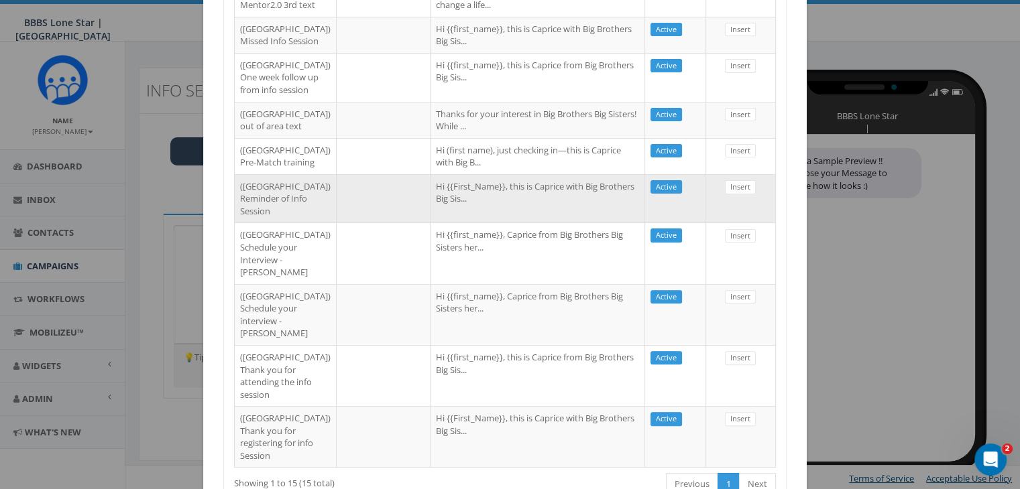
scroll to position [738, 0]
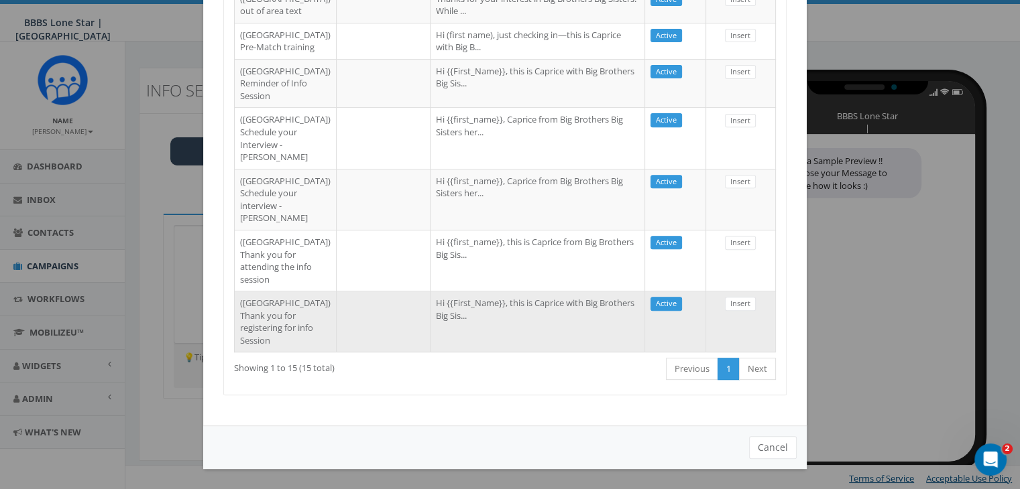
type input "dal"
click at [455, 352] on td "Hi {{First_Name}}, this is Caprice with Big Brothers Big Sis..." at bounding box center [537, 321] width 215 height 61
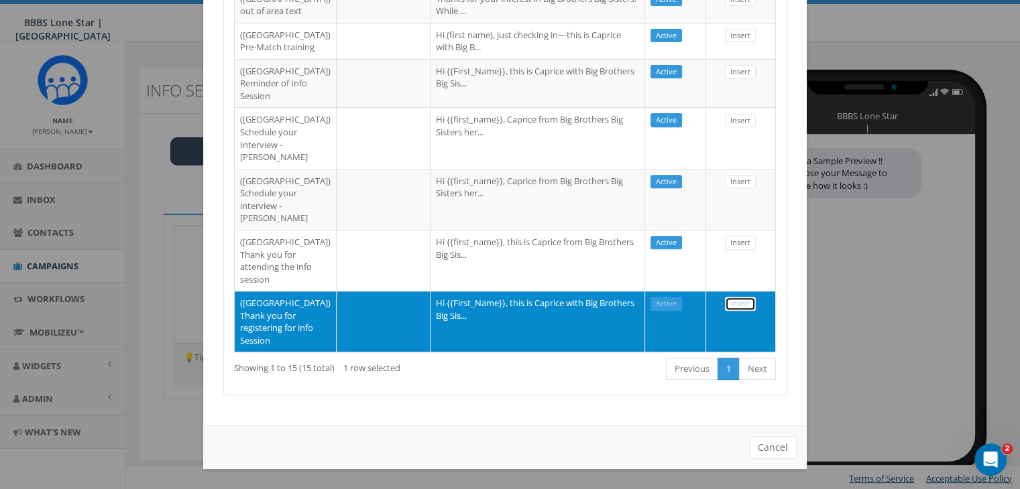
click at [737, 311] on link "Insert" at bounding box center [740, 304] width 31 height 14
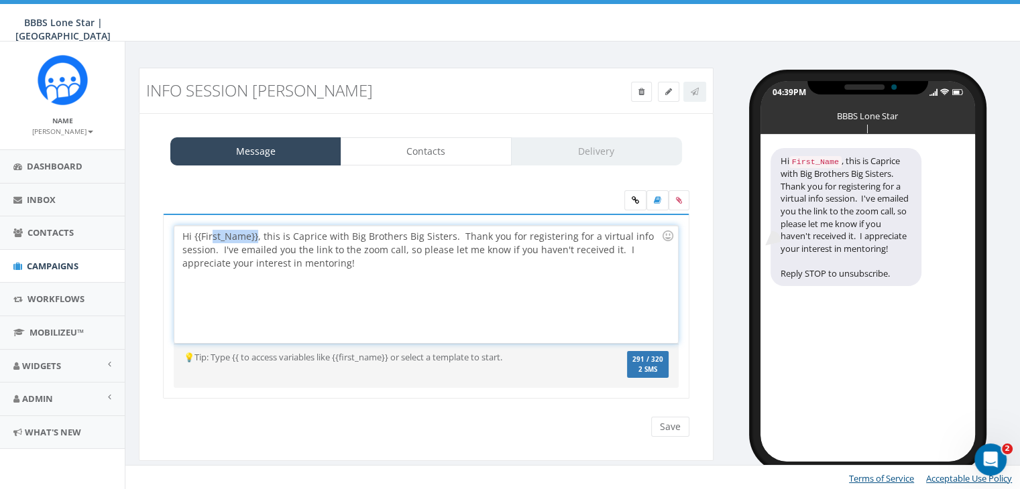
drag, startPoint x: 257, startPoint y: 235, endPoint x: 211, endPoint y: 233, distance: 45.6
click at [211, 233] on div "Hi {{First_Name}}, this is Caprice with Big Brothers Big Sisters. Thank you for…" at bounding box center [425, 284] width 503 height 117
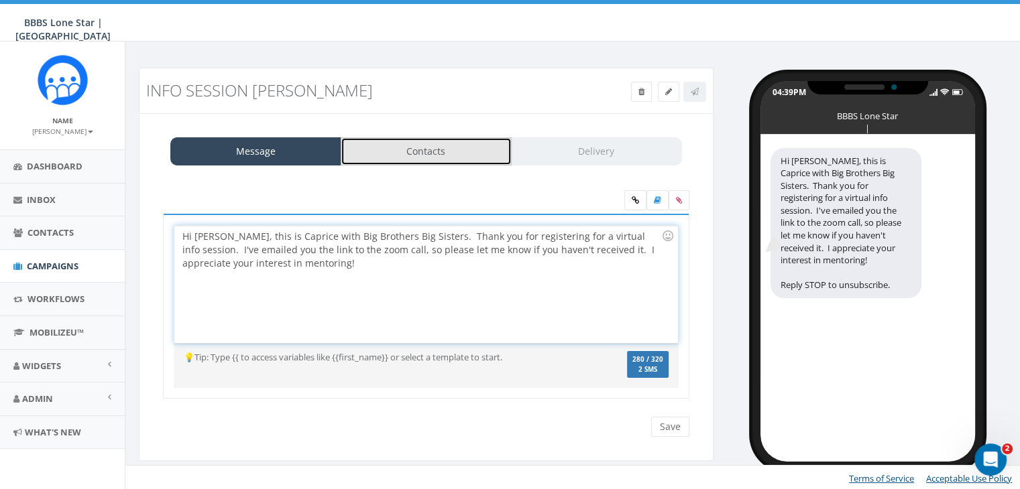
click at [473, 156] on link "Contacts" at bounding box center [426, 151] width 171 height 28
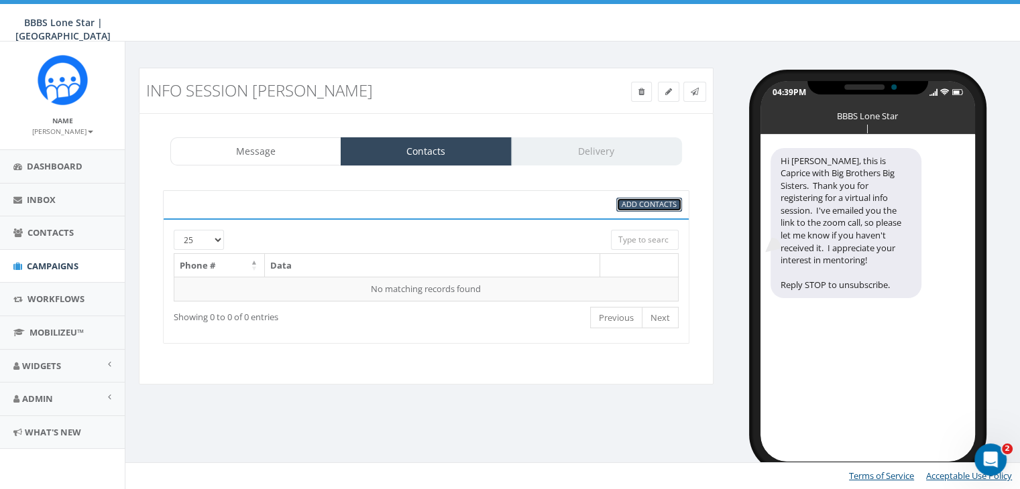
click at [634, 203] on span "Add Contacts" at bounding box center [649, 204] width 55 height 10
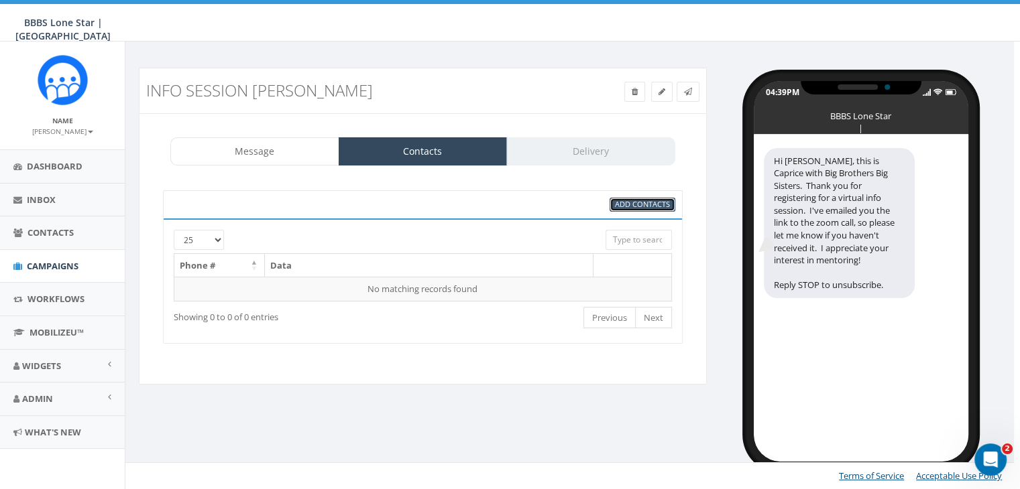
click at [619, 205] on span "Add Contacts" at bounding box center [642, 204] width 55 height 10
click at [647, 203] on span "Add Contacts" at bounding box center [642, 204] width 55 height 10
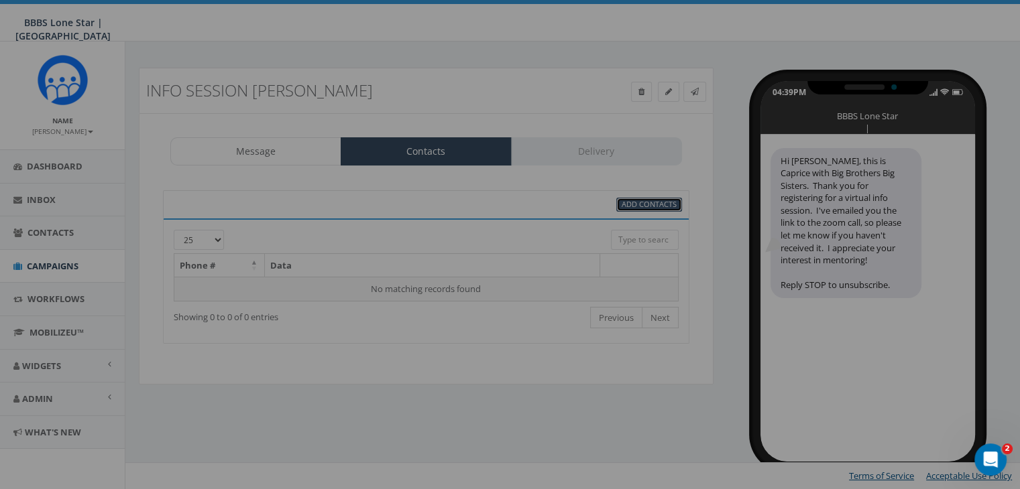
scroll to position [0, 0]
select select
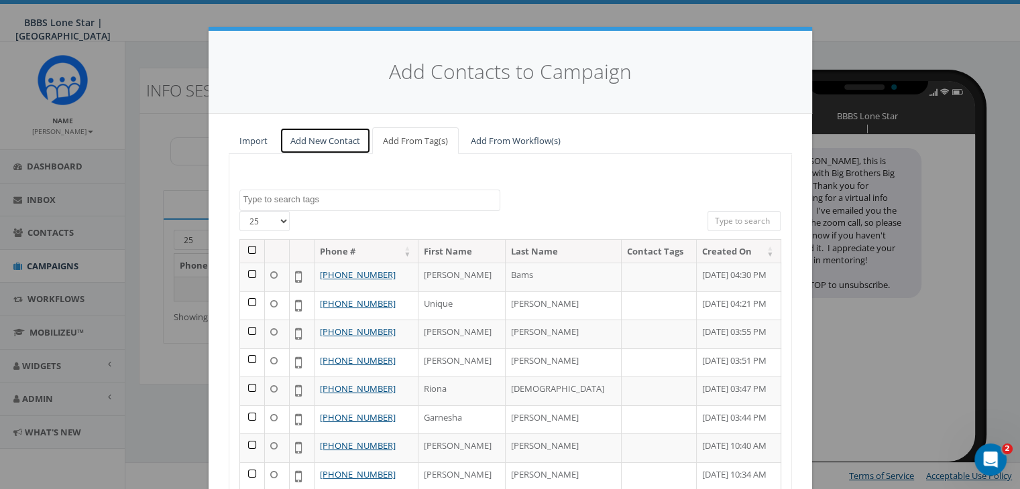
click at [335, 140] on link "Add New Contact" at bounding box center [325, 140] width 91 height 27
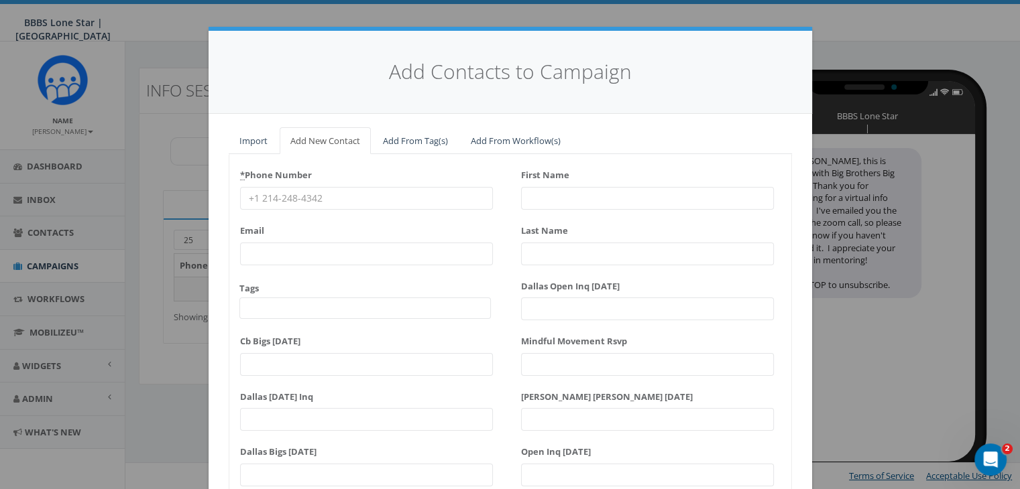
click at [255, 198] on input "* Phone Number" at bounding box center [366, 198] width 253 height 23
paste input "432-599-3403"
type input "432-599-3403"
click at [555, 198] on input "First Name" at bounding box center [647, 198] width 253 height 23
type input "[PERSON_NAME]"
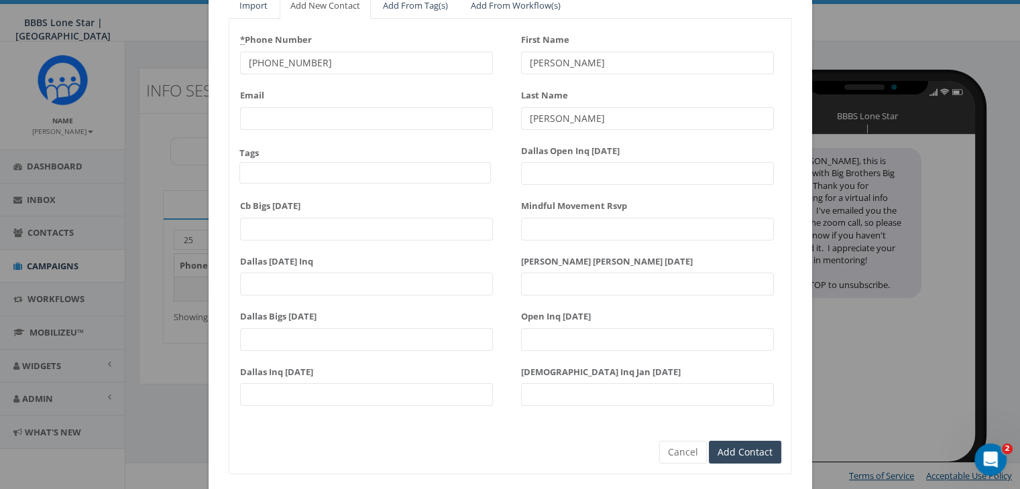
scroll to position [170, 0]
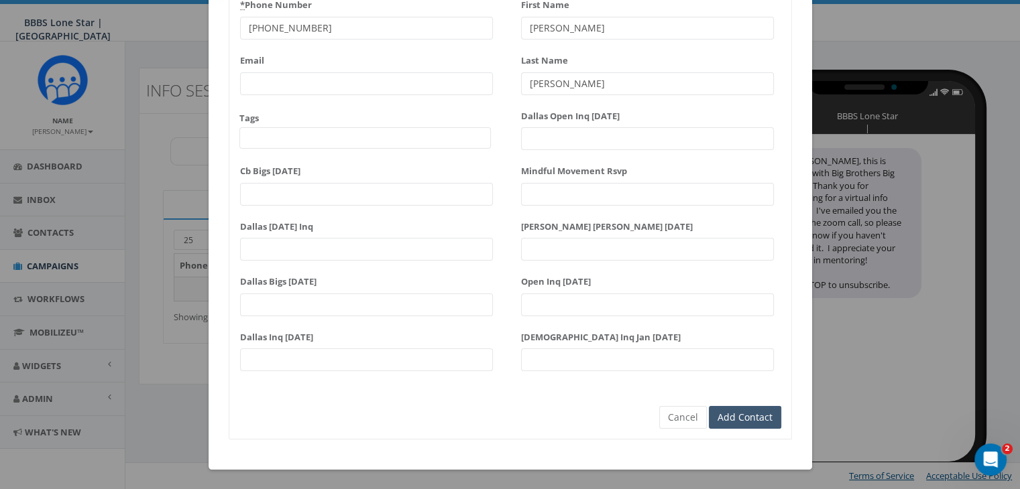
type input "[PERSON_NAME]"
click at [734, 412] on input "Add Contact" at bounding box center [745, 417] width 72 height 23
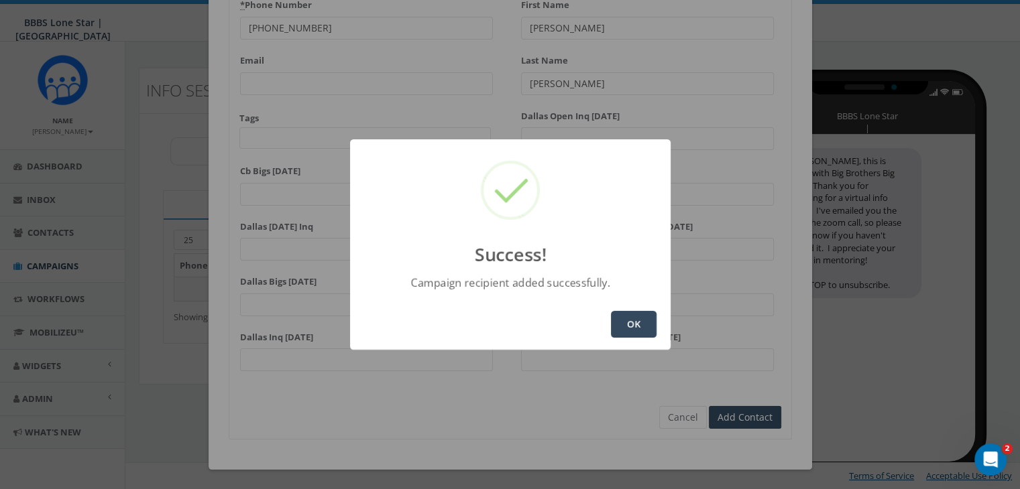
click at [640, 318] on button "OK" at bounding box center [634, 324] width 46 height 27
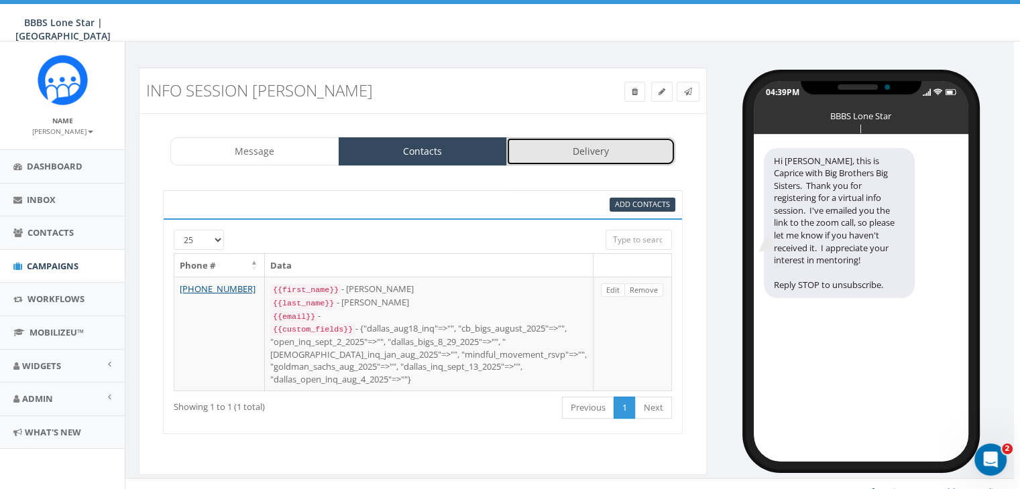
click at [612, 159] on link "Delivery" at bounding box center [590, 151] width 169 height 28
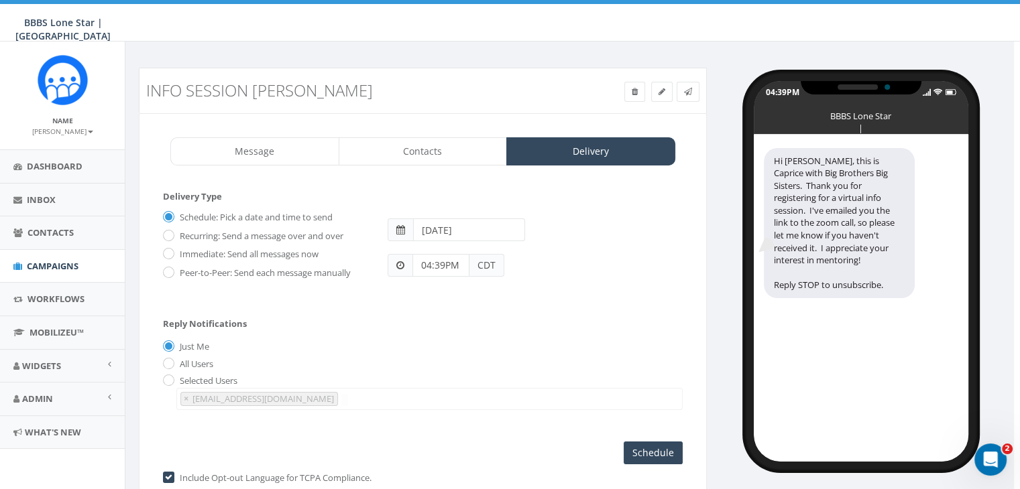
click at [268, 253] on label "Immediate: Send all messages now" at bounding box center [247, 254] width 142 height 13
click at [172, 253] on input "Immediate: Send all messages now" at bounding box center [167, 255] width 9 height 9
radio input "true"
click at [660, 449] on input "Send Now" at bounding box center [651, 453] width 63 height 23
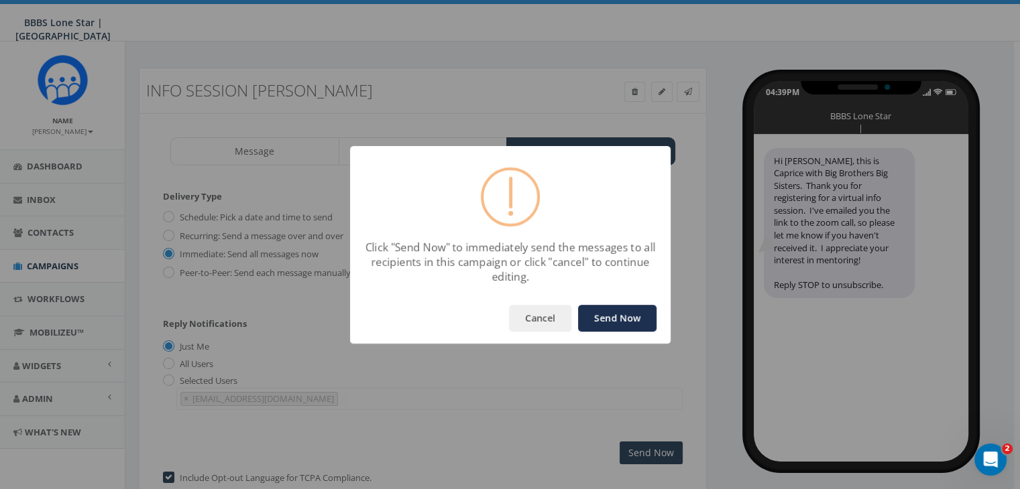
click at [614, 312] on button "Send Now" at bounding box center [617, 318] width 78 height 27
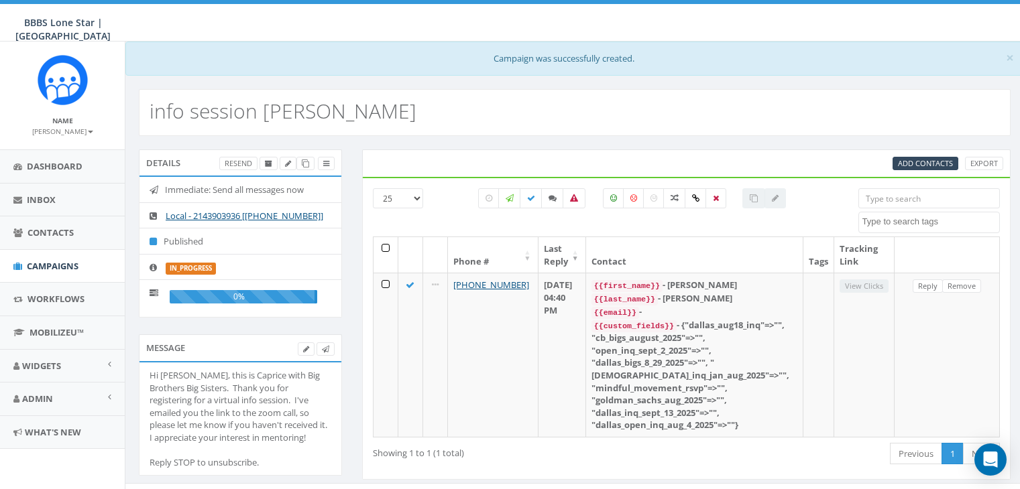
select select
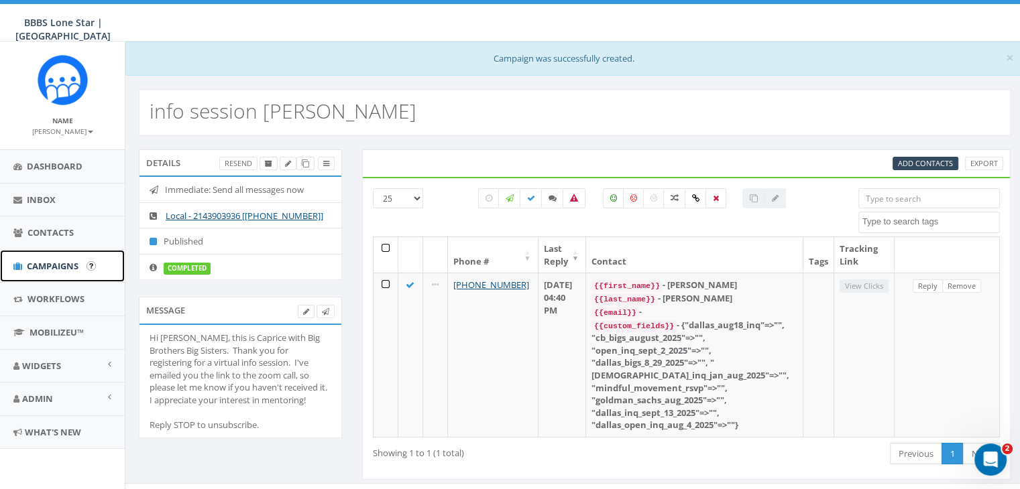
click at [38, 262] on span "Campaigns" at bounding box center [53, 266] width 52 height 12
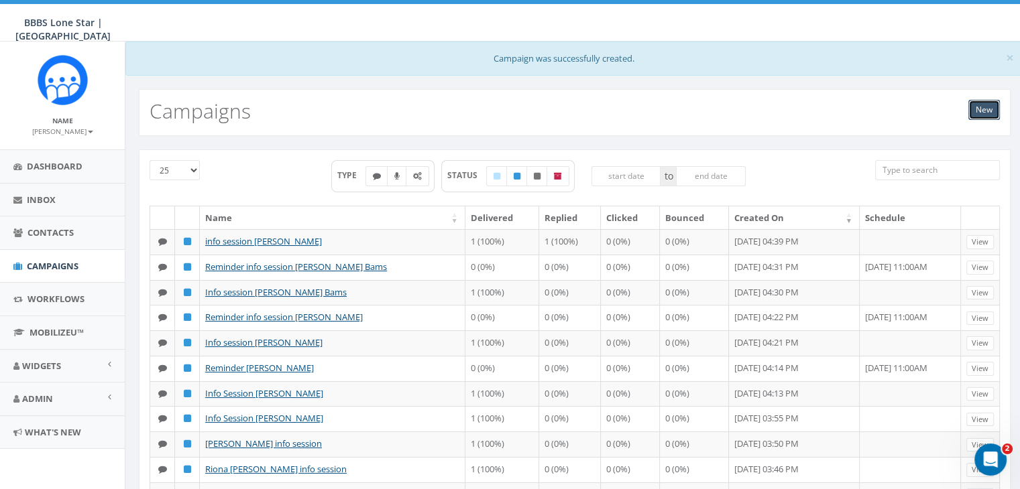
click at [989, 107] on link "New" at bounding box center [984, 110] width 32 height 20
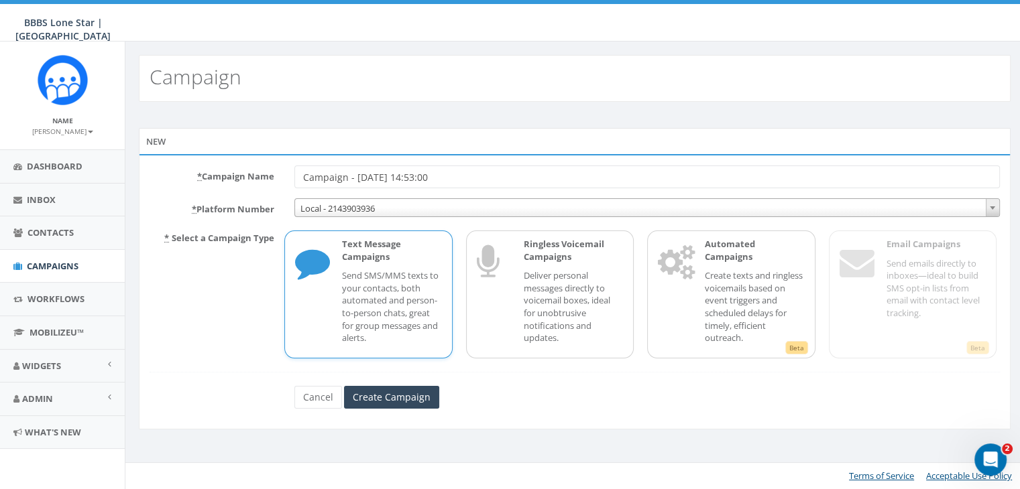
drag, startPoint x: 464, startPoint y: 179, endPoint x: 227, endPoint y: 164, distance: 237.2
click at [227, 164] on div "* Campaign Name Campaign - [DATE] 14:53:00 * Platform Number Local - 2143903936…" at bounding box center [575, 292] width 872 height 276
type input "info session [PERSON_NAME]"
click at [414, 327] on p "Send SMS/MMS texts to your contacts, both automated and person-to-person chats,…" at bounding box center [391, 307] width 99 height 74
click at [410, 395] on input "Create Campaign" at bounding box center [391, 397] width 95 height 23
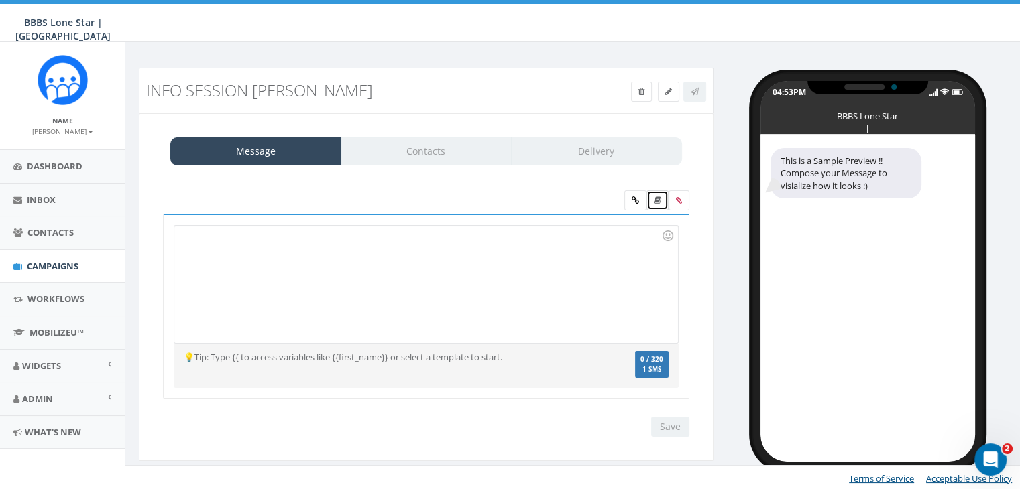
click at [654, 194] on link at bounding box center [657, 200] width 22 height 20
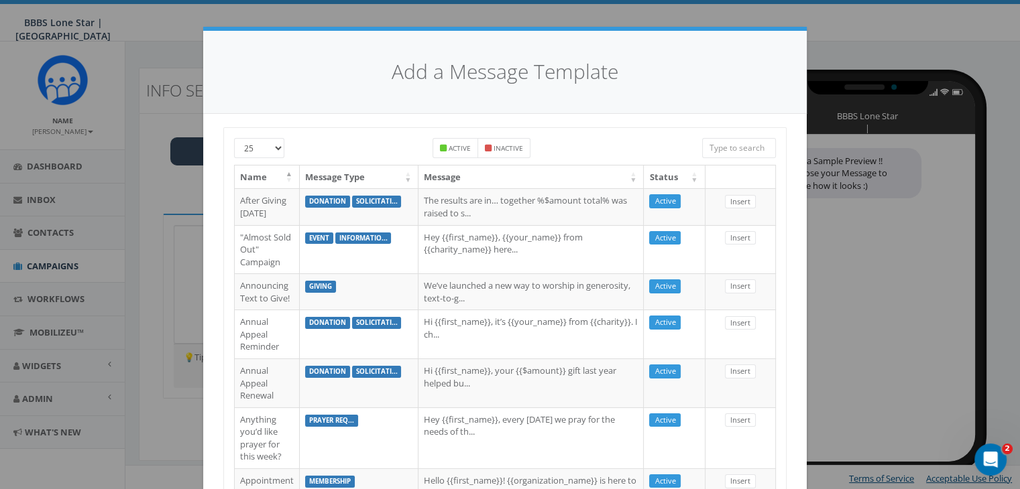
click at [730, 148] on input "search" at bounding box center [739, 148] width 74 height 20
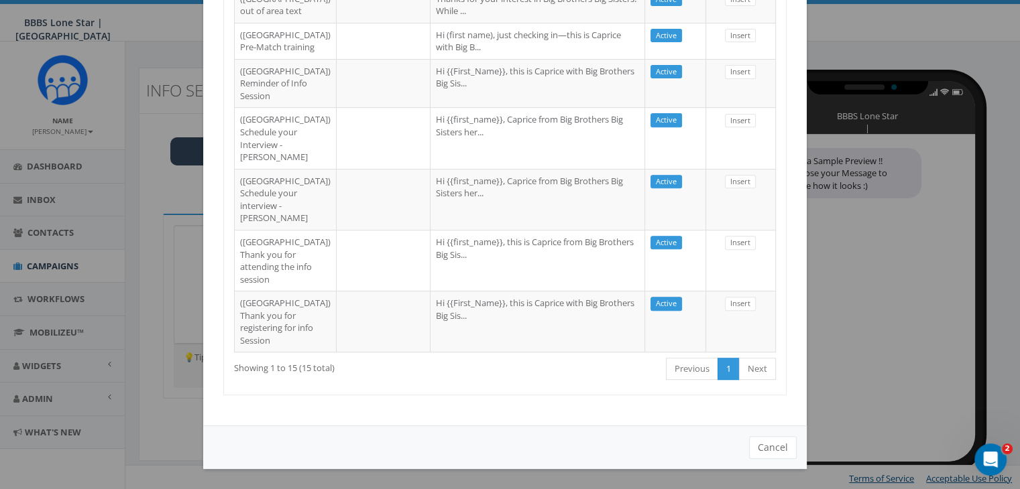
scroll to position [788, 0]
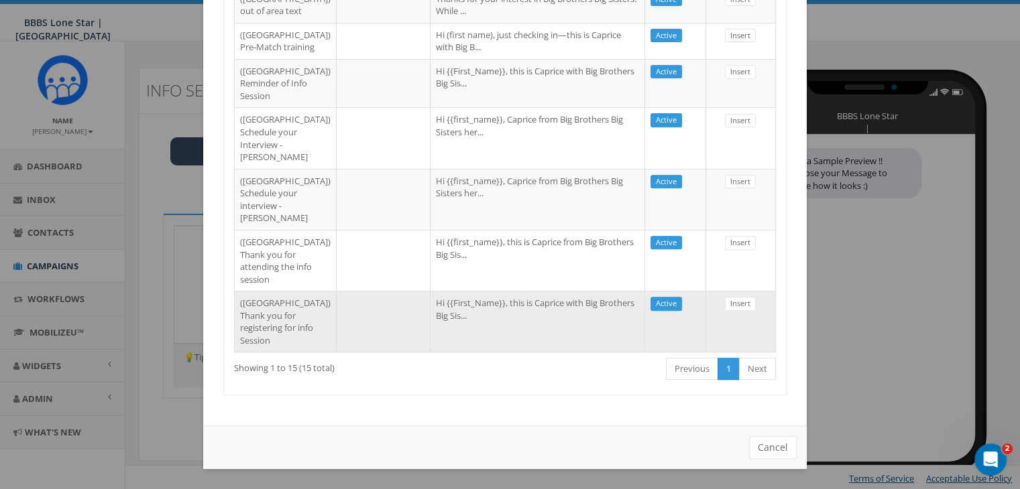
type input "dall"
click at [510, 309] on td "Hi {{First_Name}}, this is Caprice with Big Brothers Big Sis..." at bounding box center [537, 321] width 215 height 61
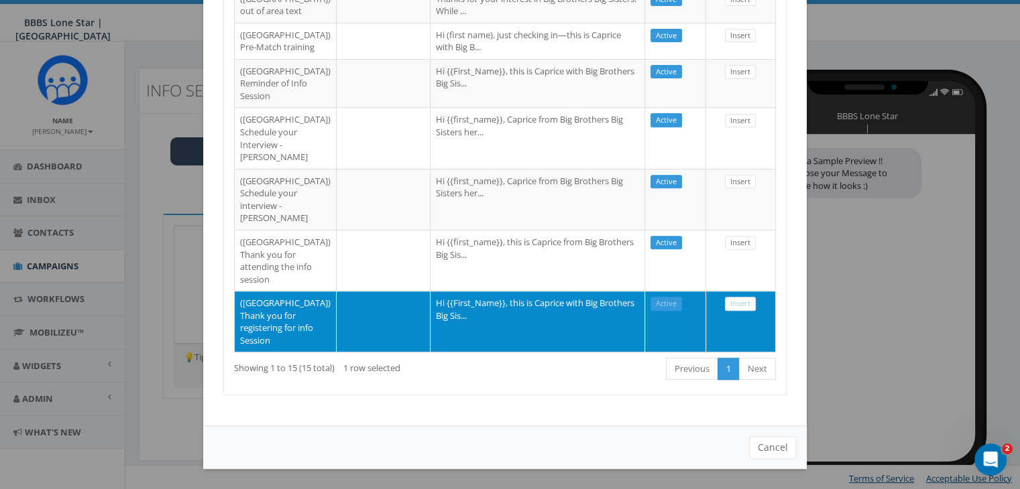
click at [723, 291] on td "Insert" at bounding box center [741, 321] width 70 height 61
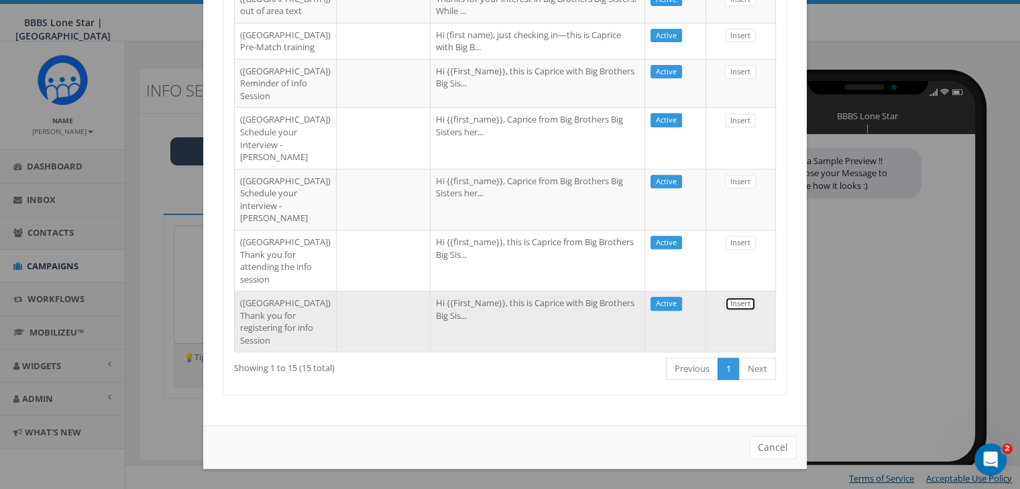
click at [725, 297] on link "Insert" at bounding box center [740, 304] width 31 height 14
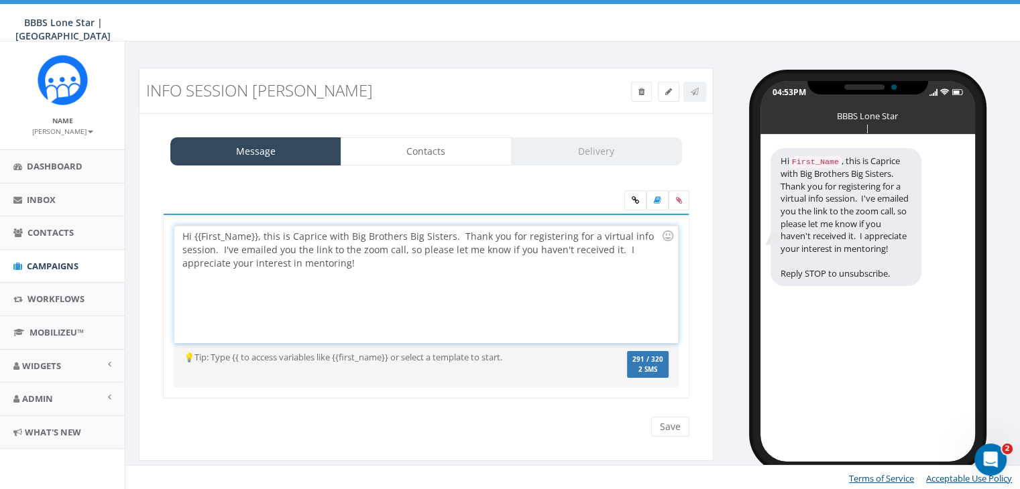
drag, startPoint x: 255, startPoint y: 237, endPoint x: 270, endPoint y: 258, distance: 26.0
click at [255, 237] on div "Hi {{First_Name}}, this is Caprice with Big Brothers Big Sisters. Thank you for…" at bounding box center [425, 284] width 503 height 117
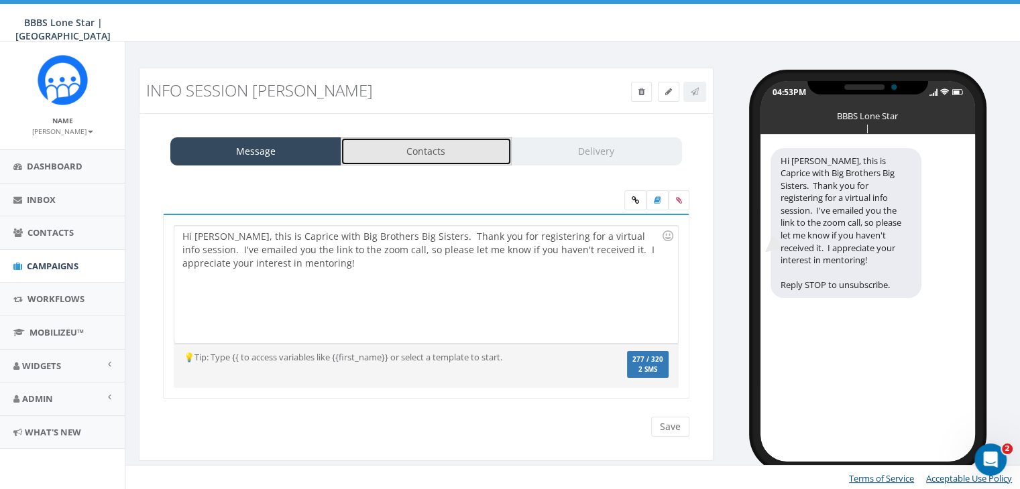
click at [362, 152] on link "Contacts" at bounding box center [426, 151] width 171 height 28
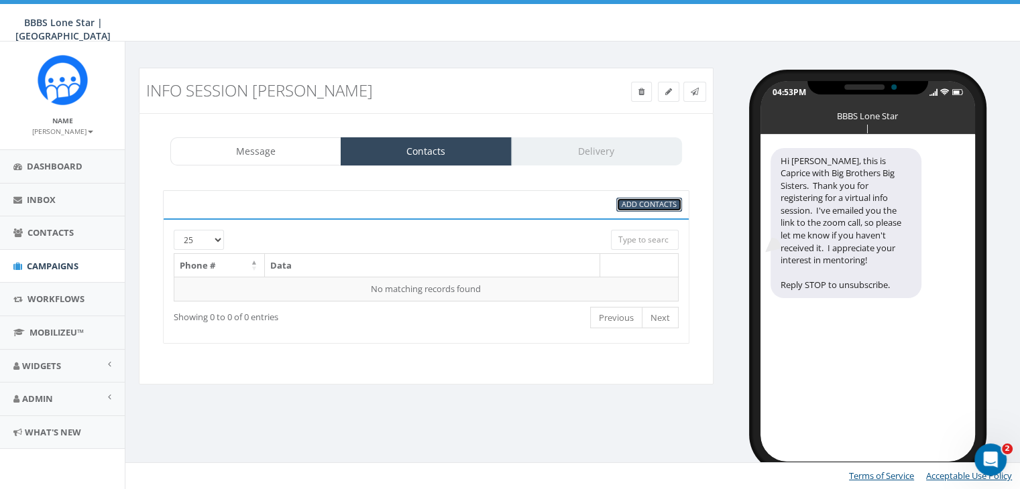
click at [636, 199] on span "Add Contacts" at bounding box center [649, 204] width 55 height 10
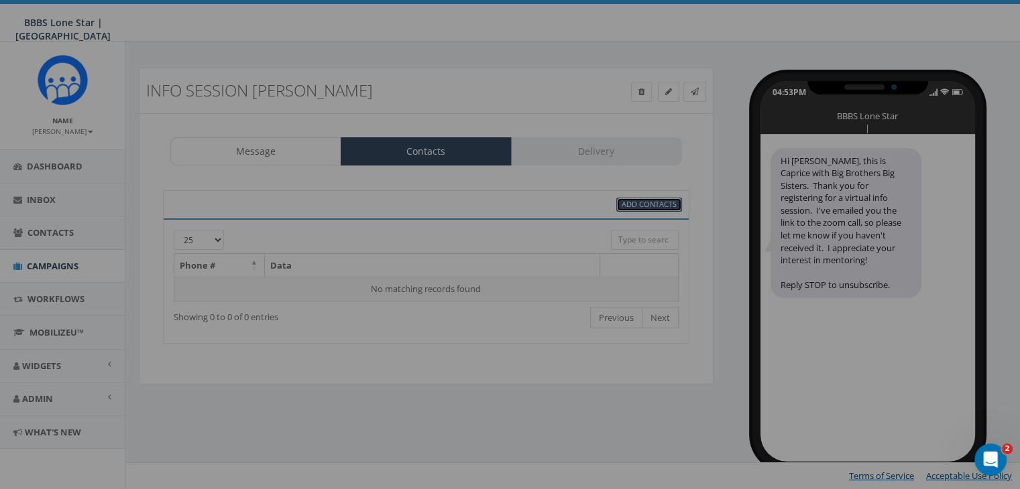
scroll to position [0, 0]
select select
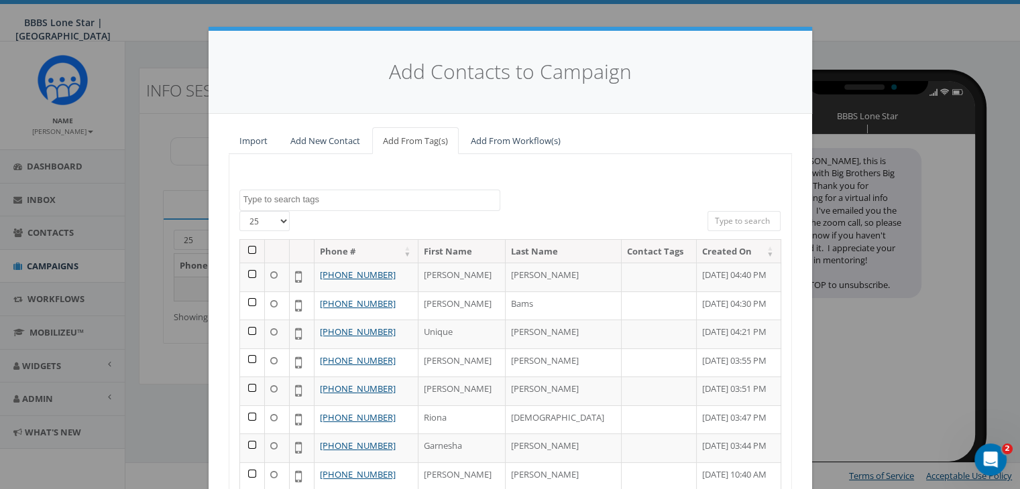
click at [708, 218] on input "search" at bounding box center [744, 221] width 74 height 20
paste input "972-859-0864"
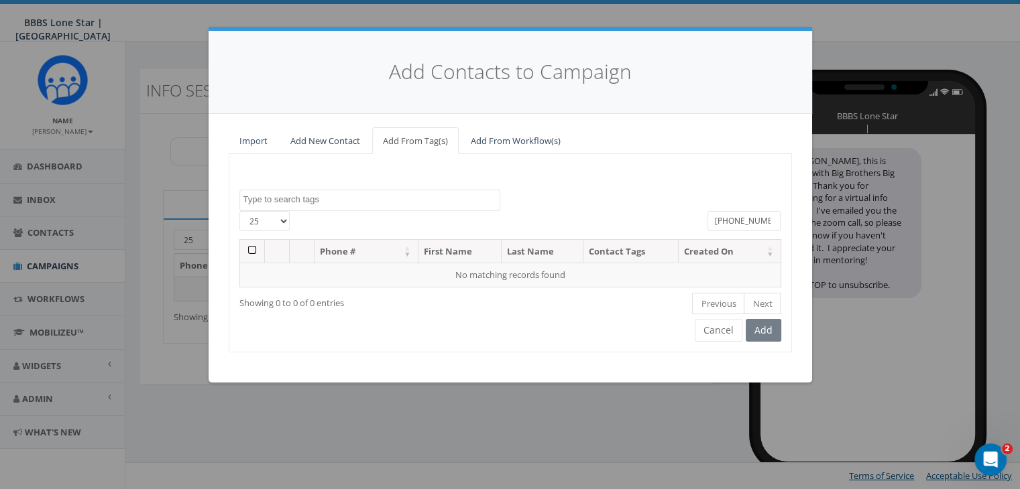
type input "972-859-0864"
click at [342, 134] on link "Add New Contact" at bounding box center [325, 140] width 91 height 27
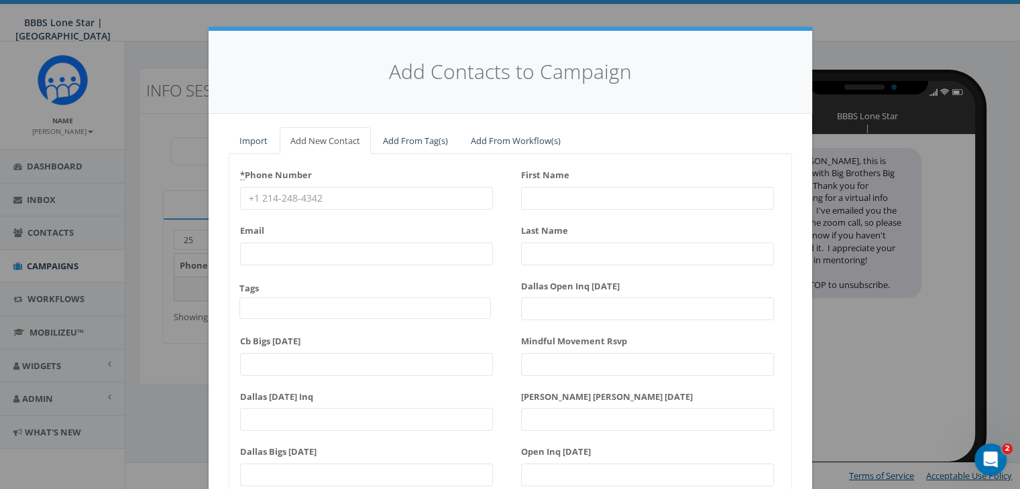
click at [268, 192] on input "* Phone Number" at bounding box center [366, 198] width 253 height 23
paste input "972-859-0864"
type input "972-859-0864"
click at [594, 200] on input "First Name" at bounding box center [647, 198] width 253 height 23
type input "ric"
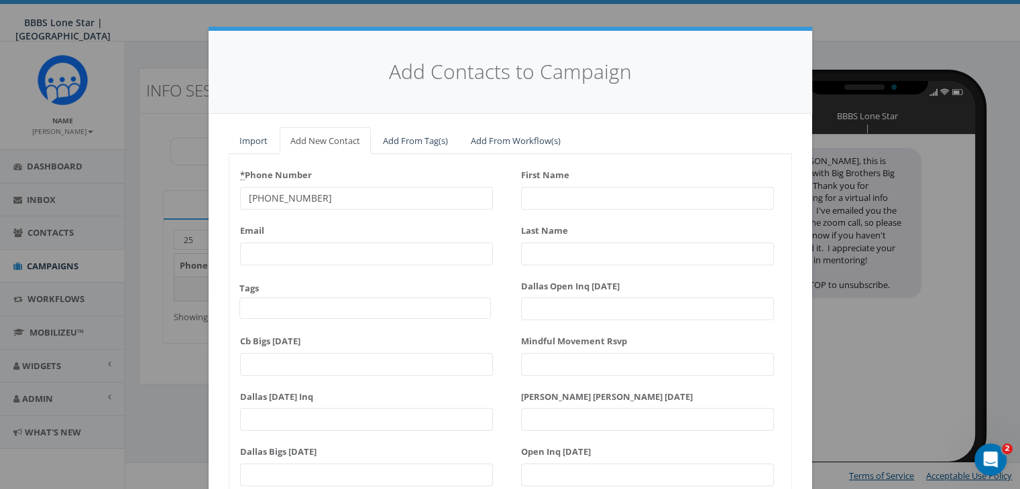
type input "k"
type input "[PERSON_NAME]"
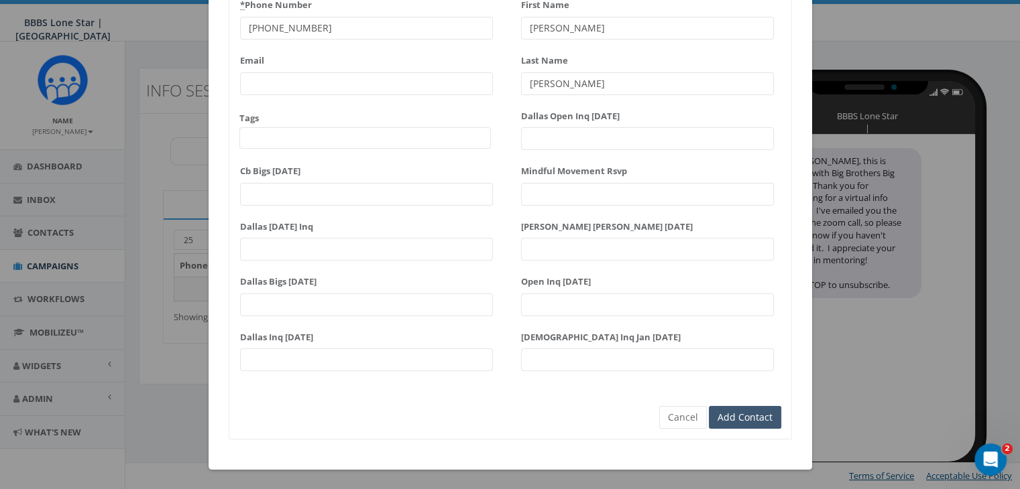
type input "[PERSON_NAME]"
click at [762, 419] on input "Add Contact" at bounding box center [745, 417] width 72 height 23
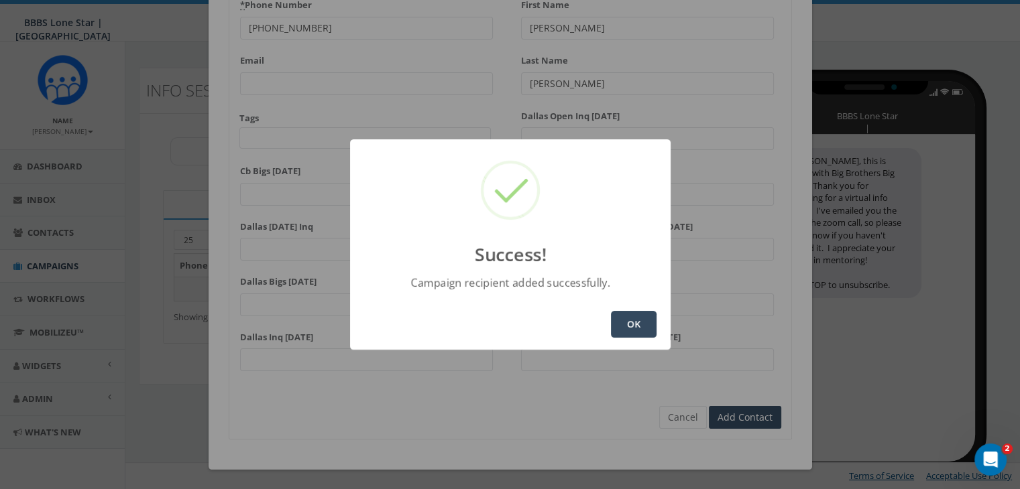
click at [631, 328] on button "OK" at bounding box center [634, 324] width 46 height 27
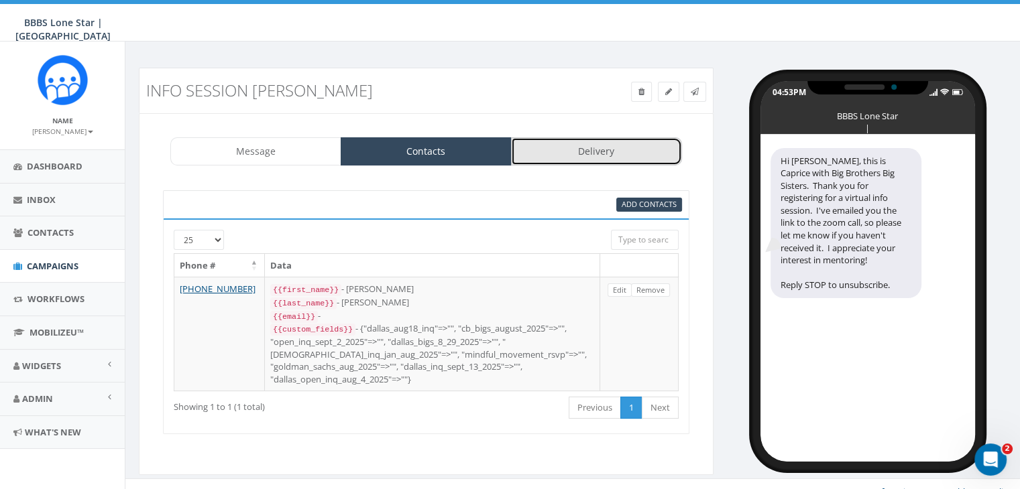
click at [573, 156] on link "Delivery" at bounding box center [596, 151] width 171 height 28
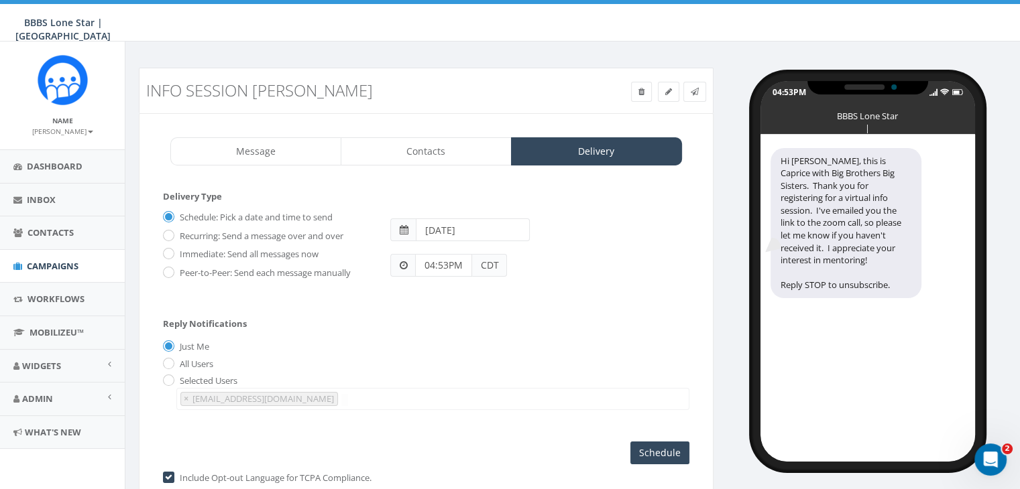
click at [188, 249] on label "Immediate: Send all messages now" at bounding box center [247, 254] width 142 height 13
click at [172, 251] on input "Immediate: Send all messages now" at bounding box center [167, 255] width 9 height 9
radio input "true"
click at [664, 449] on input "Send Now" at bounding box center [657, 453] width 63 height 23
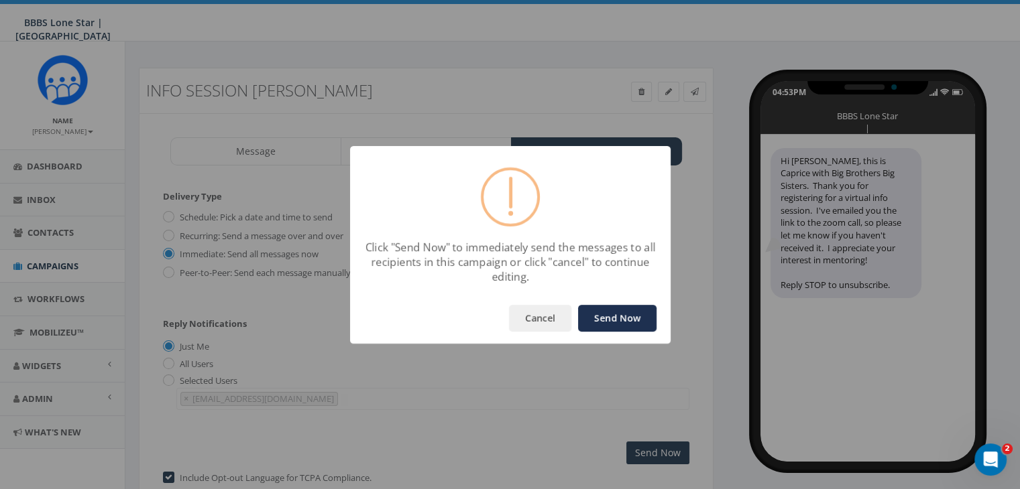
click at [637, 311] on button "Send Now" at bounding box center [617, 318] width 78 height 27
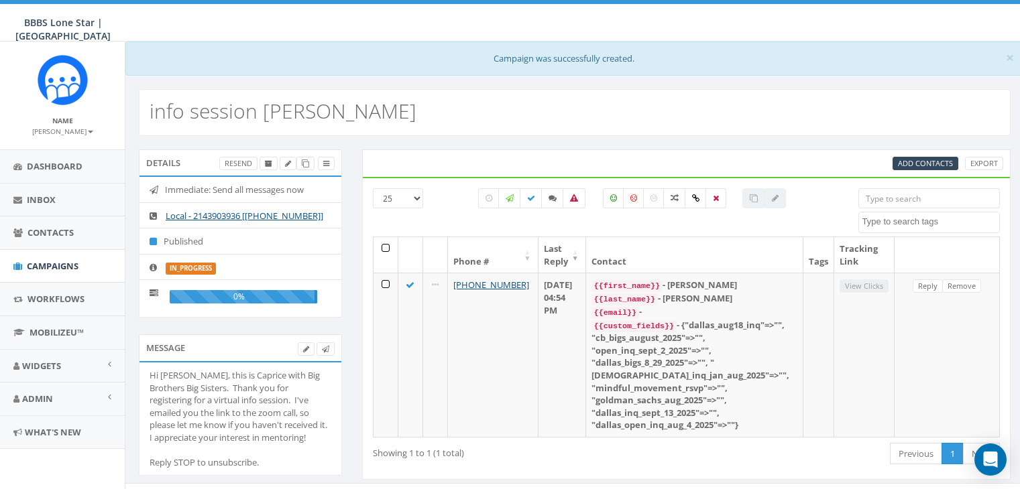
select select
click at [60, 257] on link "Campaigns" at bounding box center [62, 266] width 125 height 33
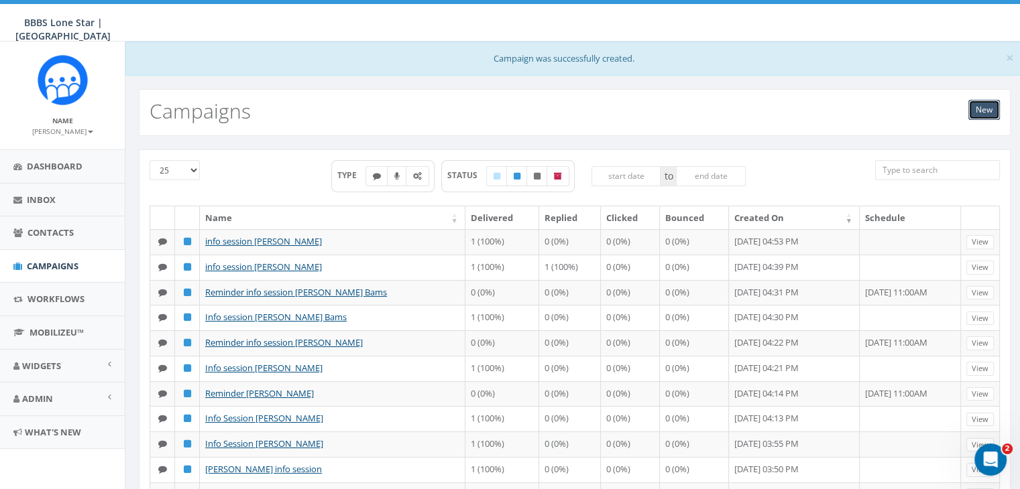
click at [986, 112] on link "New" at bounding box center [984, 110] width 32 height 20
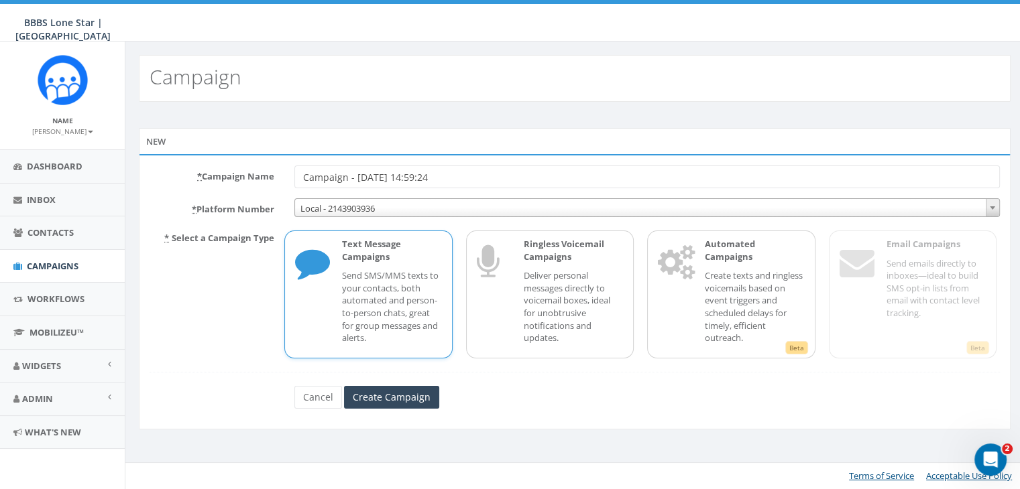
drag, startPoint x: 481, startPoint y: 178, endPoint x: 249, endPoint y: 154, distance: 233.3
click at [249, 154] on div "* Campaign Name Campaign - [DATE] 14:59:24 * Platform Number Local - 2143903936…" at bounding box center [575, 292] width 872 height 276
type input "info session [PERSON_NAME]"
click at [423, 258] on p "Text Message Campaigns" at bounding box center [391, 250] width 99 height 25
click at [416, 392] on input "Create Campaign" at bounding box center [391, 397] width 95 height 23
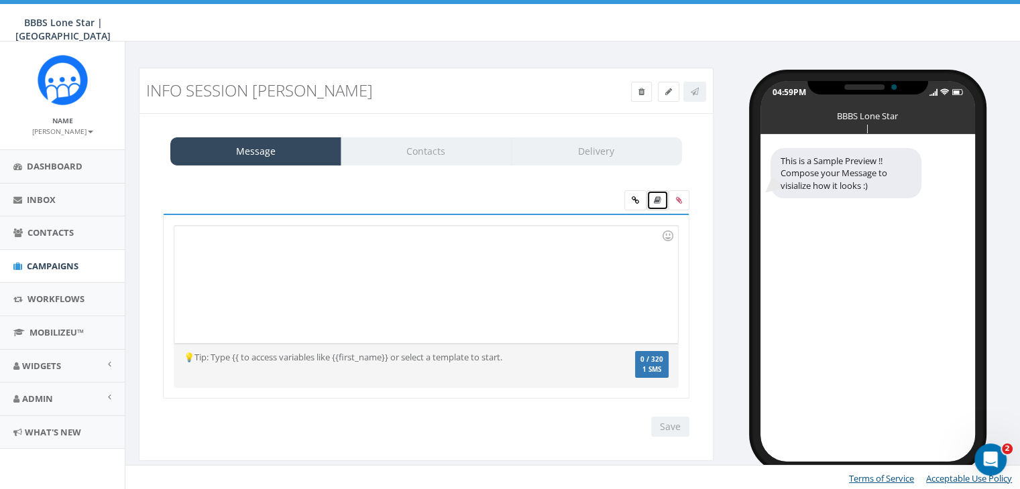
click at [662, 203] on link at bounding box center [657, 200] width 22 height 20
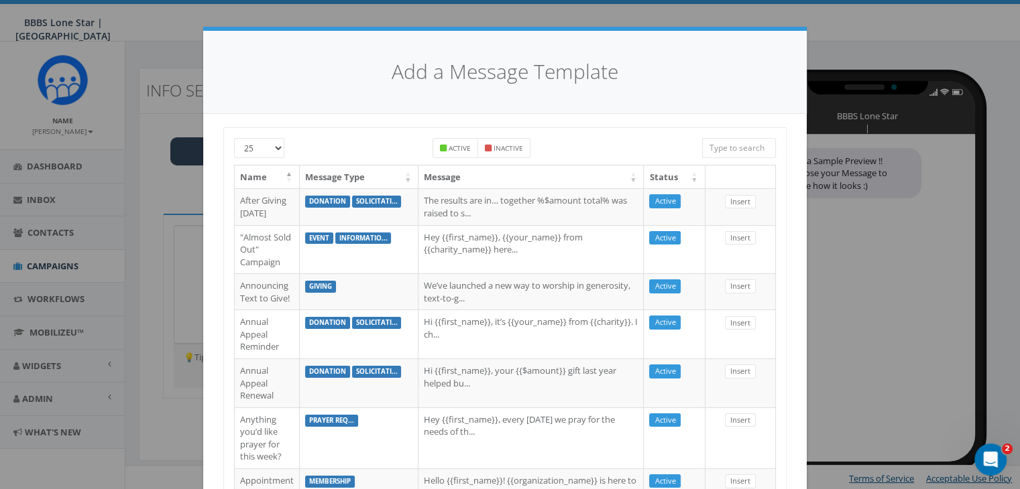
click at [727, 151] on input "search" at bounding box center [739, 148] width 74 height 20
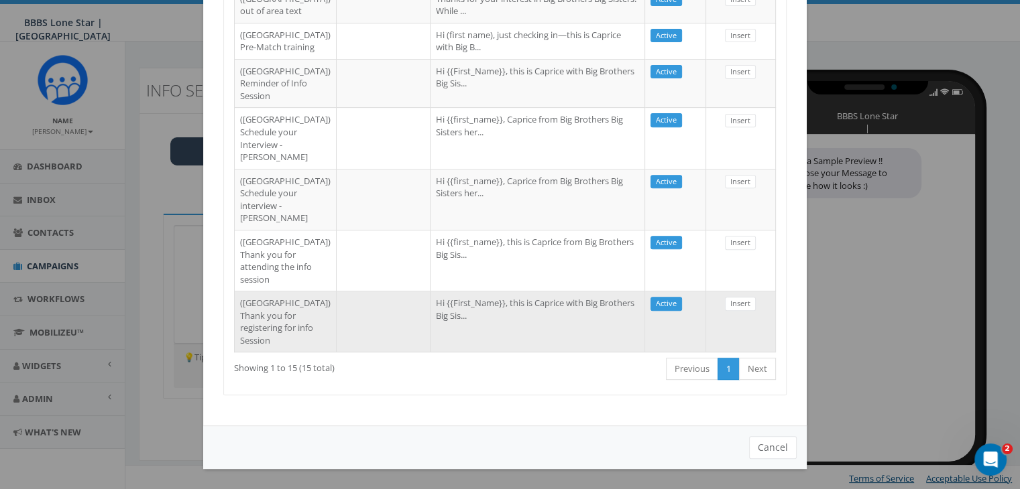
scroll to position [788, 0]
type input "dal"
click at [544, 321] on td "Hi {{First_Name}}, this is Caprice with Big Brothers Big Sis..." at bounding box center [537, 321] width 215 height 61
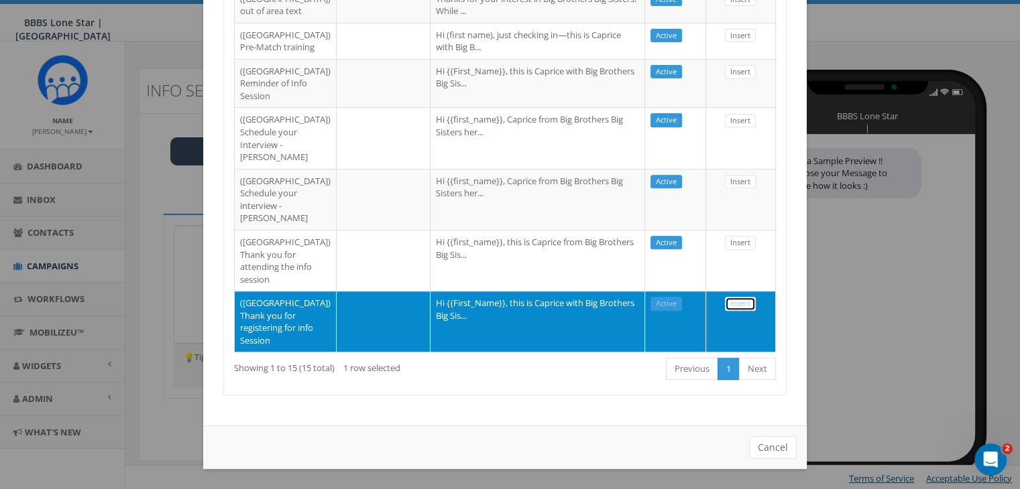
click at [732, 297] on link "Insert" at bounding box center [740, 304] width 31 height 14
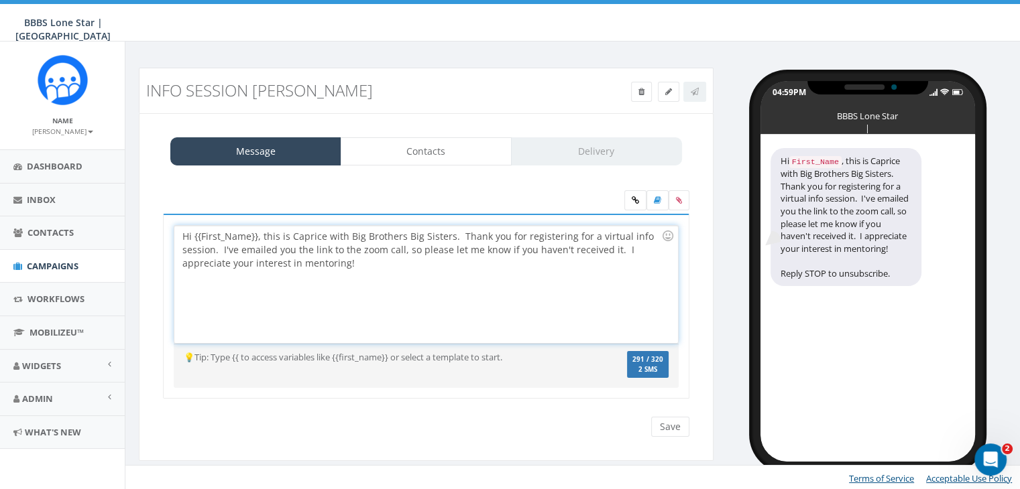
click at [256, 233] on div "Hi {{First_Name}}, this is Caprice with Big Brothers Big Sisters. Thank you for…" at bounding box center [425, 284] width 503 height 117
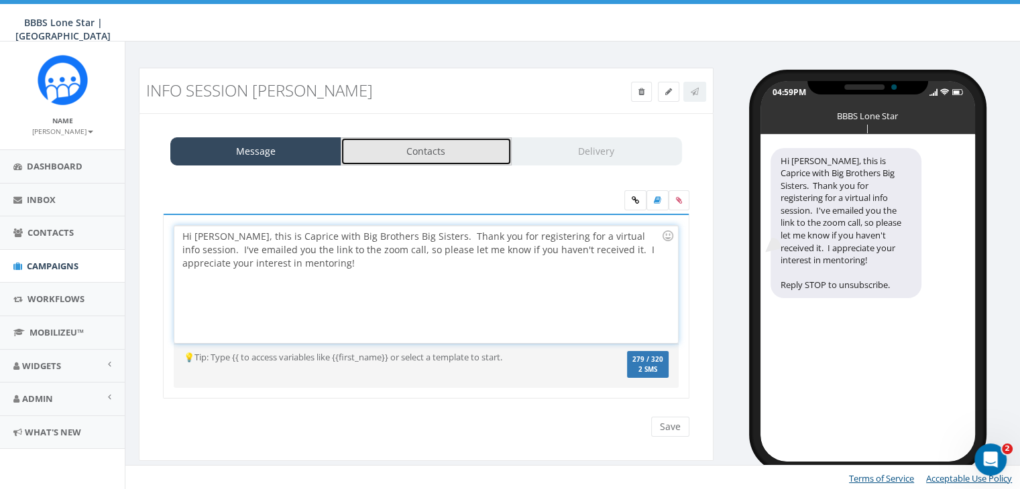
click at [397, 148] on link "Contacts" at bounding box center [426, 151] width 171 height 28
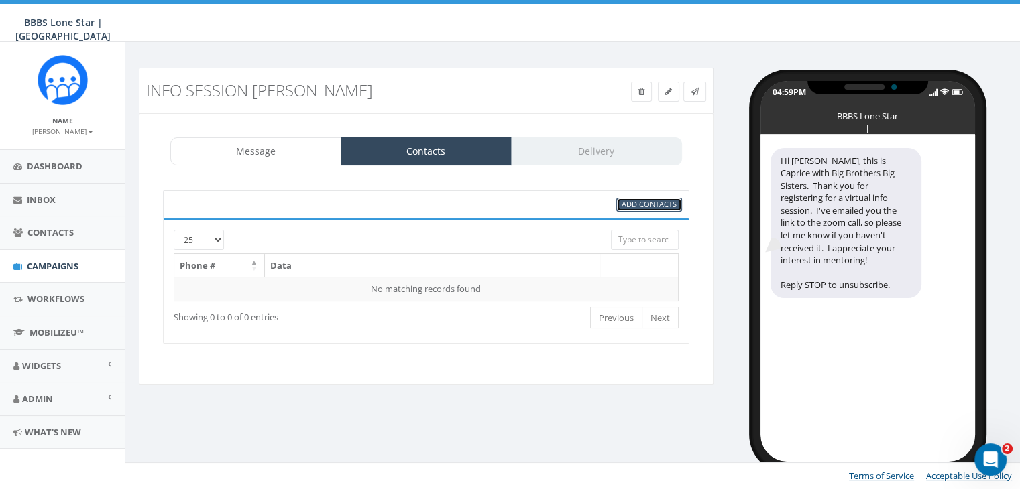
click at [623, 203] on span "Add Contacts" at bounding box center [649, 204] width 55 height 10
select select
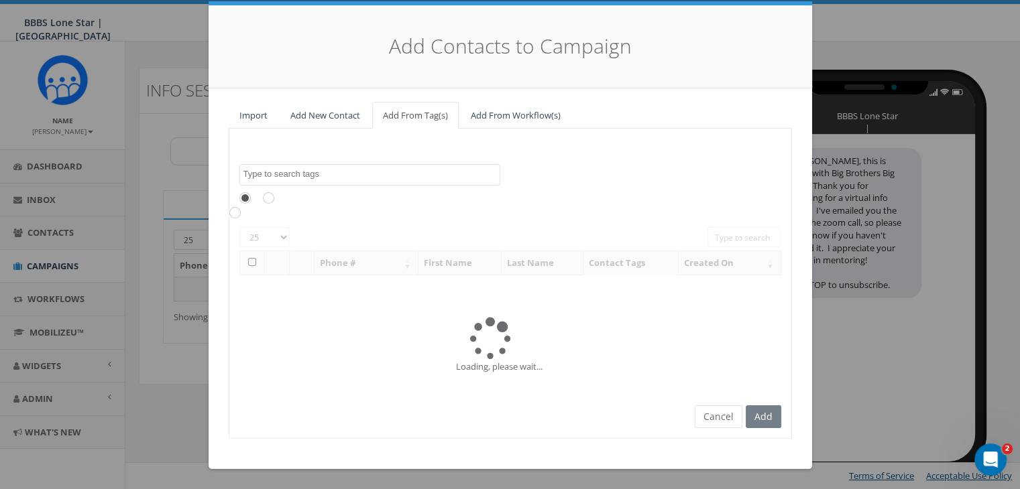
scroll to position [0, 0]
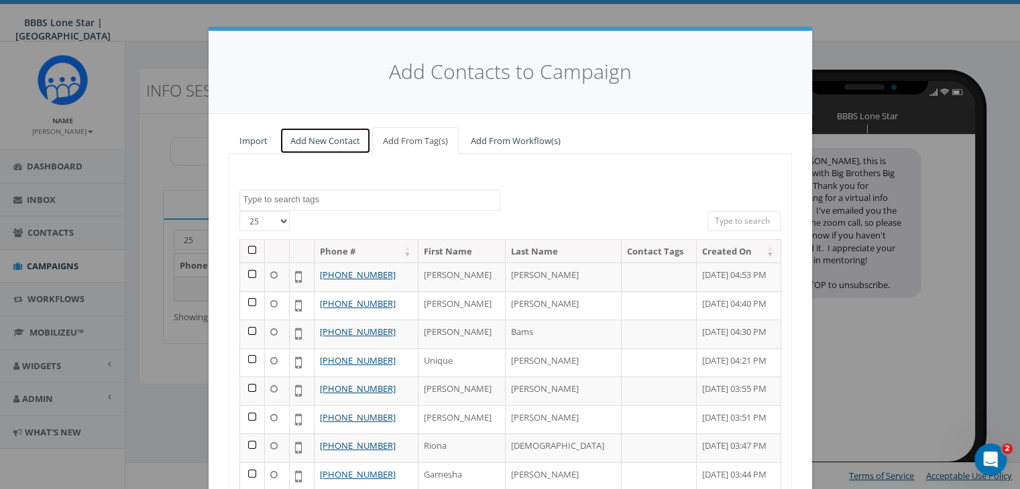
click at [332, 130] on link "Add New Contact" at bounding box center [325, 140] width 91 height 27
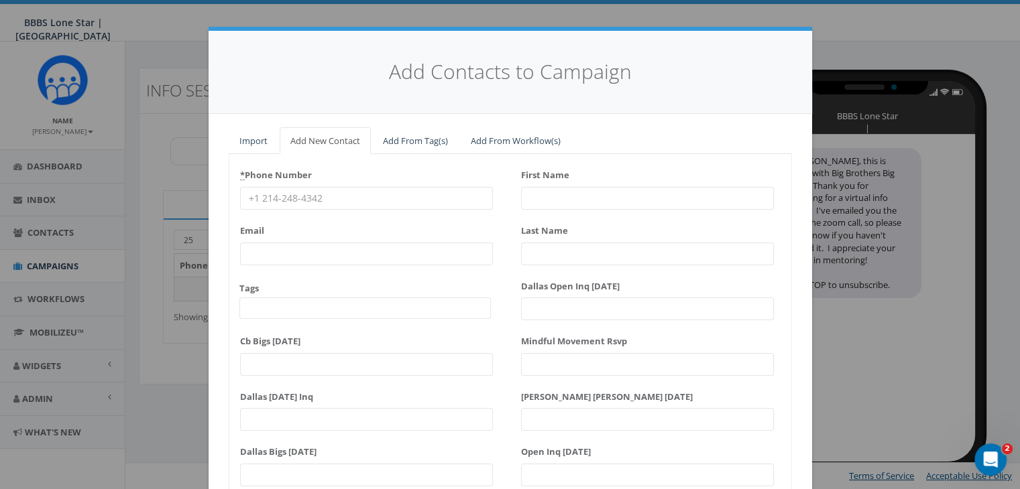
click at [272, 194] on input "* Phone Number" at bounding box center [366, 198] width 253 height 23
paste input "910-527-4160"
type input "910-527-4160"
click at [533, 192] on input "First Name" at bounding box center [647, 198] width 253 height 23
type input "A"
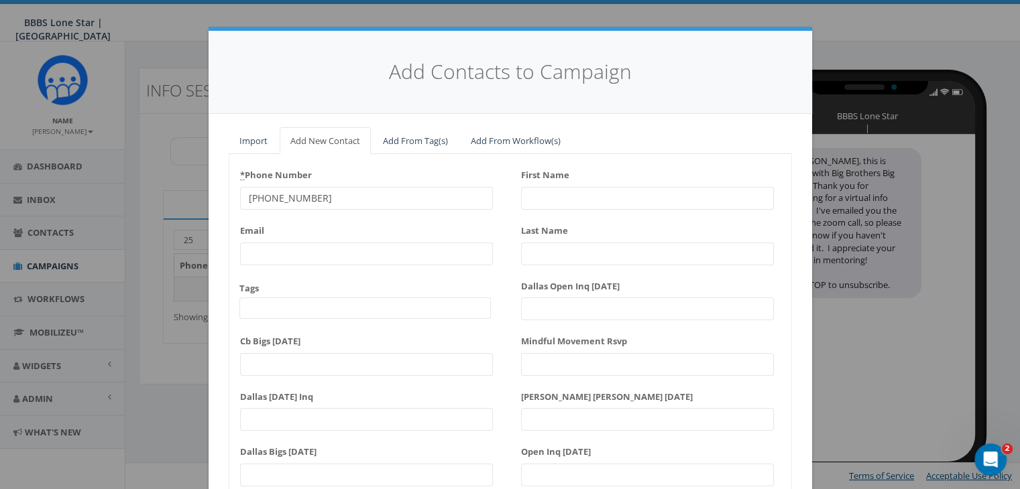
type input "l"
type input "a"
type input "Alexix"
type input "Raya"
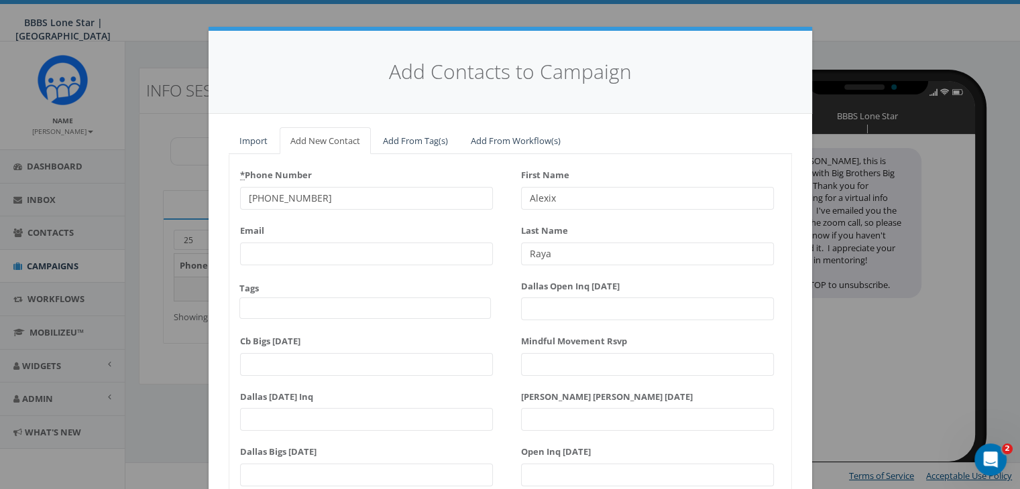
drag, startPoint x: 573, startPoint y: 191, endPoint x: 569, endPoint y: 197, distance: 7.6
click at [571, 194] on input "Alexix" at bounding box center [647, 198] width 253 height 23
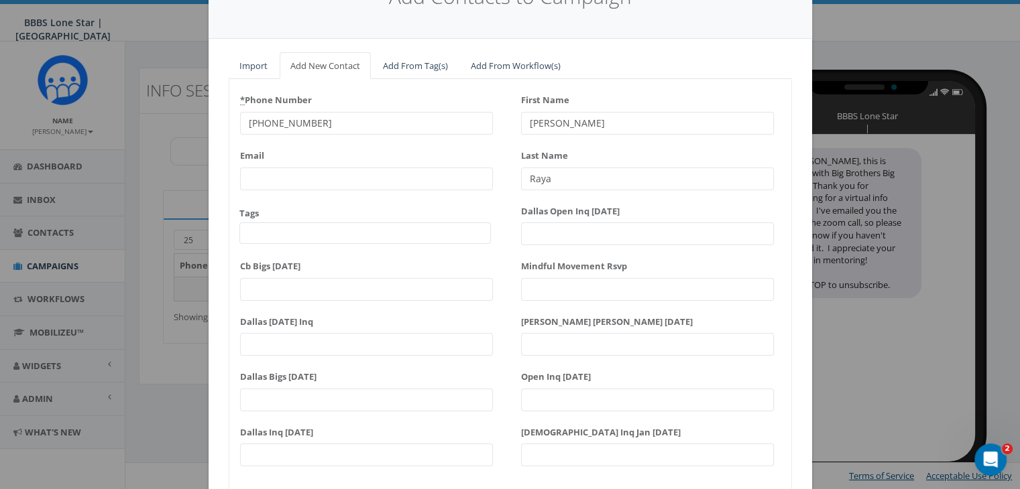
scroll to position [170, 0]
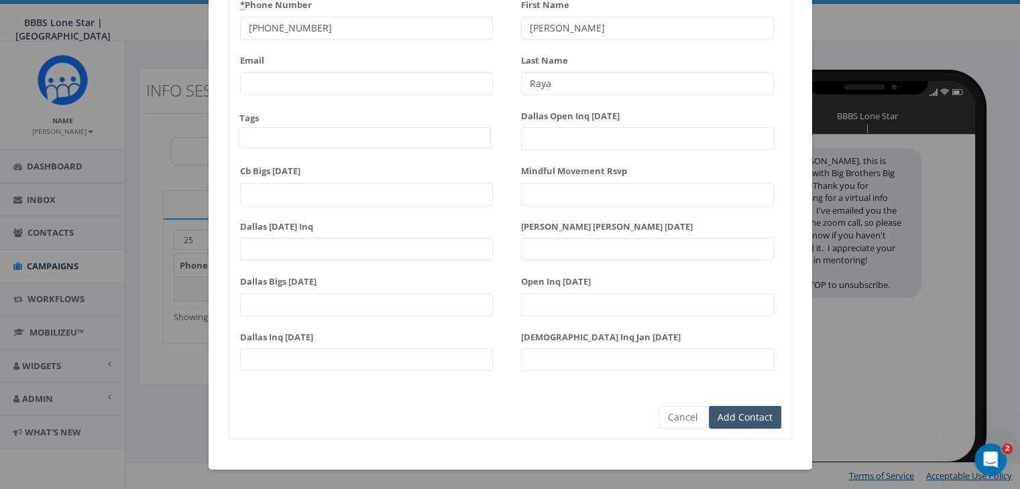
type input "Alexis"
click at [754, 419] on input "Add Contact" at bounding box center [745, 417] width 72 height 23
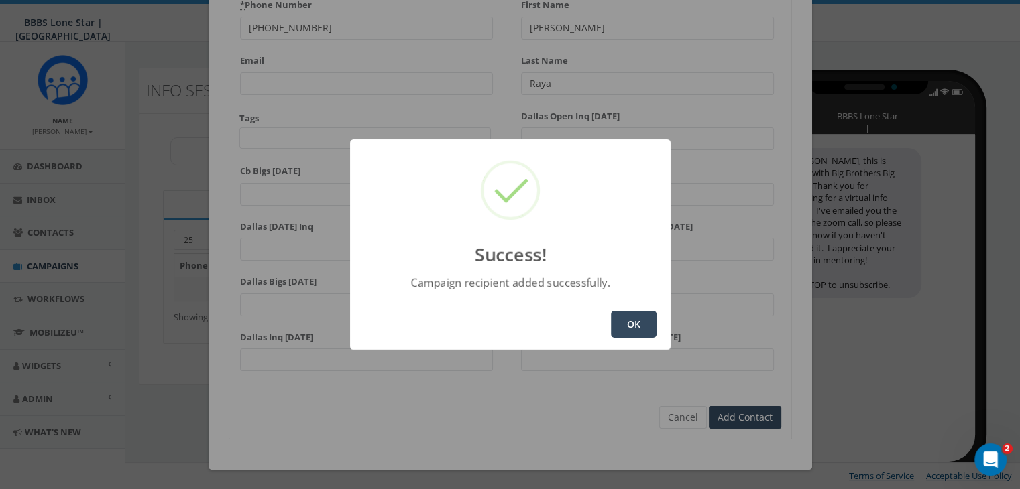
click at [630, 317] on button "OK" at bounding box center [634, 324] width 46 height 27
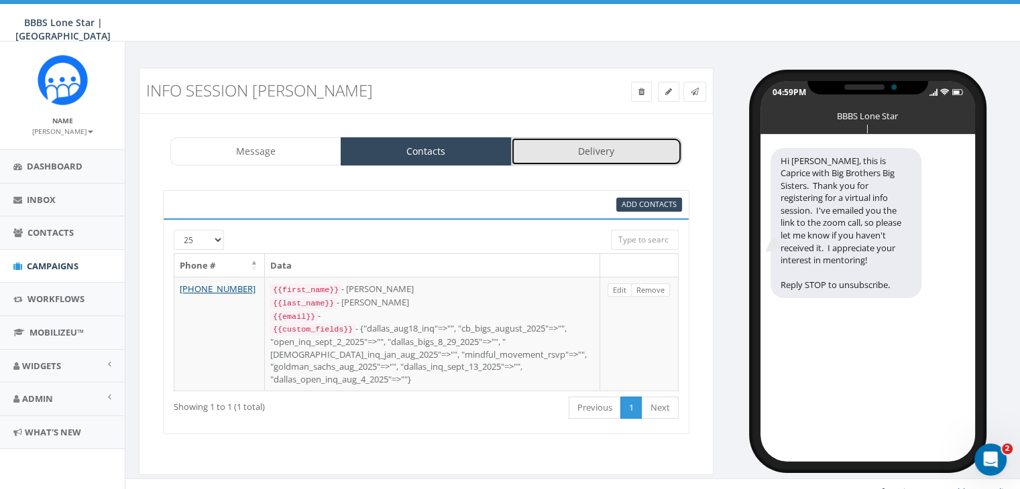
click at [530, 156] on link "Delivery" at bounding box center [596, 151] width 171 height 28
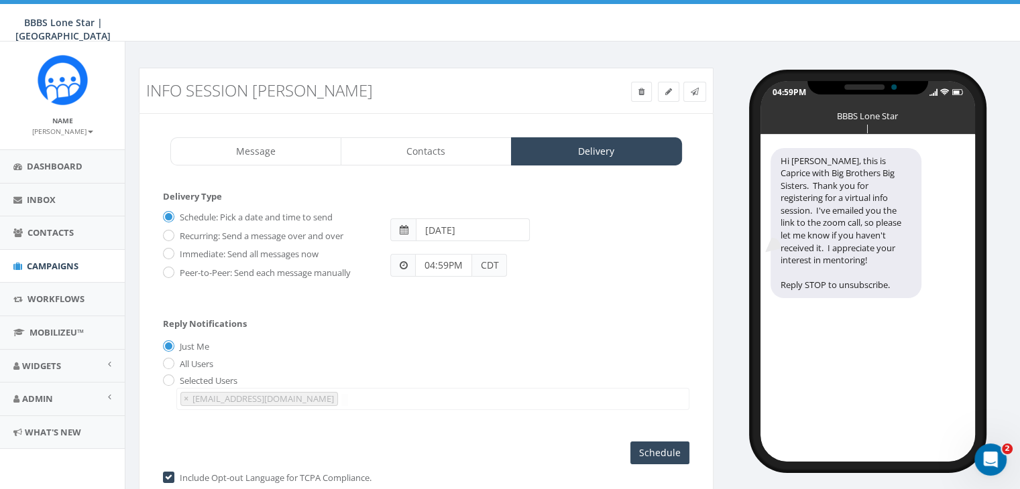
click at [174, 249] on div "Immediate: Send all messages now" at bounding box center [266, 252] width 207 height 19
click at [231, 253] on label "Immediate: Send all messages now" at bounding box center [247, 254] width 142 height 13
click at [172, 253] on input "Immediate: Send all messages now" at bounding box center [167, 255] width 9 height 9
radio input "true"
click at [644, 449] on input "Send Now" at bounding box center [657, 453] width 63 height 23
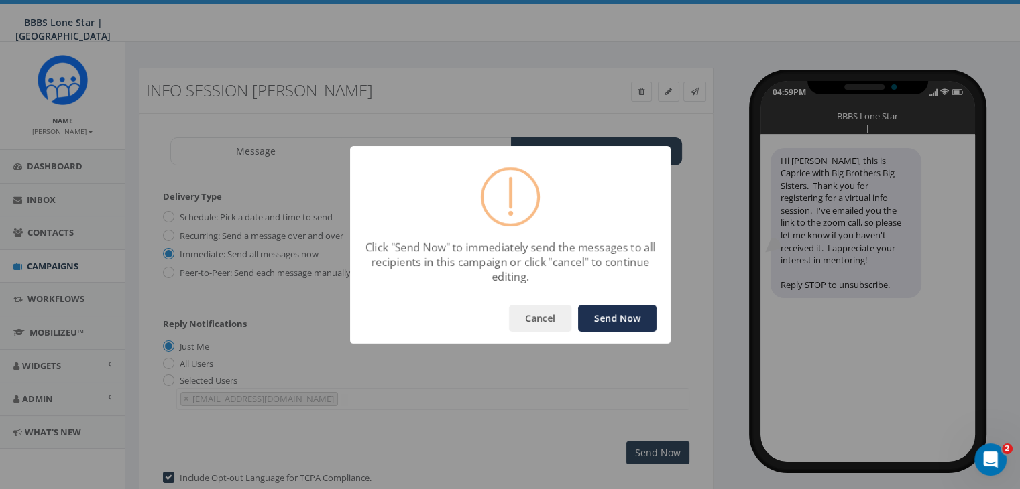
click at [609, 321] on button "Send Now" at bounding box center [617, 318] width 78 height 27
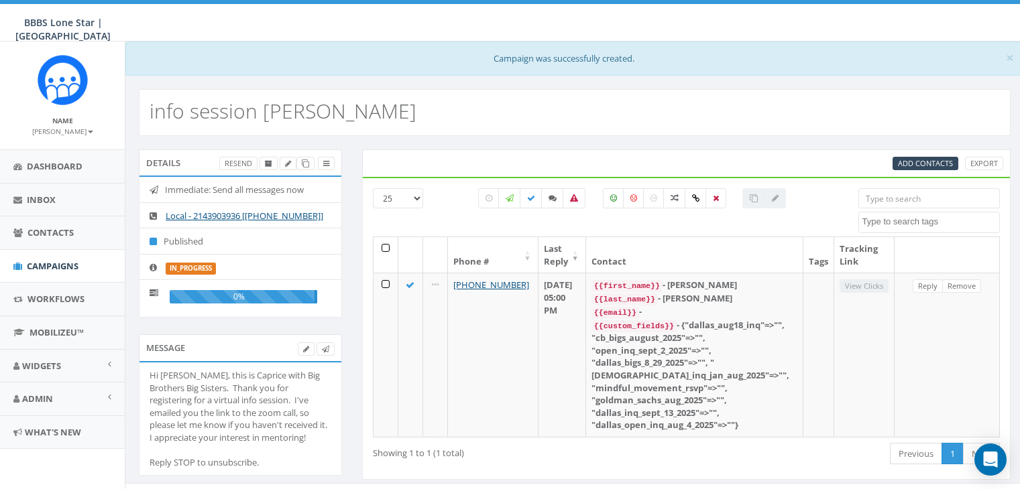
select select
click at [49, 263] on span "Campaigns" at bounding box center [53, 266] width 52 height 12
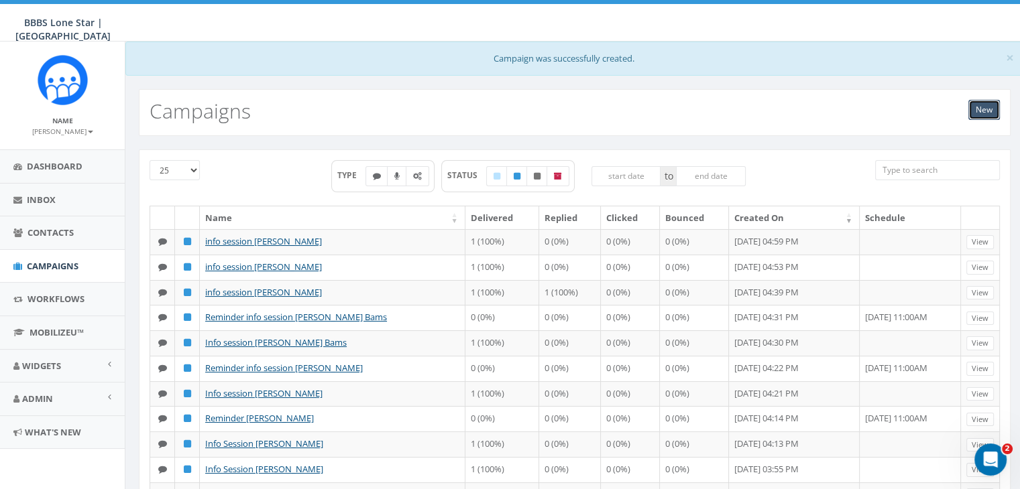
click at [979, 109] on link "New" at bounding box center [984, 110] width 32 height 20
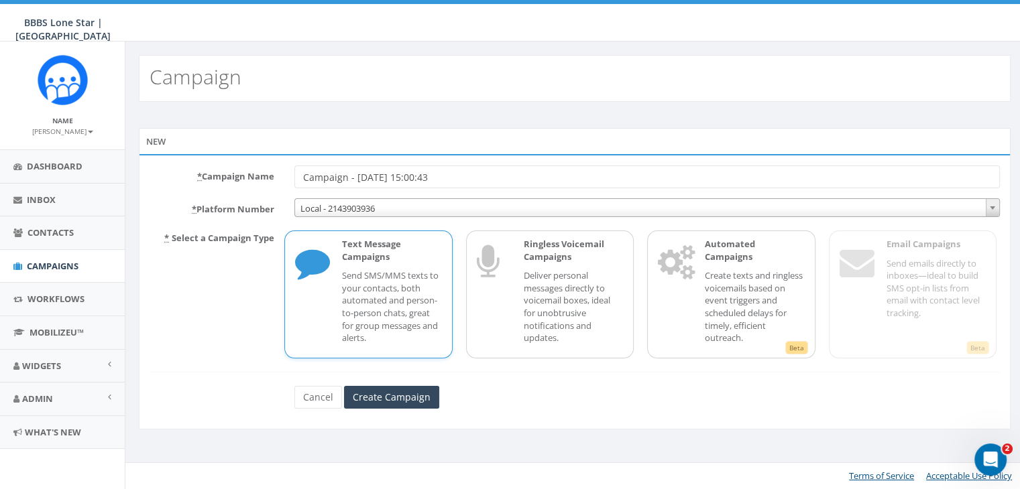
drag, startPoint x: 459, startPoint y: 180, endPoint x: 231, endPoint y: 178, distance: 228.0
click at [233, 176] on div "* Campaign Name Campaign - [DATE] 15:00:43" at bounding box center [574, 177] width 870 height 23
type input "reminder [PERSON_NAME]"
click at [413, 270] on p "Send SMS/MMS texts to your contacts, both automated and person-to-person chats,…" at bounding box center [391, 307] width 99 height 74
click at [408, 397] on input "Create Campaign" at bounding box center [391, 397] width 95 height 23
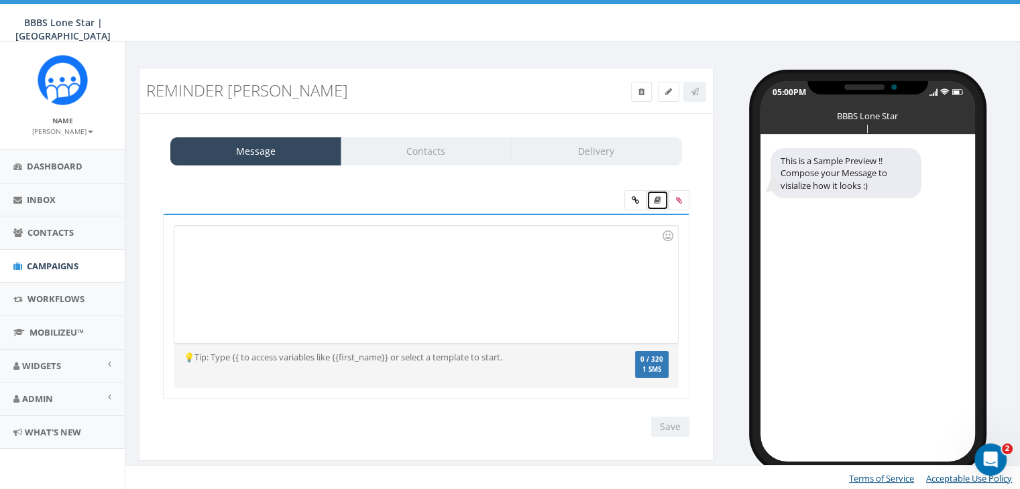
click at [656, 199] on icon at bounding box center [657, 200] width 7 height 8
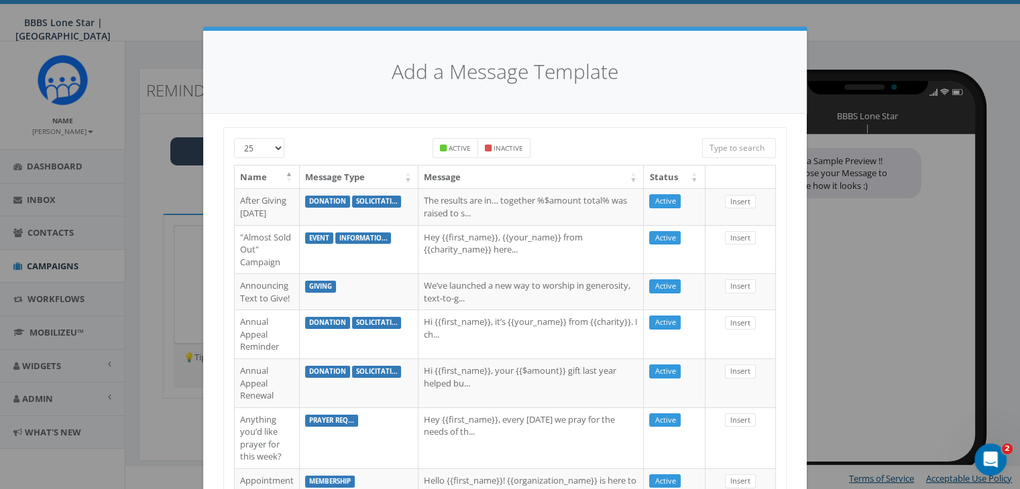
click at [727, 141] on input "search" at bounding box center [739, 148] width 74 height 20
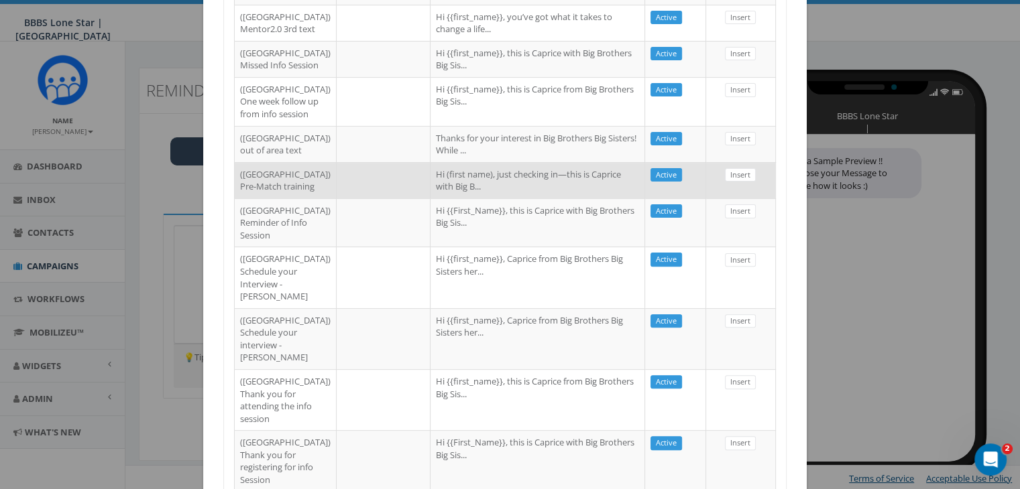
scroll to position [402, 0]
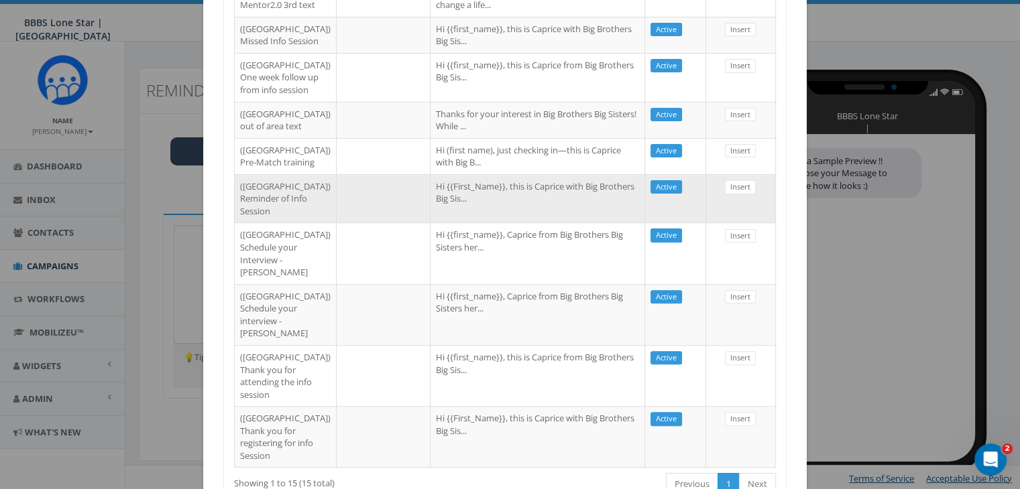
type input "dallas"
click at [353, 223] on td at bounding box center [384, 198] width 94 height 49
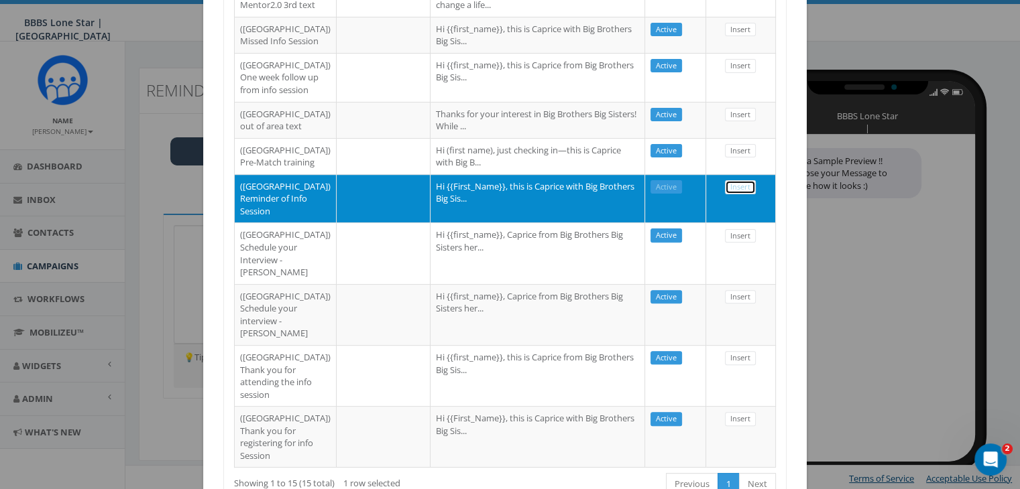
click at [734, 194] on link "Insert" at bounding box center [740, 187] width 31 height 14
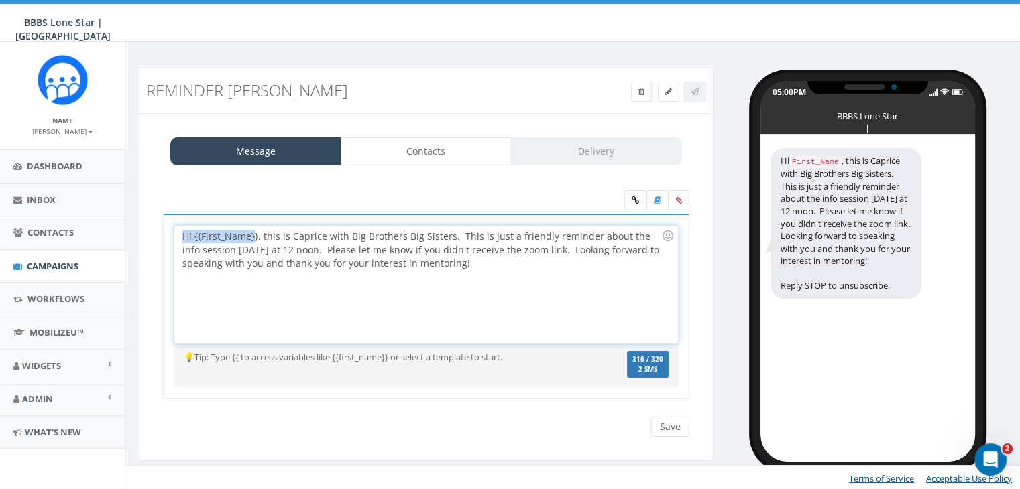
drag, startPoint x: 253, startPoint y: 237, endPoint x: 167, endPoint y: 233, distance: 85.9
click at [167, 233] on div "Hi {{First_Name}}, this is Caprice with Big Brothers Big Sisters. This is just …" at bounding box center [426, 307] width 526 height 186
click at [255, 239] on div "Hi {{First_Name}}, this is Caprice with Big Brothers Big Sisters. This is just …" at bounding box center [425, 284] width 503 height 117
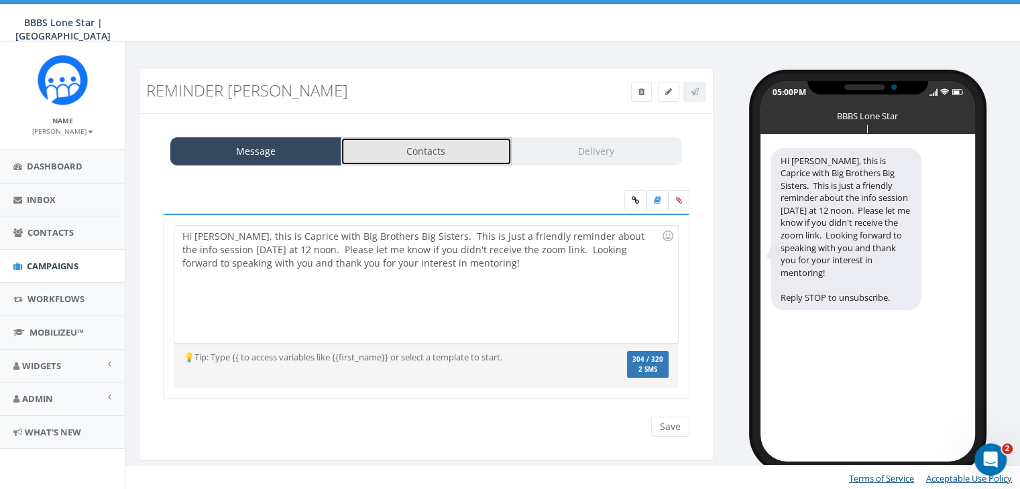
click at [377, 152] on link "Contacts" at bounding box center [426, 151] width 171 height 28
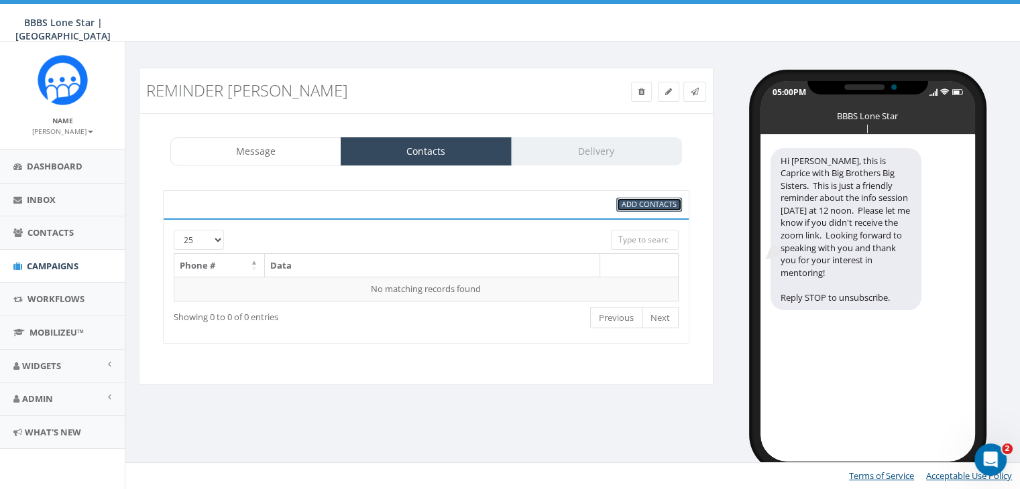
click at [646, 204] on span "Add Contacts" at bounding box center [649, 204] width 55 height 10
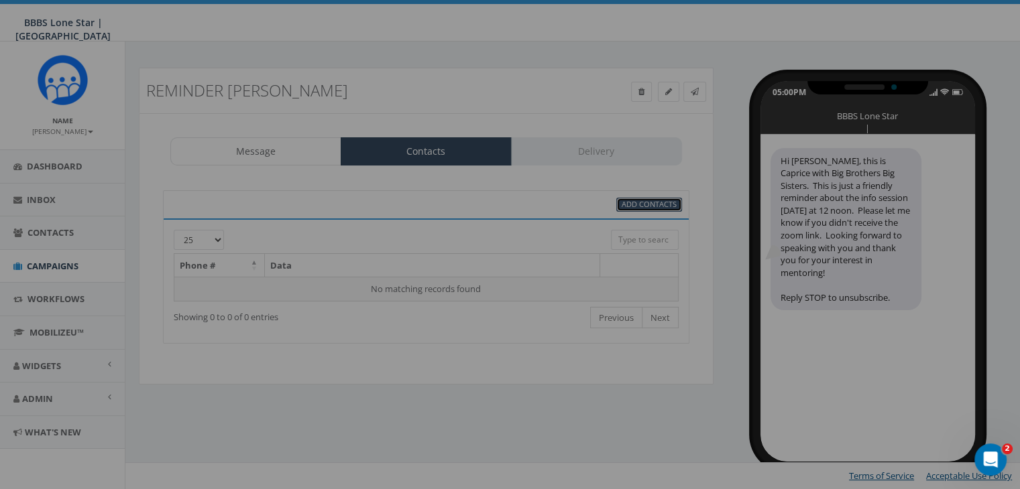
select select
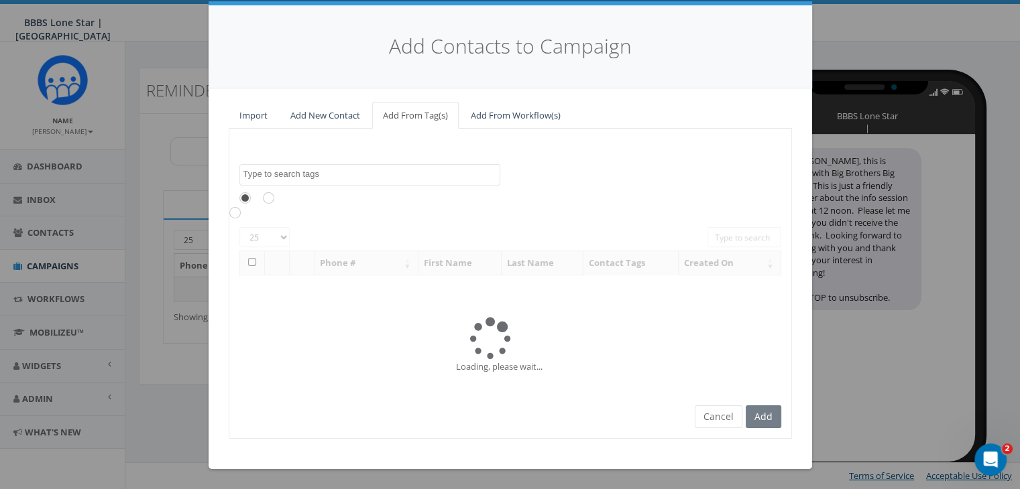
scroll to position [0, 0]
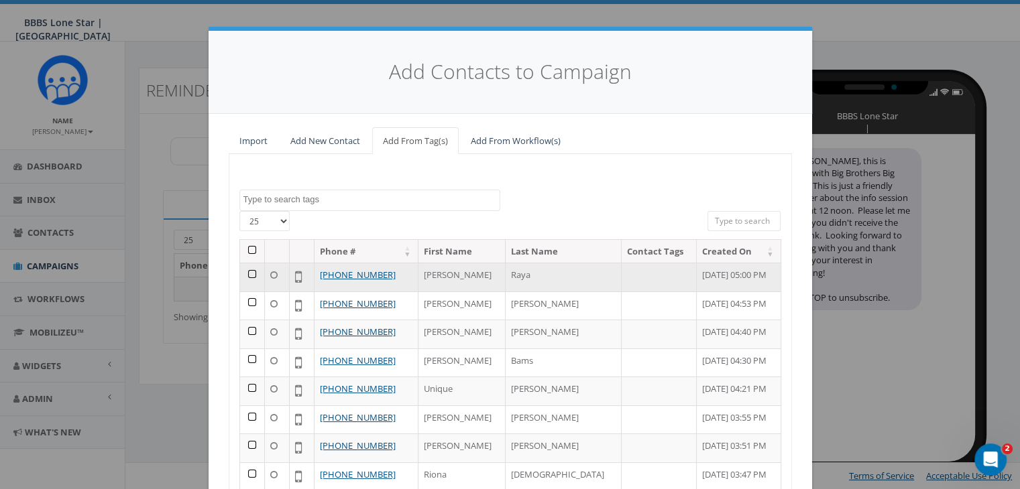
click at [244, 271] on td at bounding box center [252, 277] width 25 height 29
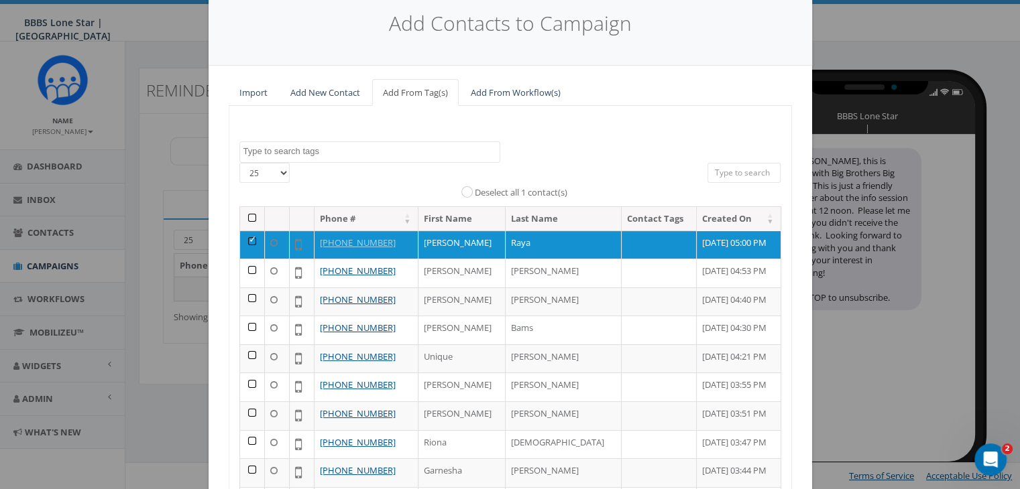
scroll to position [169, 0]
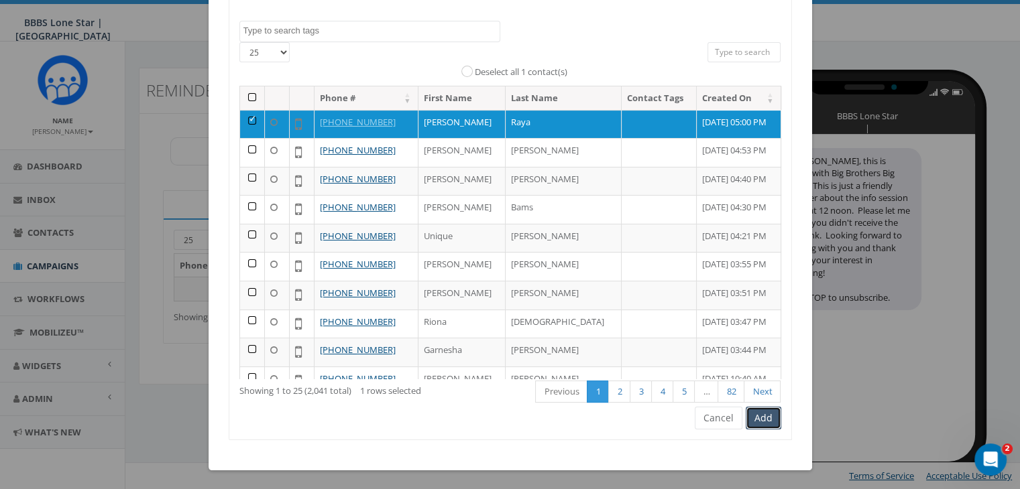
click at [762, 418] on button "Add" at bounding box center [764, 418] width 36 height 23
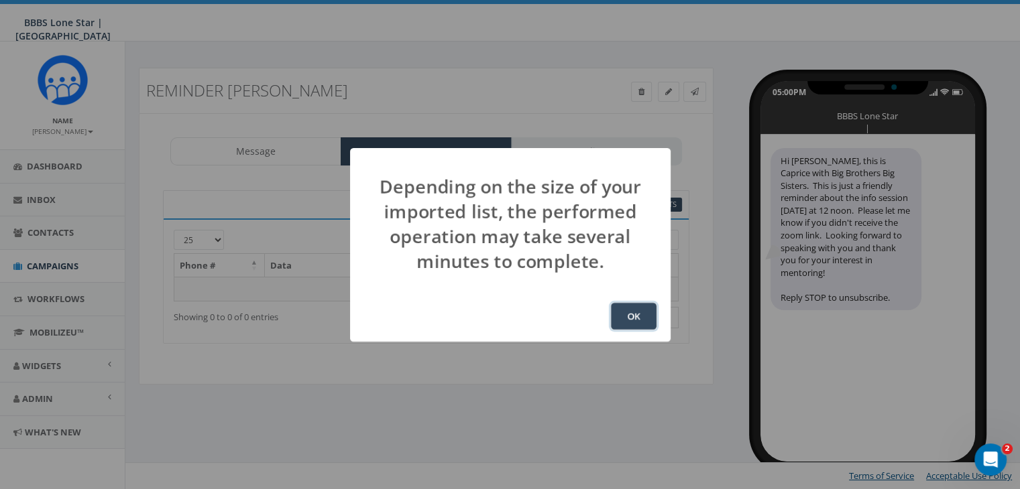
click at [622, 308] on button "OK" at bounding box center [634, 316] width 46 height 27
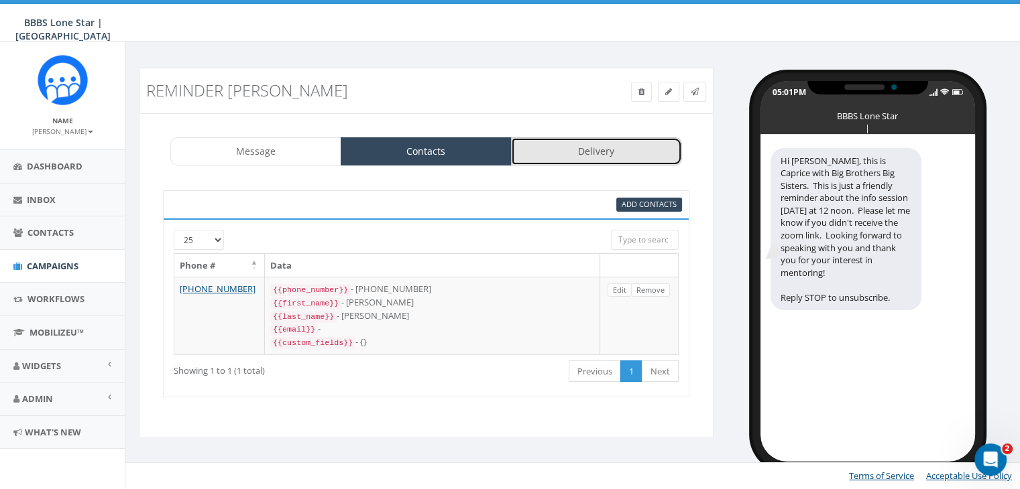
click at [603, 152] on link "Delivery" at bounding box center [596, 151] width 171 height 28
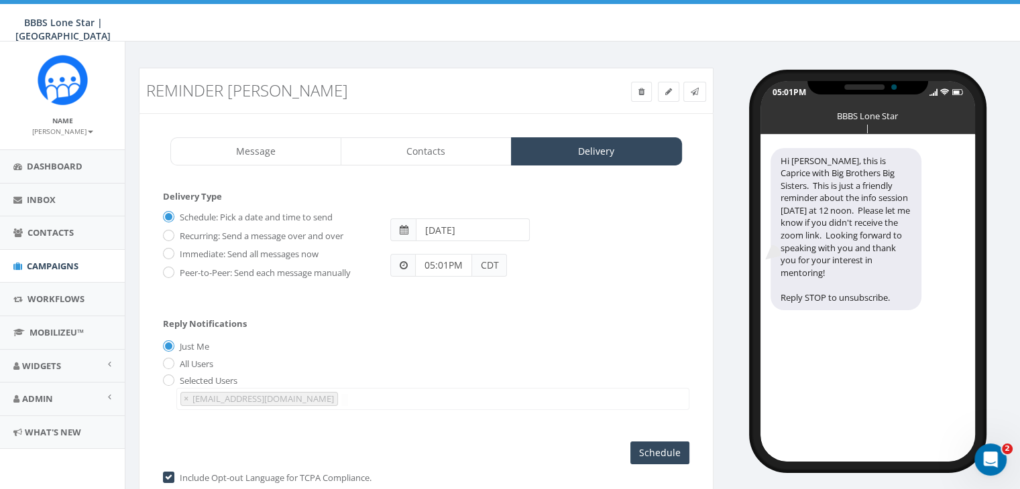
click at [500, 229] on input "[DATE]" at bounding box center [473, 230] width 114 height 23
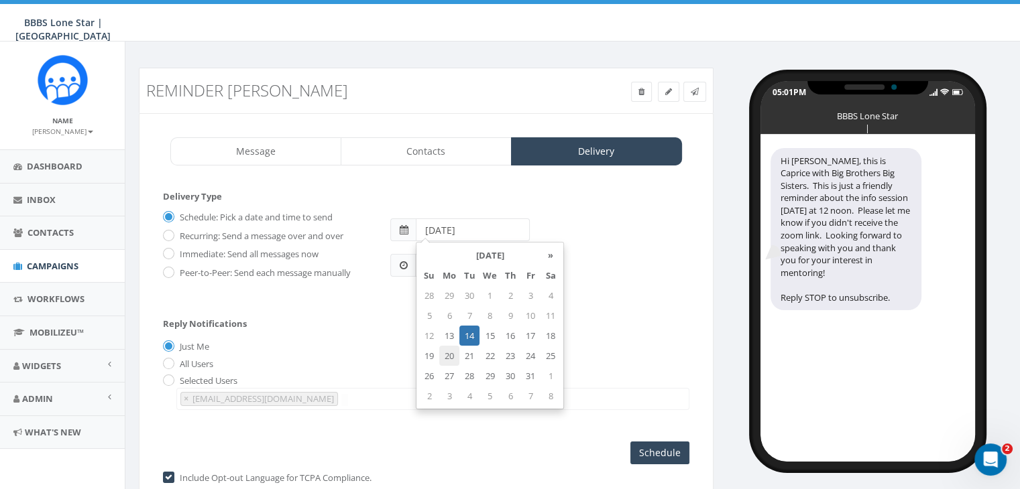
click at [448, 356] on td "20" at bounding box center [449, 356] width 20 height 20
type input "[DATE]"
click at [403, 330] on div "Reply Notifications Just Me All Users Selected Users chawkins@bbbstx.org abruce…" at bounding box center [426, 361] width 526 height 111
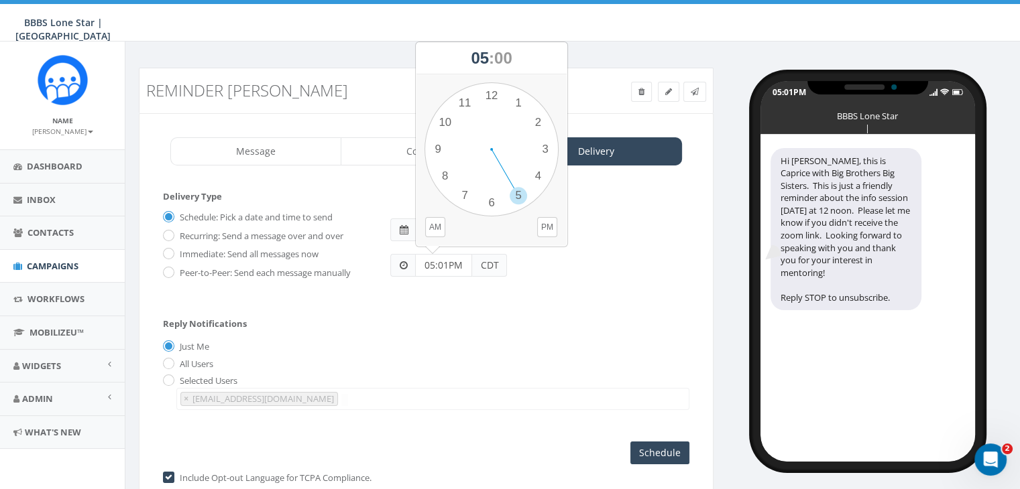
drag, startPoint x: 451, startPoint y: 266, endPoint x: 410, endPoint y: 266, distance: 40.9
click at [411, 266] on div "05:01PM CDT" at bounding box center [448, 265] width 117 height 23
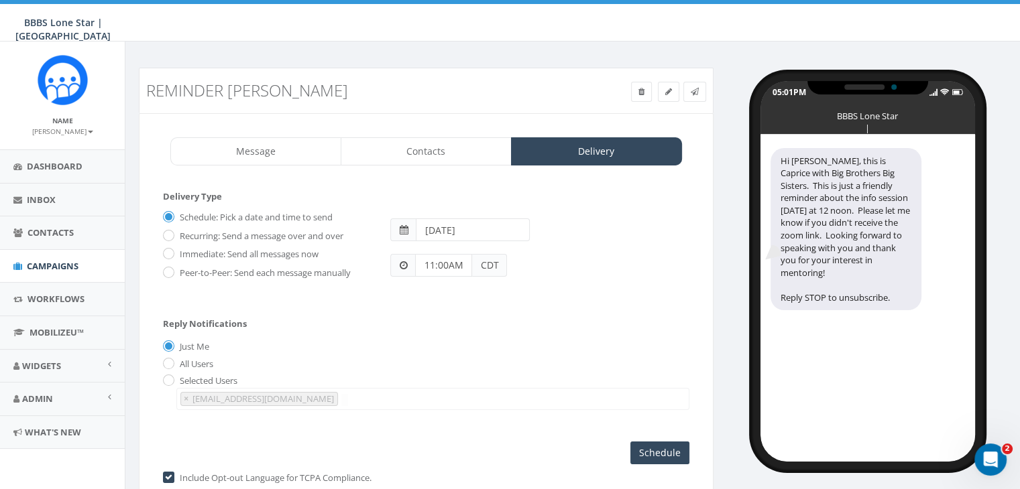
type input "11:00AM"
click at [510, 375] on div "Selected Users chawkins@bbbstx.org abruce@bbbstx.org × chawkins@bbbstx.org" at bounding box center [426, 393] width 526 height 36
click at [666, 451] on input "Schedule" at bounding box center [659, 453] width 59 height 23
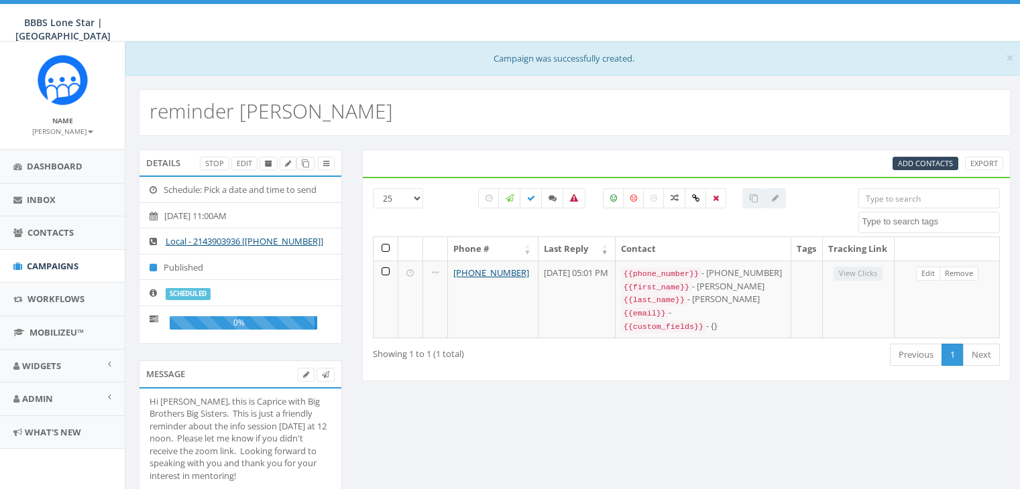
select select
click at [54, 257] on link "Campaigns" at bounding box center [62, 266] width 125 height 33
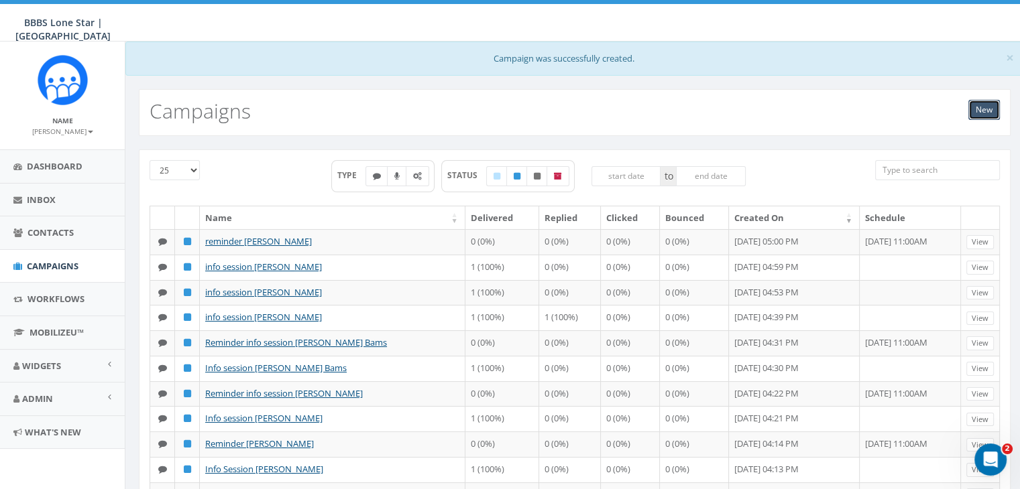
click at [984, 107] on link "New" at bounding box center [984, 110] width 32 height 20
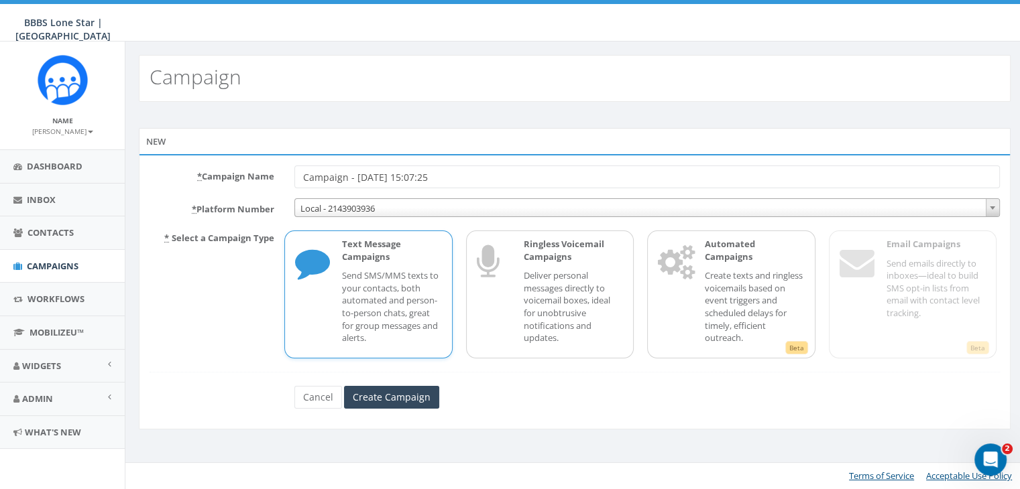
drag, startPoint x: 489, startPoint y: 178, endPoint x: 292, endPoint y: 178, distance: 196.5
click at [292, 178] on div "Campaign - [DATE] 15:07:25" at bounding box center [647, 177] width 726 height 23
type input "info session [PERSON_NAME]"
drag, startPoint x: 340, startPoint y: 268, endPoint x: 373, endPoint y: 369, distance: 107.3
click at [342, 272] on div "Text Message Campaigns Send SMS/MMS texts to your contacts, both automated and …" at bounding box center [385, 294] width 113 height 113
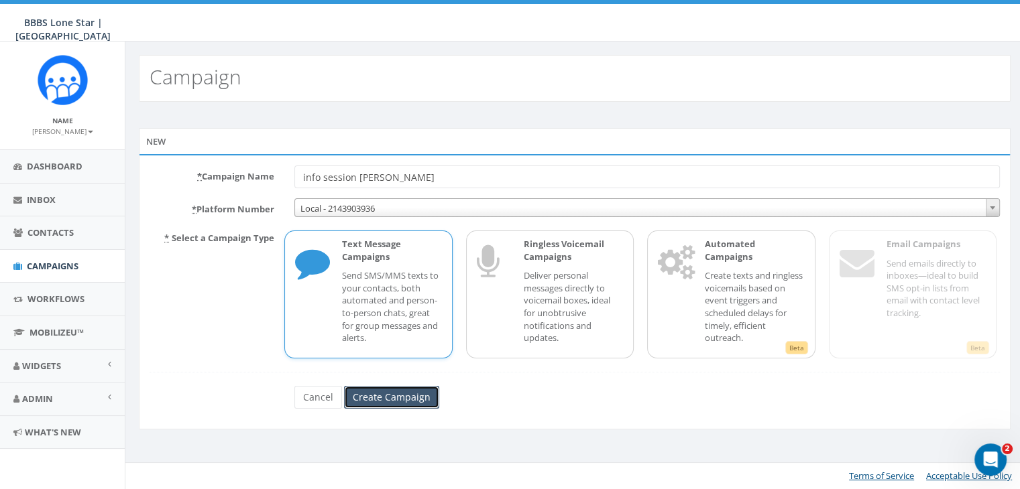
click at [385, 395] on input "Create Campaign" at bounding box center [391, 397] width 95 height 23
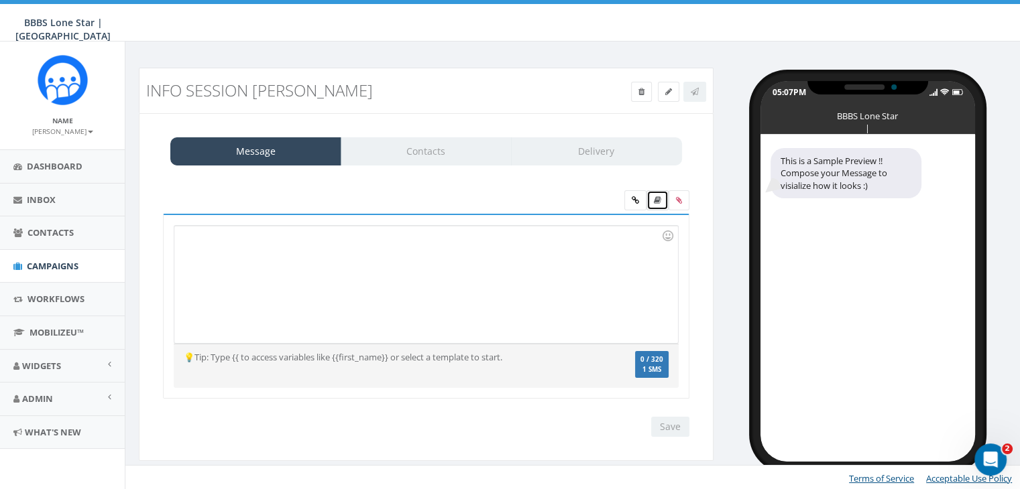
click at [652, 200] on link at bounding box center [657, 200] width 22 height 20
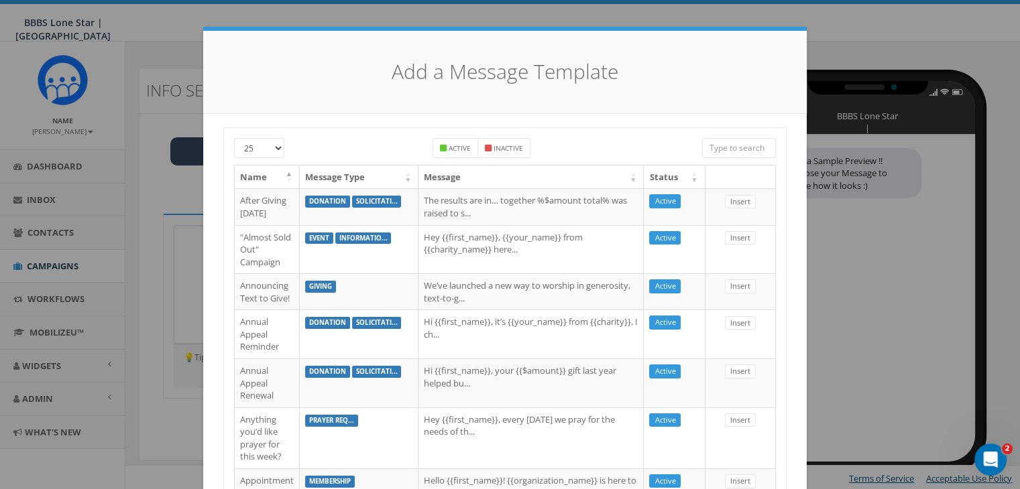
click at [722, 153] on input "search" at bounding box center [739, 148] width 74 height 20
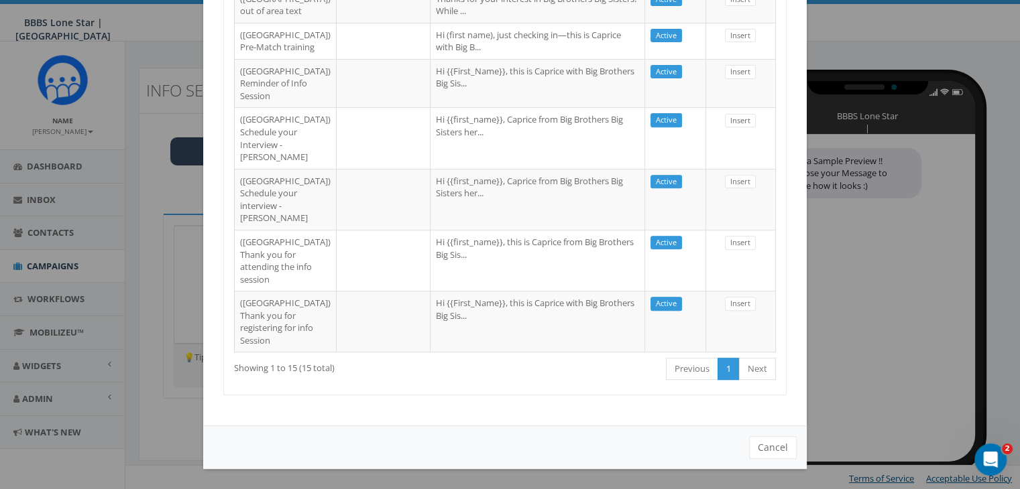
scroll to position [788, 0]
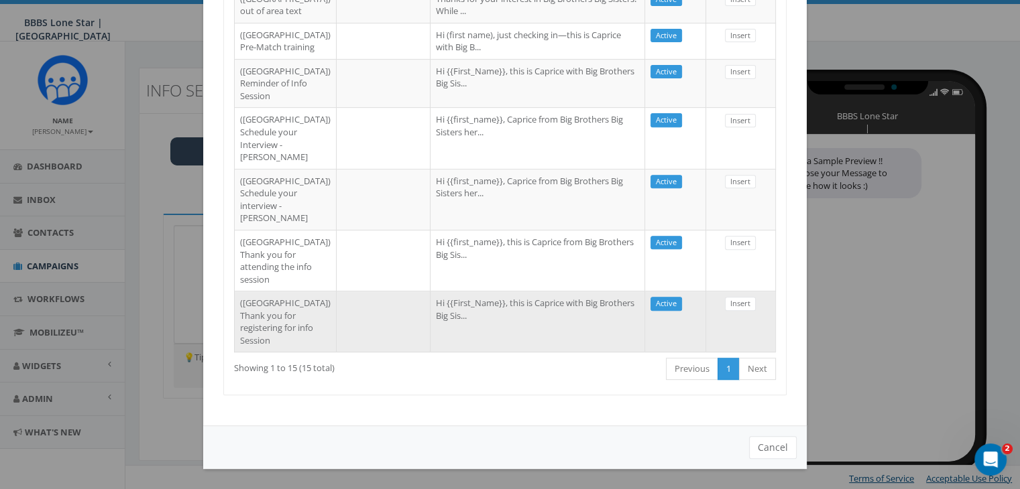
type input "dal"
click at [548, 312] on td "Hi {{First_Name}}, this is Caprice with Big Brothers Big Sis..." at bounding box center [537, 321] width 215 height 61
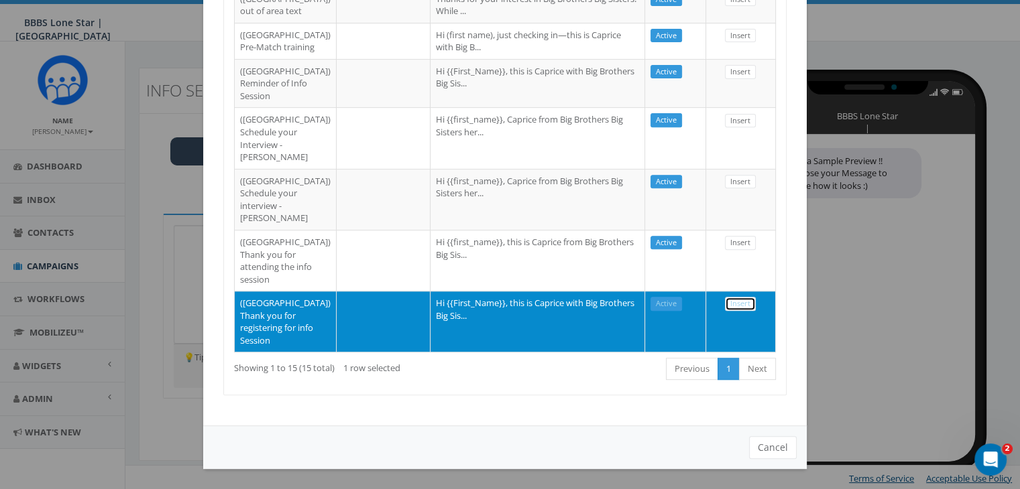
click at [725, 297] on link "Insert" at bounding box center [740, 304] width 31 height 14
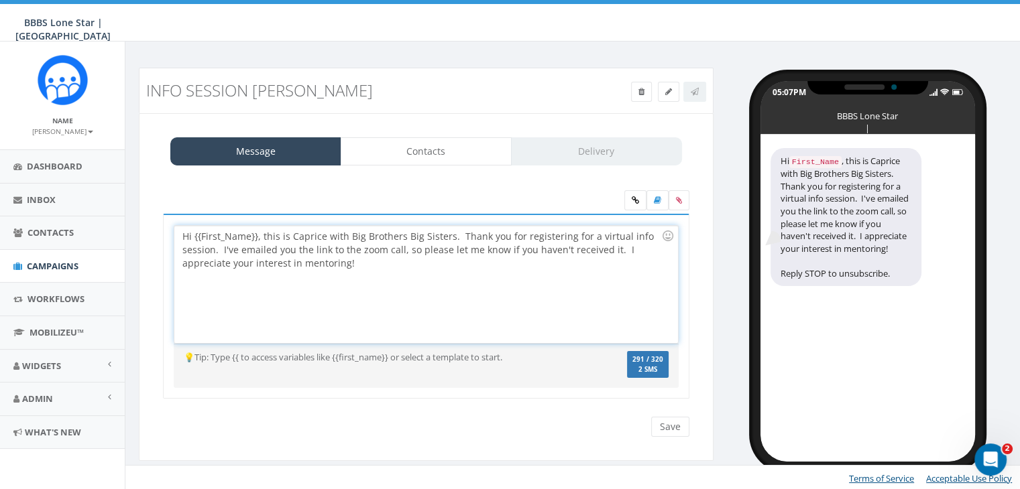
click at [256, 237] on div "Hi {{First_Name}}, this is Caprice with Big Brothers Big Sisters. Thank you for…" at bounding box center [425, 284] width 503 height 117
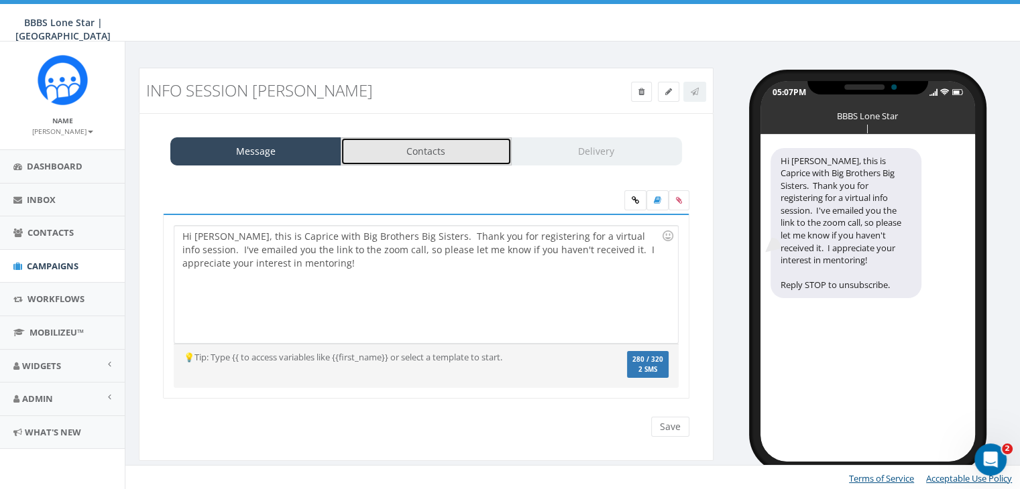
click at [393, 137] on link "Contacts" at bounding box center [426, 151] width 171 height 28
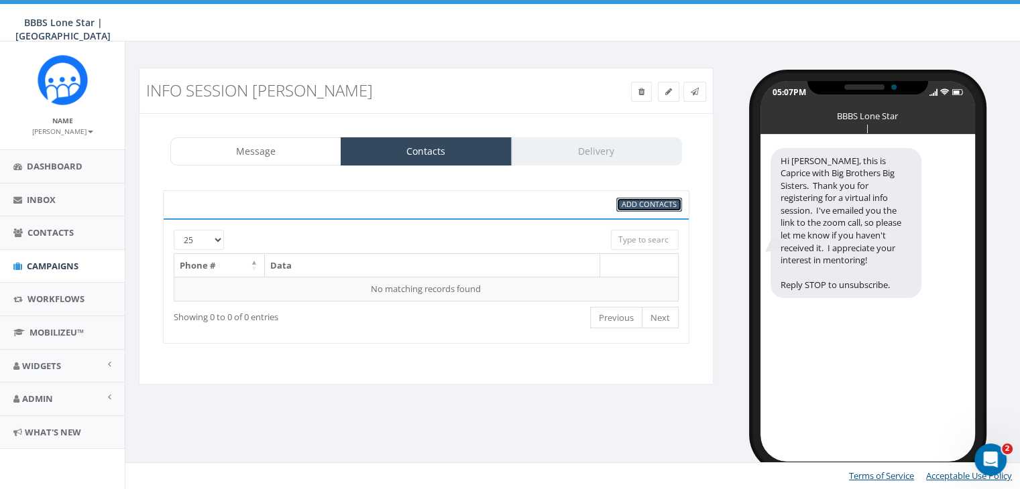
click at [646, 205] on span "Add Contacts" at bounding box center [649, 204] width 55 height 10
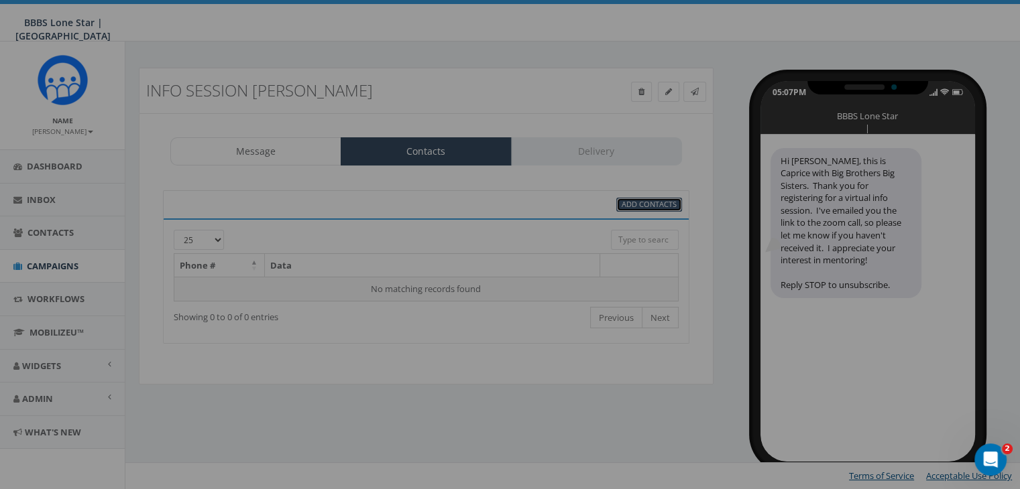
scroll to position [0, 0]
select select
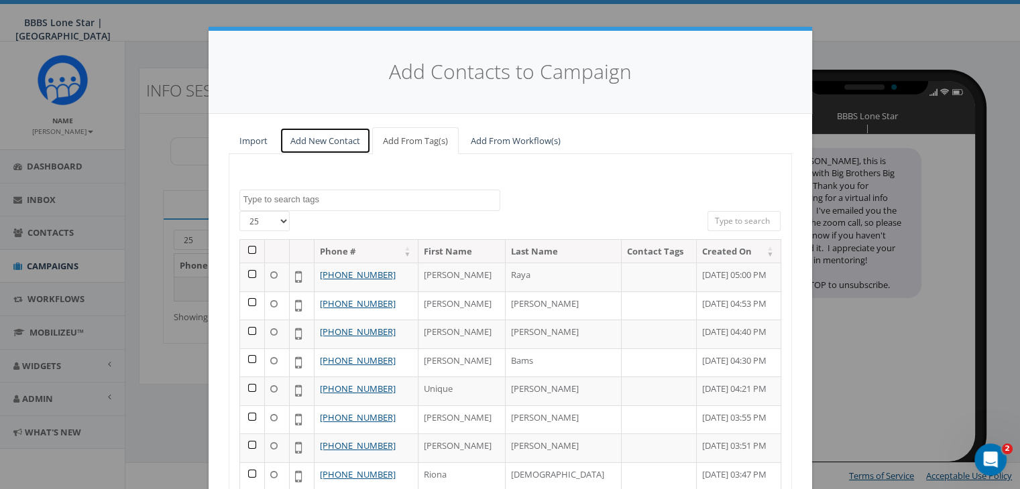
click at [341, 136] on link "Add New Contact" at bounding box center [325, 140] width 91 height 27
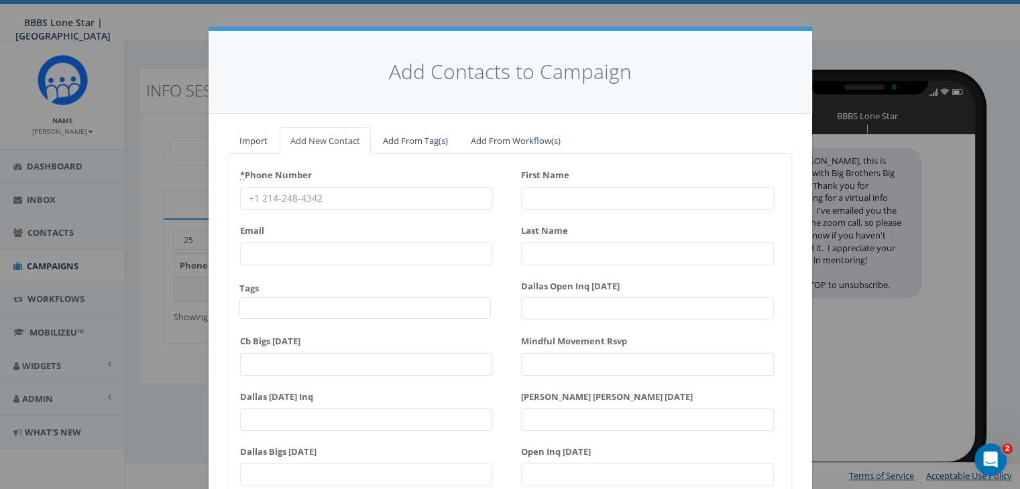
click at [294, 196] on input "* Phone Number" at bounding box center [366, 198] width 253 height 23
paste input "940-445-0963"
type input "940-445-0963"
click at [548, 190] on input "First Name" at bounding box center [647, 198] width 253 height 23
type input "M"
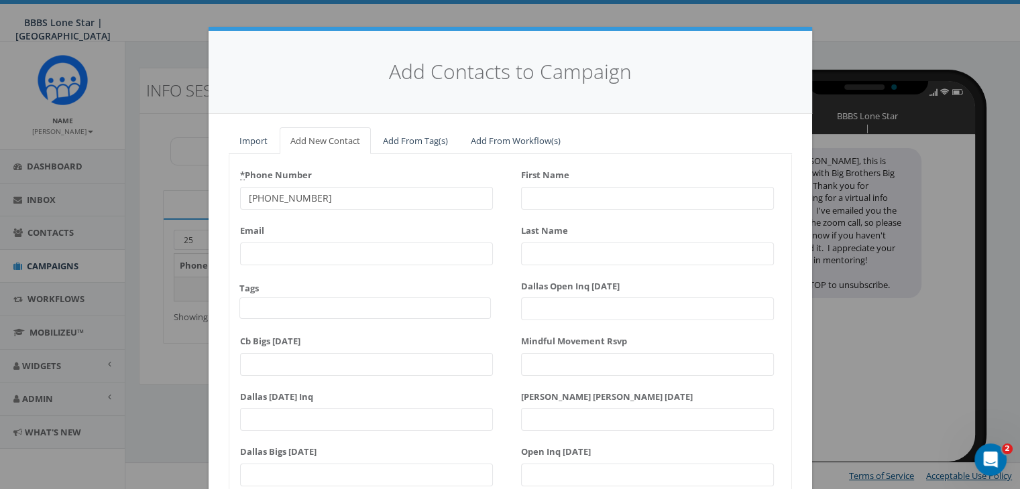
type input "a"
type input "Matthew"
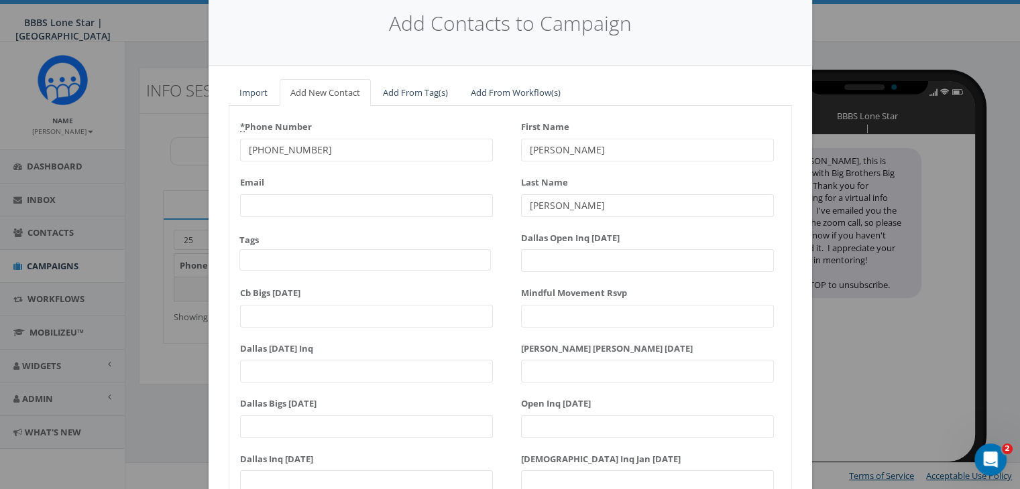
scroll to position [170, 0]
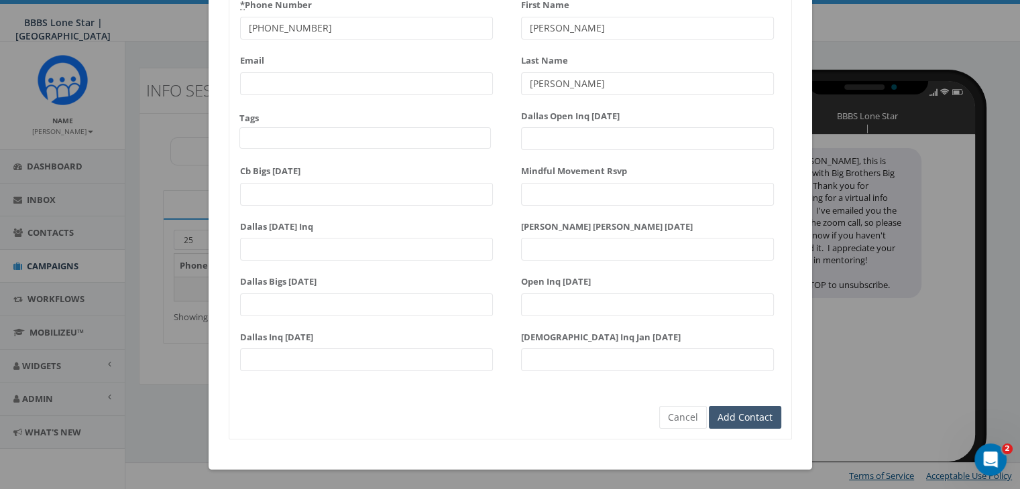
type input "Pettigrew"
click at [758, 420] on input "Add Contact" at bounding box center [745, 417] width 72 height 23
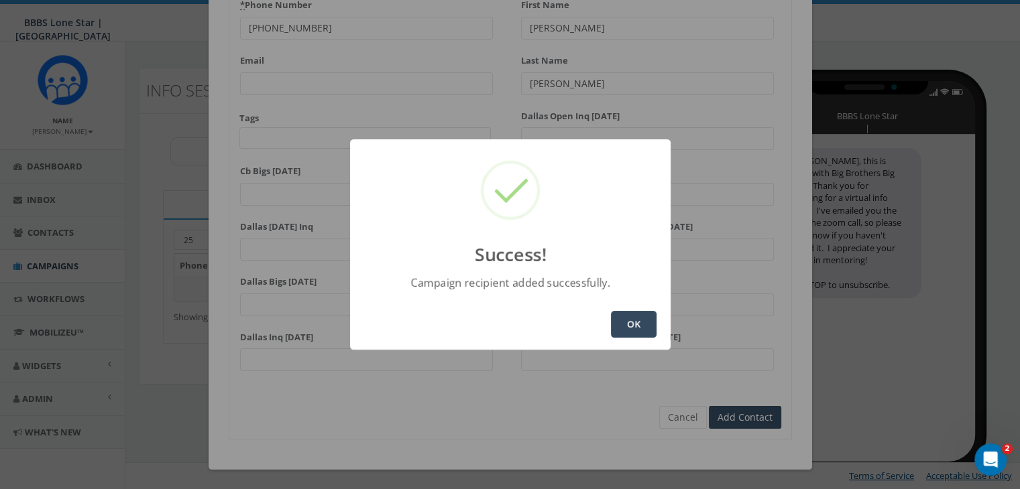
click at [630, 323] on button "OK" at bounding box center [634, 324] width 46 height 27
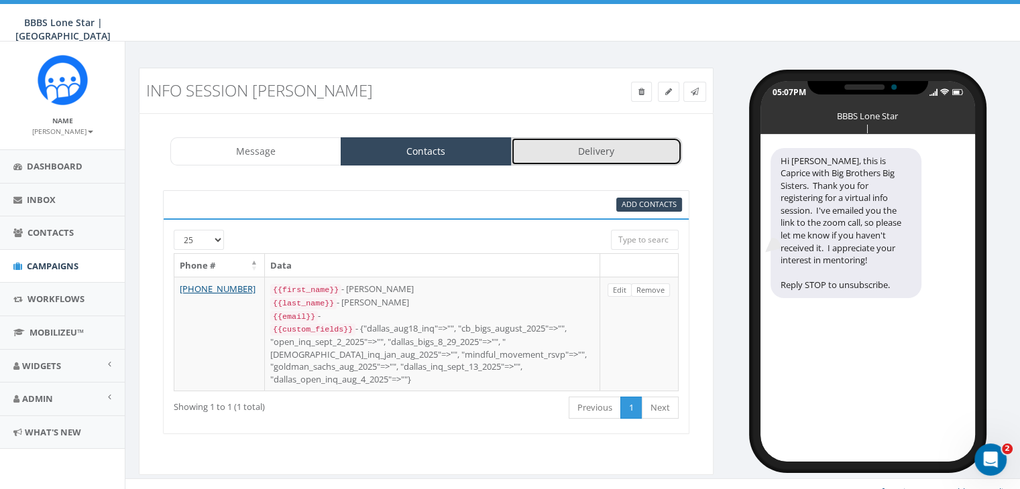
click at [542, 156] on link "Delivery" at bounding box center [596, 151] width 171 height 28
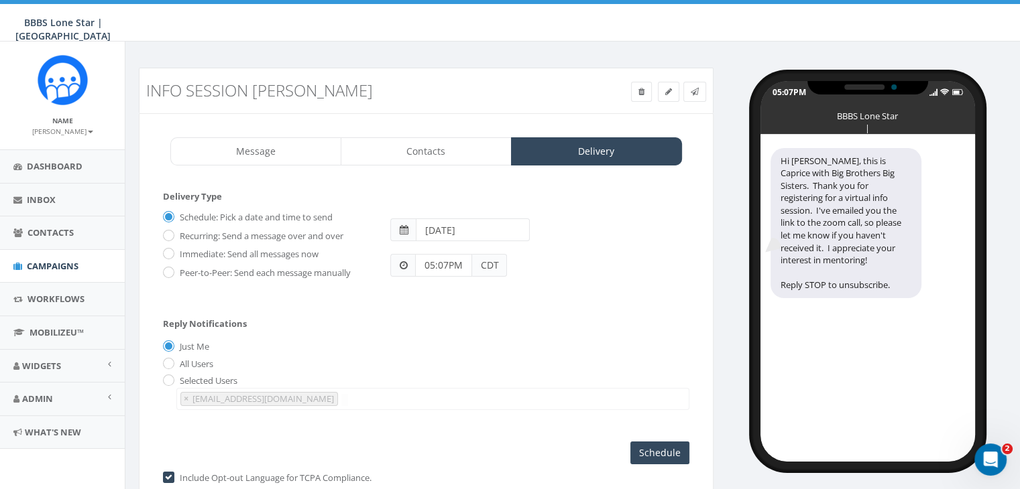
click at [198, 252] on label "Immediate: Send all messages now" at bounding box center [247, 254] width 142 height 13
click at [172, 252] on input "Immediate: Send all messages now" at bounding box center [167, 255] width 9 height 9
radio input "true"
click at [640, 443] on input "Send Now" at bounding box center [657, 453] width 63 height 23
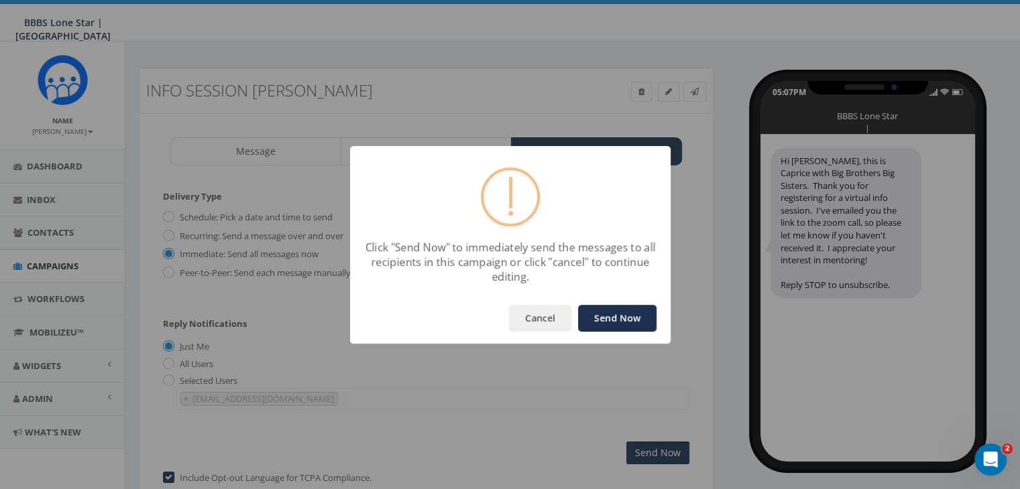
click at [616, 312] on button "Send Now" at bounding box center [617, 318] width 78 height 27
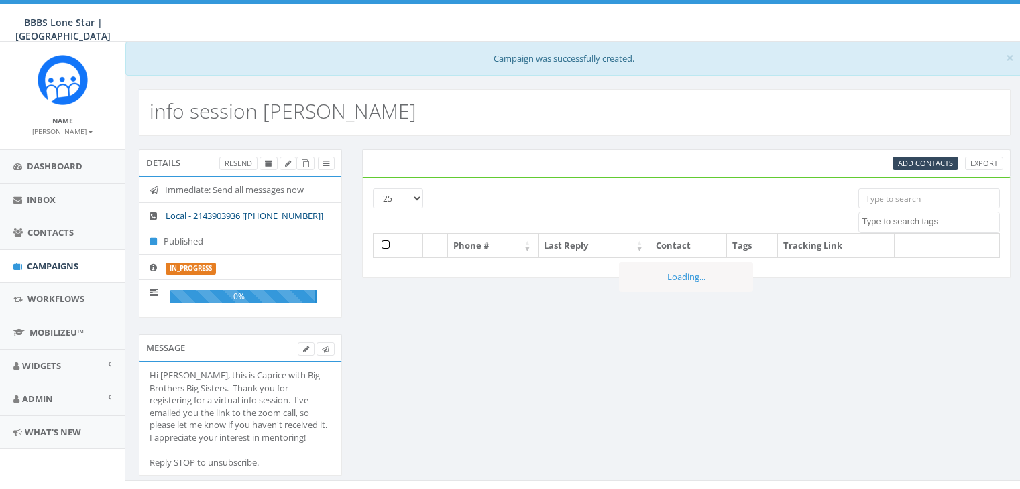
select select
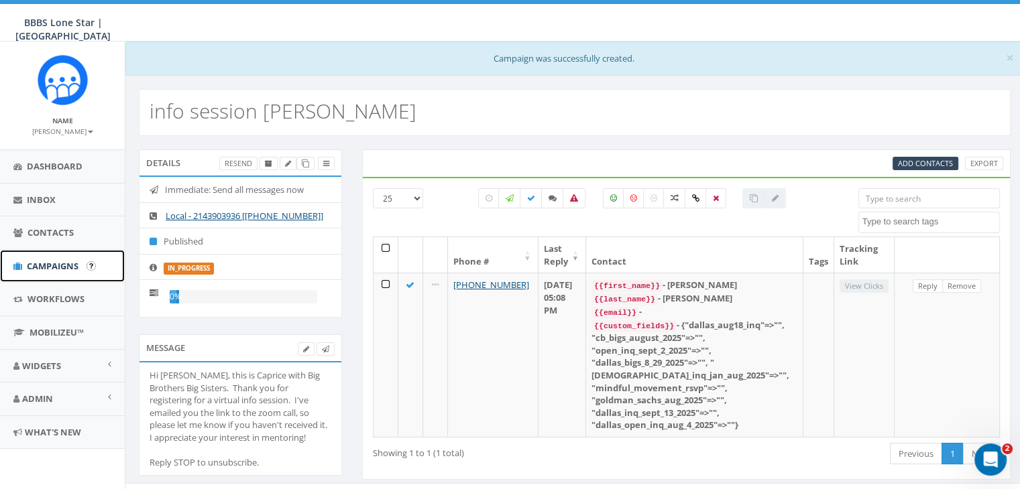
click at [51, 261] on span "Campaigns" at bounding box center [53, 266] width 52 height 12
